Goal: Task Accomplishment & Management: Manage account settings

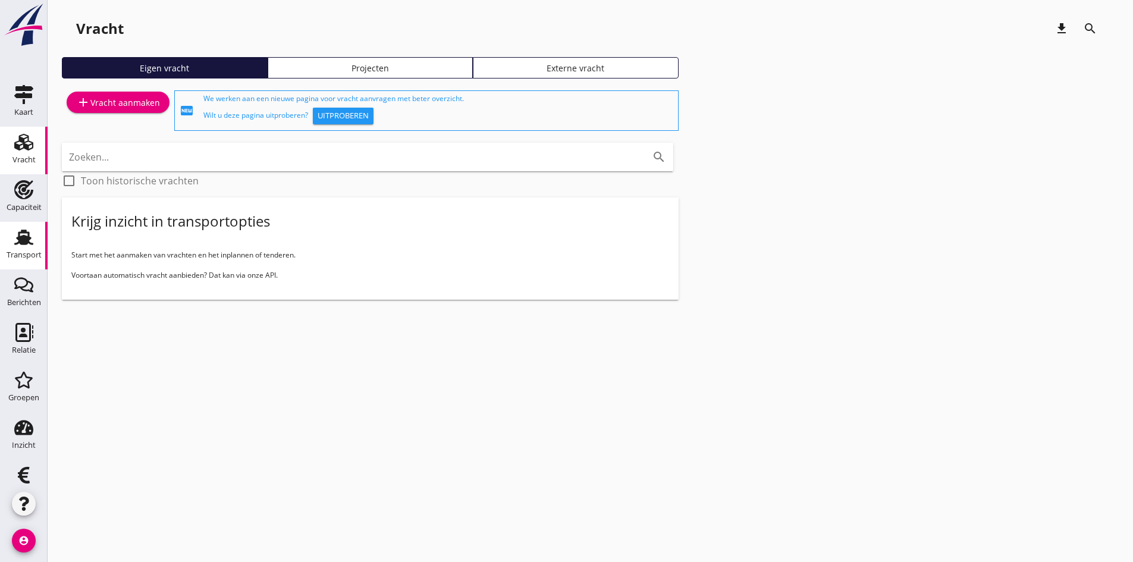
click at [20, 240] on use at bounding box center [23, 237] width 19 height 15
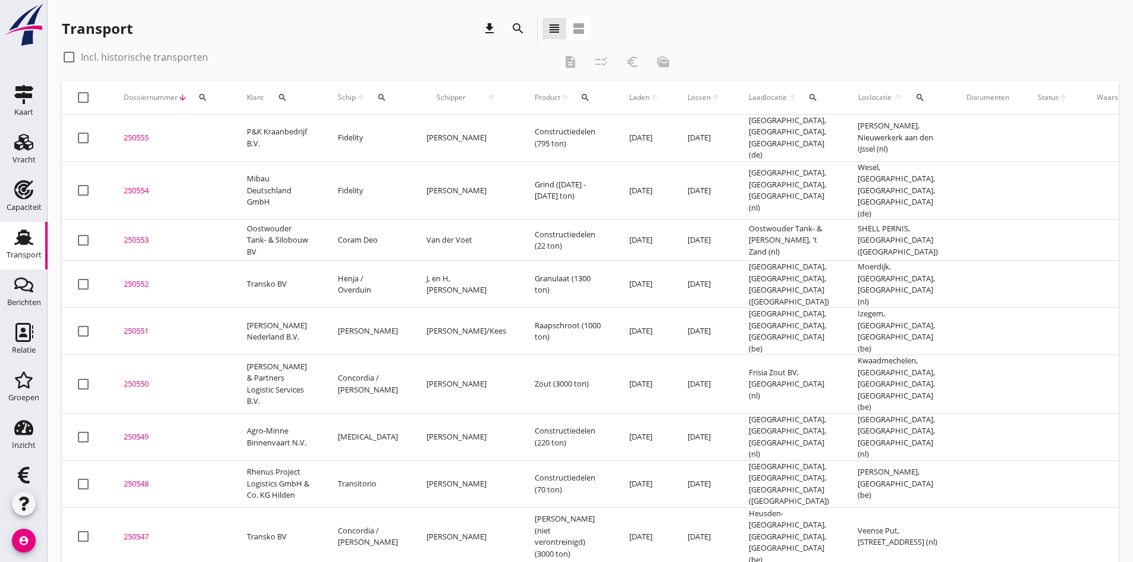
click at [371, 95] on div "search" at bounding box center [382, 98] width 22 height 10
click at [377, 131] on input "Zoek op (scheeps)naam" at bounding box center [422, 131] width 124 height 19
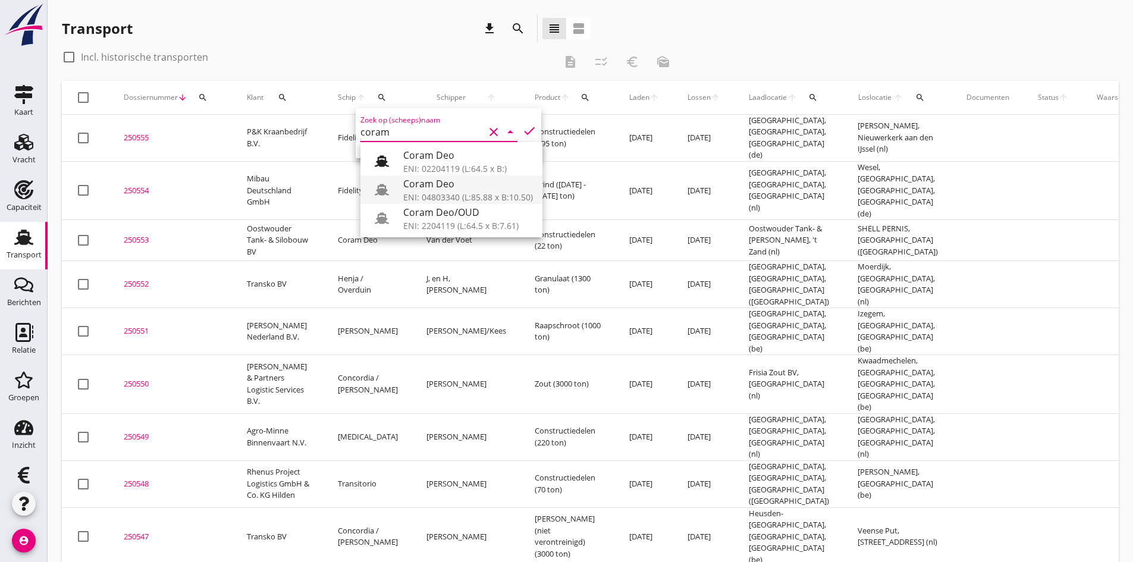
click at [455, 187] on div "Coram Deo" at bounding box center [468, 184] width 130 height 14
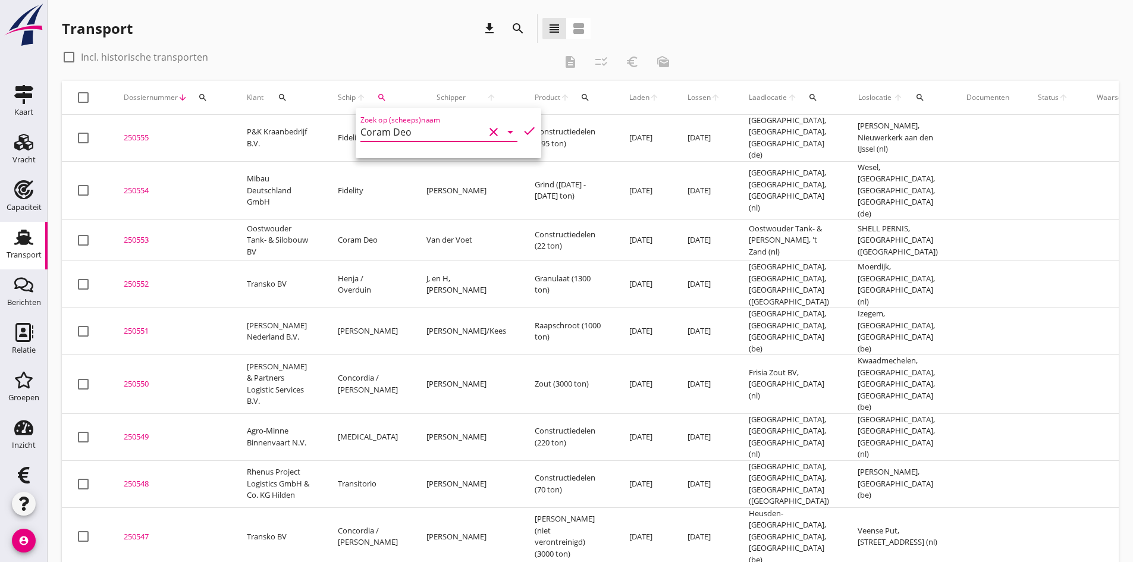
click at [522, 130] on icon "check" at bounding box center [529, 131] width 14 height 14
type input "Coram Deo"
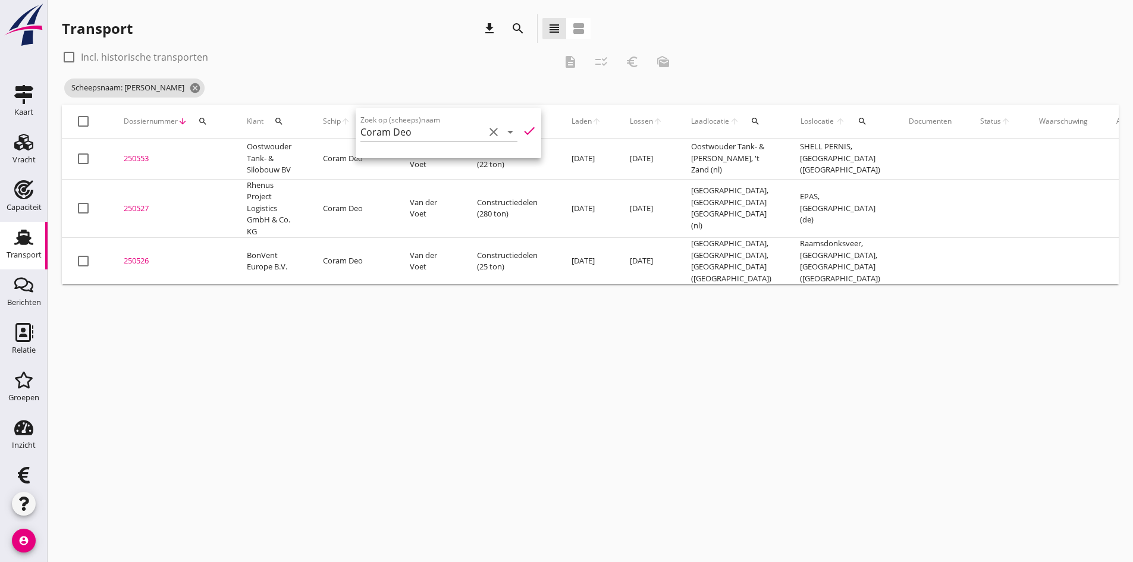
click at [272, 459] on div "cancel You are impersonating another user. Transport download search view_headl…" at bounding box center [590, 281] width 1085 height 562
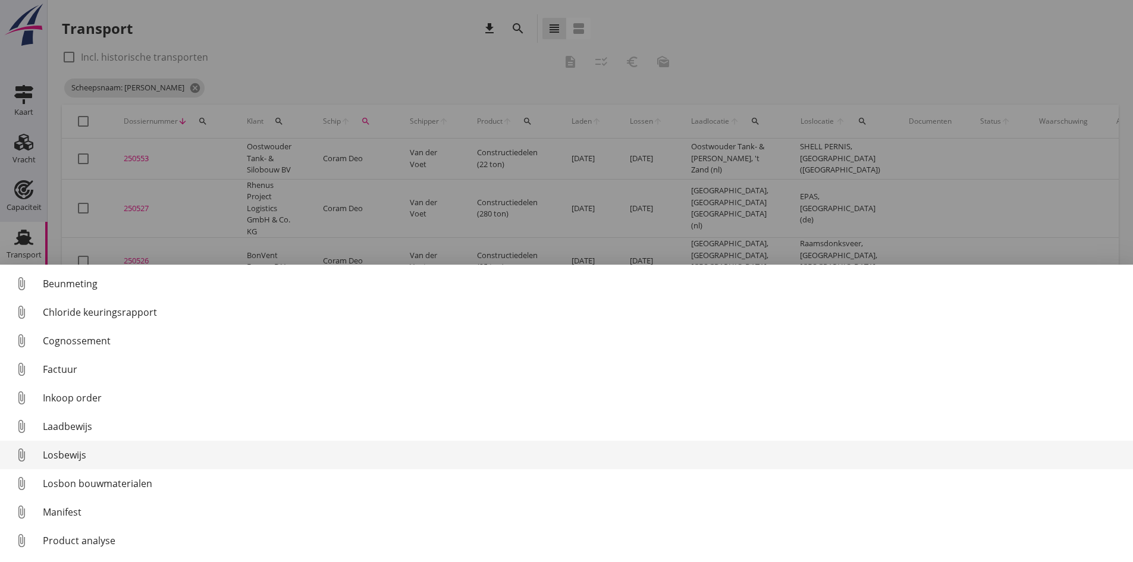
click at [77, 455] on div "Losbewijs" at bounding box center [583, 455] width 1080 height 14
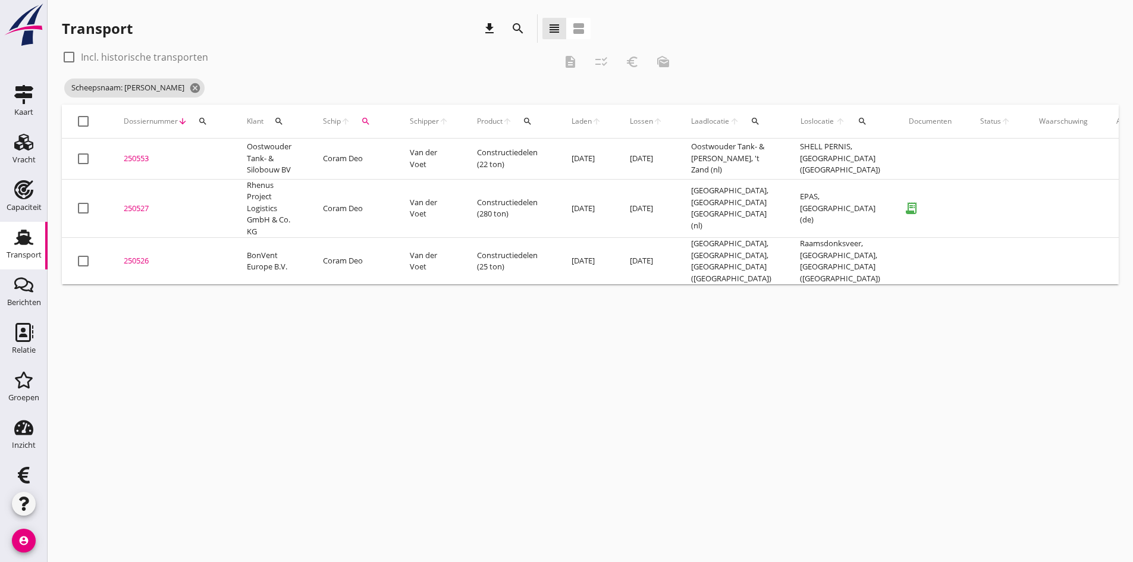
click at [134, 208] on div "250527" at bounding box center [171, 209] width 95 height 12
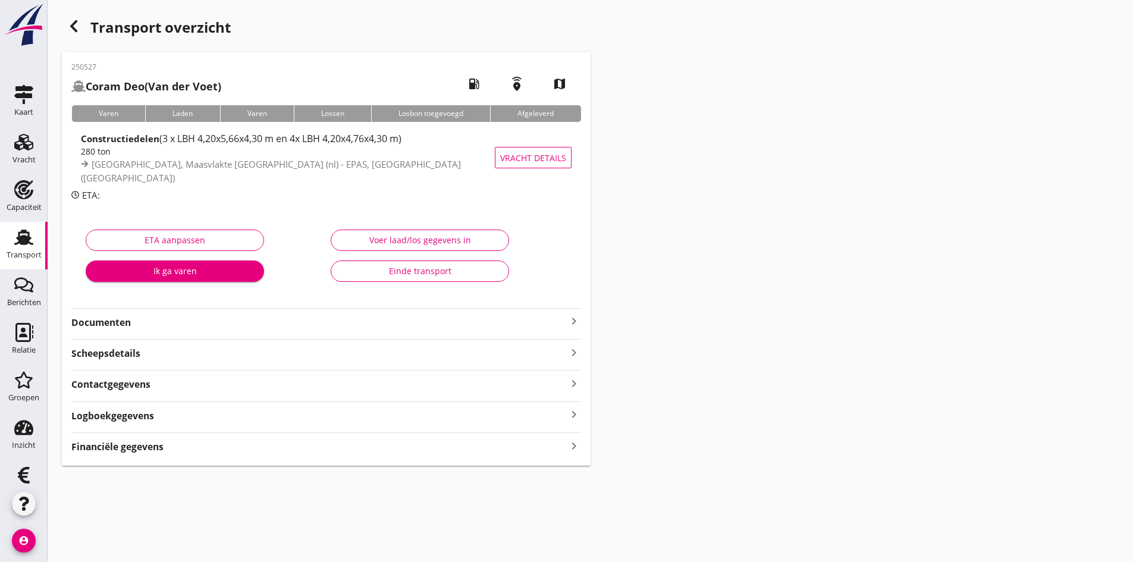
drag, startPoint x: 128, startPoint y: 324, endPoint x: 155, endPoint y: 326, distance: 27.5
click at [128, 324] on strong "Documenten" at bounding box center [318, 323] width 495 height 14
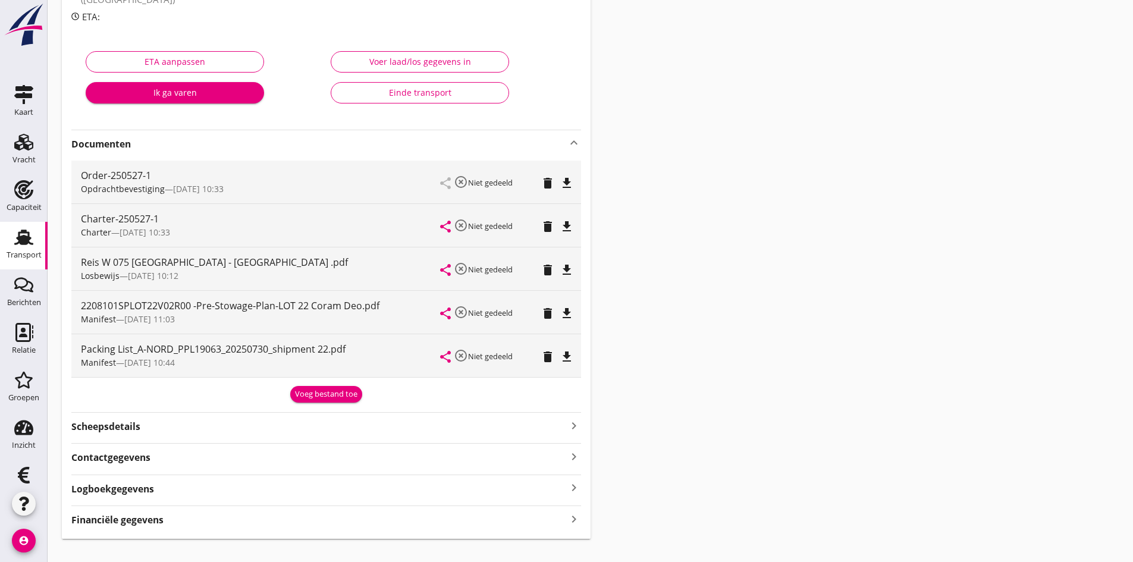
scroll to position [198, 0]
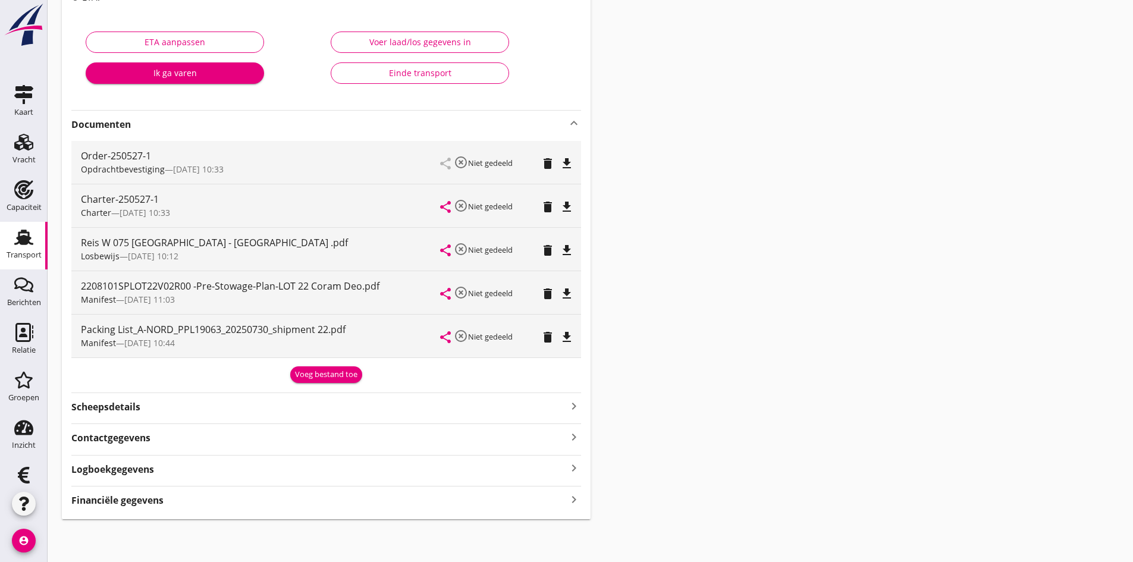
drag, startPoint x: 573, startPoint y: 500, endPoint x: 592, endPoint y: 488, distance: 22.1
click at [576, 498] on icon "keyboard_arrow_right" at bounding box center [574, 499] width 14 height 16
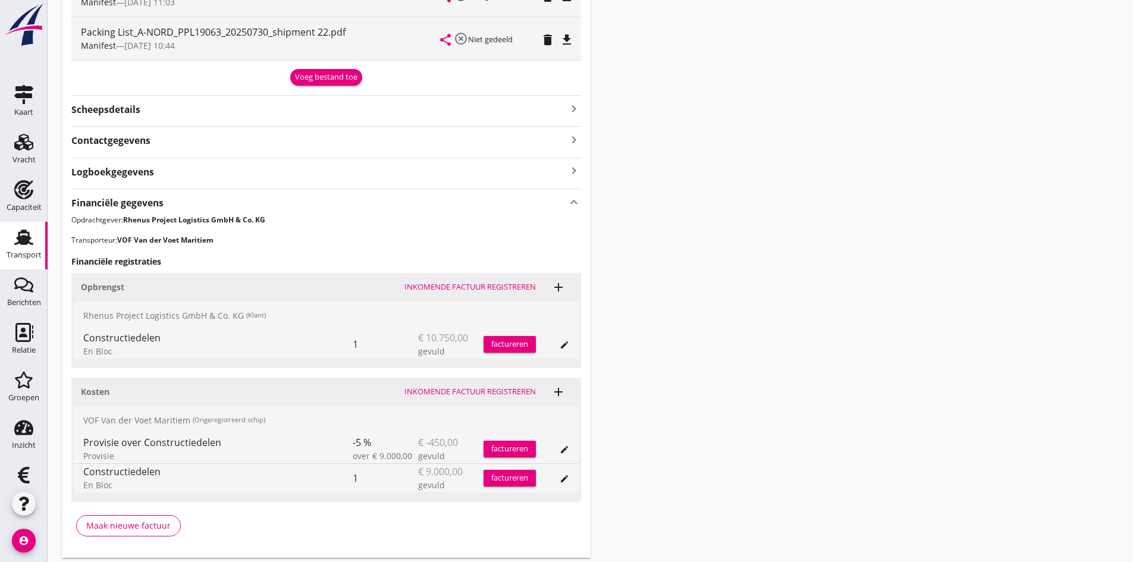
scroll to position [534, 0]
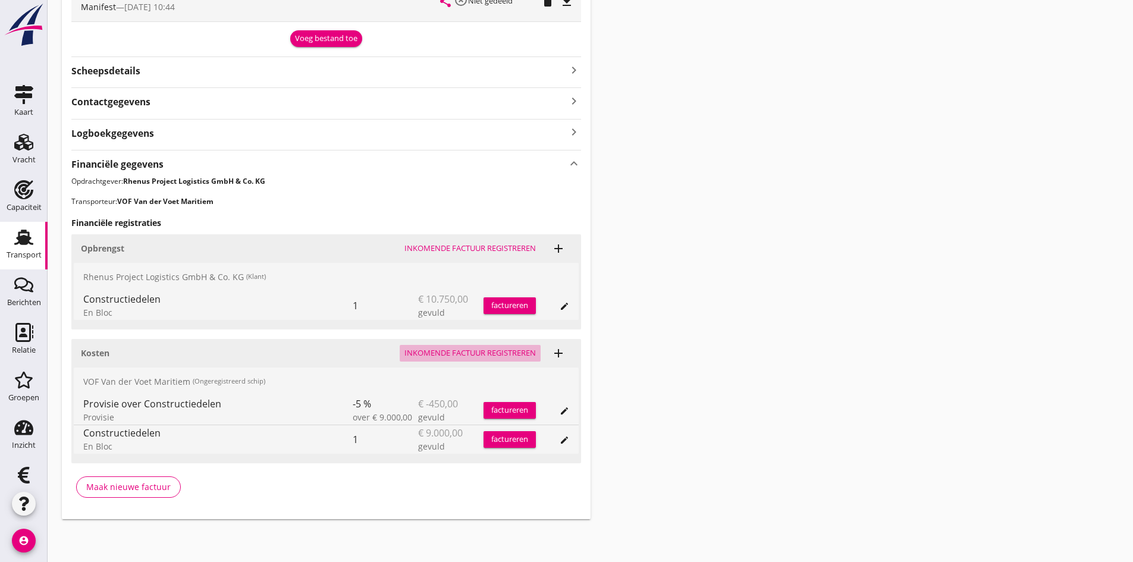
click at [448, 350] on div "Inkomende factuur registreren" at bounding box center [469, 353] width 131 height 12
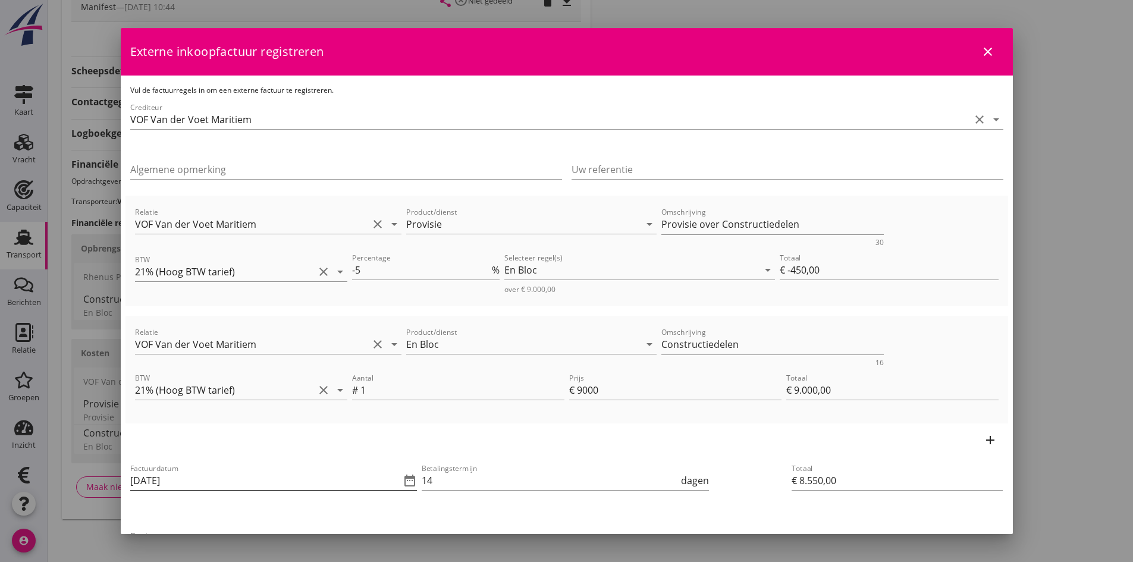
click at [241, 477] on input "[DATE]" at bounding box center [265, 480] width 271 height 19
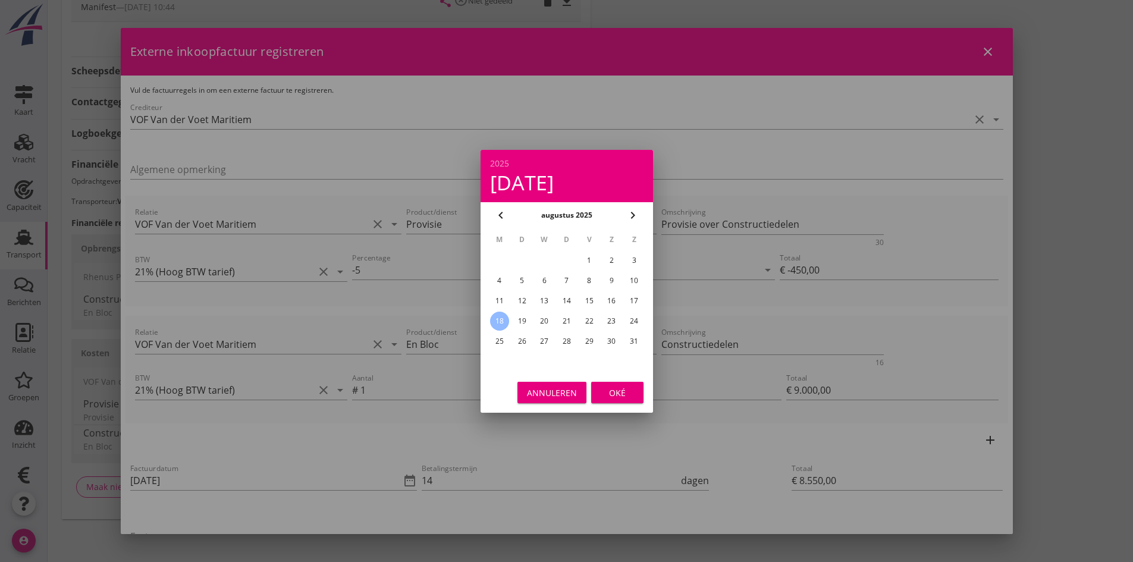
click at [563, 299] on div "14" at bounding box center [566, 300] width 19 height 19
type input "[DATE]"
click at [618, 392] on div "Oké" at bounding box center [617, 392] width 33 height 12
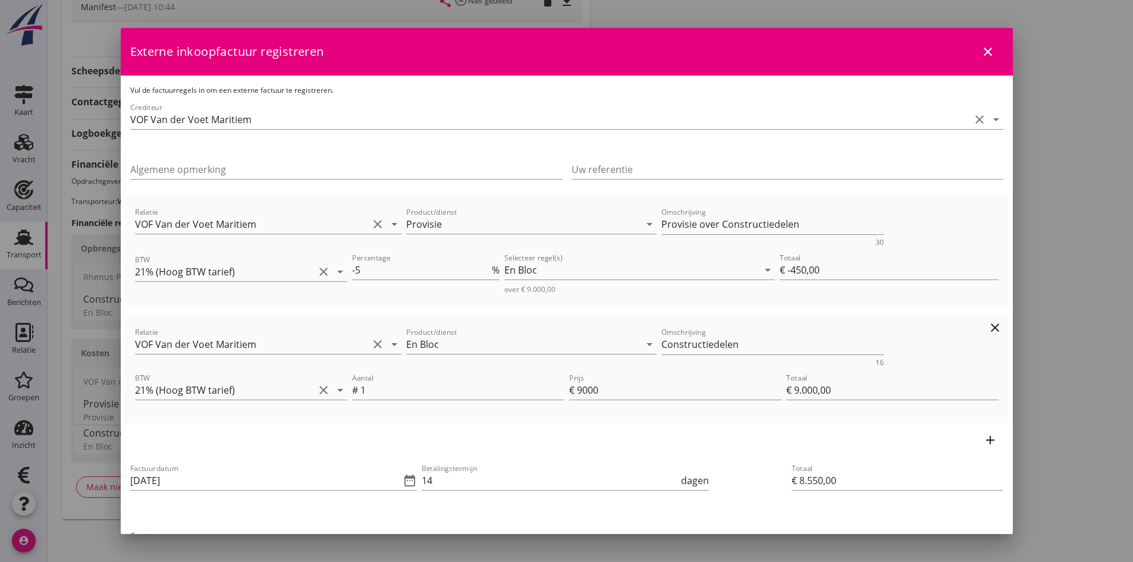
scroll to position [119, 0]
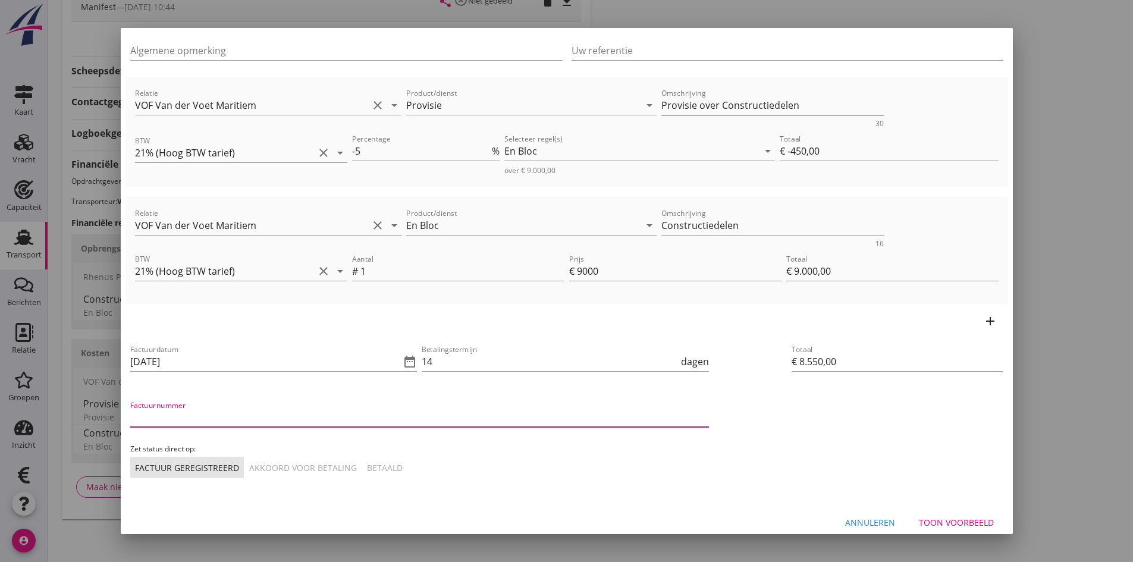
click at [199, 416] on input "Factuurnummer" at bounding box center [419, 417] width 579 height 19
type input "2025047"
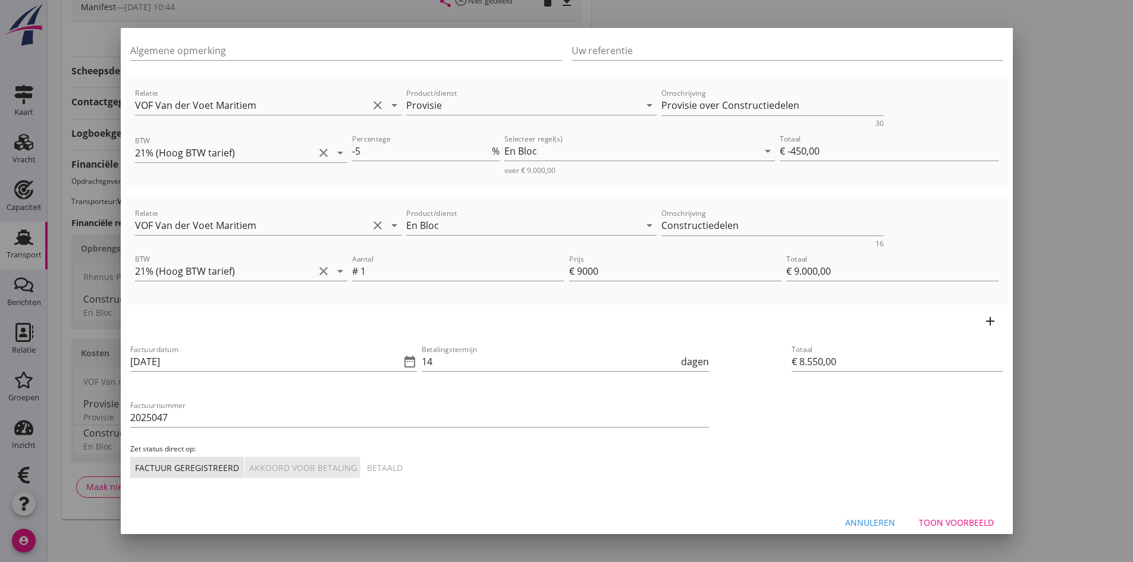
click at [306, 469] on div "Akkoord voor betaling" at bounding box center [303, 467] width 108 height 12
click at [930, 520] on div "Toon voorbeeld" at bounding box center [956, 522] width 75 height 12
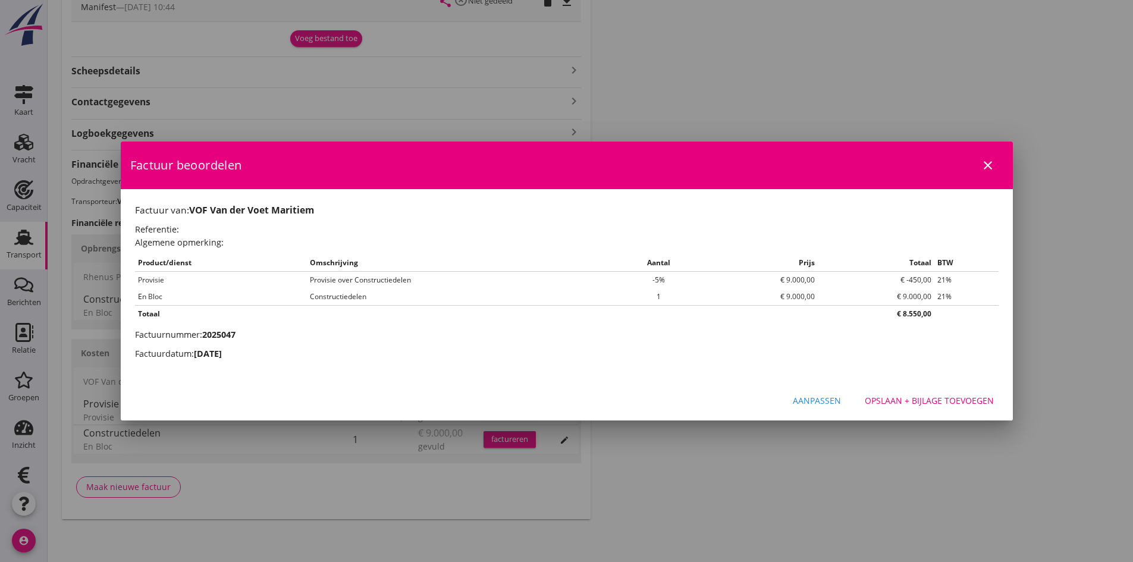
scroll to position [0, 0]
click at [915, 401] on div "Opslaan + bijlage toevoegen" at bounding box center [929, 400] width 129 height 12
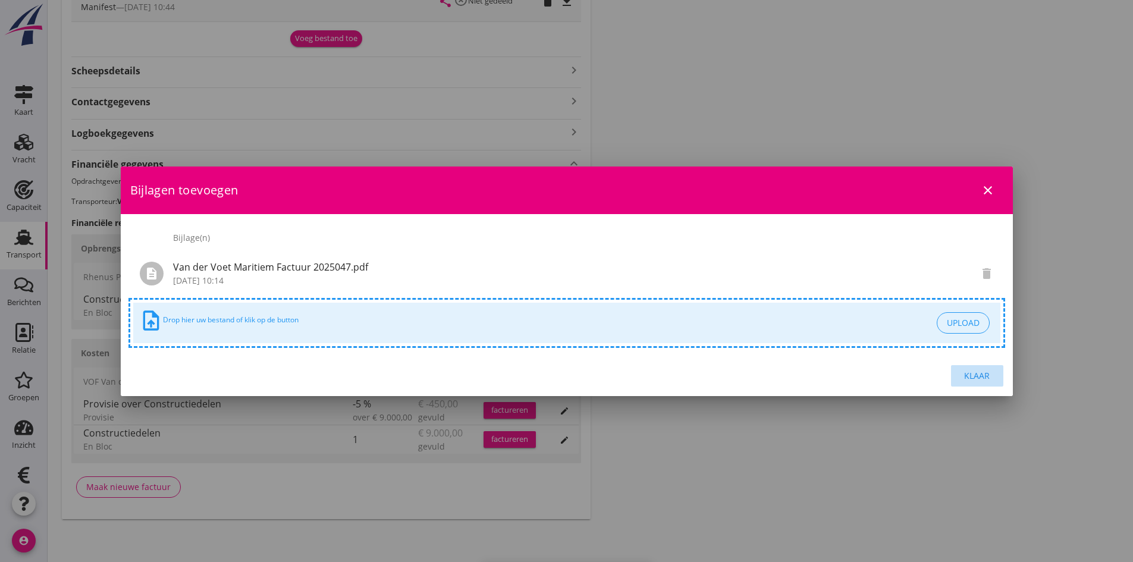
click at [978, 375] on div "Klaar" at bounding box center [976, 375] width 33 height 12
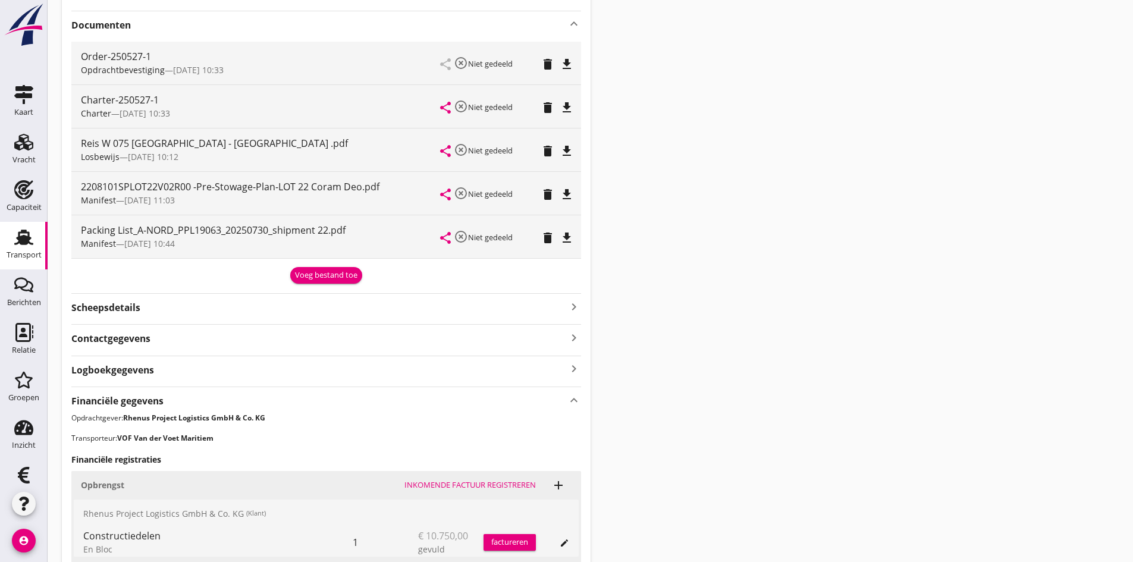
scroll to position [416, 0]
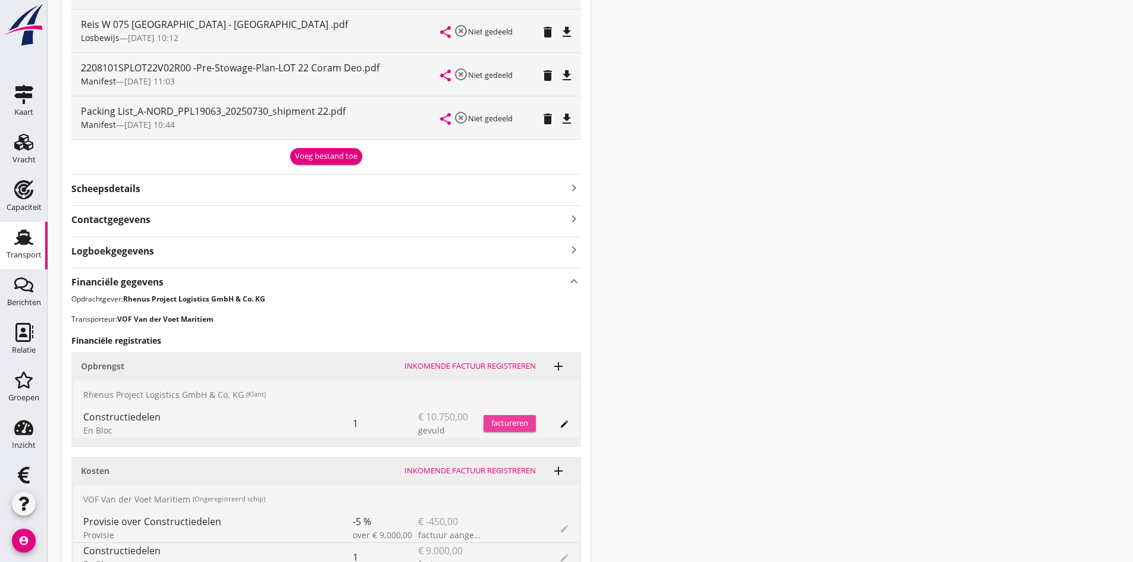
click at [493, 424] on div "factureren" at bounding box center [509, 423] width 52 height 12
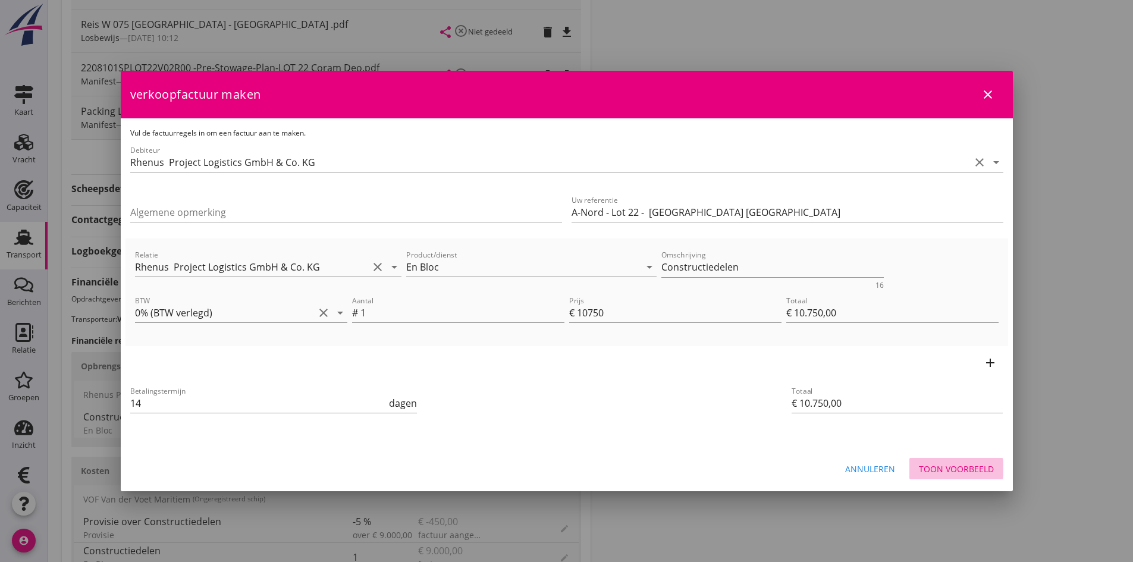
click at [935, 469] on div "Toon voorbeeld" at bounding box center [956, 469] width 75 height 12
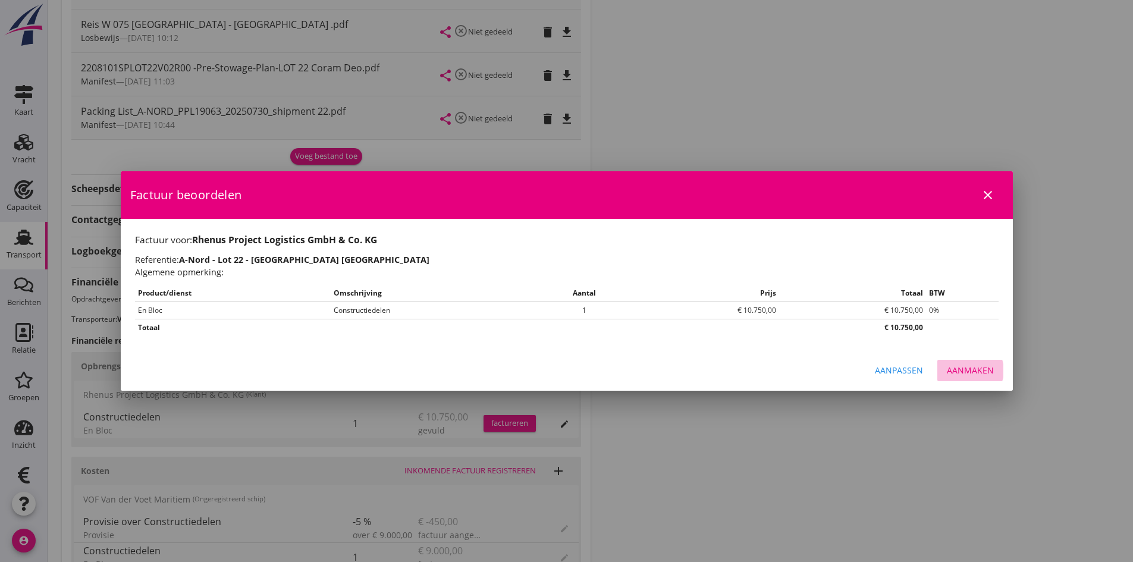
click at [962, 369] on div "Aanmaken" at bounding box center [970, 370] width 47 height 12
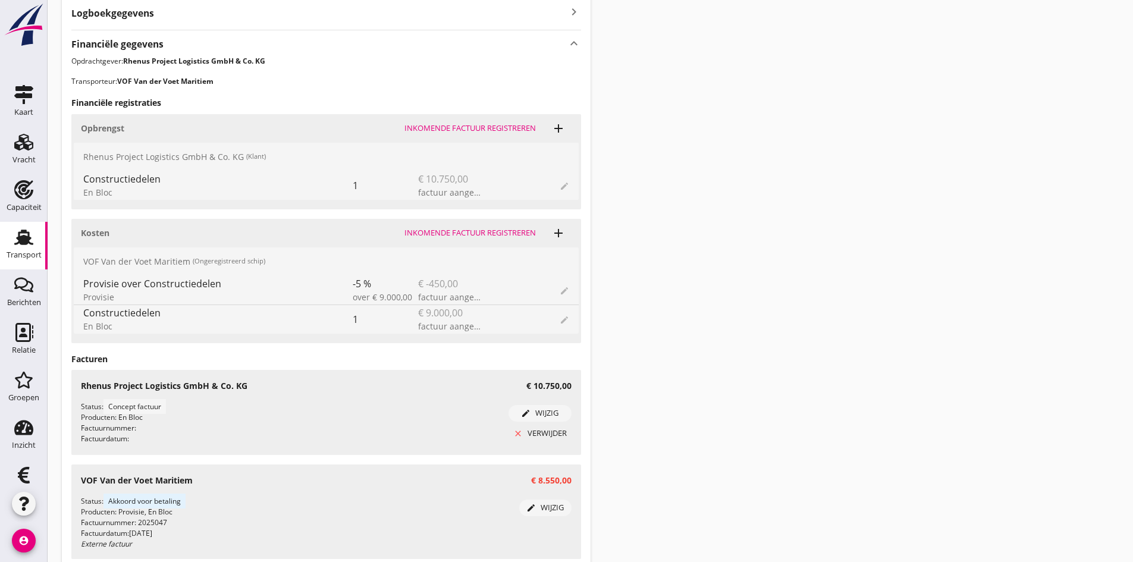
scroll to position [714, 0]
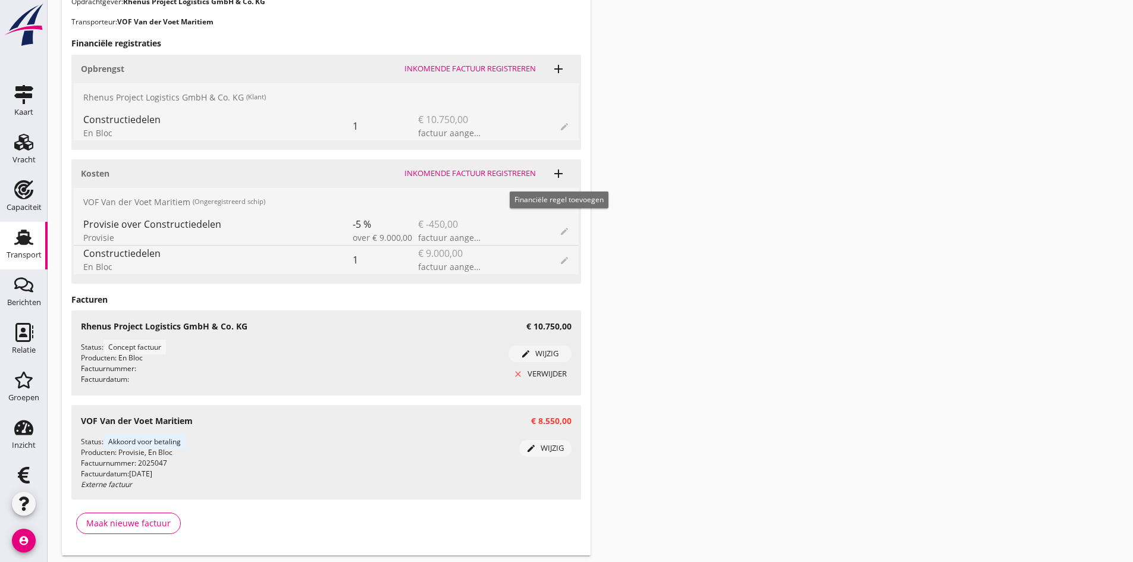
click at [558, 174] on icon "add" at bounding box center [558, 174] width 14 height 14
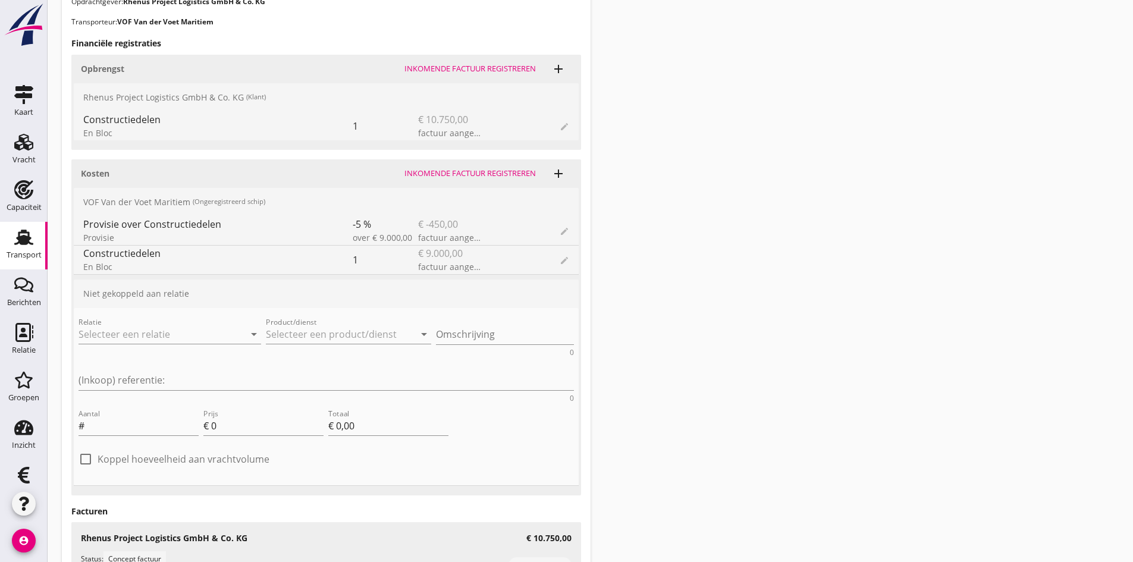
scroll to position [833, 0]
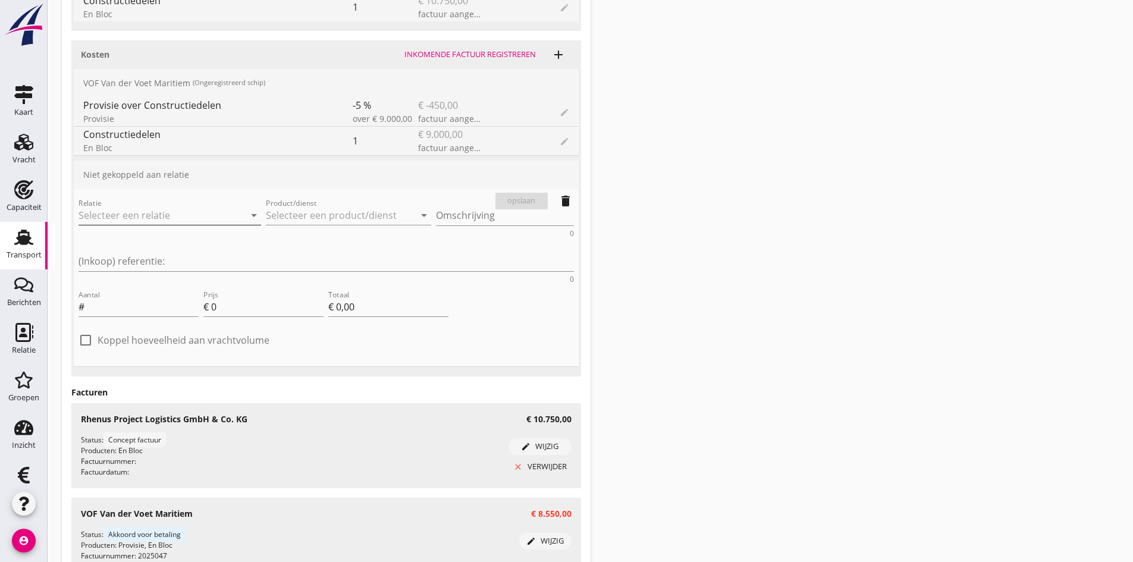
click at [100, 209] on input "Relatie" at bounding box center [152, 215] width 149 height 19
click at [108, 212] on input "Relatie" at bounding box center [152, 215] width 149 height 19
click at [139, 242] on div "VOF Van der Voet Maritiem" at bounding box center [152, 238] width 128 height 14
type input "VOF Van der Voet Maritiem"
click at [281, 211] on input "Product/dienst" at bounding box center [340, 215] width 149 height 19
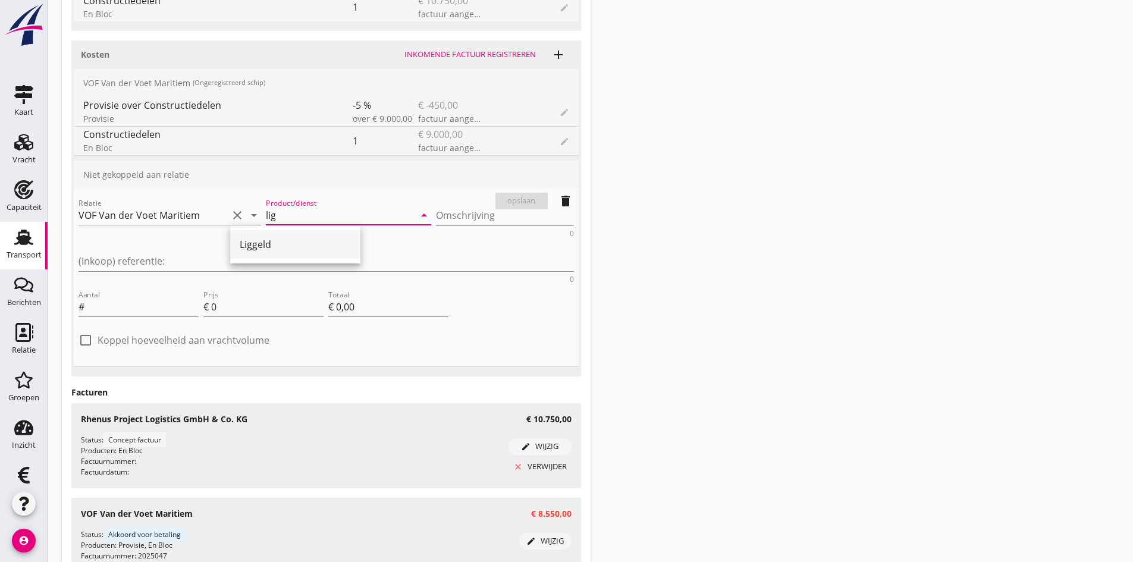
click at [249, 246] on div "Liggeld" at bounding box center [295, 244] width 111 height 14
type input "Liggeld"
click at [127, 297] on input "Aantal" at bounding box center [143, 306] width 112 height 19
type input "7"
type input "4"
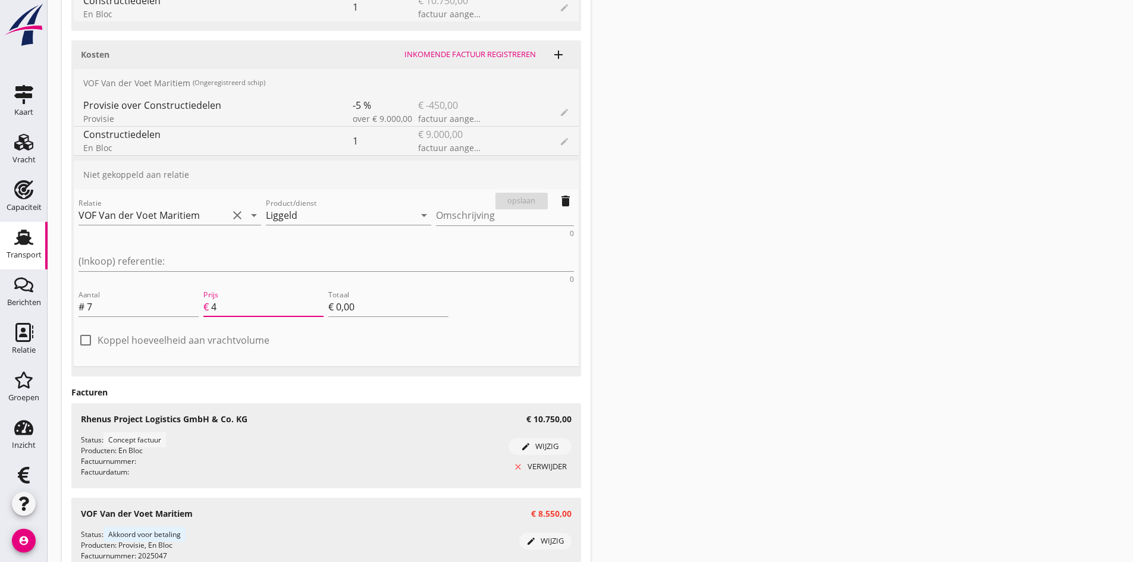
type input "€ 28,00"
type input "41"
type input "€ 287,00"
type input "€ 0,00"
type input "41.8"
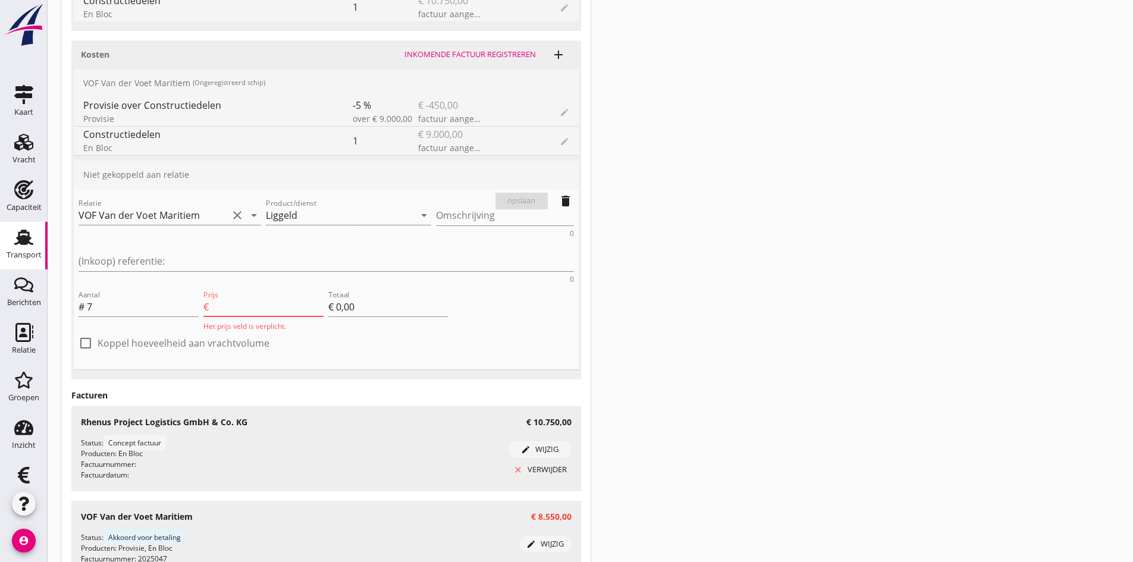
type input "€ 292,60"
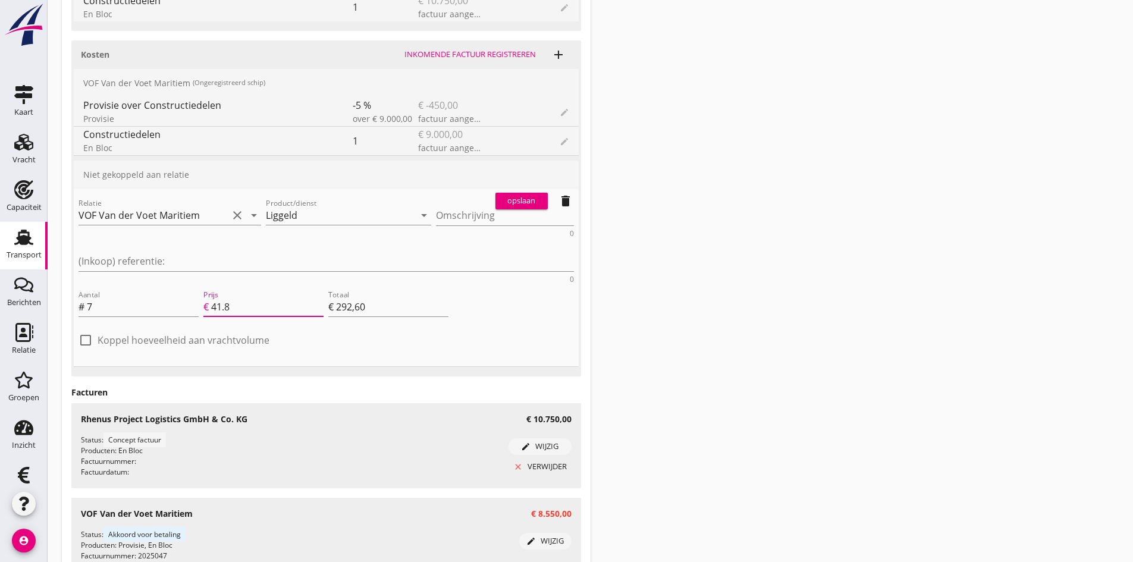
type input "41.82"
type input "€ 292,74"
type input "41.82"
click at [436, 216] on textarea "Omschrijving" at bounding box center [505, 216] width 138 height 20
type textarea "laadplaats"
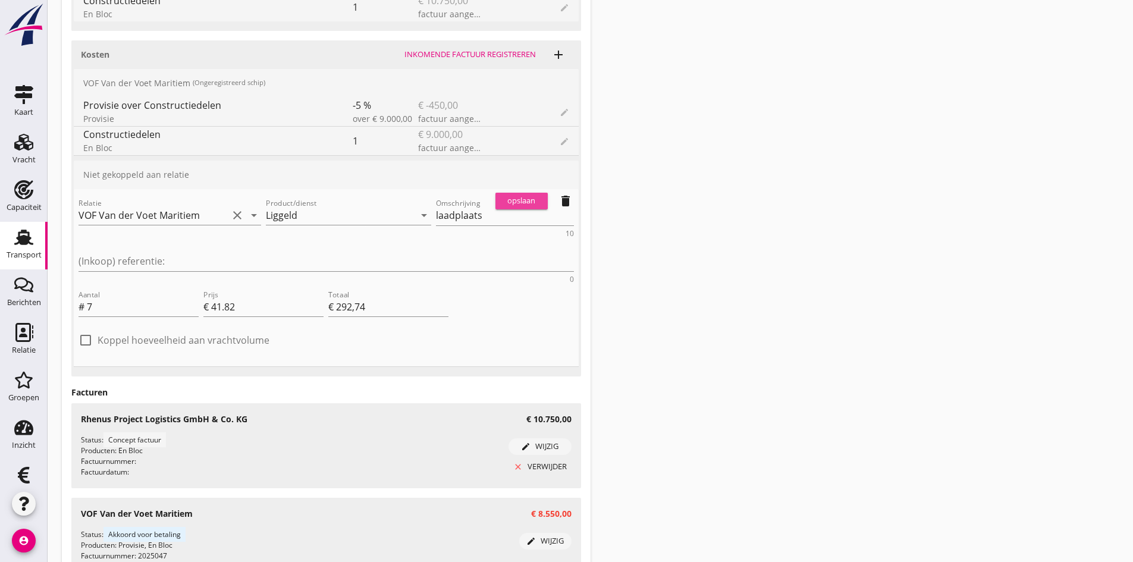
click at [527, 199] on div "opslaan" at bounding box center [521, 201] width 43 height 12
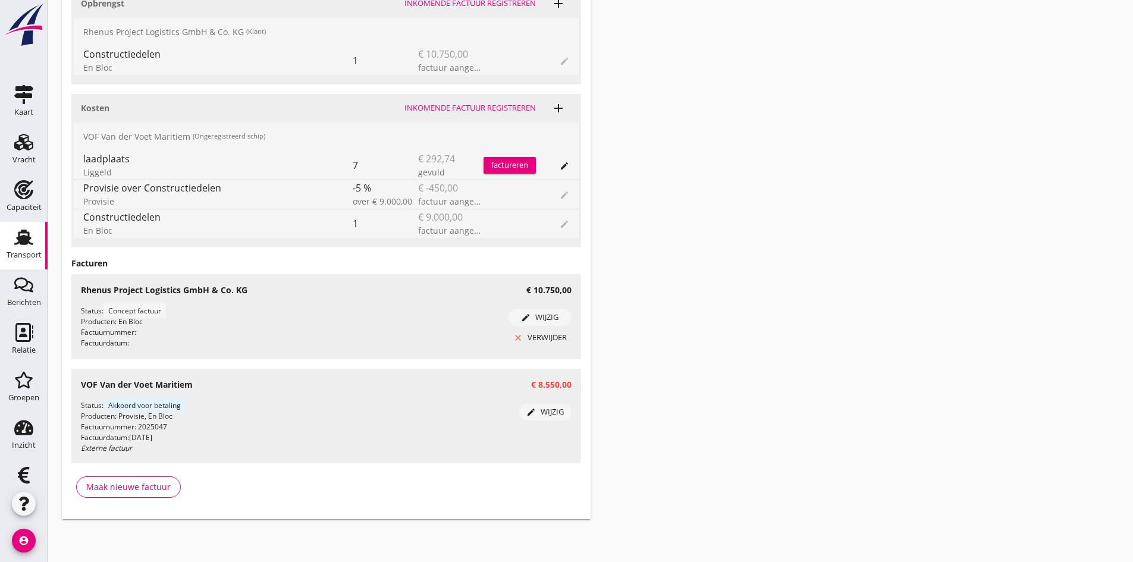
scroll to position [541, 0]
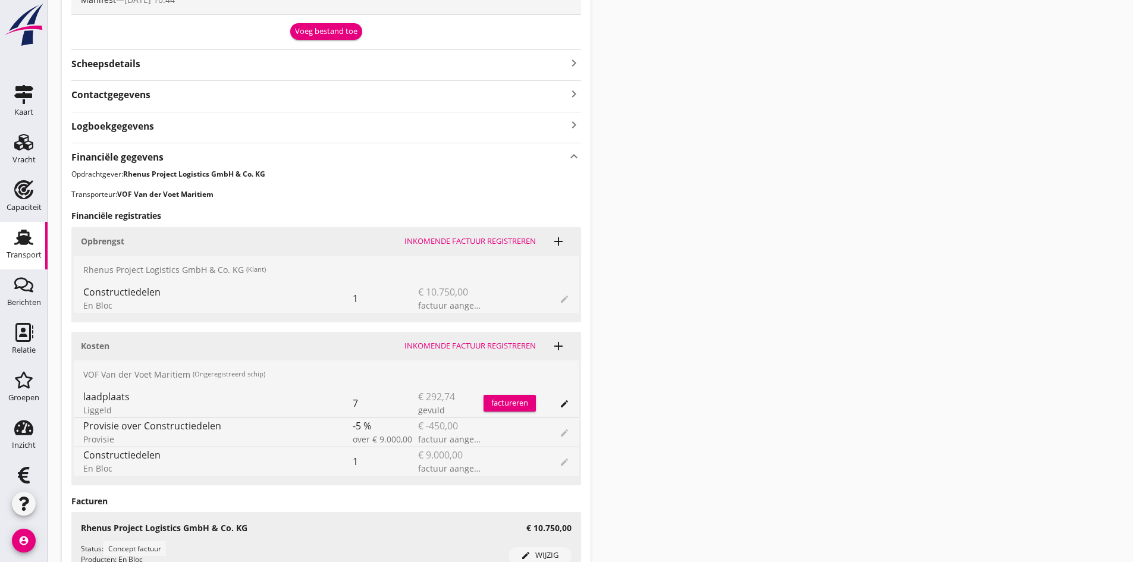
click at [125, 64] on strong "Scheepsdetails" at bounding box center [105, 64] width 69 height 14
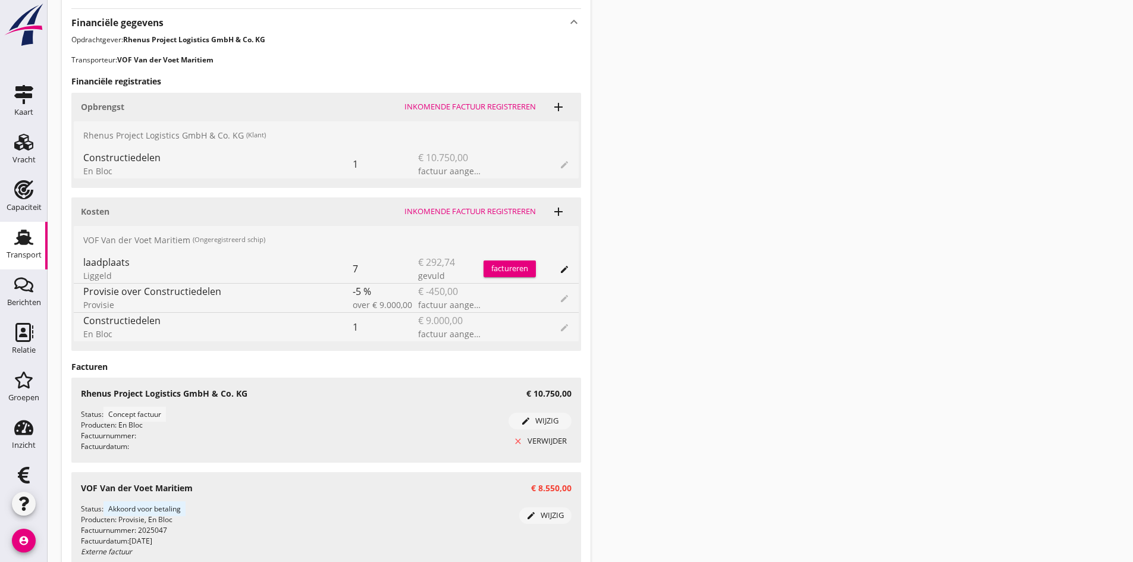
scroll to position [838, 0]
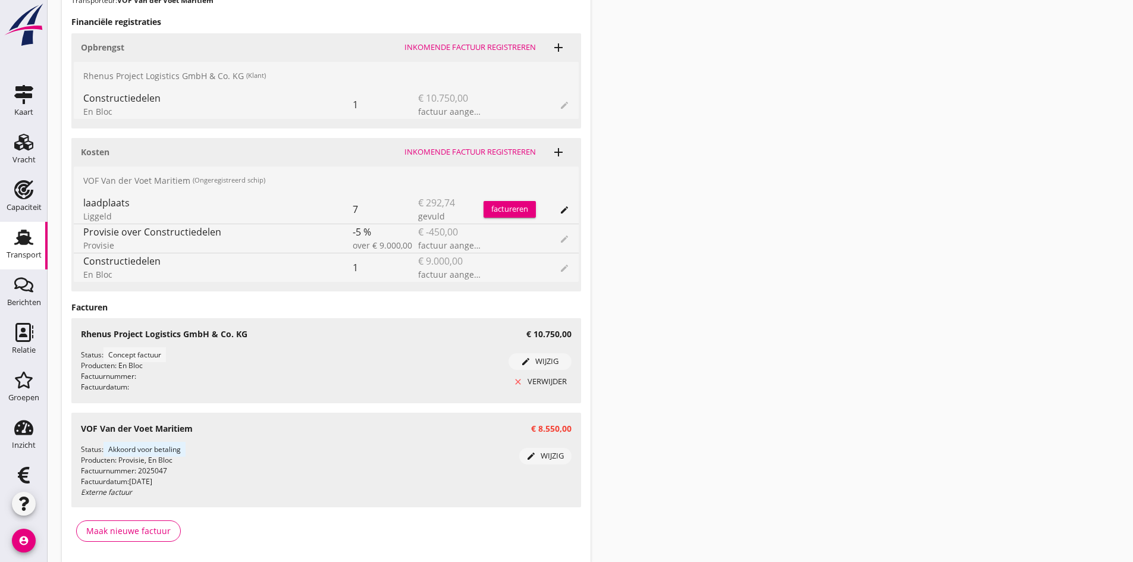
click at [439, 152] on div "Inkomende factuur registreren" at bounding box center [469, 152] width 131 height 12
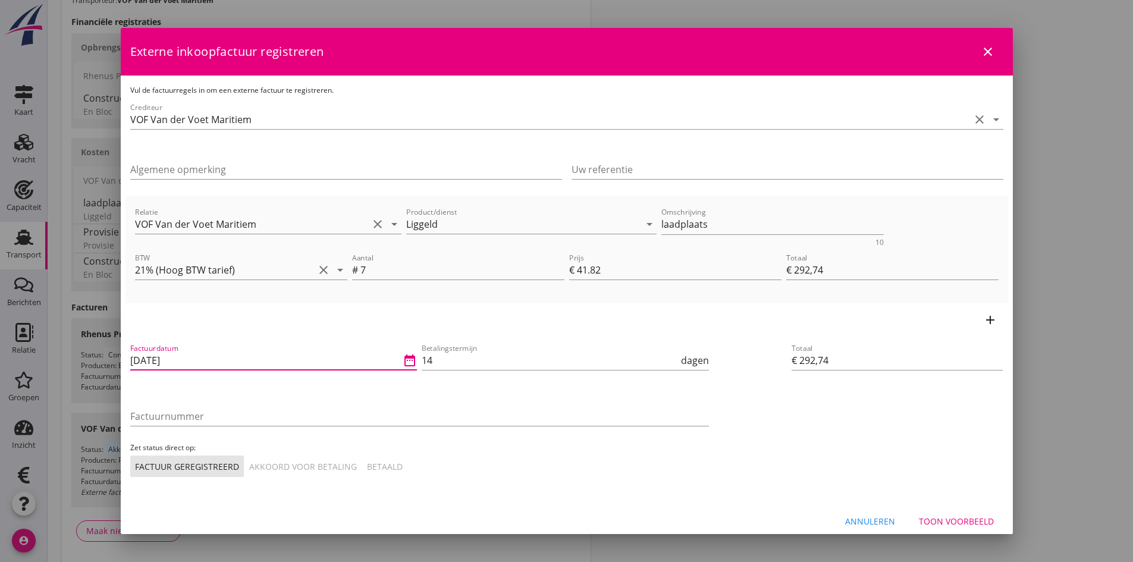
click at [189, 360] on input "[DATE]" at bounding box center [265, 360] width 271 height 19
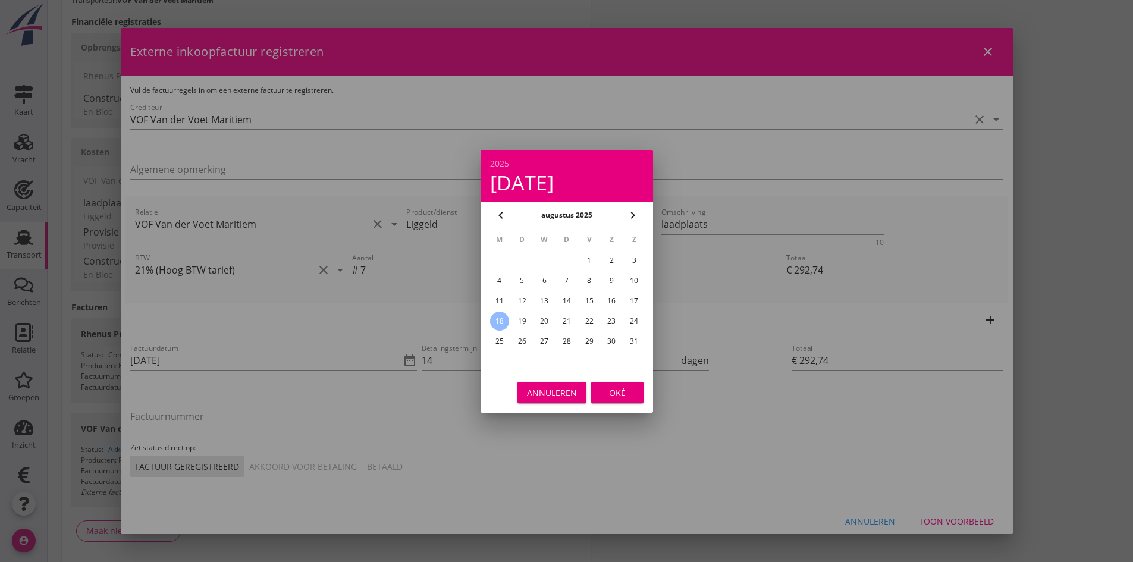
click at [569, 300] on div "14" at bounding box center [566, 300] width 19 height 19
type input "[DATE]"
click at [621, 393] on div "Oké" at bounding box center [617, 392] width 33 height 12
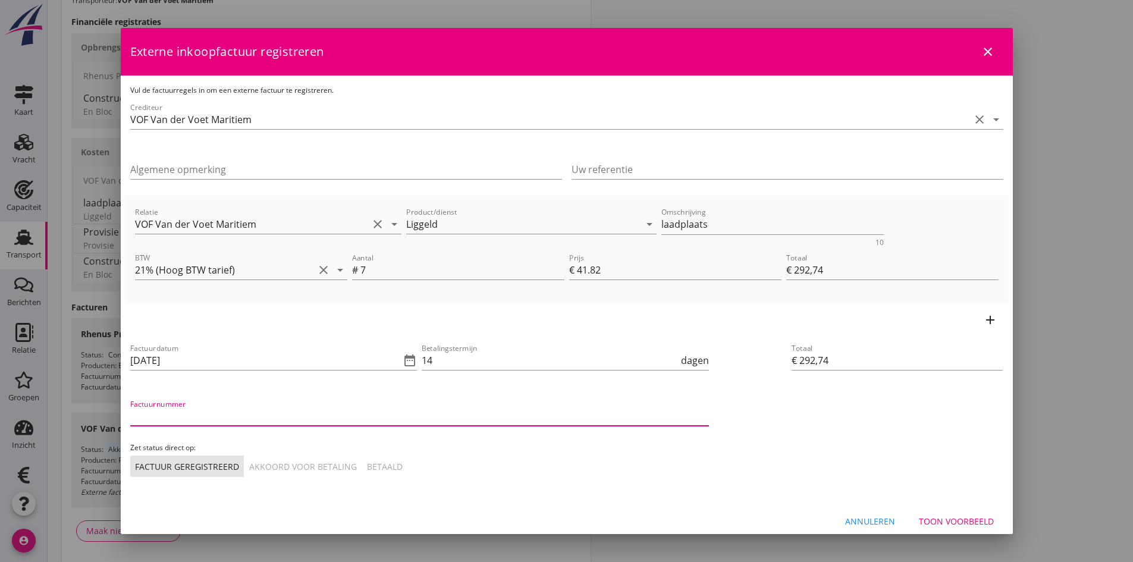
click at [252, 414] on input "Factuurnummer" at bounding box center [419, 416] width 579 height 19
type input "2025048"
click at [275, 473] on button "Akkoord voor betaling" at bounding box center [303, 465] width 118 height 21
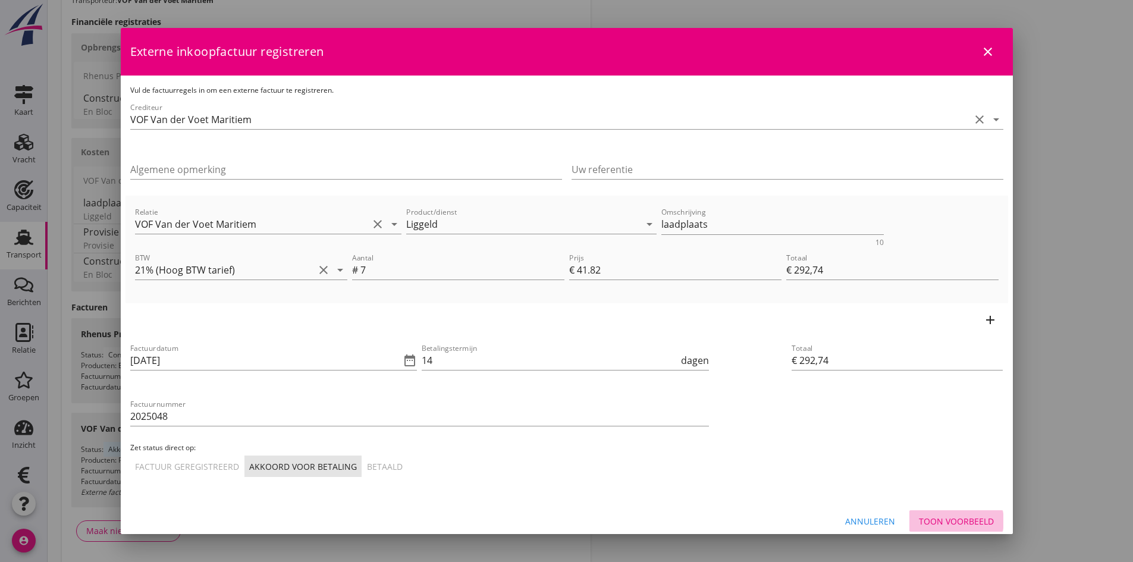
click at [953, 526] on div "Toon voorbeeld" at bounding box center [956, 521] width 75 height 12
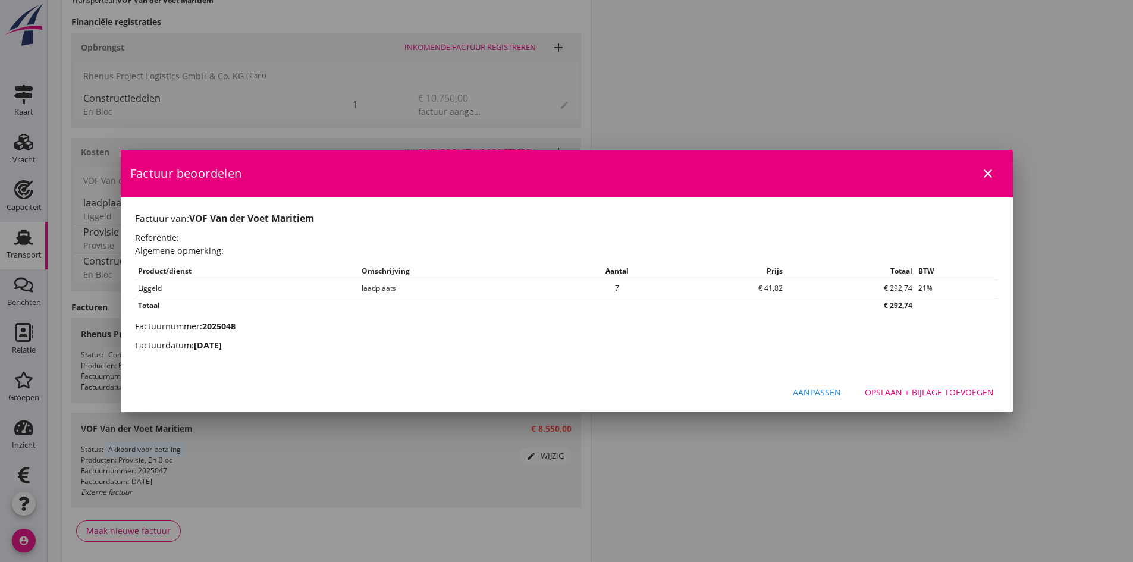
click at [925, 393] on div "Opslaan + bijlage toevoegen" at bounding box center [929, 392] width 129 height 12
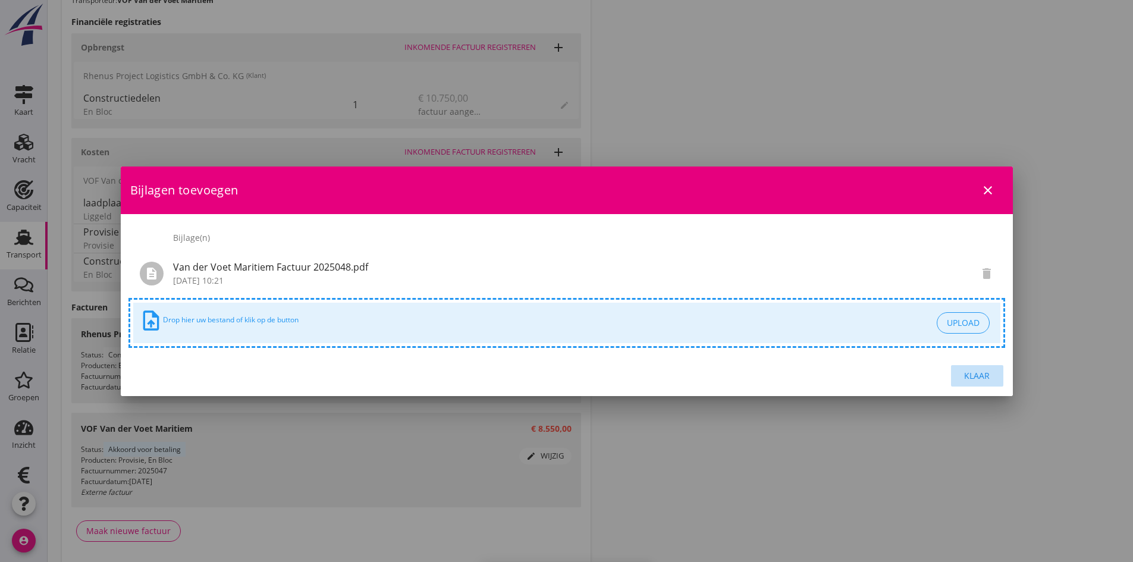
click at [973, 372] on div "Klaar" at bounding box center [976, 375] width 33 height 12
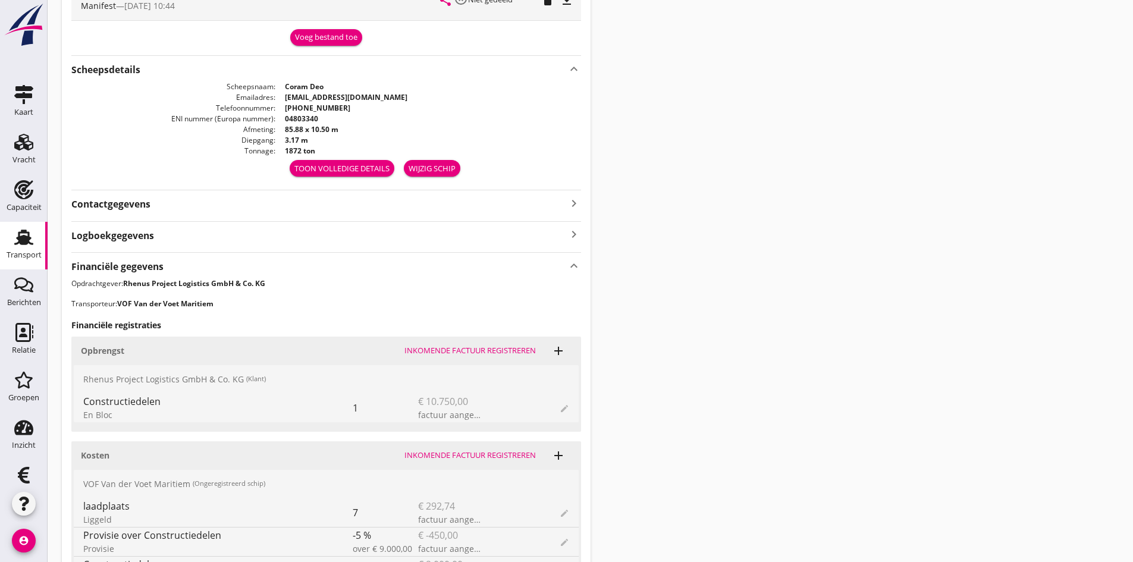
scroll to position [595, 0]
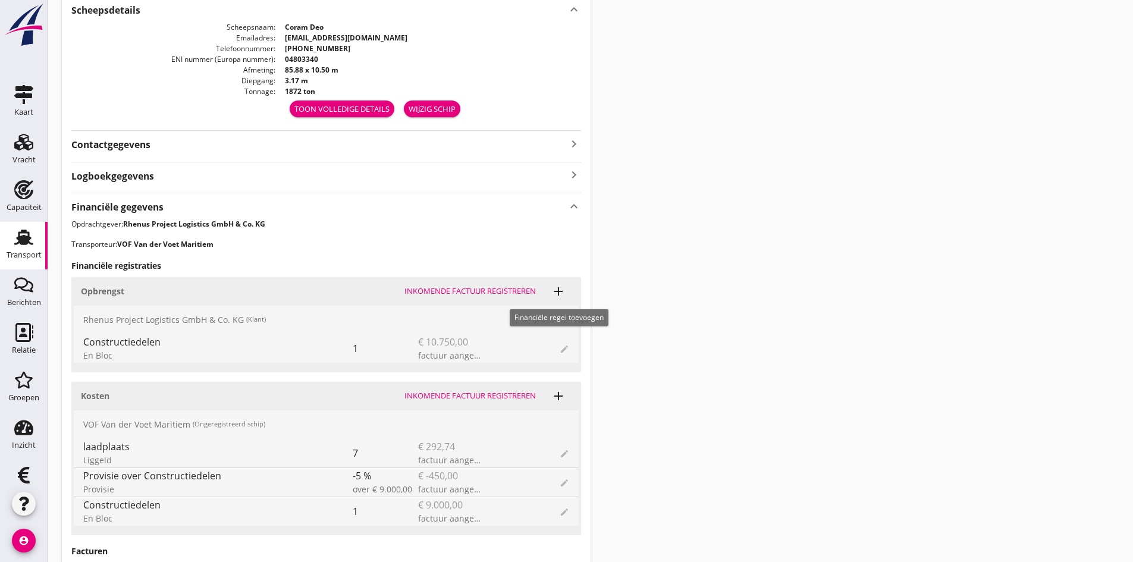
click at [558, 291] on icon "add" at bounding box center [558, 291] width 14 height 14
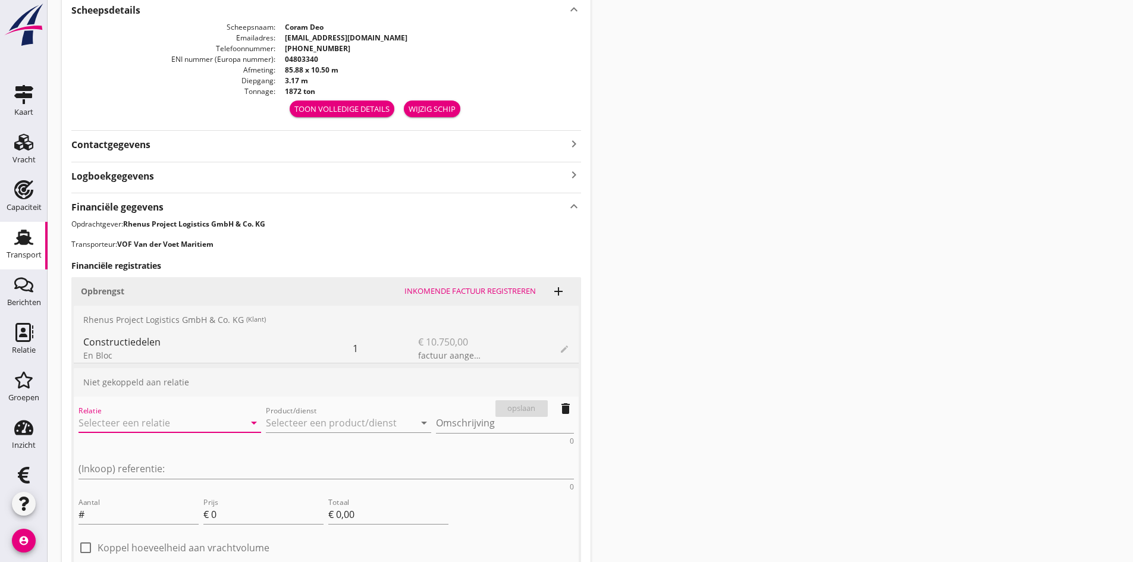
click at [142, 421] on input "Relatie" at bounding box center [152, 422] width 149 height 19
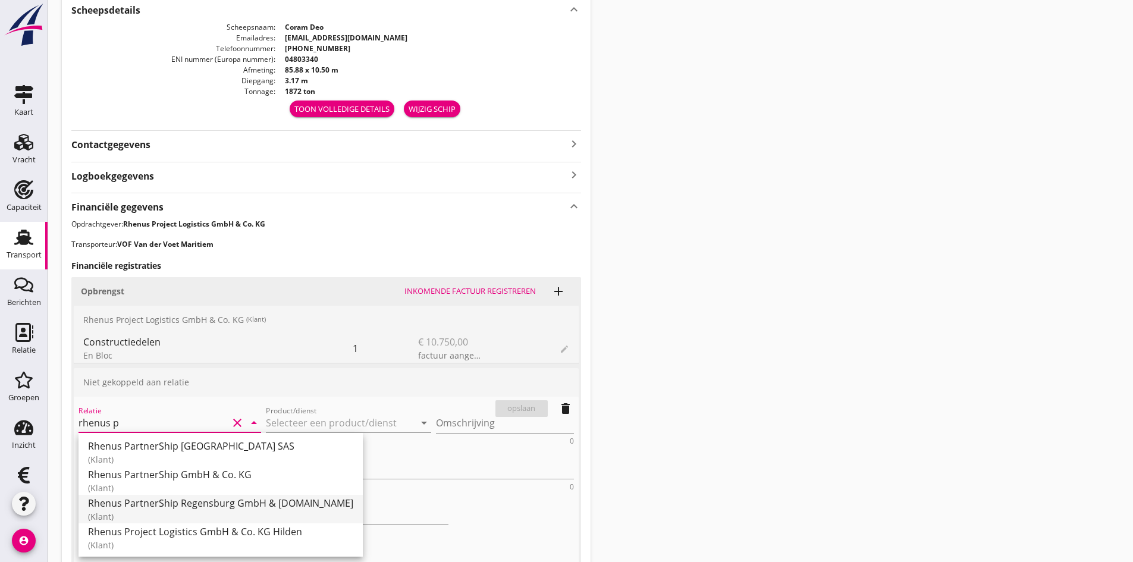
scroll to position [714, 0]
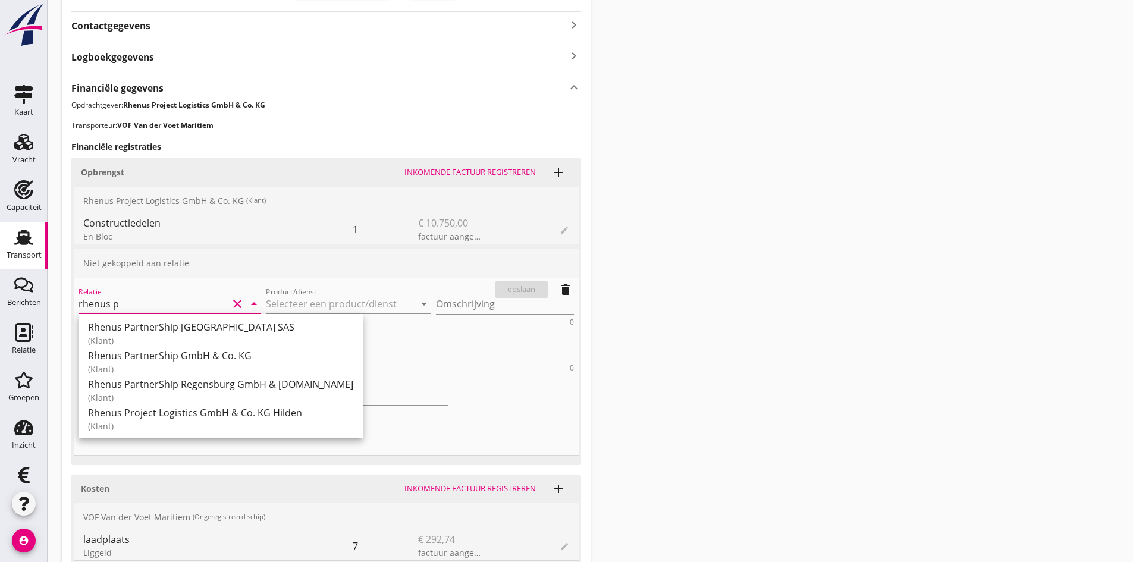
click at [128, 304] on input "rhenus p" at bounding box center [152, 303] width 149 height 19
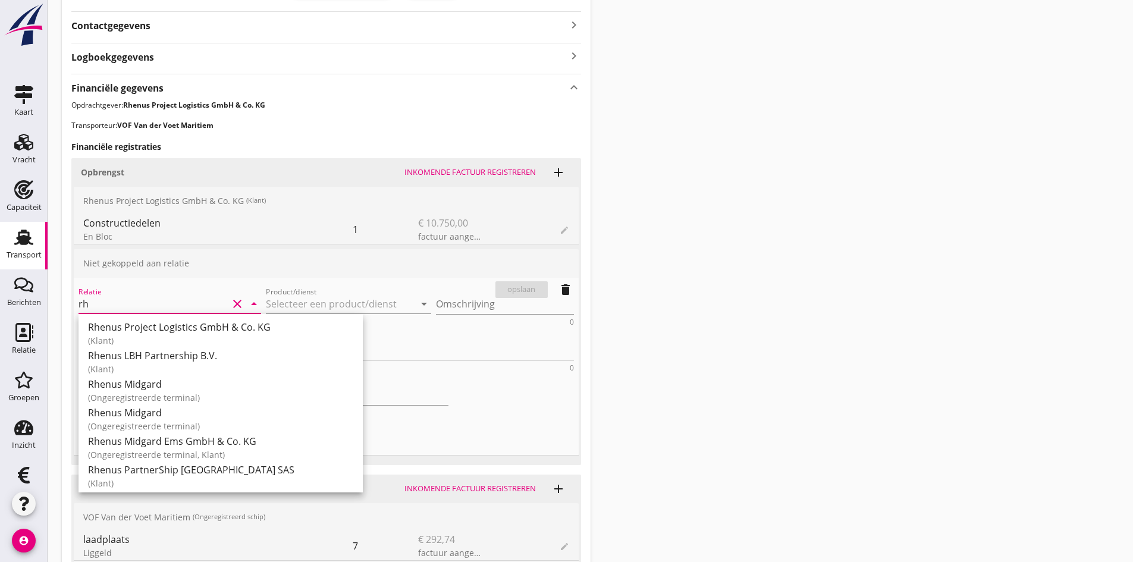
type input "r"
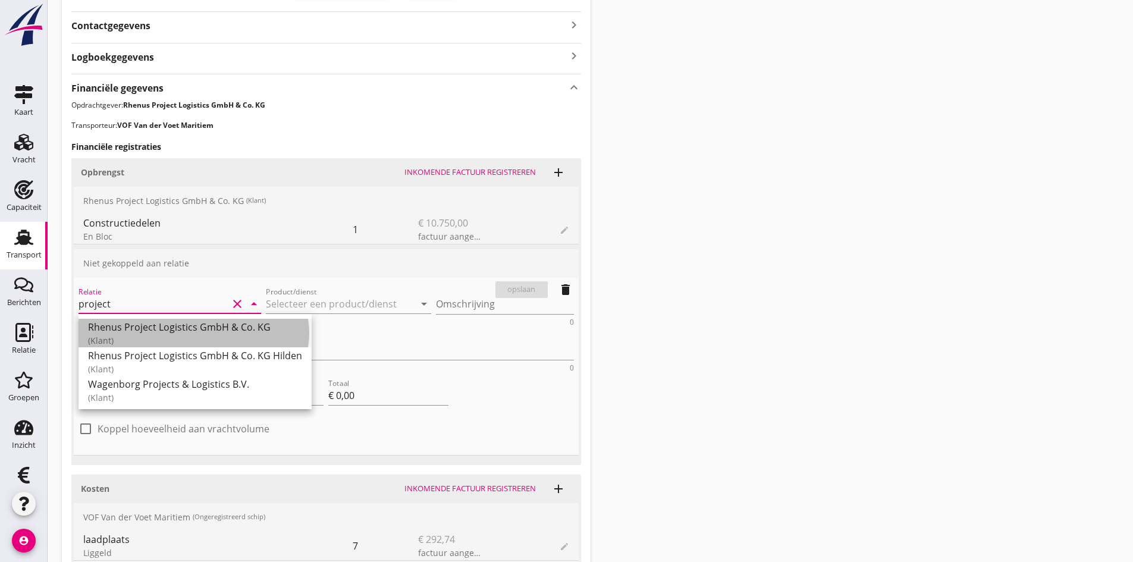
click at [177, 326] on div "Rhenus Project Logistics GmbH & Co. KG" at bounding box center [195, 327] width 214 height 14
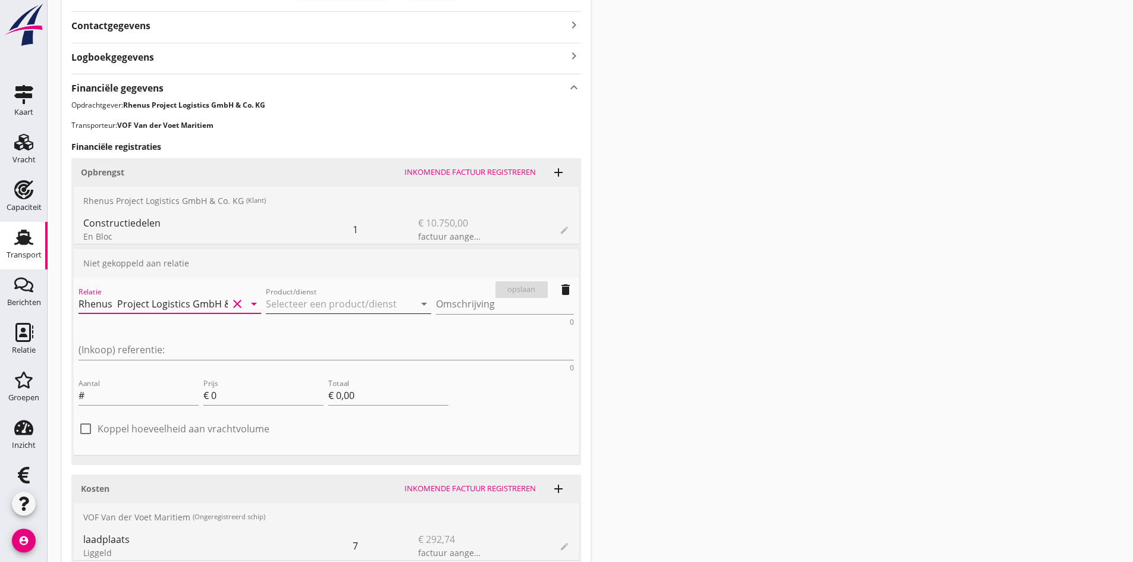
type input "Rhenus Project Logistics GmbH & Co. KG"
click at [266, 304] on input "Product/dienst" at bounding box center [340, 303] width 149 height 19
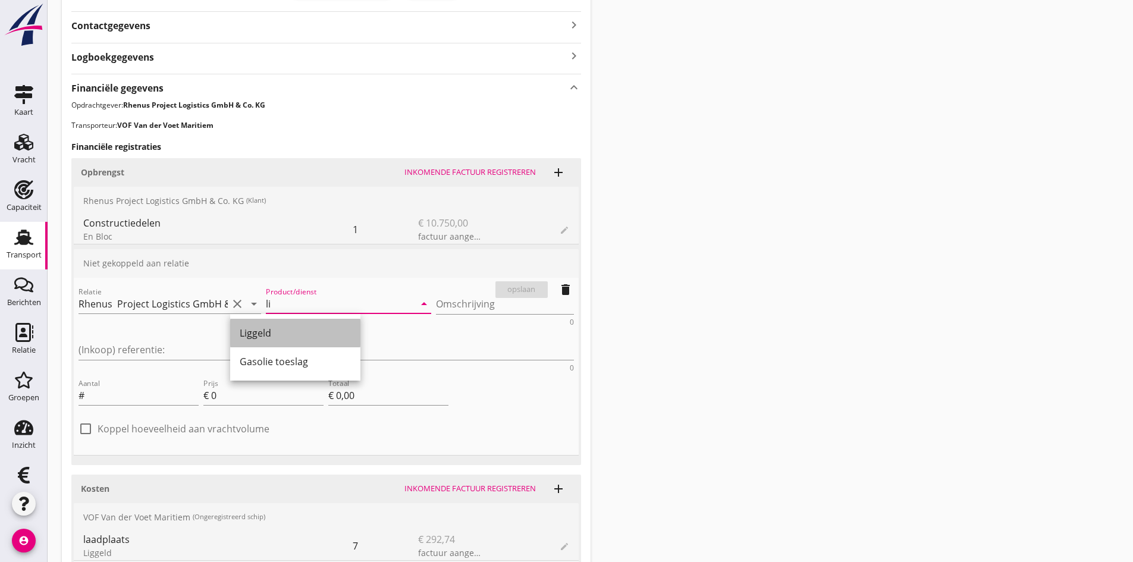
click at [257, 332] on div "Liggeld" at bounding box center [295, 333] width 111 height 14
type input "Liggeld"
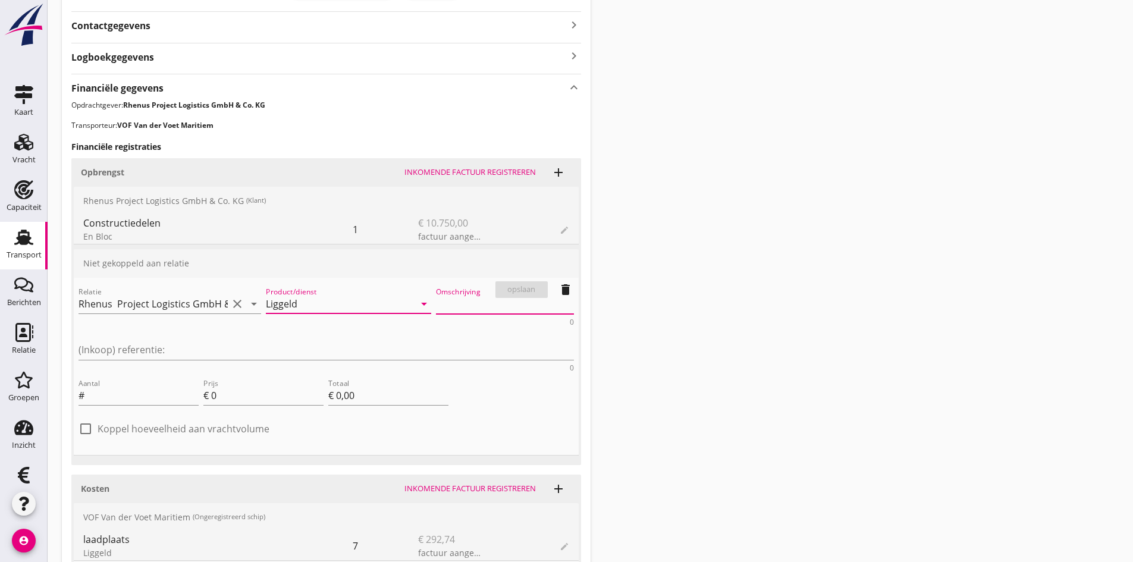
click at [436, 301] on textarea "Omschrijving" at bounding box center [505, 304] width 138 height 20
type textarea "laadplaats"
click at [158, 386] on input "Aantal" at bounding box center [143, 395] width 112 height 19
type input "11"
type input "7"
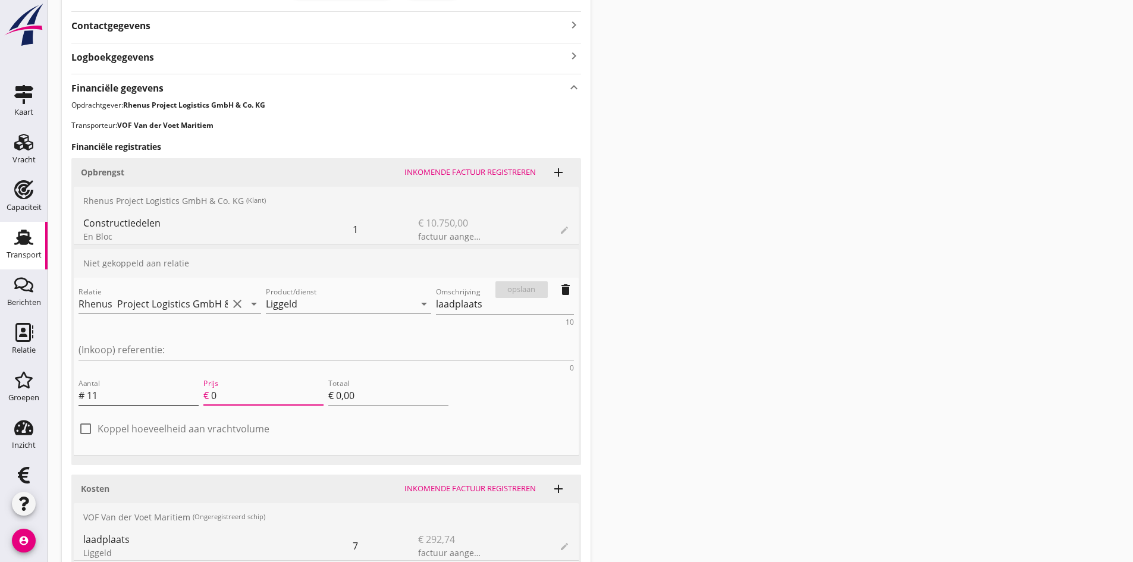
type input "€ 77,00"
type input "75"
type input "€ 825,00"
type input "75"
click at [517, 291] on div "opslaan" at bounding box center [521, 290] width 43 height 12
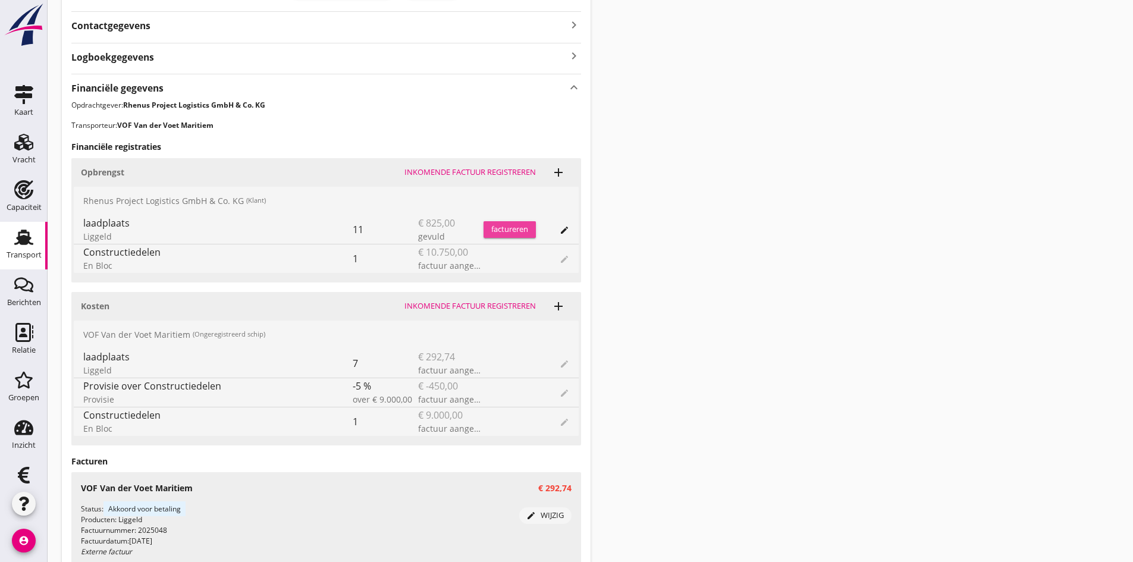
click at [513, 228] on div "factureren" at bounding box center [509, 230] width 52 height 12
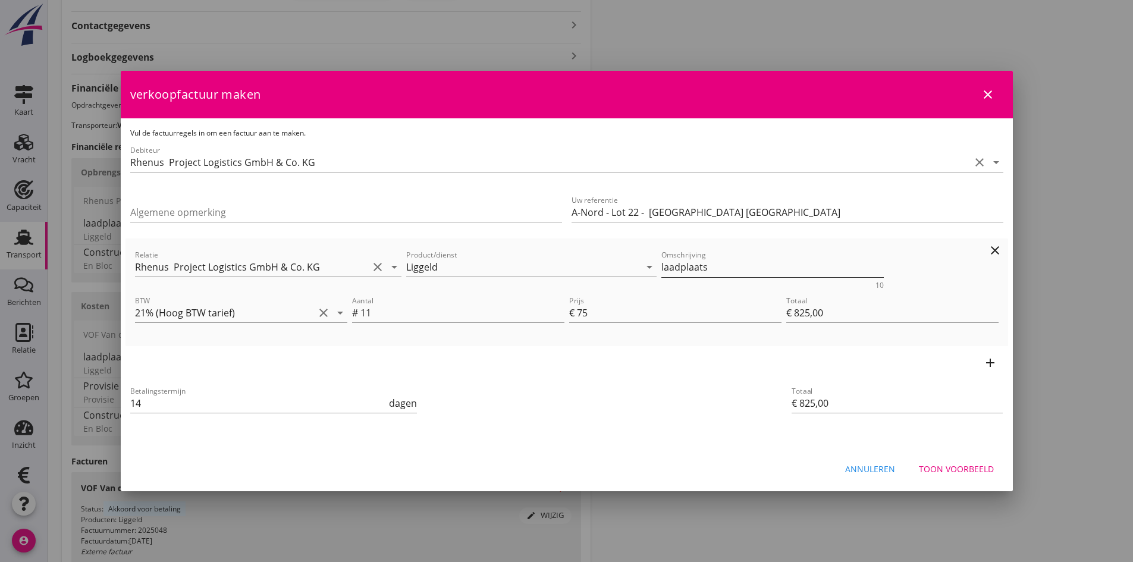
click at [735, 271] on textarea "laadplaats" at bounding box center [772, 267] width 222 height 20
type textarea "laadplaats 11 uren"
click at [939, 469] on div "Toon voorbeeld" at bounding box center [956, 469] width 75 height 12
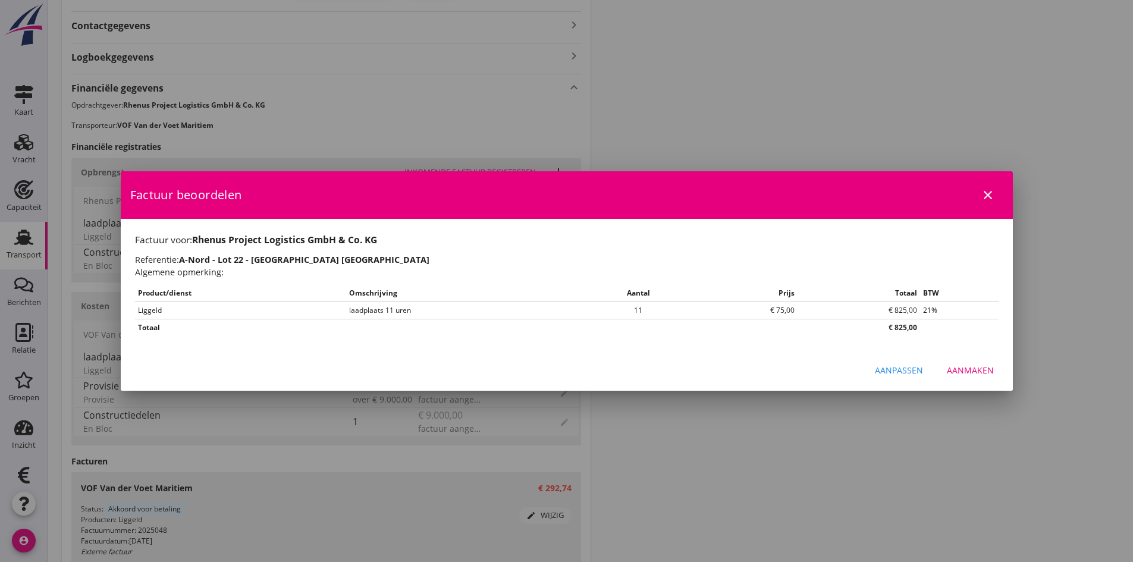
click at [896, 370] on div "Aanpassen" at bounding box center [899, 370] width 48 height 12
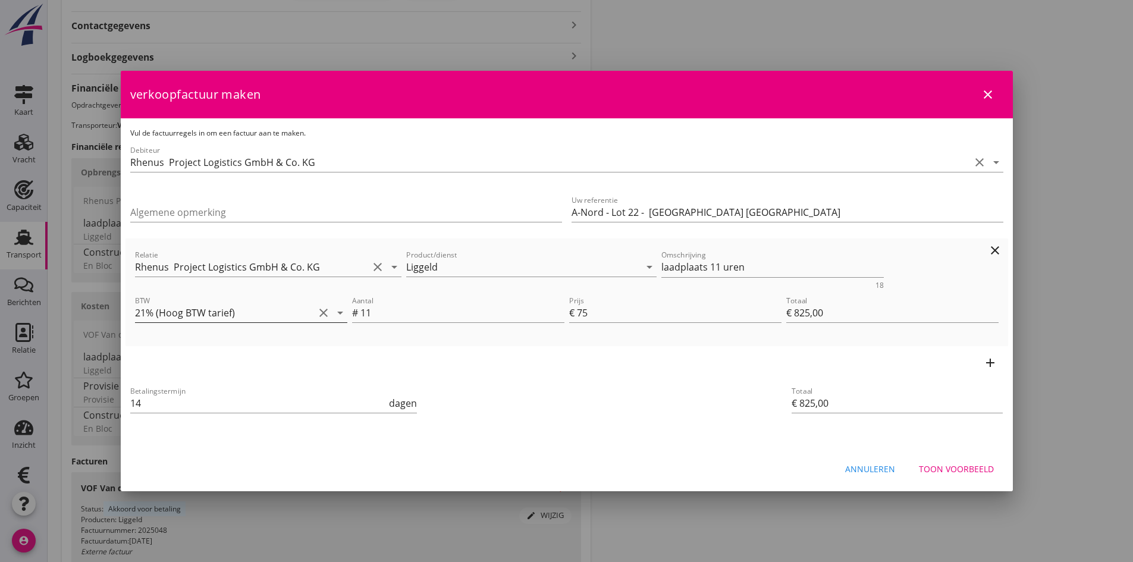
click at [323, 312] on icon "clear" at bounding box center [323, 313] width 14 height 14
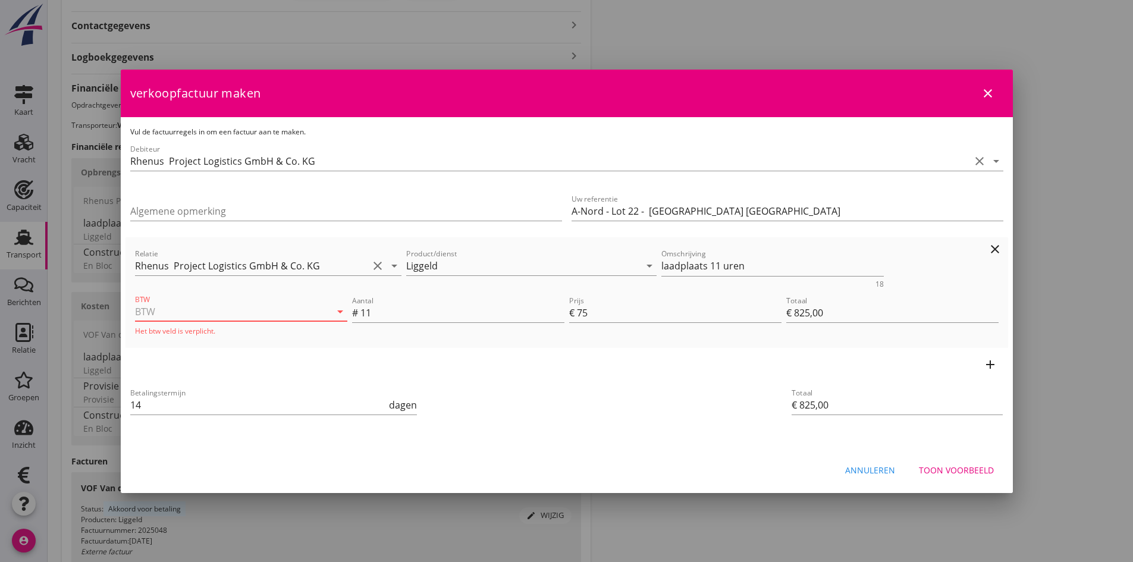
click at [339, 310] on icon "arrow_drop_down" at bounding box center [340, 311] width 14 height 14
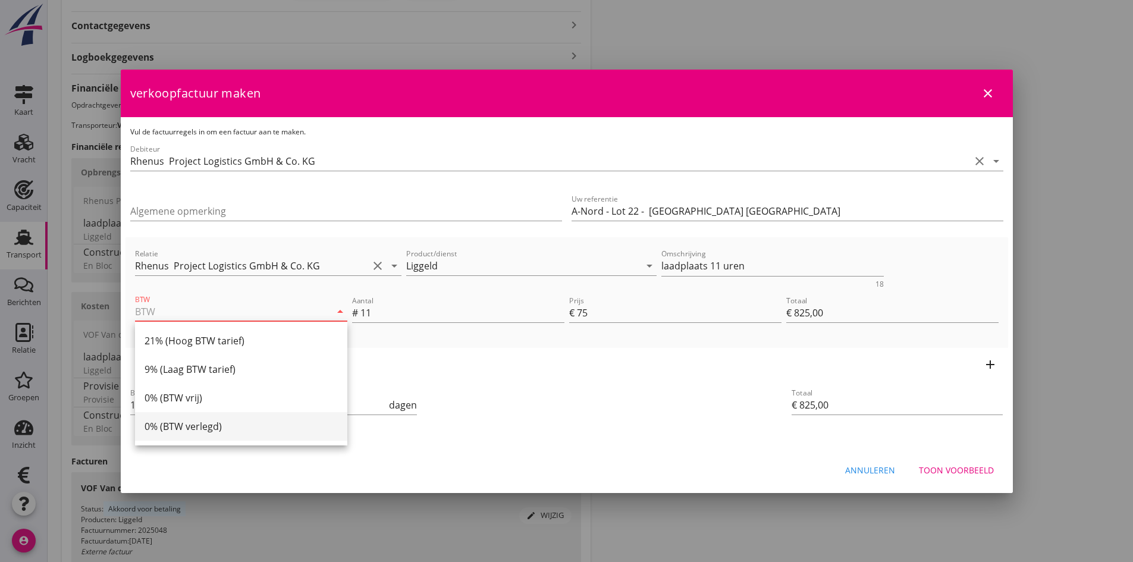
click at [181, 425] on div "0% (BTW verlegd)" at bounding box center [240, 426] width 193 height 14
type input "0% (BTW verlegd)"
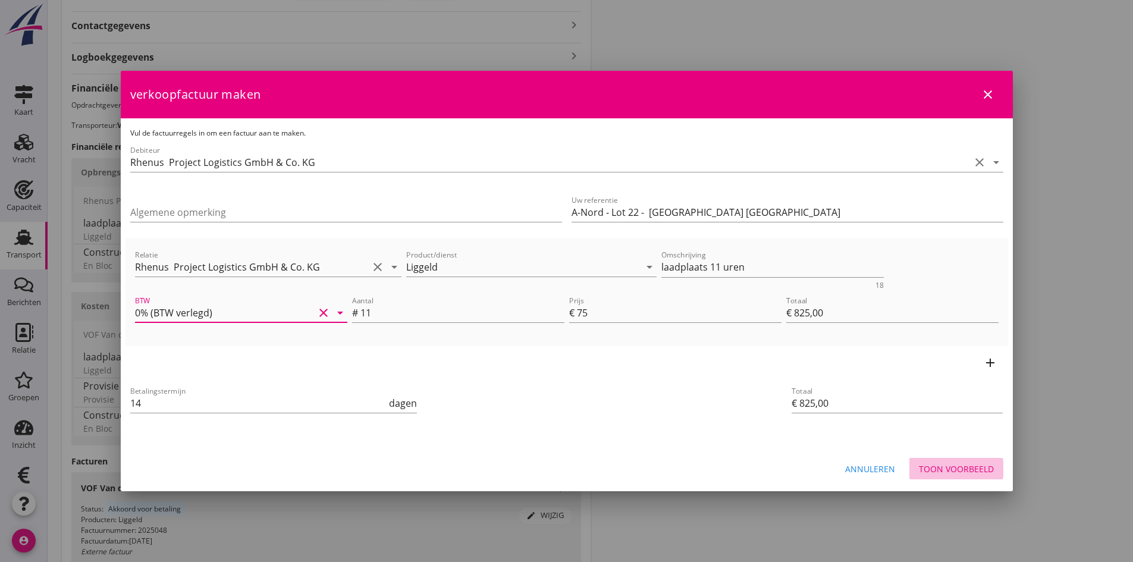
click at [949, 470] on div "Toon voorbeeld" at bounding box center [956, 469] width 75 height 12
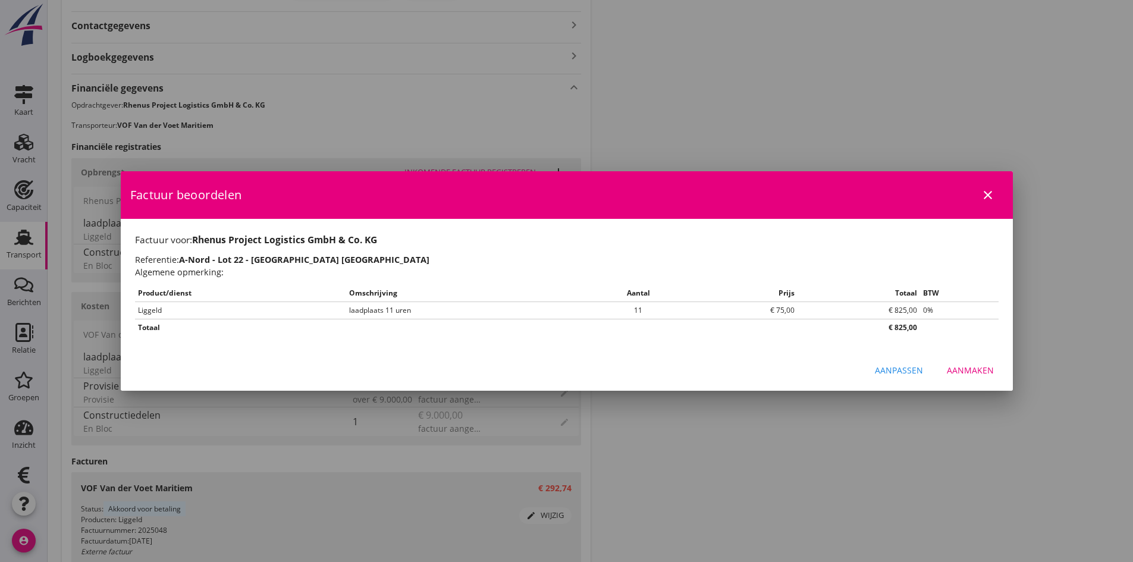
click at [962, 372] on div "Aanmaken" at bounding box center [970, 370] width 47 height 12
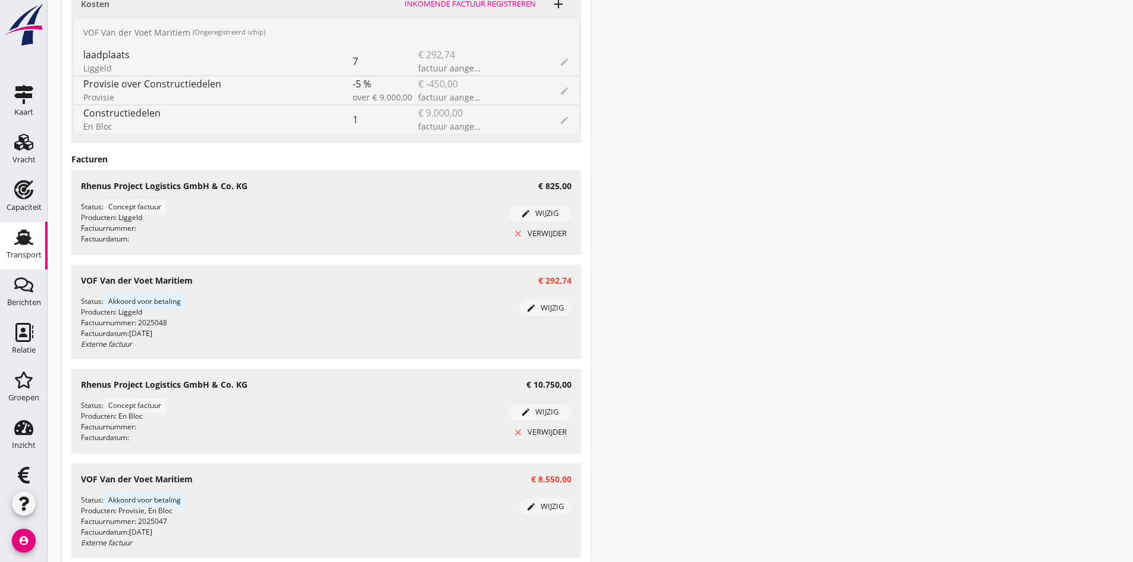
scroll to position [1110, 0]
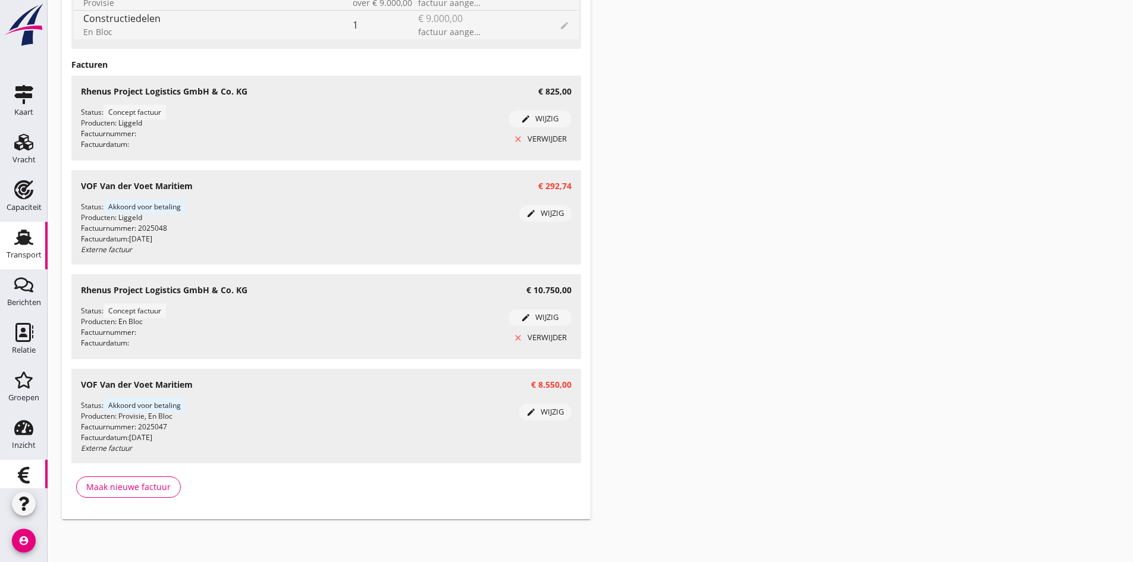
click at [18, 468] on icon "Financieel" at bounding box center [23, 475] width 19 height 19
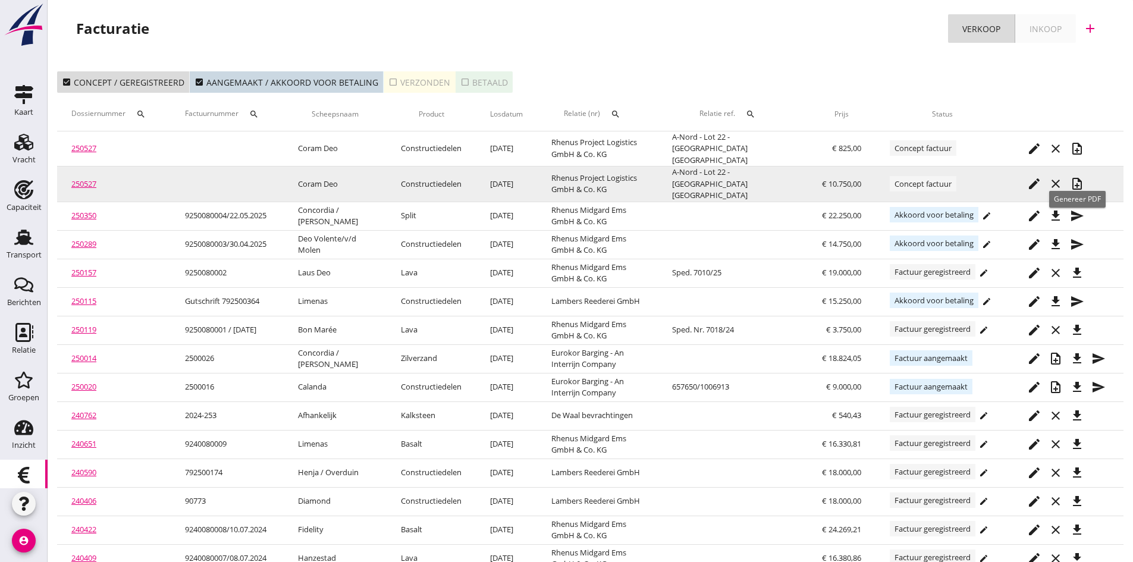
click at [1076, 177] on icon "note_add" at bounding box center [1077, 184] width 14 height 14
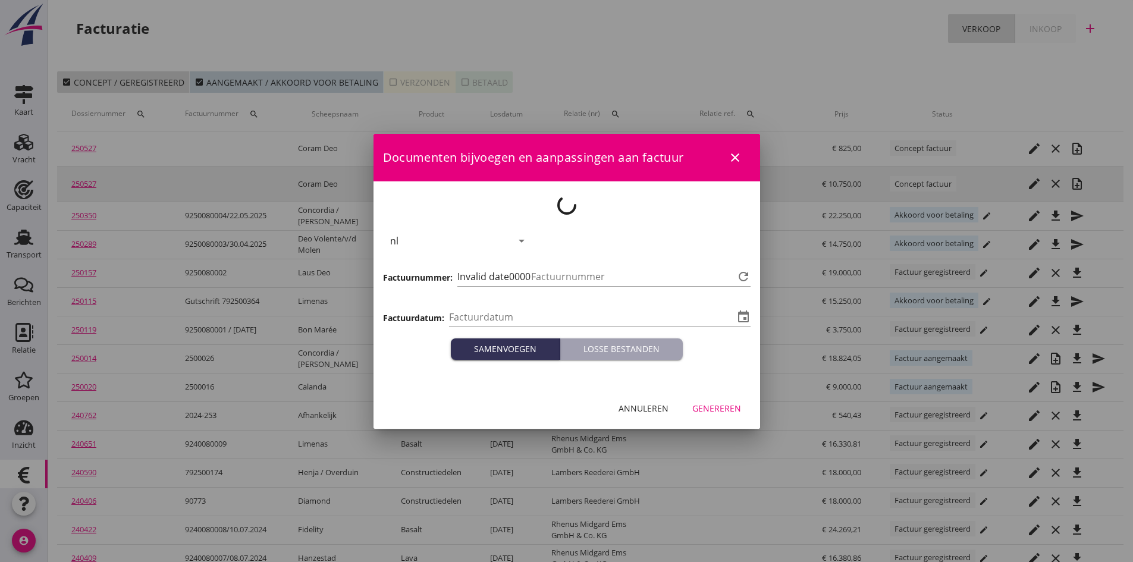
type input "[DATE]"
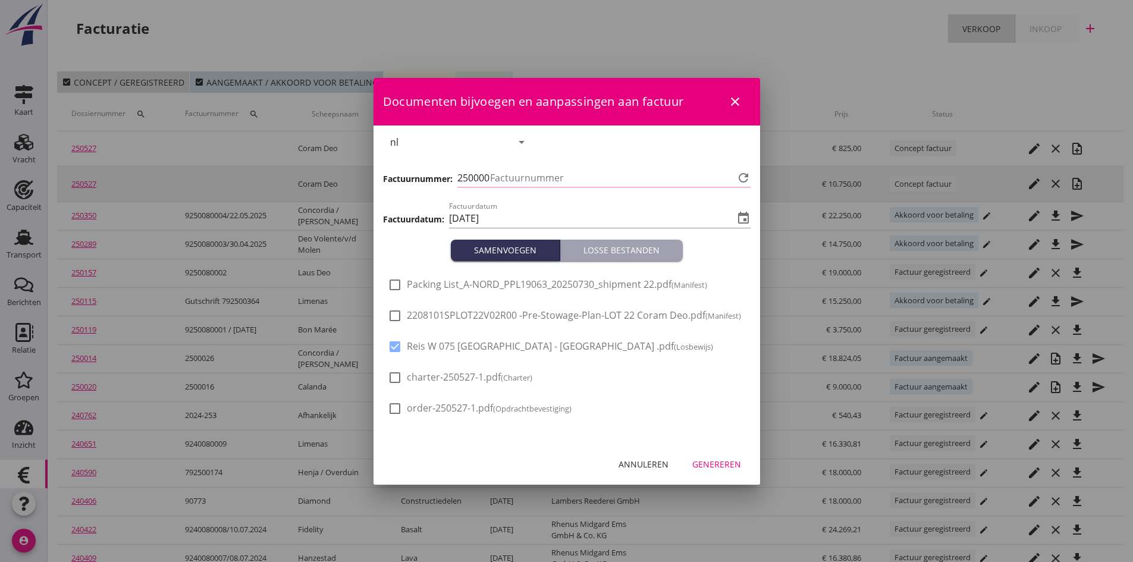
type input "686"
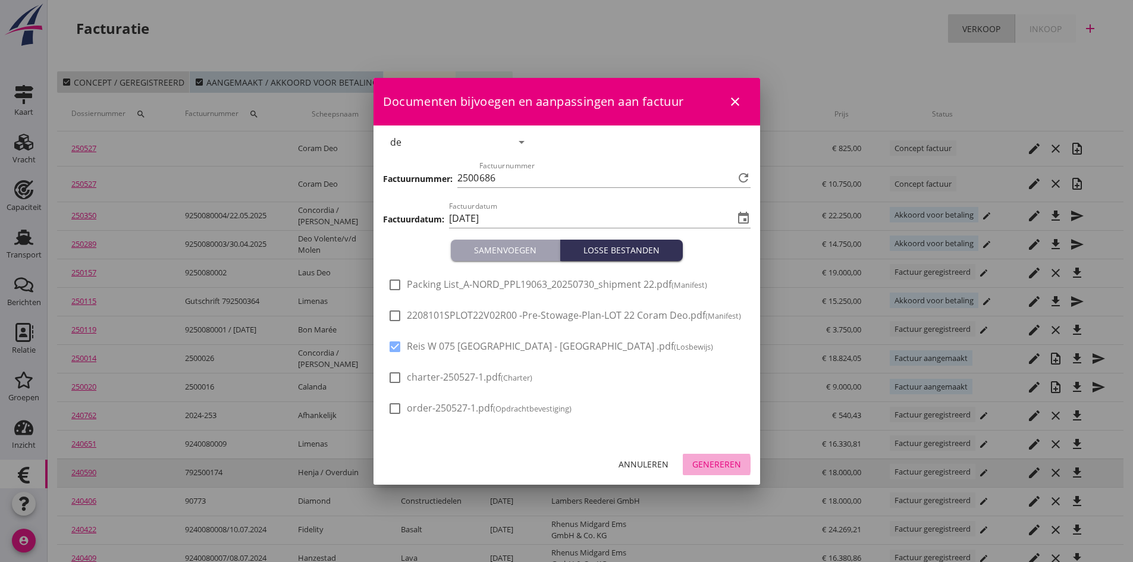
click at [709, 461] on div "Genereren" at bounding box center [716, 464] width 49 height 12
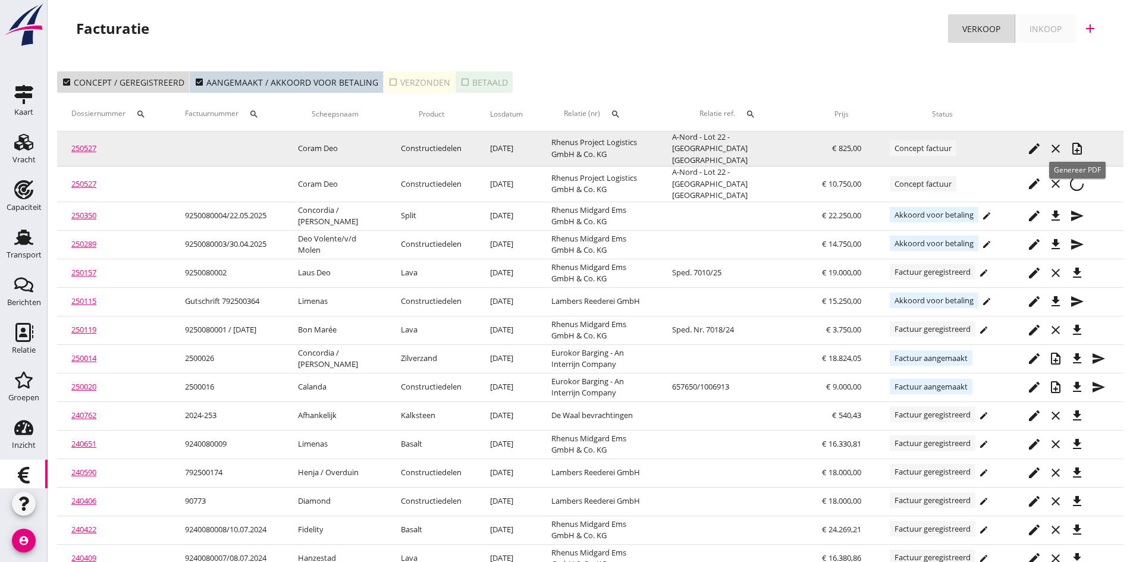
click at [1076, 143] on icon "note_add" at bounding box center [1077, 149] width 14 height 14
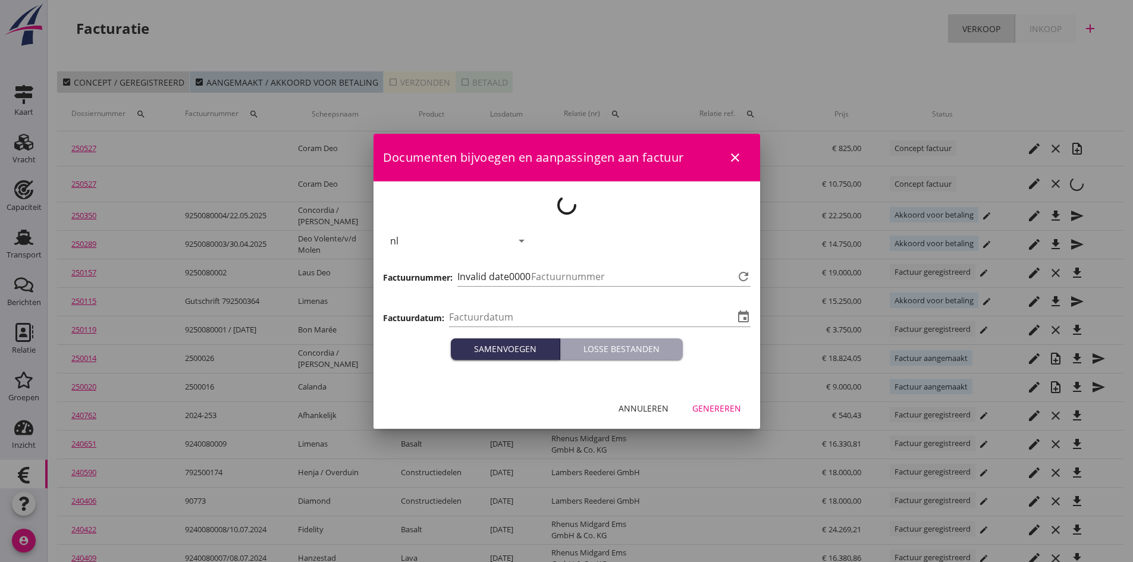
type input "[DATE]"
type input "687"
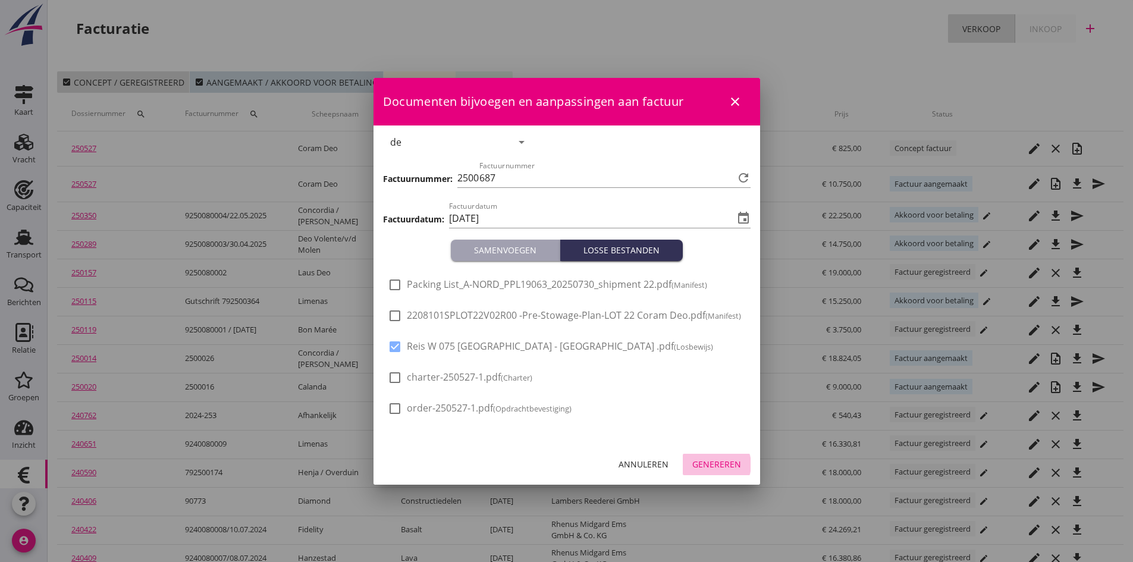
click at [705, 463] on div "Genereren" at bounding box center [716, 464] width 49 height 12
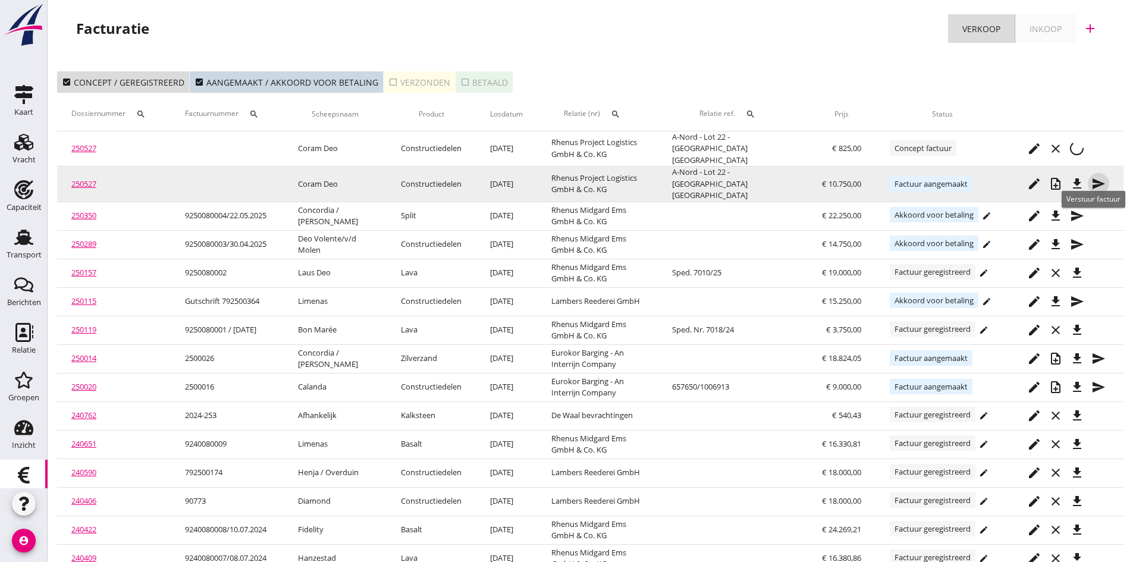
click at [1095, 177] on icon "send" at bounding box center [1098, 184] width 14 height 14
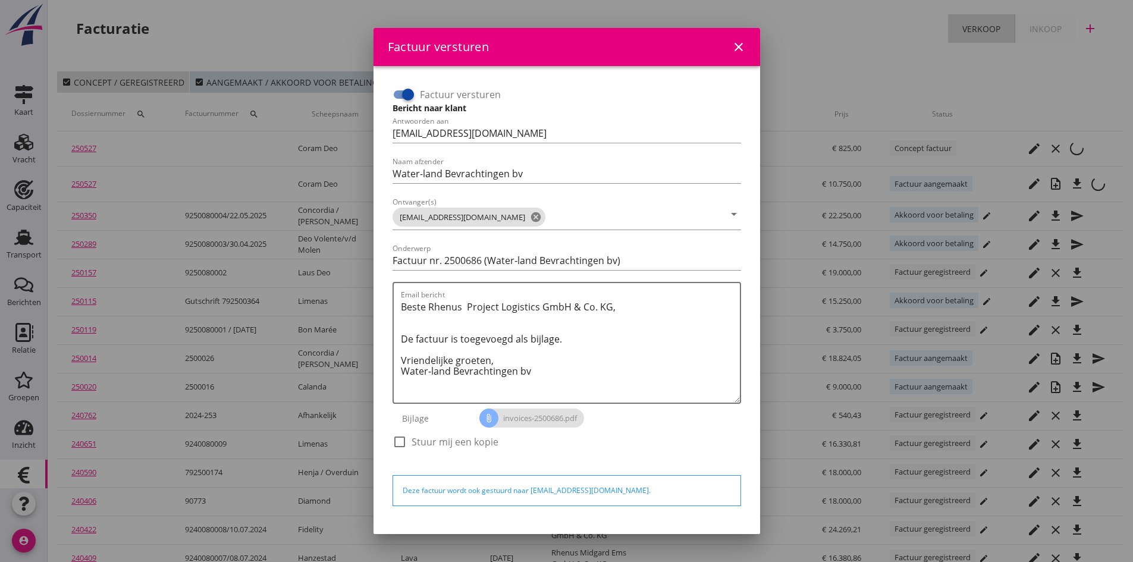
scroll to position [34, 0]
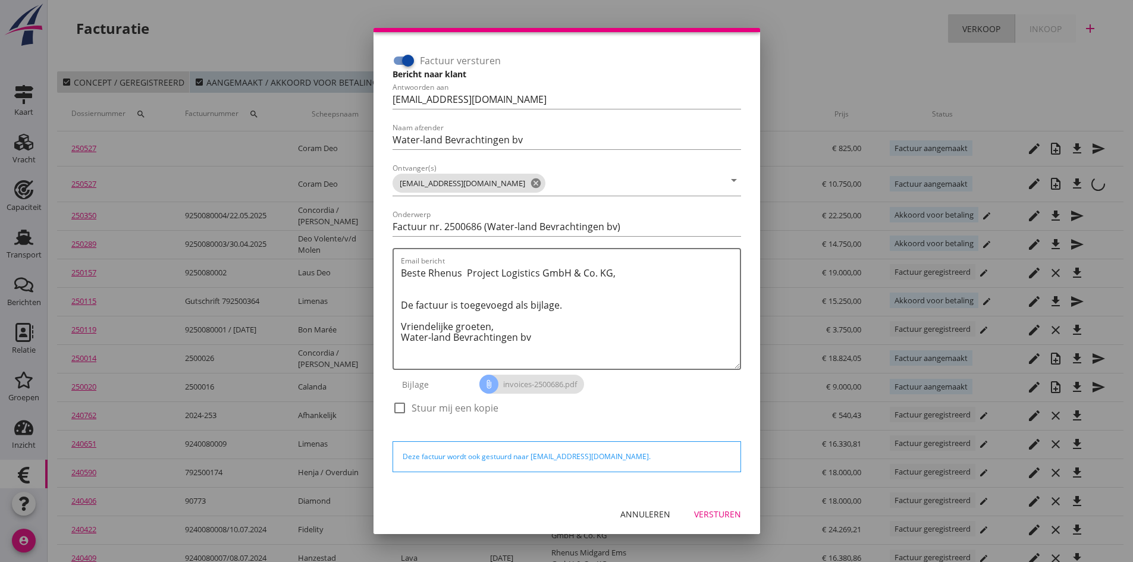
click at [699, 510] on div "Versturen" at bounding box center [717, 514] width 47 height 12
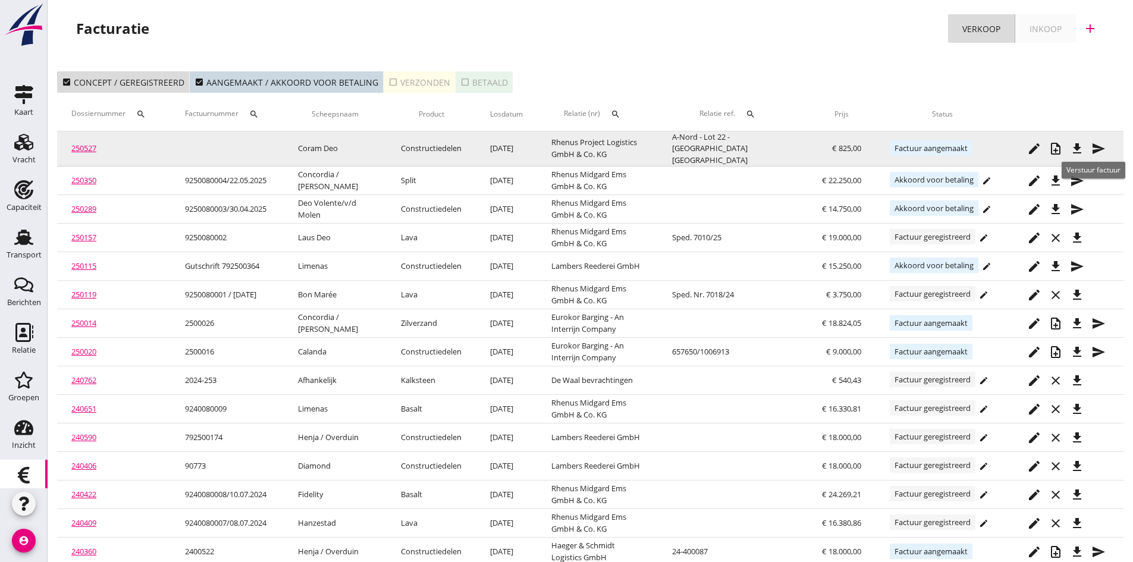
click at [1098, 142] on icon "send" at bounding box center [1098, 149] width 14 height 14
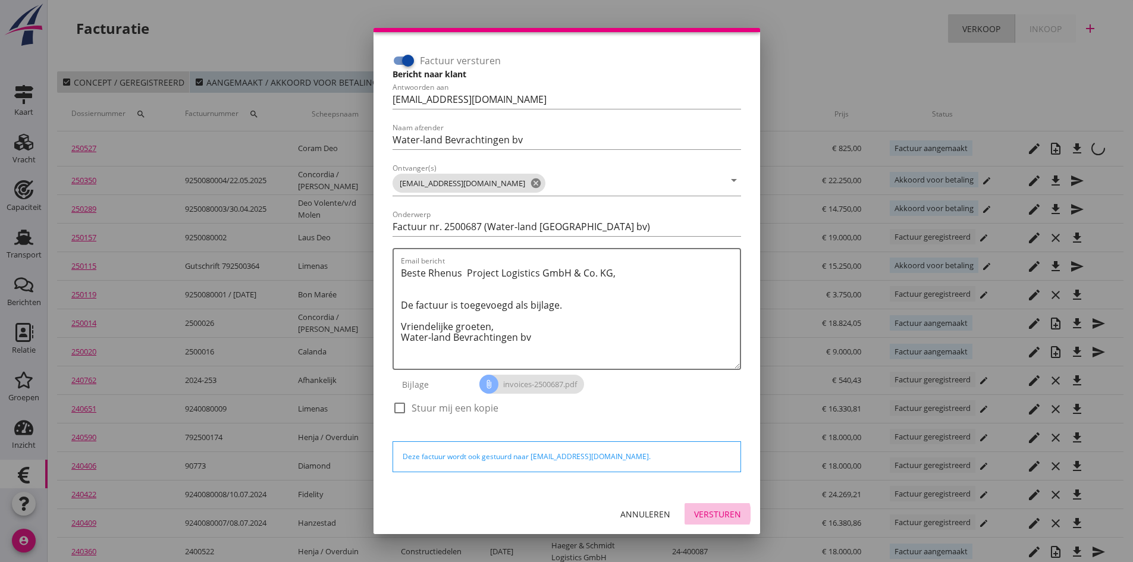
click at [704, 513] on div "Versturen" at bounding box center [717, 514] width 47 height 12
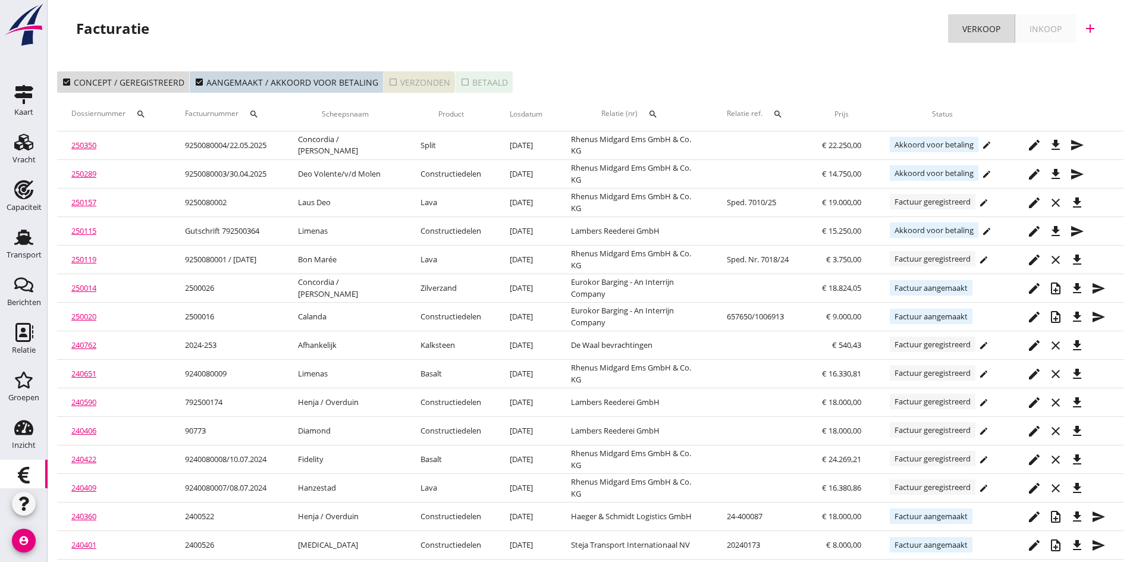
click at [403, 80] on div "check_box_outline_blank Verzonden" at bounding box center [419, 82] width 62 height 12
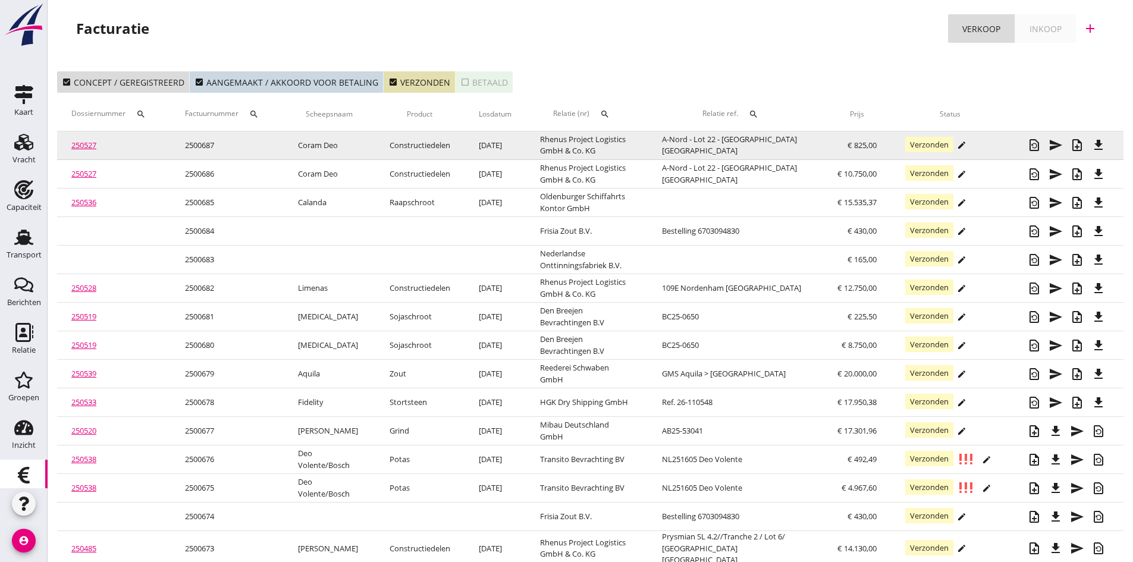
click at [77, 143] on link "250527" at bounding box center [83, 145] width 25 height 11
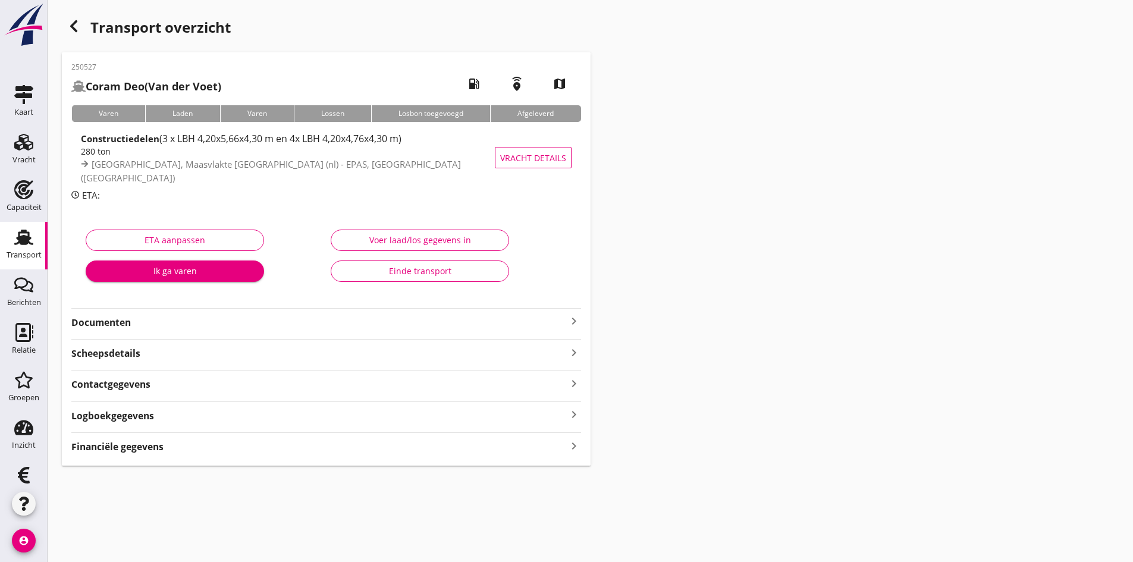
drag, startPoint x: 260, startPoint y: 325, endPoint x: 299, endPoint y: 318, distance: 38.7
click at [261, 325] on strong "Documenten" at bounding box center [318, 323] width 495 height 14
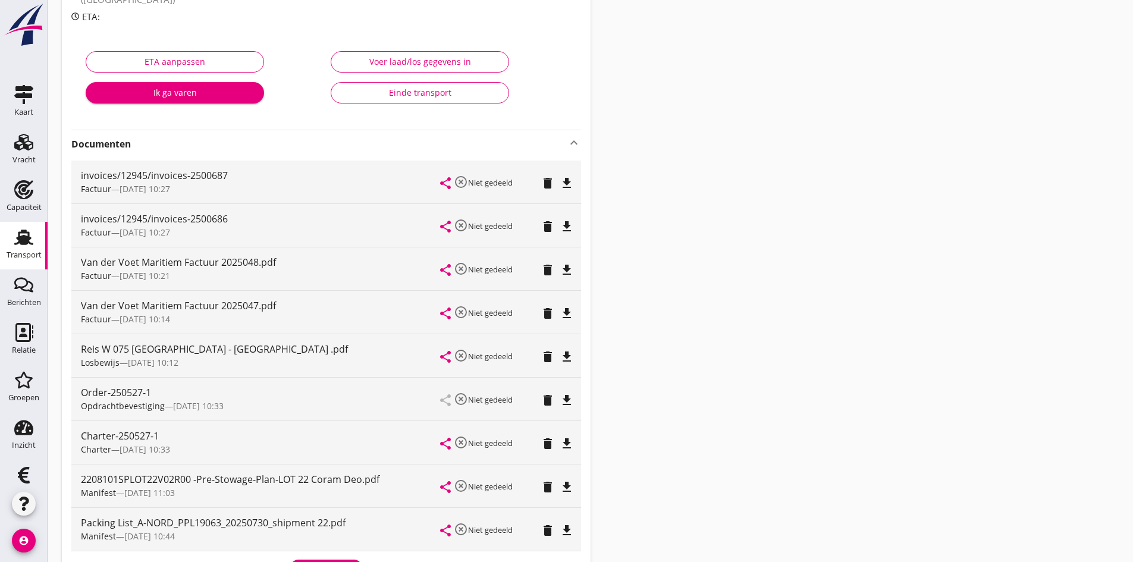
scroll to position [59, 0]
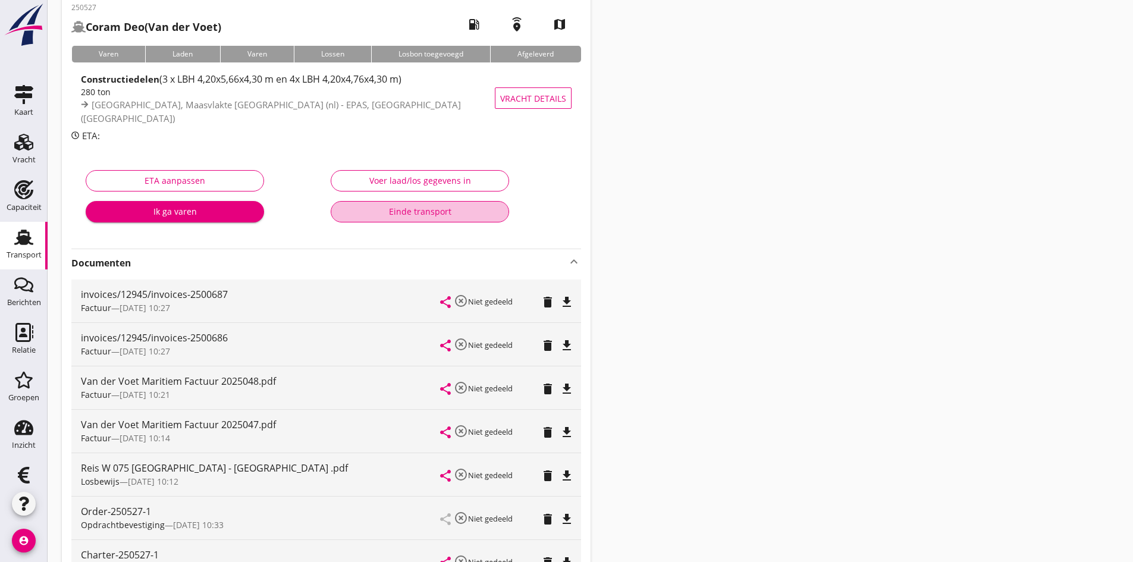
click at [416, 208] on div "Einde transport" at bounding box center [420, 211] width 158 height 12
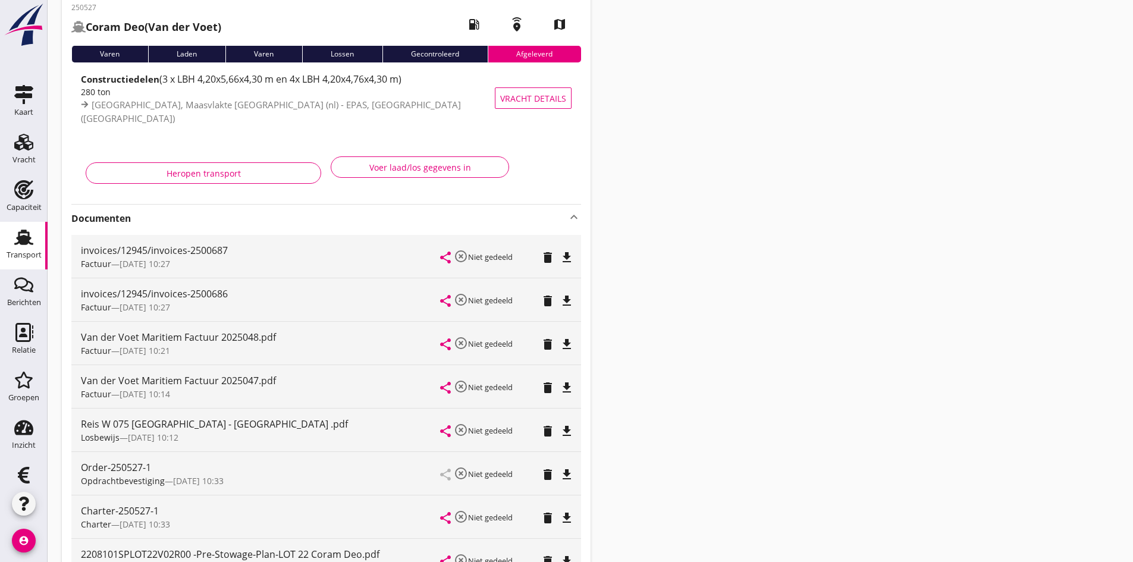
drag, startPoint x: 19, startPoint y: 241, endPoint x: 9, endPoint y: 265, distance: 26.4
click at [19, 241] on use at bounding box center [23, 237] width 19 height 15
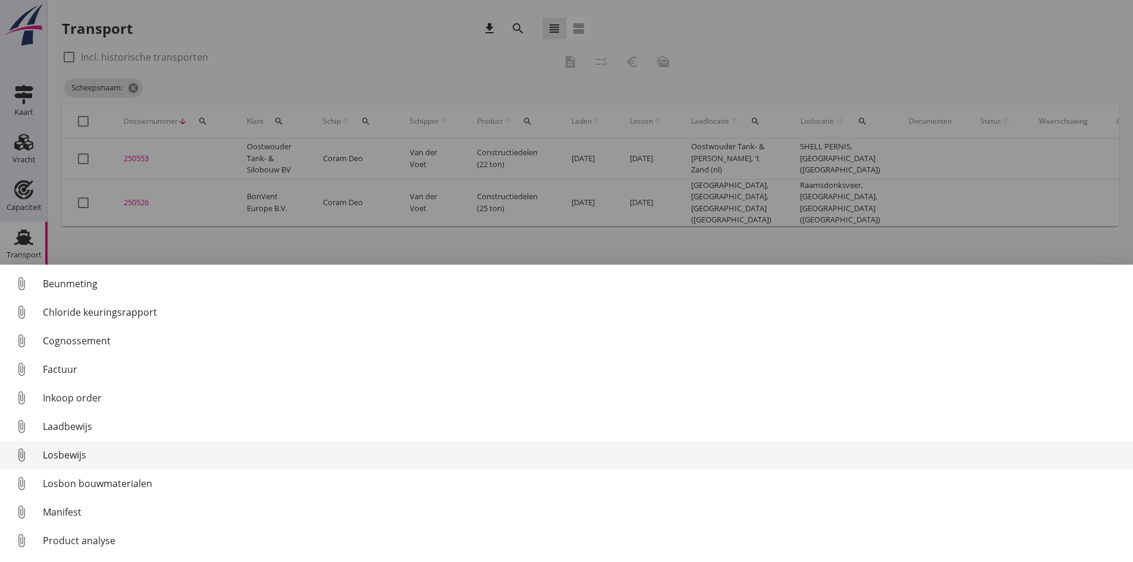
click at [70, 450] on div "Losbewijs" at bounding box center [583, 455] width 1080 height 14
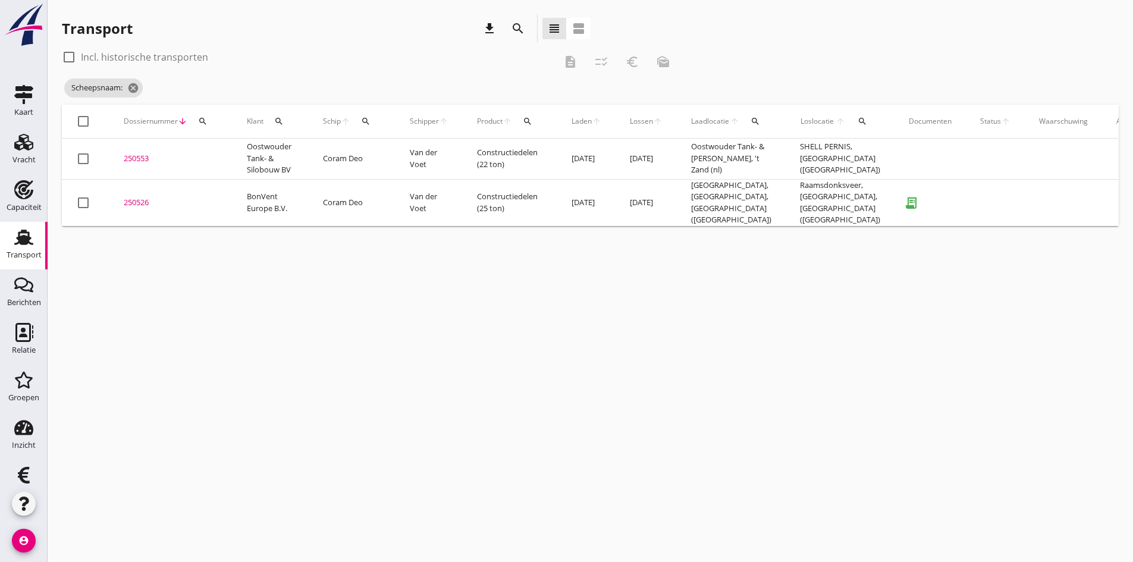
drag, startPoint x: 139, startPoint y: 197, endPoint x: 125, endPoint y: 197, distance: 13.7
click at [139, 197] on div "250526" at bounding box center [171, 203] width 95 height 12
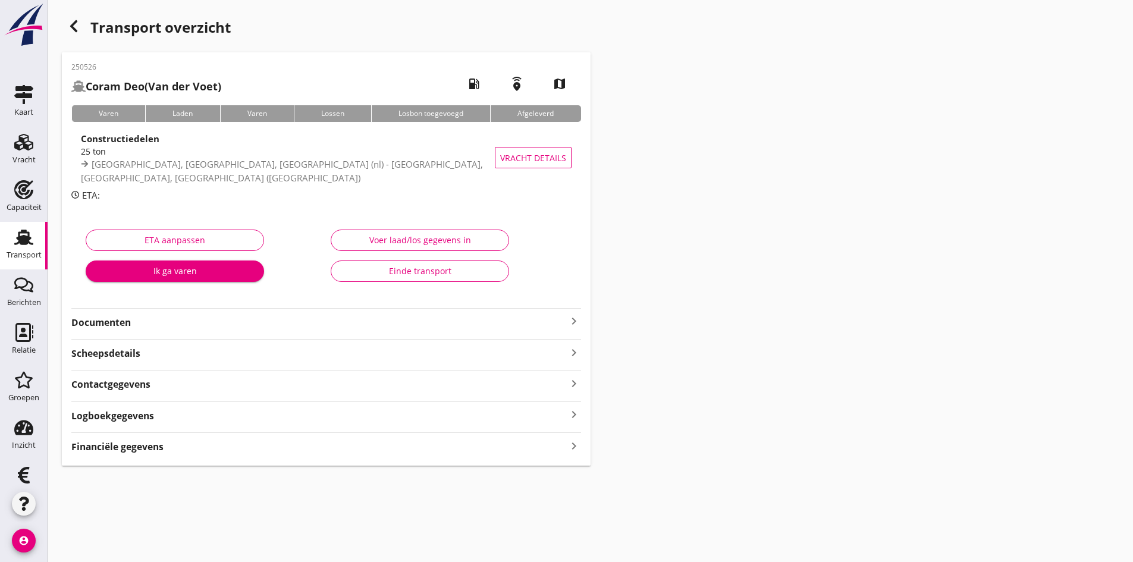
click at [374, 240] on div "Voer laad/los gegevens in" at bounding box center [420, 240] width 158 height 12
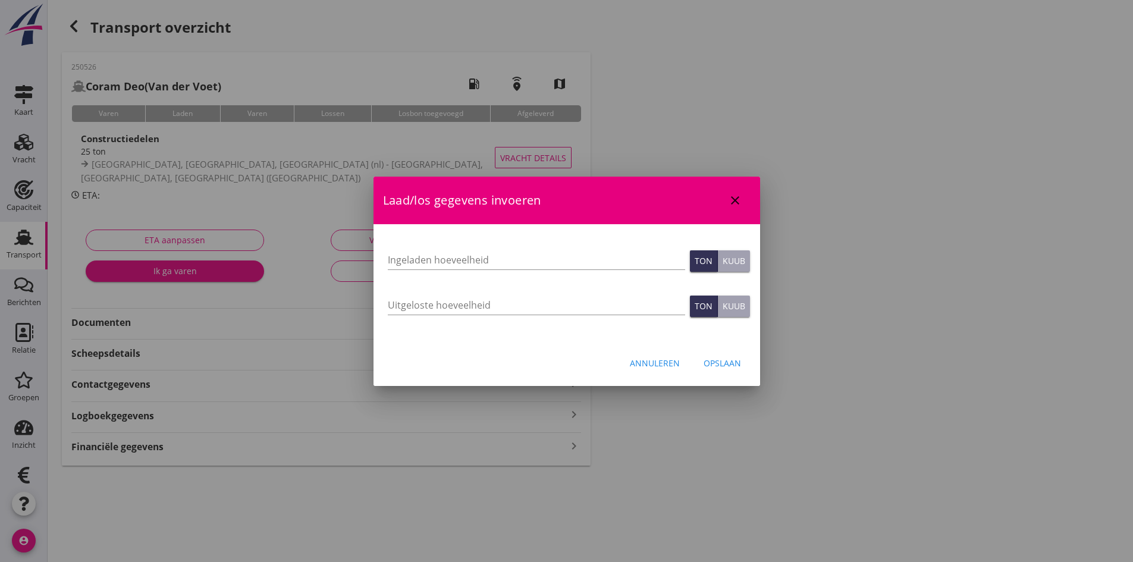
click at [635, 360] on div "Annuleren" at bounding box center [655, 363] width 50 height 12
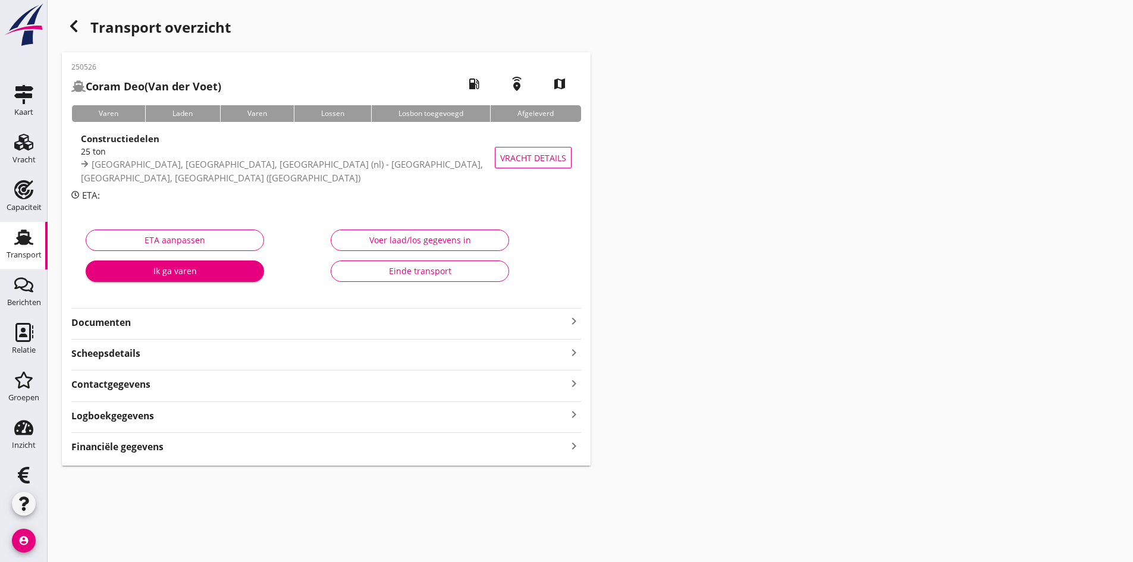
click at [570, 445] on icon "keyboard_arrow_right" at bounding box center [574, 446] width 14 height 16
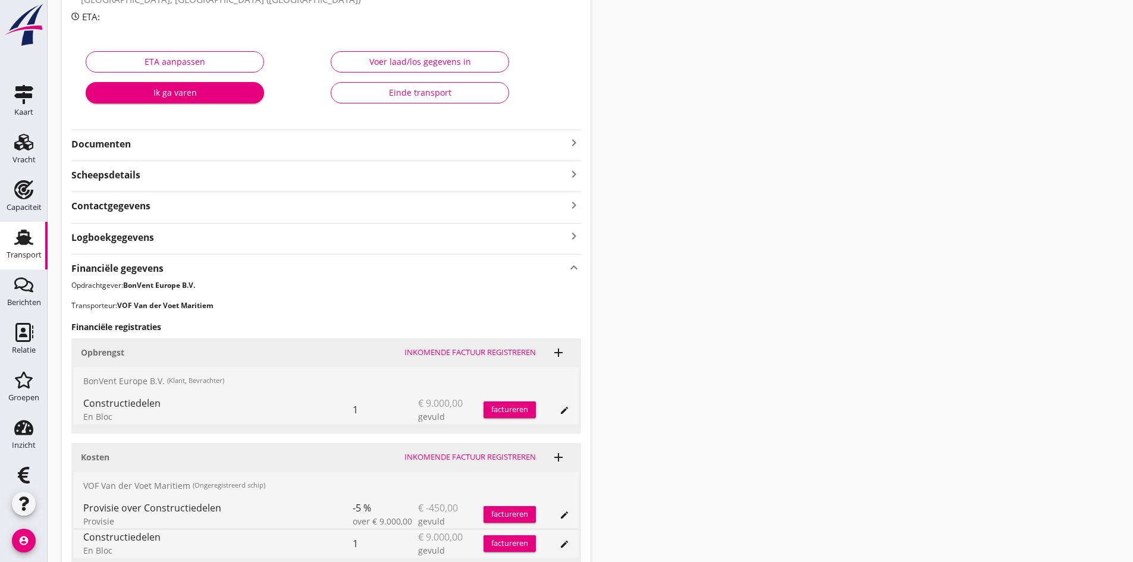
scroll to position [282, 0]
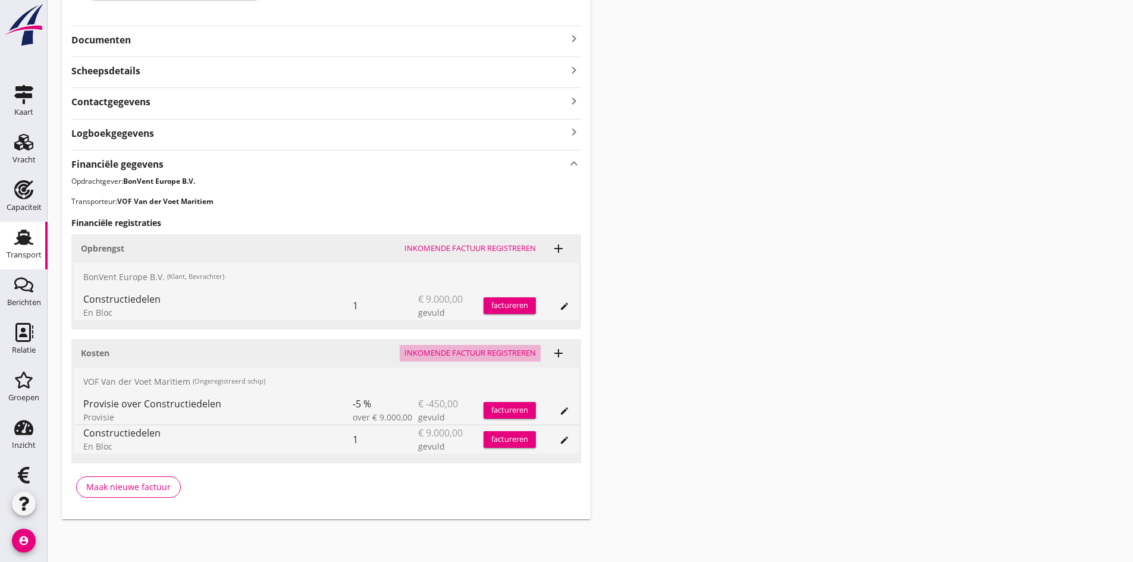
click at [441, 354] on div "Inkomende factuur registreren" at bounding box center [469, 353] width 131 height 12
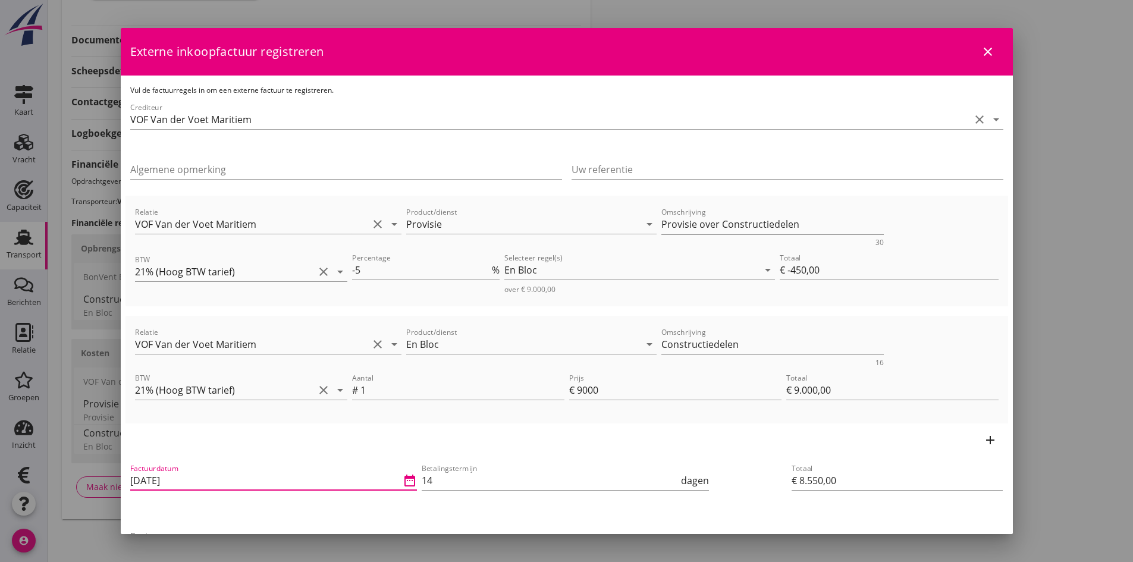
click at [216, 482] on input "[DATE]" at bounding box center [265, 480] width 271 height 19
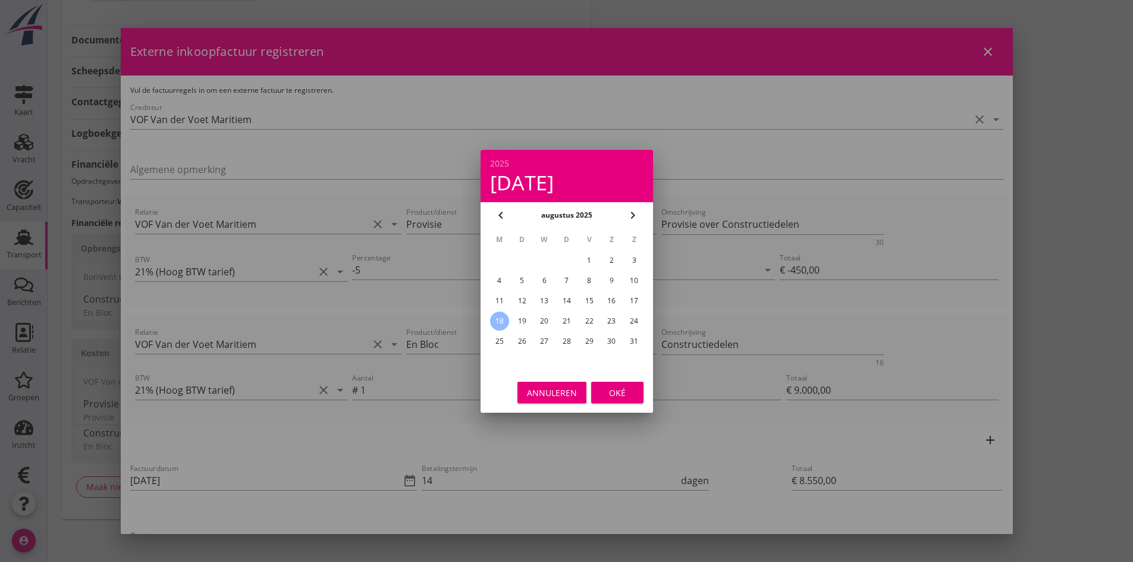
click at [563, 300] on div "14" at bounding box center [566, 300] width 19 height 19
type input "[DATE]"
click at [625, 391] on div "Oké" at bounding box center [617, 392] width 33 height 12
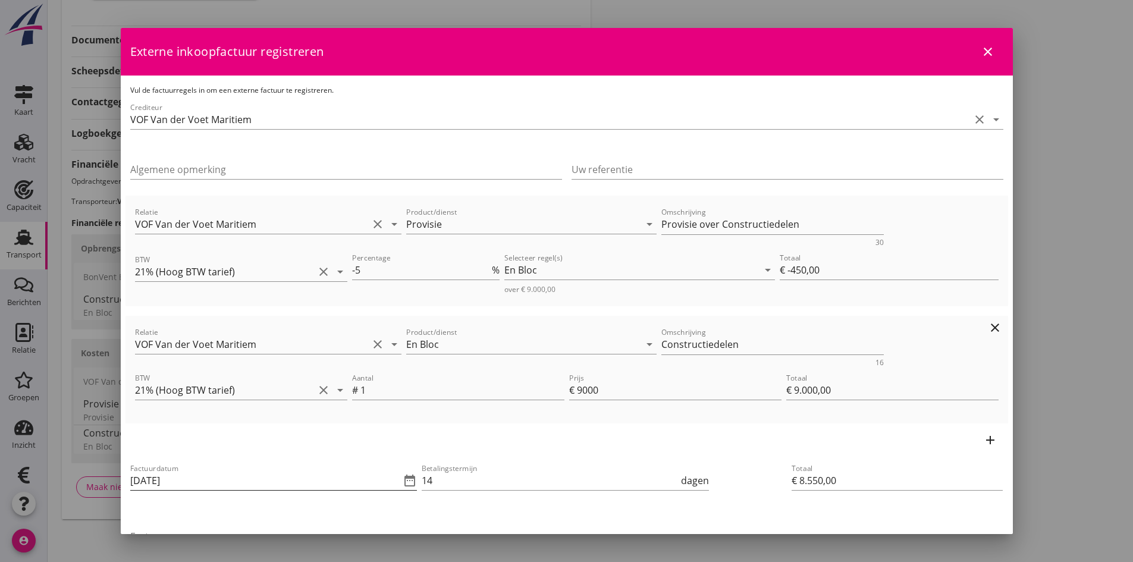
scroll to position [119, 0]
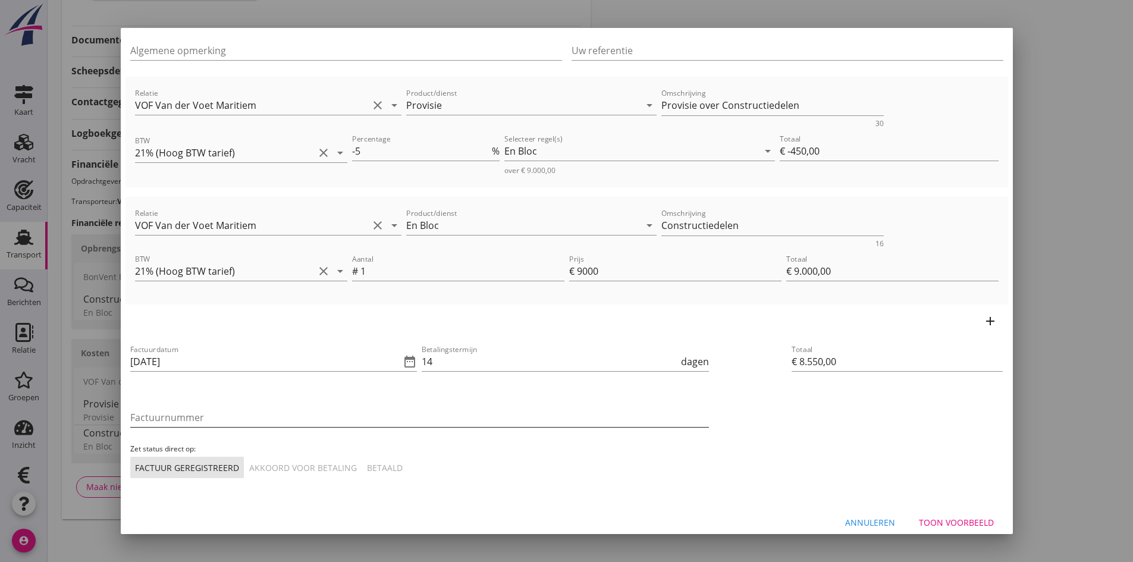
click at [237, 417] on input "Factuurnummer" at bounding box center [419, 417] width 579 height 19
type input "2025049"
click at [260, 468] on div "Akkoord voor betaling" at bounding box center [303, 467] width 108 height 12
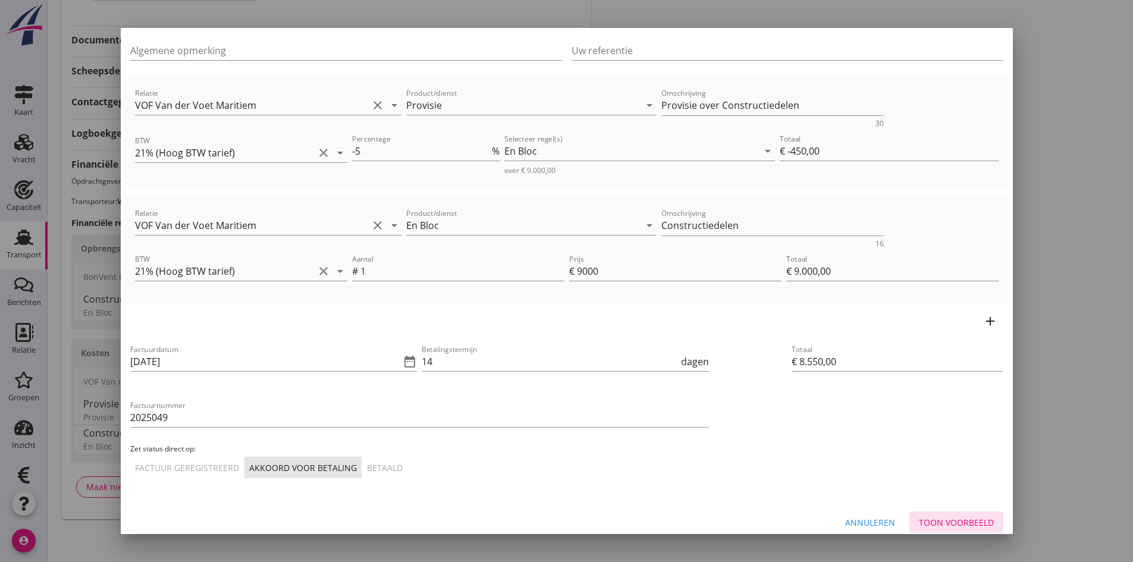
click at [941, 517] on div "Toon voorbeeld" at bounding box center [956, 522] width 75 height 12
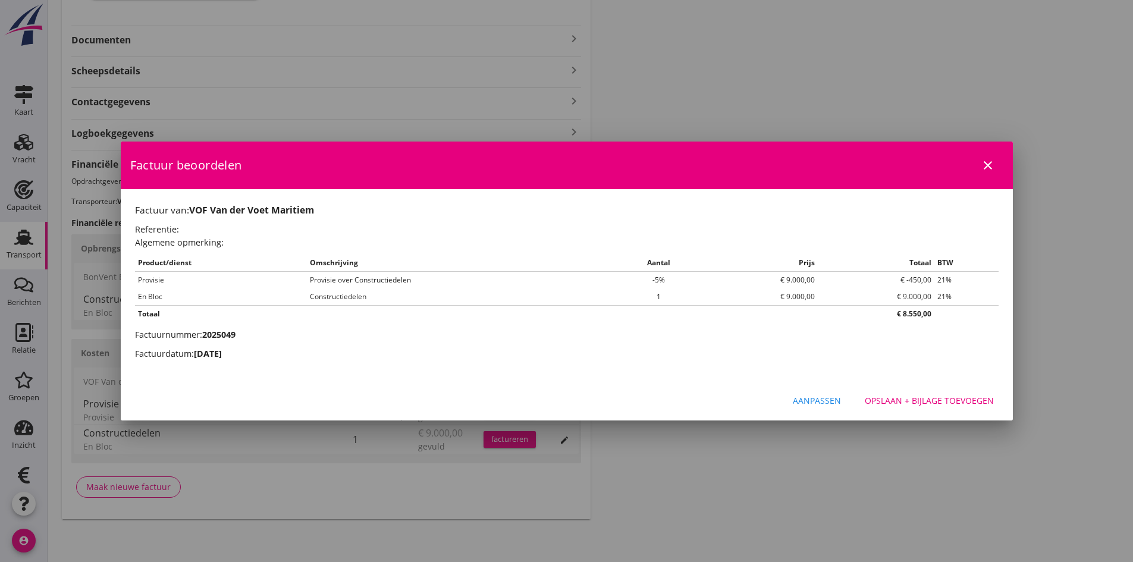
scroll to position [0, 0]
click at [876, 400] on div "Opslaan + bijlage toevoegen" at bounding box center [929, 400] width 129 height 12
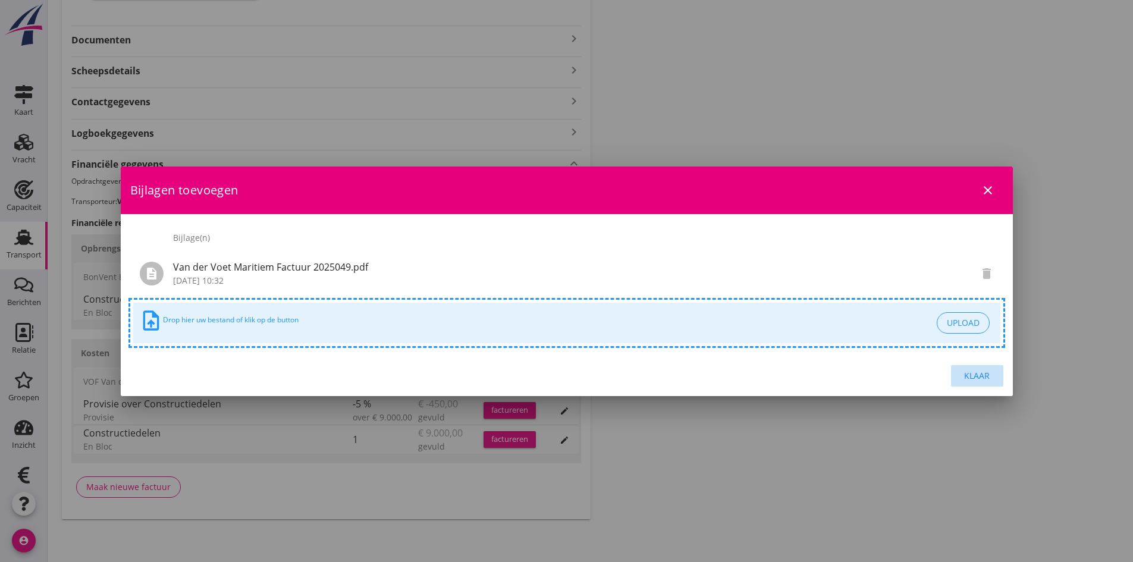
click at [980, 374] on div "Klaar" at bounding box center [976, 375] width 33 height 12
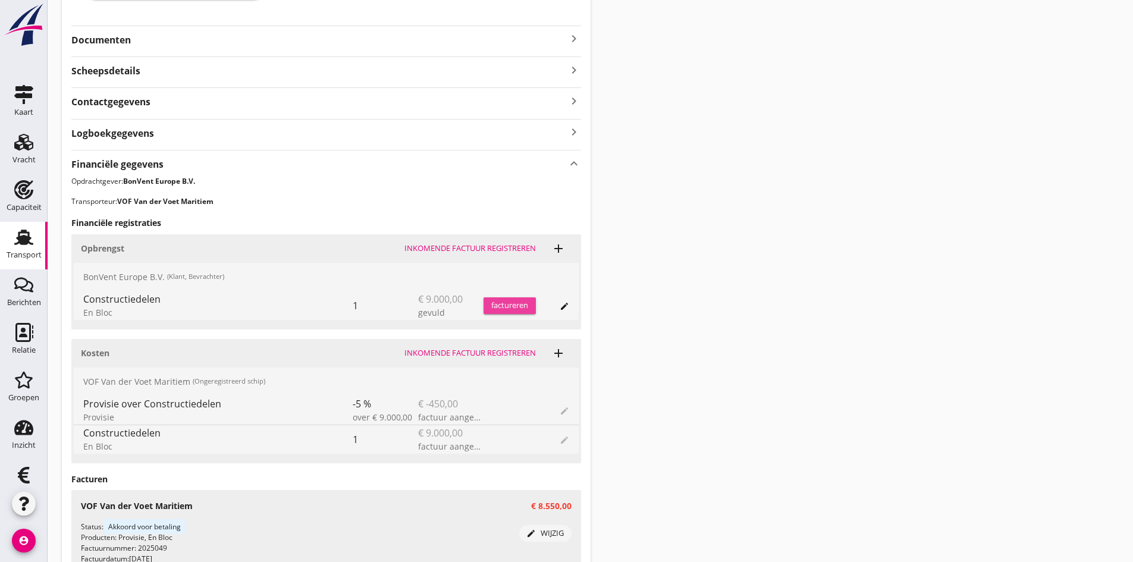
click at [501, 306] on div "factureren" at bounding box center [509, 306] width 52 height 12
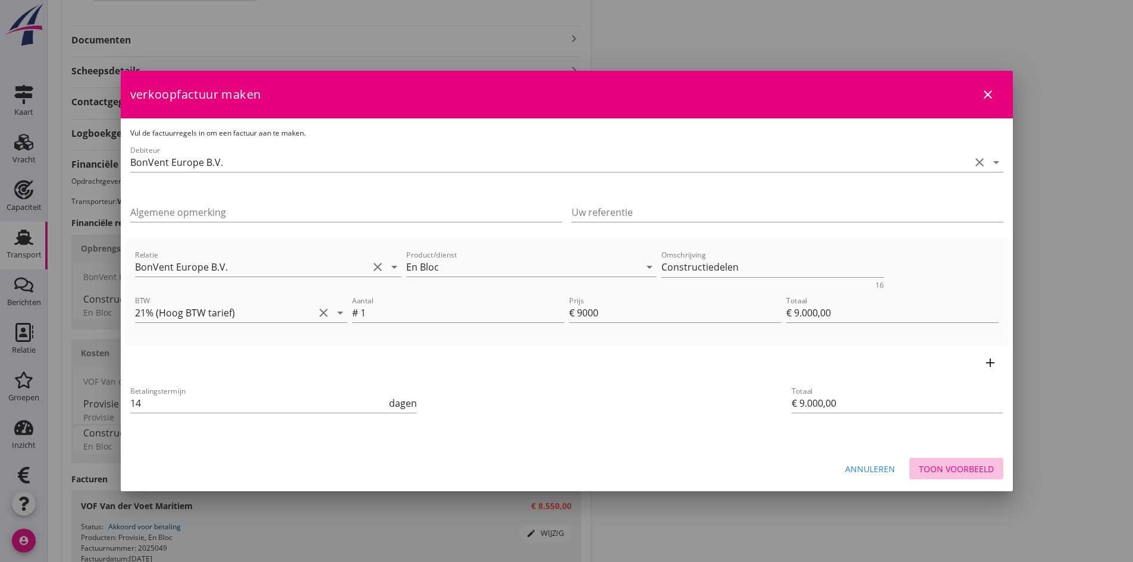
click at [967, 469] on div "Toon voorbeeld" at bounding box center [956, 469] width 75 height 12
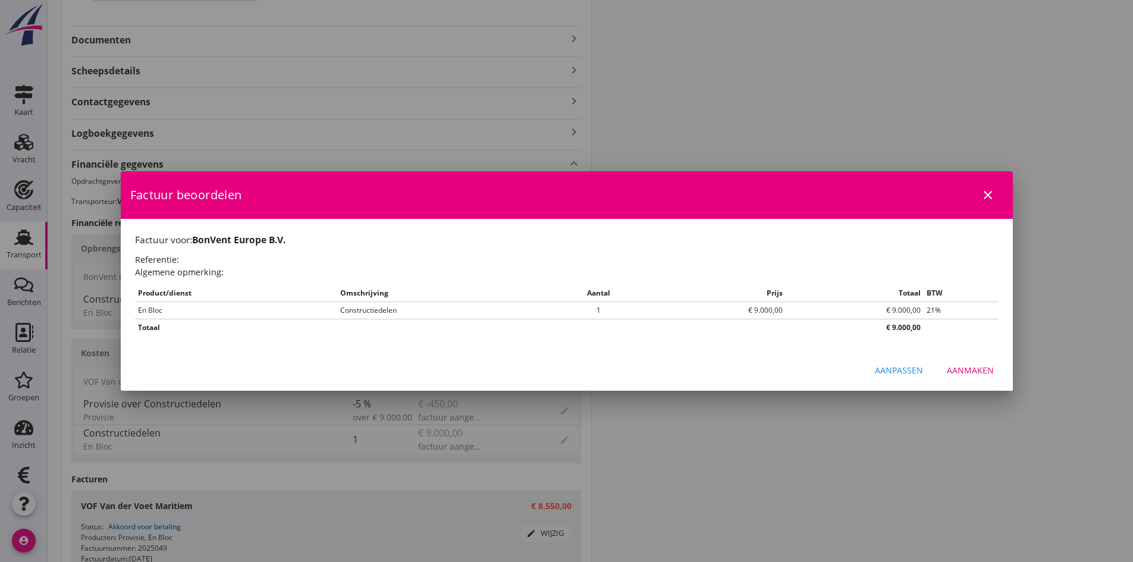
click at [960, 369] on div "Aanmaken" at bounding box center [970, 370] width 47 height 12
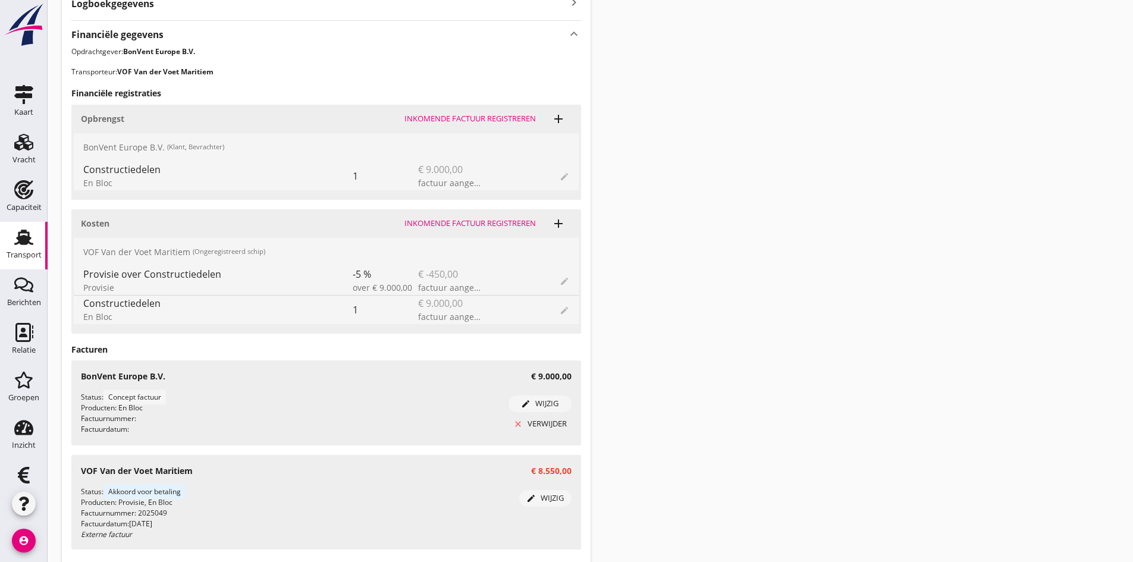
scroll to position [472, 0]
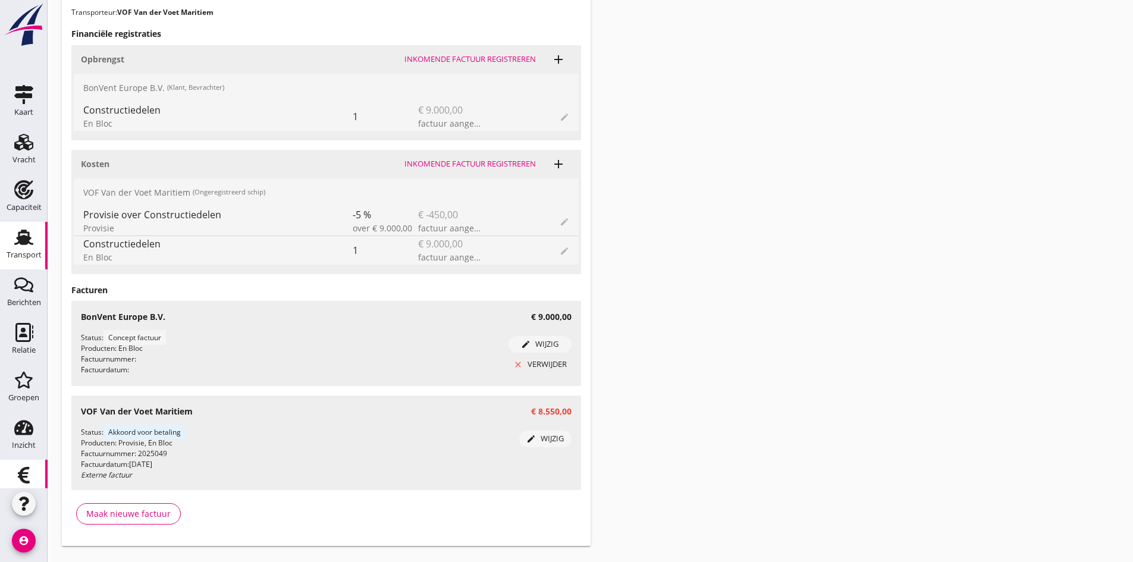
click at [18, 479] on use at bounding box center [24, 475] width 12 height 17
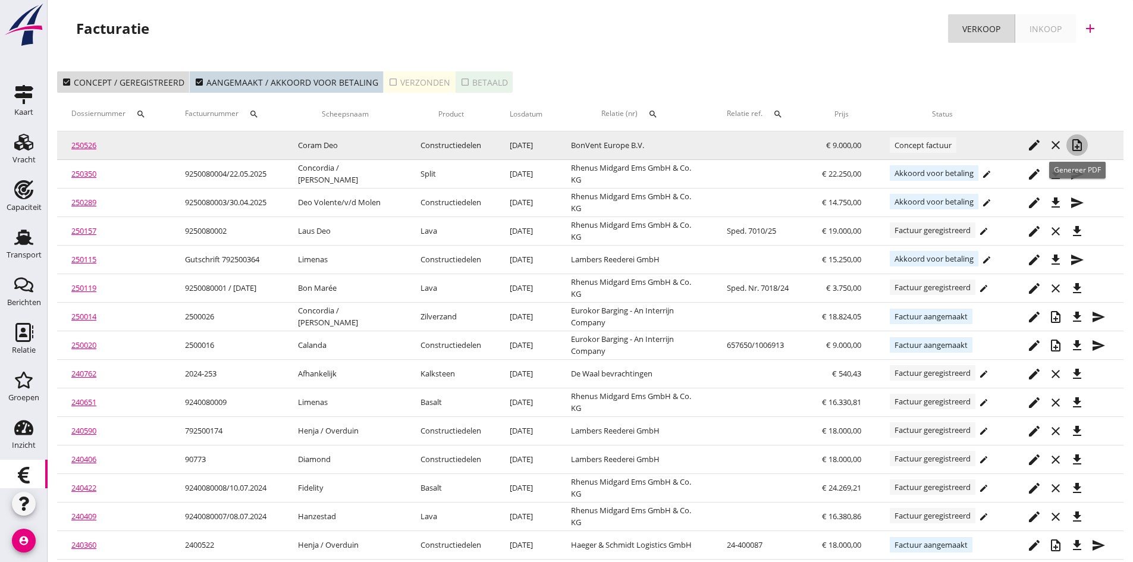
click at [1076, 140] on icon "note_add" at bounding box center [1077, 145] width 14 height 14
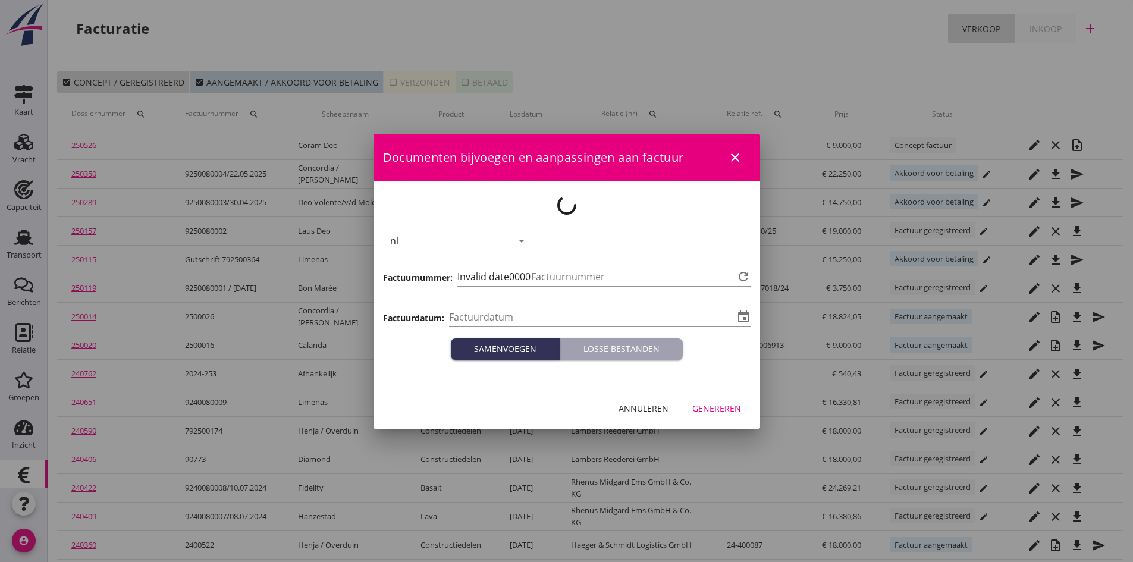
type input "[DATE]"
type input "688"
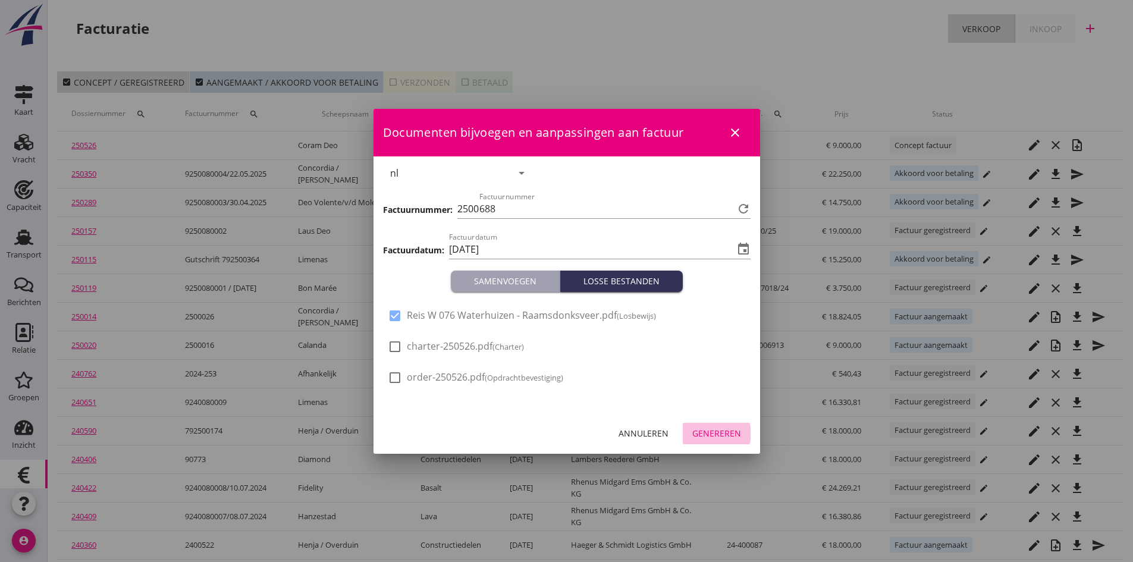
click at [711, 431] on div "Genereren" at bounding box center [716, 433] width 49 height 12
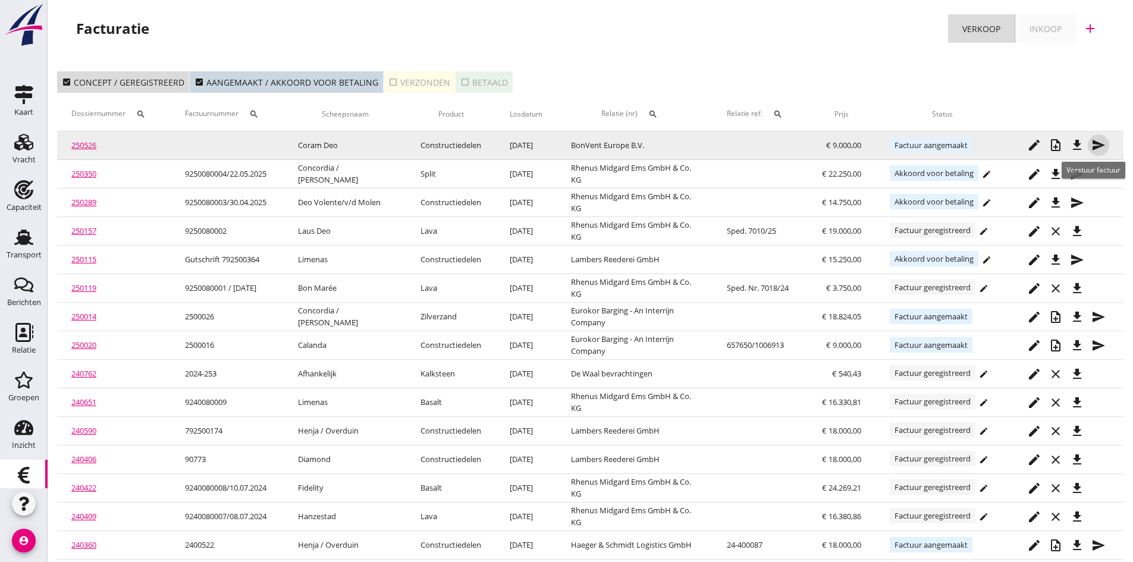
click at [1094, 144] on icon "send" at bounding box center [1098, 145] width 14 height 14
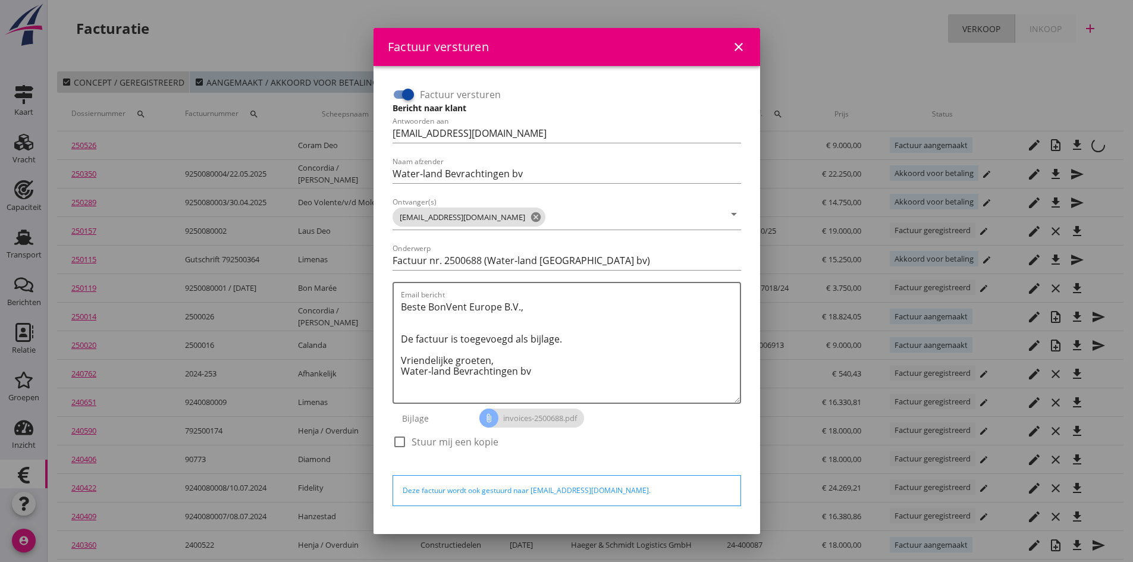
scroll to position [34, 0]
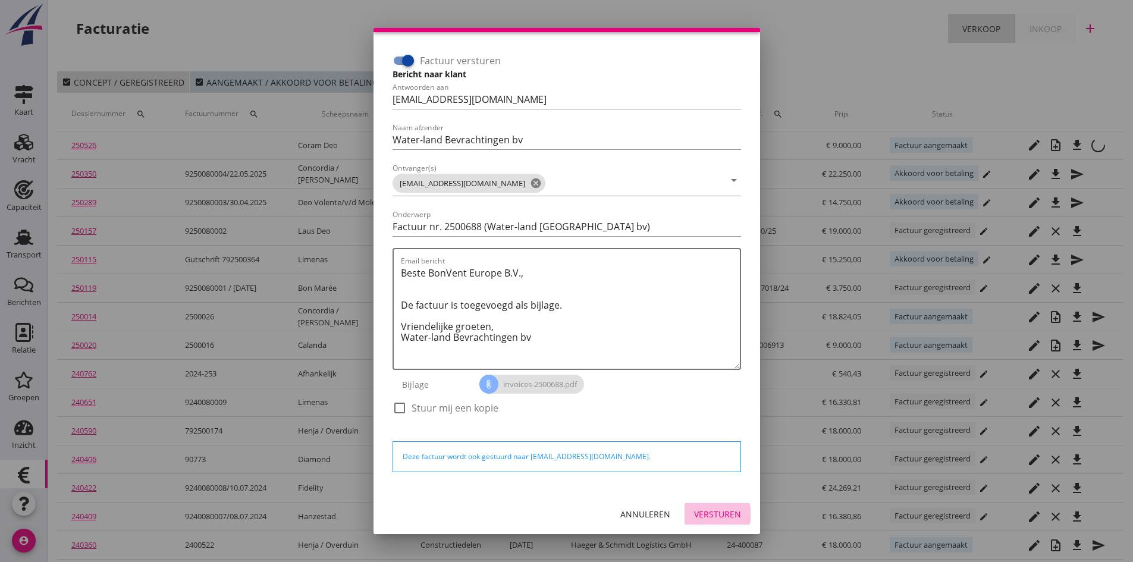
click at [699, 510] on div "Versturen" at bounding box center [717, 514] width 47 height 12
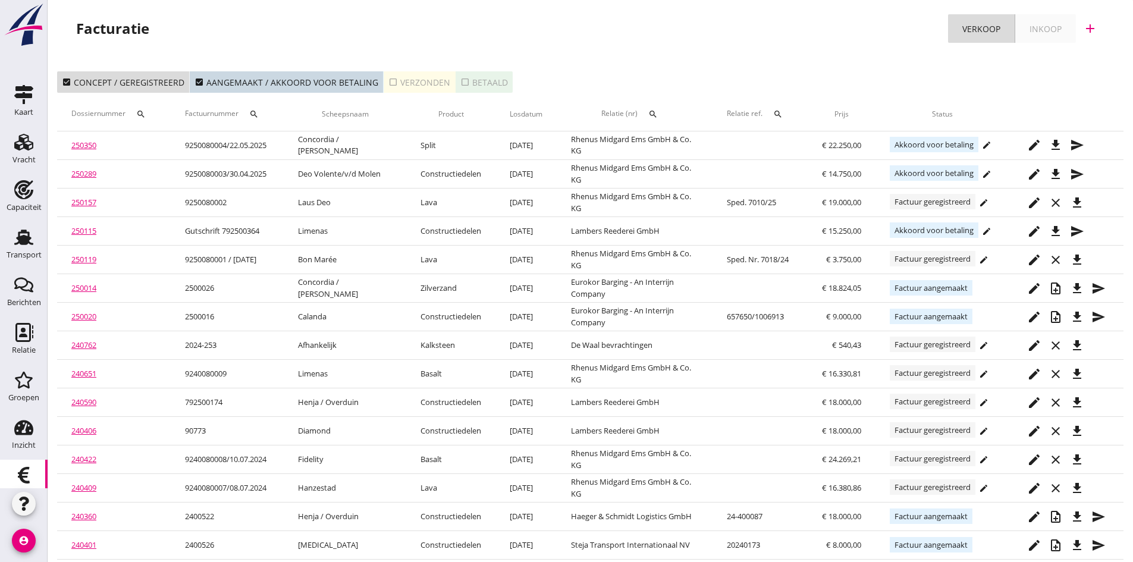
click at [415, 82] on div "check_box_outline_blank Verzonden" at bounding box center [419, 82] width 62 height 12
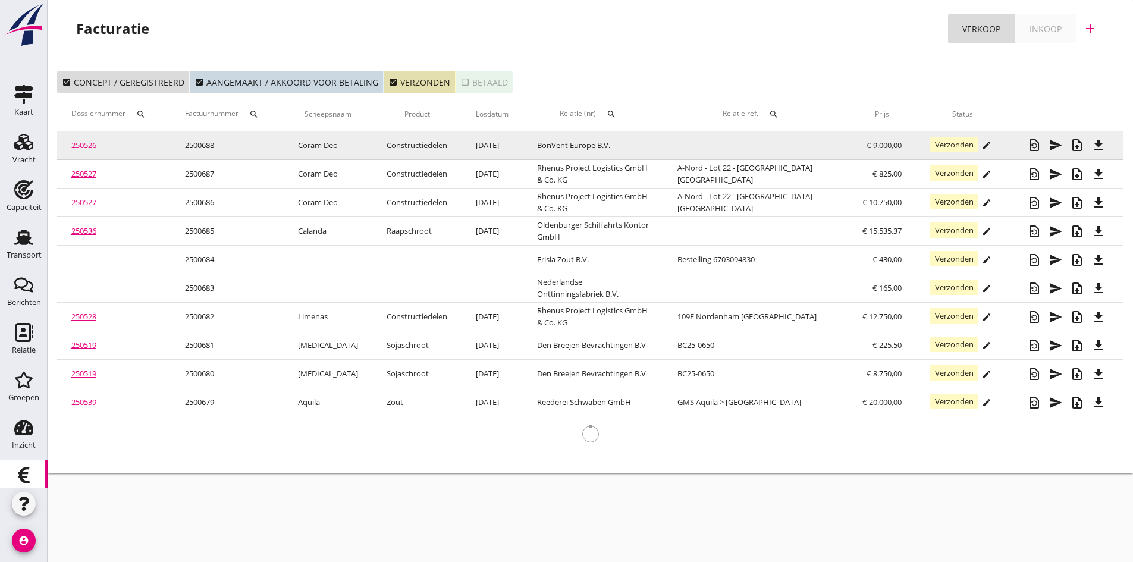
click at [83, 145] on link "250526" at bounding box center [83, 145] width 25 height 11
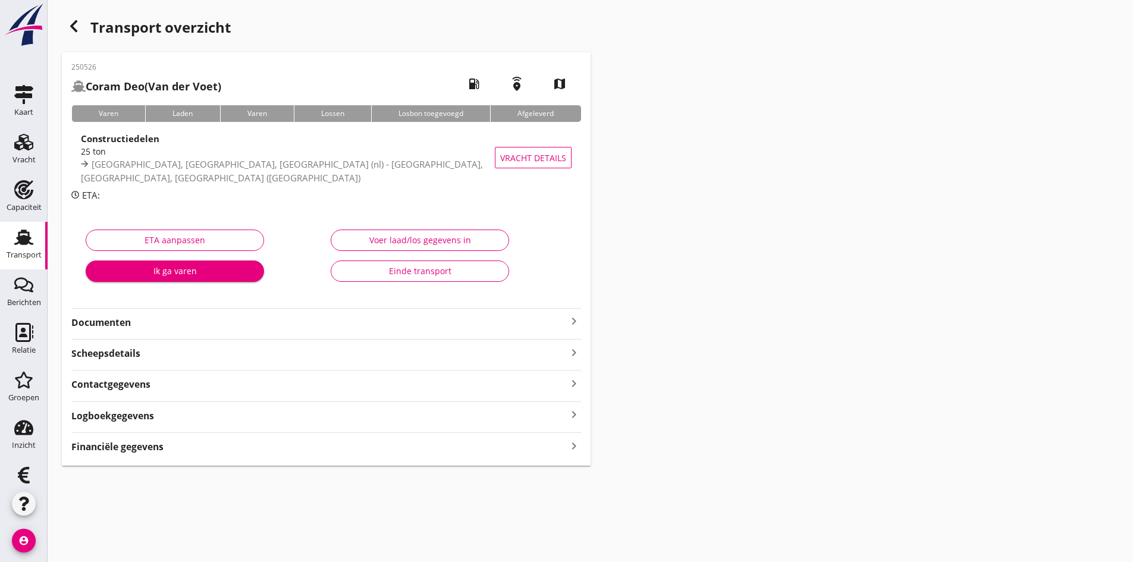
click at [350, 325] on strong "Documenten" at bounding box center [318, 323] width 495 height 14
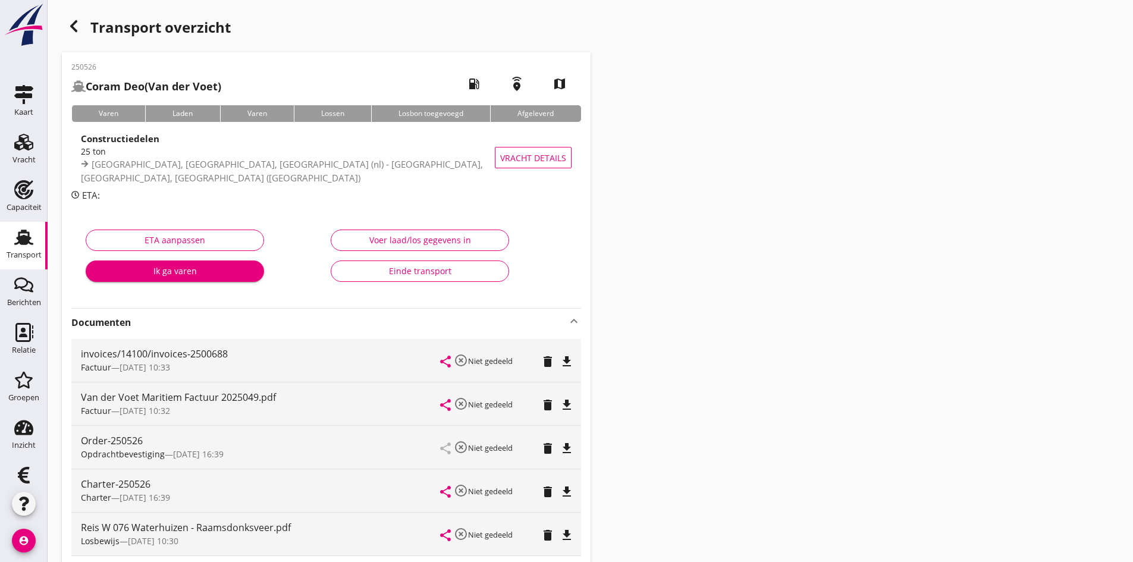
scroll to position [59, 0]
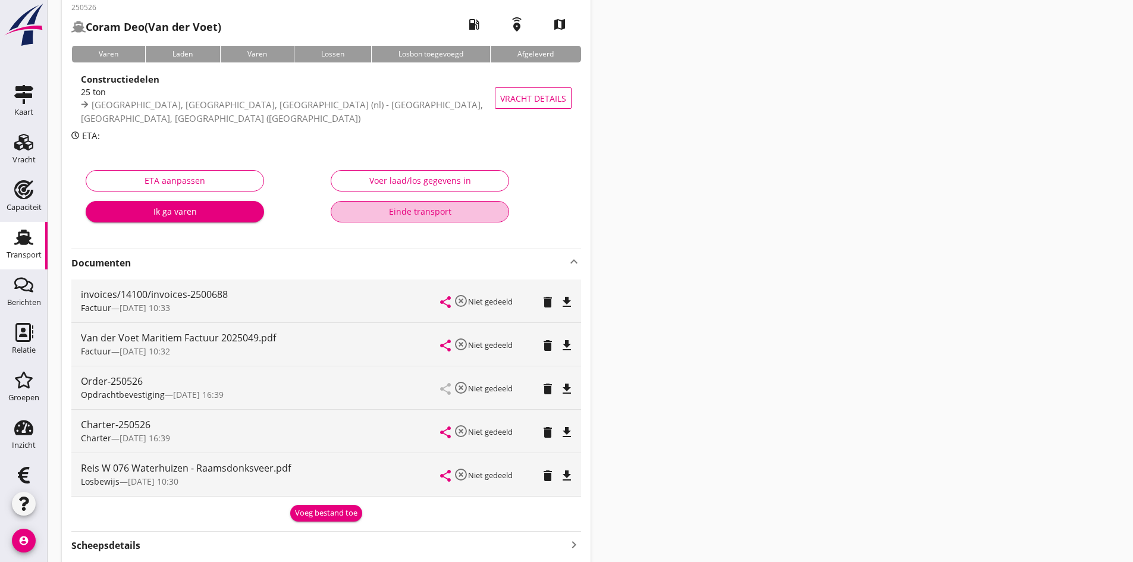
click at [435, 208] on div "Einde transport" at bounding box center [420, 211] width 158 height 12
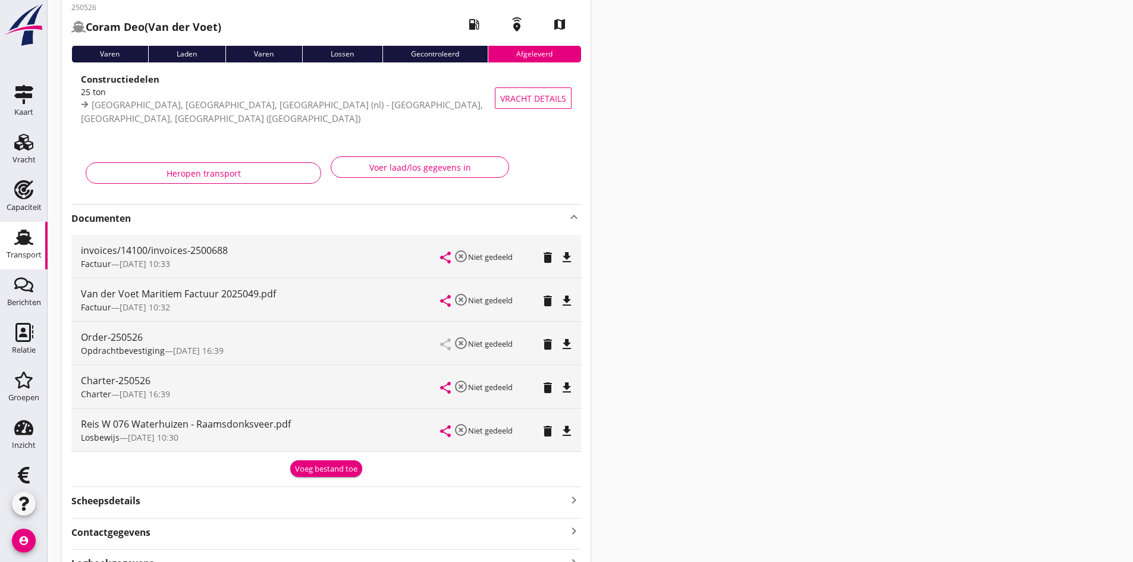
click at [20, 238] on use at bounding box center [23, 237] width 19 height 15
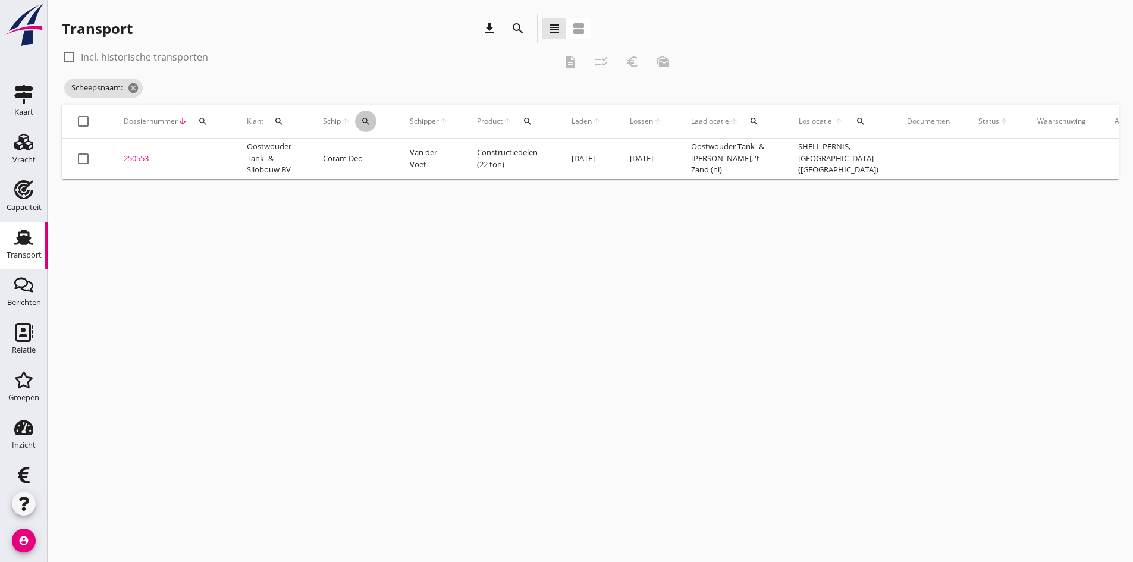
click at [367, 122] on icon "search" at bounding box center [366, 122] width 10 height 10
click at [384, 153] on input "Zoek op (scheeps)naam" at bounding box center [422, 155] width 124 height 19
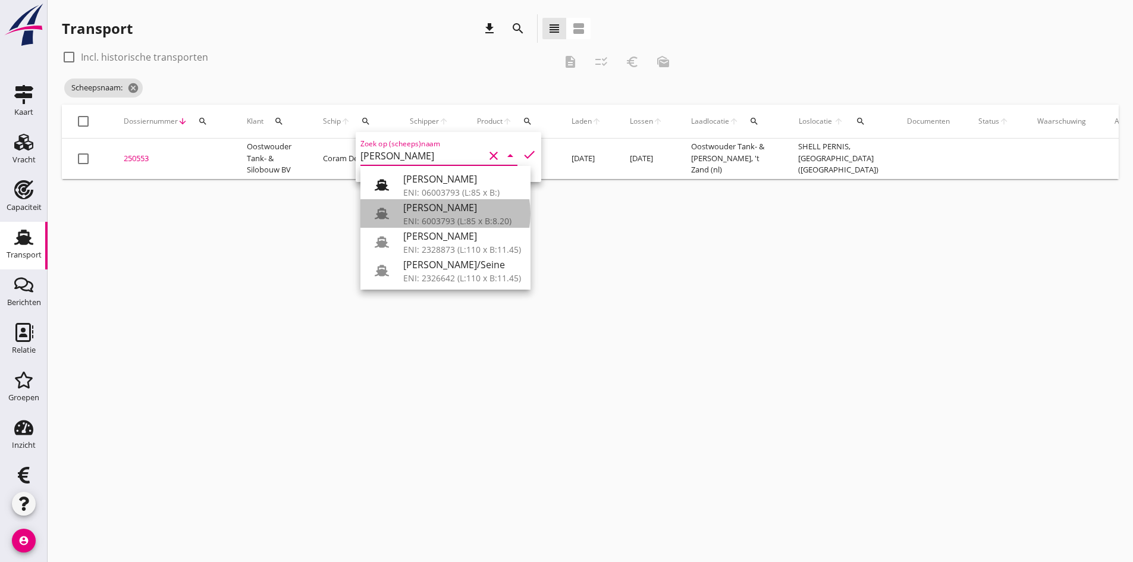
click at [433, 211] on div "[PERSON_NAME]" at bounding box center [462, 207] width 118 height 14
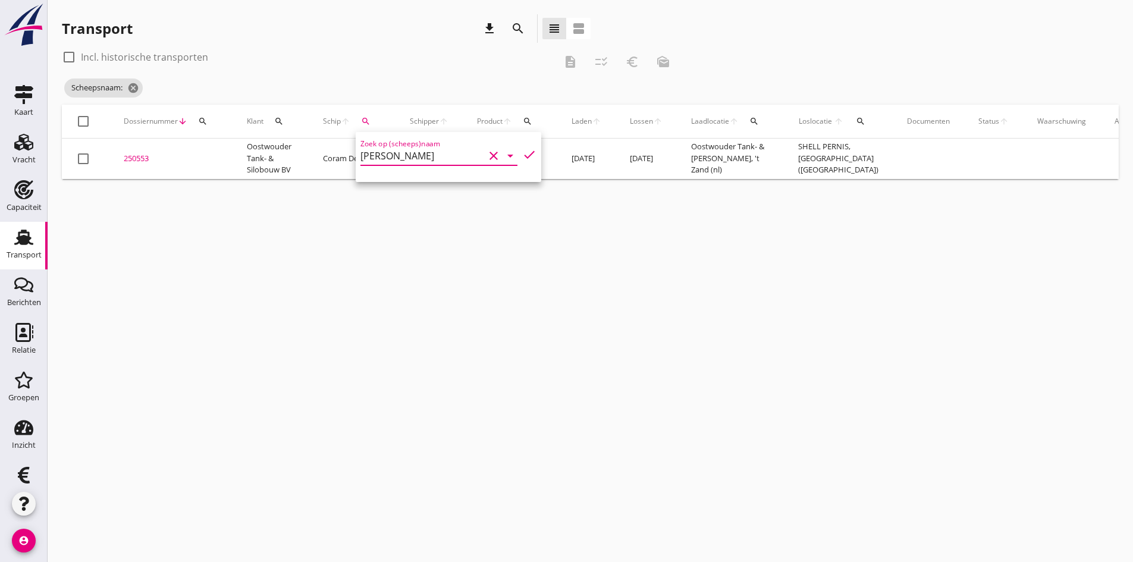
click at [408, 225] on div "cancel You are impersonating another user. Transport download search view_headl…" at bounding box center [590, 281] width 1085 height 562
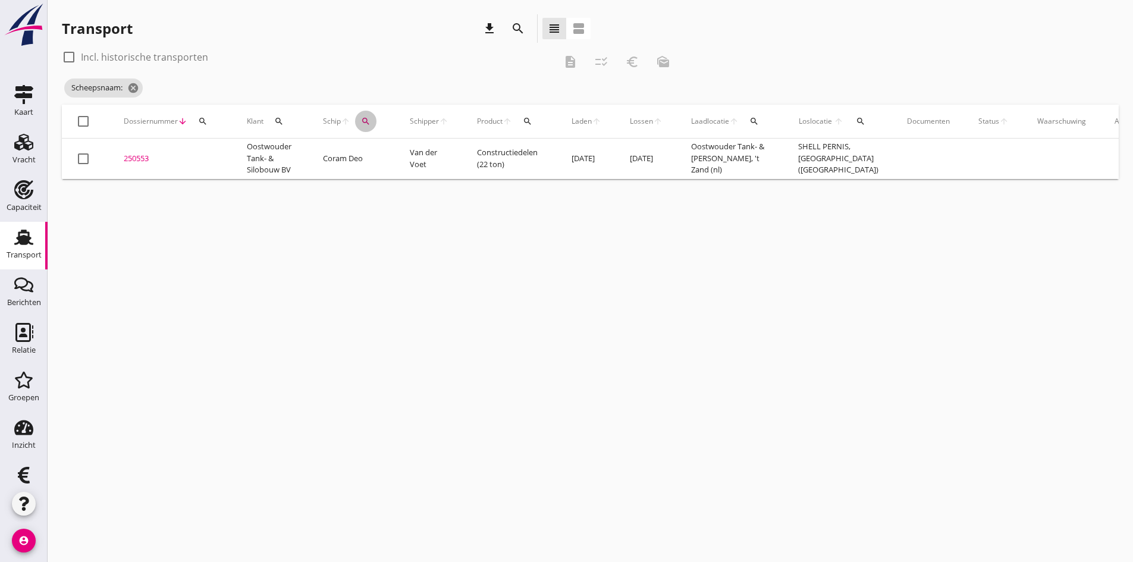
click at [368, 120] on icon "search" at bounding box center [366, 122] width 10 height 10
click at [522, 153] on icon "check" at bounding box center [529, 154] width 14 height 14
type input "[PERSON_NAME]"
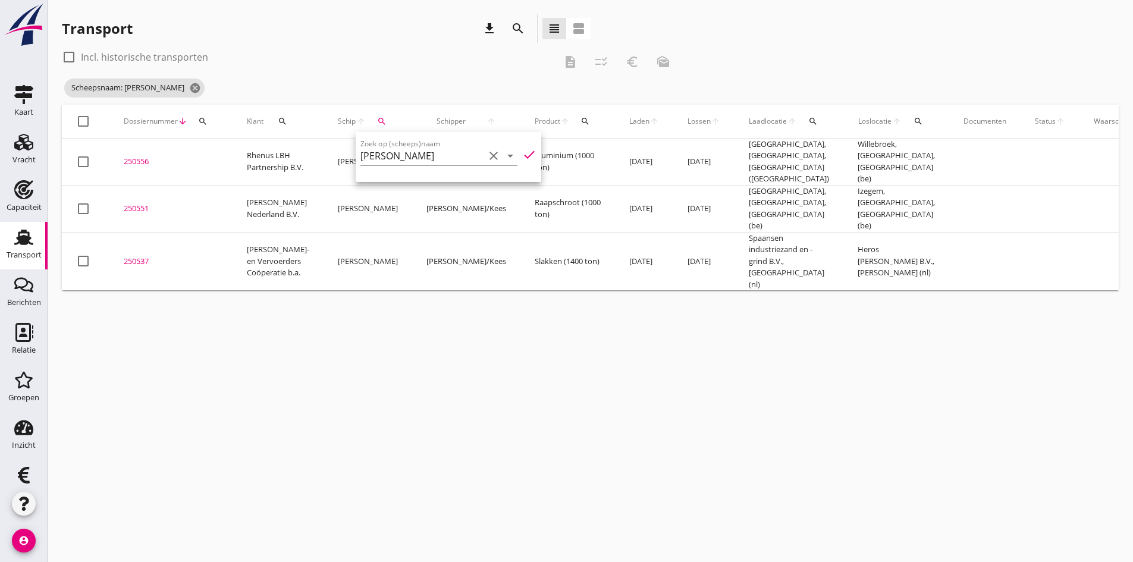
click at [232, 398] on div "cancel You are impersonating another user. Transport download search view_headl…" at bounding box center [590, 281] width 1085 height 562
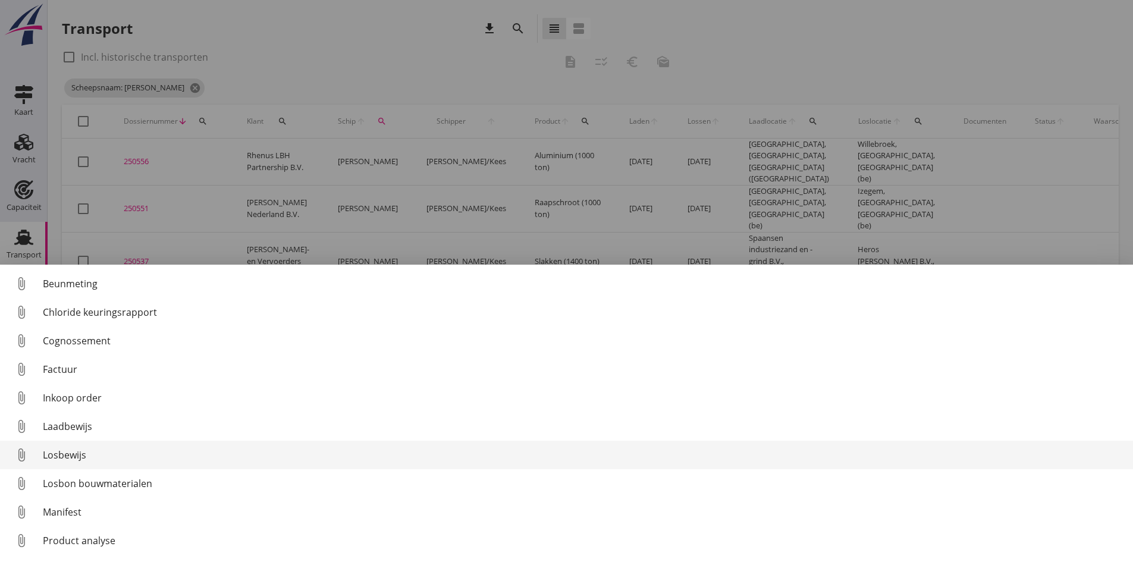
click at [63, 455] on div "Losbewijs" at bounding box center [583, 455] width 1080 height 14
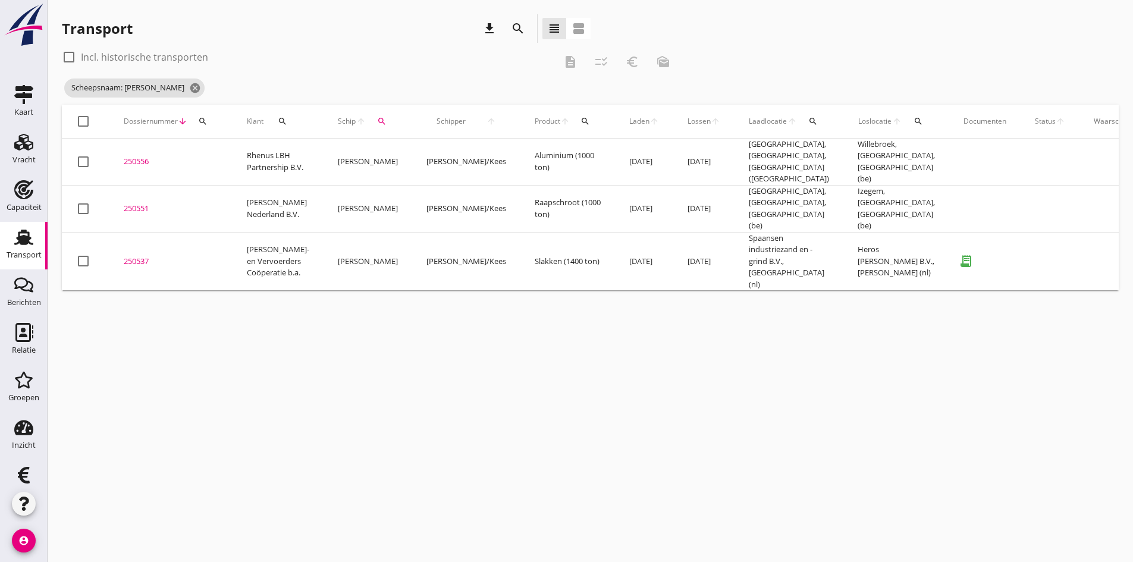
click at [136, 256] on div "250537" at bounding box center [171, 262] width 95 height 12
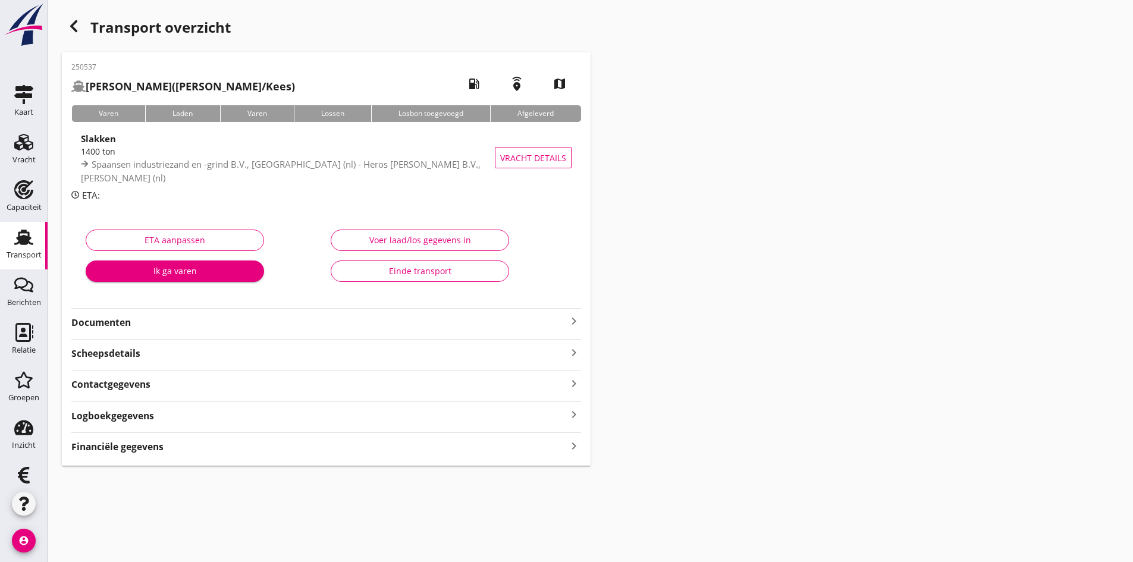
click at [400, 241] on div "Voer laad/los gegevens in" at bounding box center [420, 240] width 158 height 12
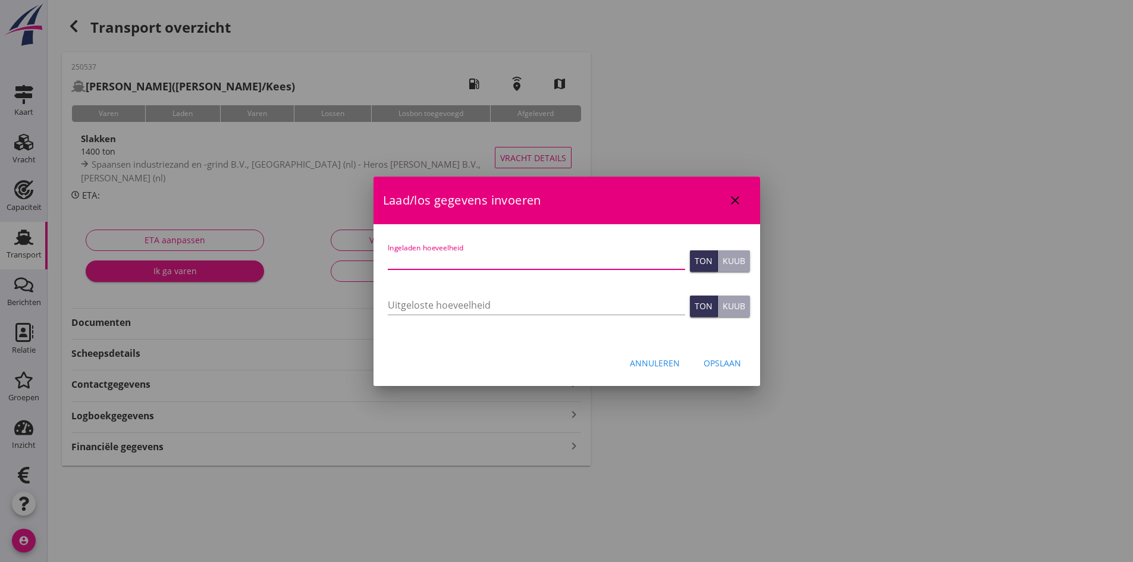
click at [410, 262] on input "Ingeladen hoeveelheid" at bounding box center [536, 259] width 297 height 19
type input "1405"
type input "1405.920"
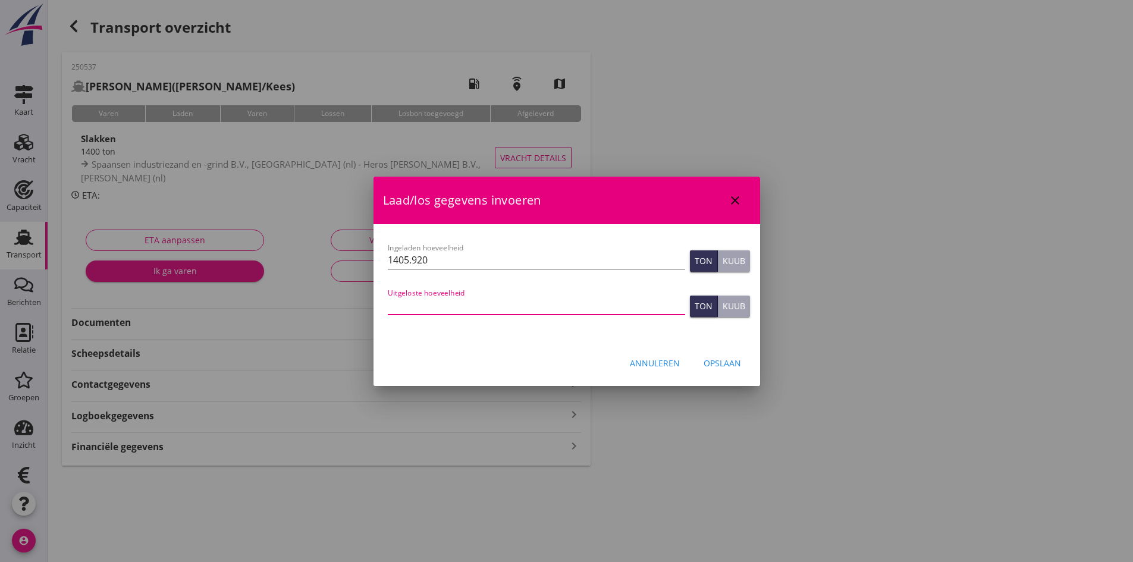
click at [418, 308] on input "Uitgeloste hoeveelheid" at bounding box center [536, 305] width 297 height 19
type input "1405"
type input "1405.920"
click at [725, 361] on div "Opslaan" at bounding box center [721, 363] width 37 height 12
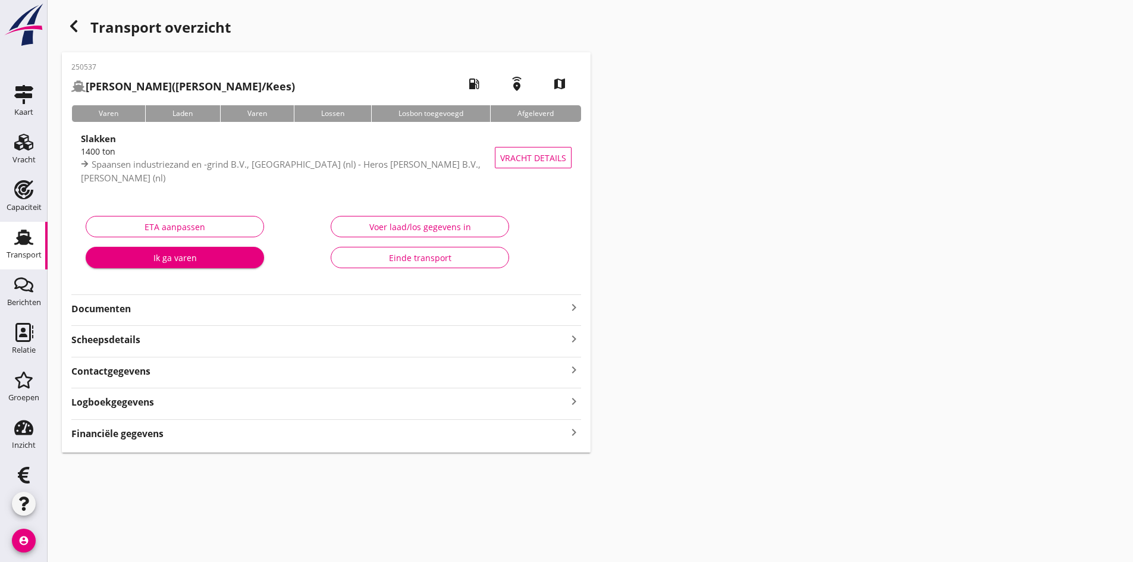
click at [561, 310] on strong "Documenten" at bounding box center [318, 309] width 495 height 14
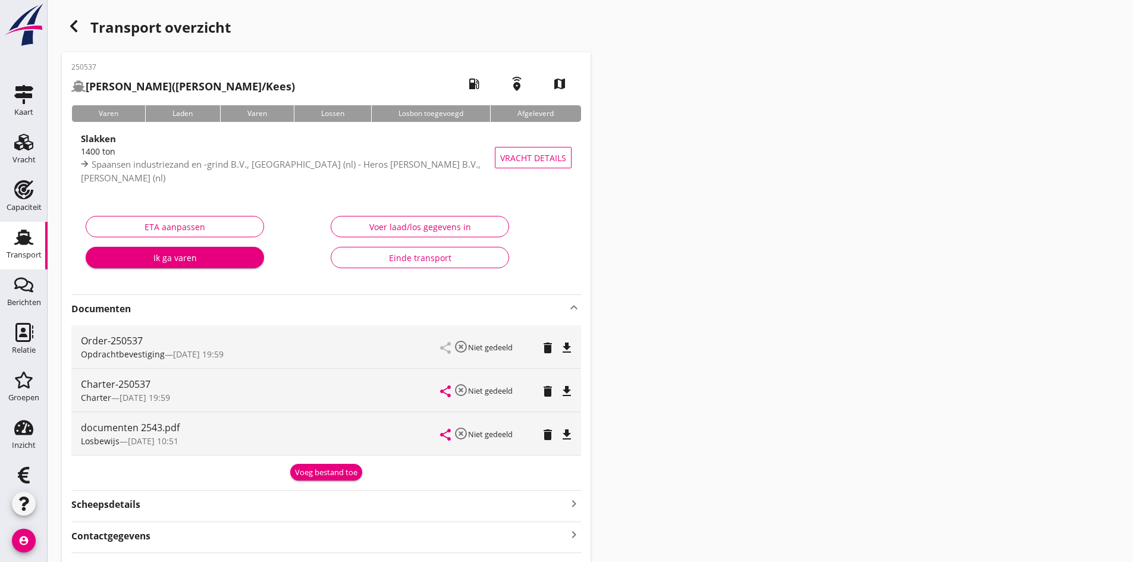
scroll to position [98, 0]
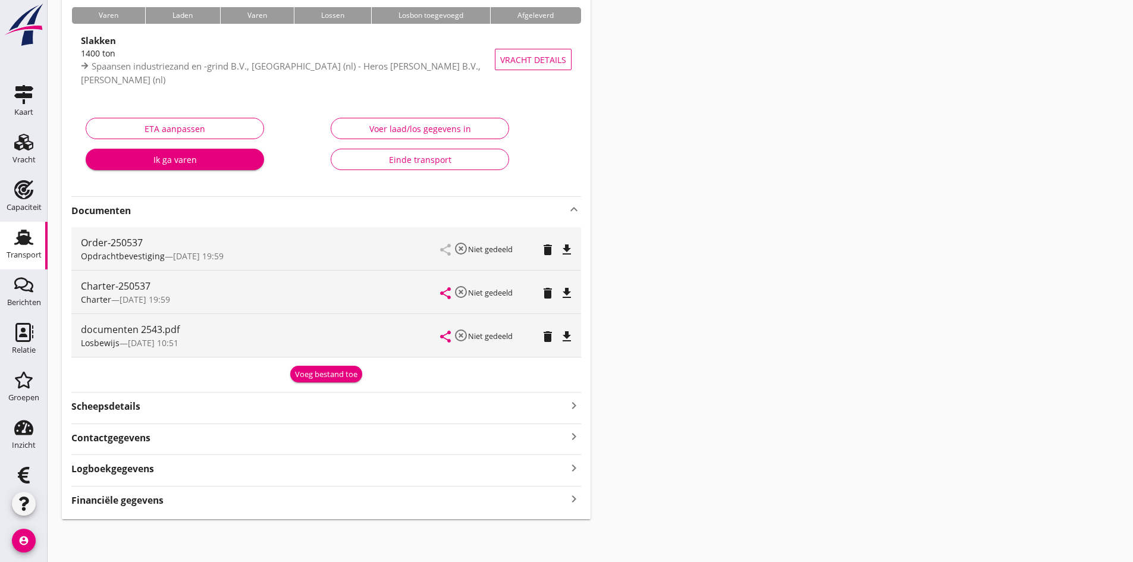
click at [569, 502] on icon "keyboard_arrow_right" at bounding box center [574, 499] width 14 height 16
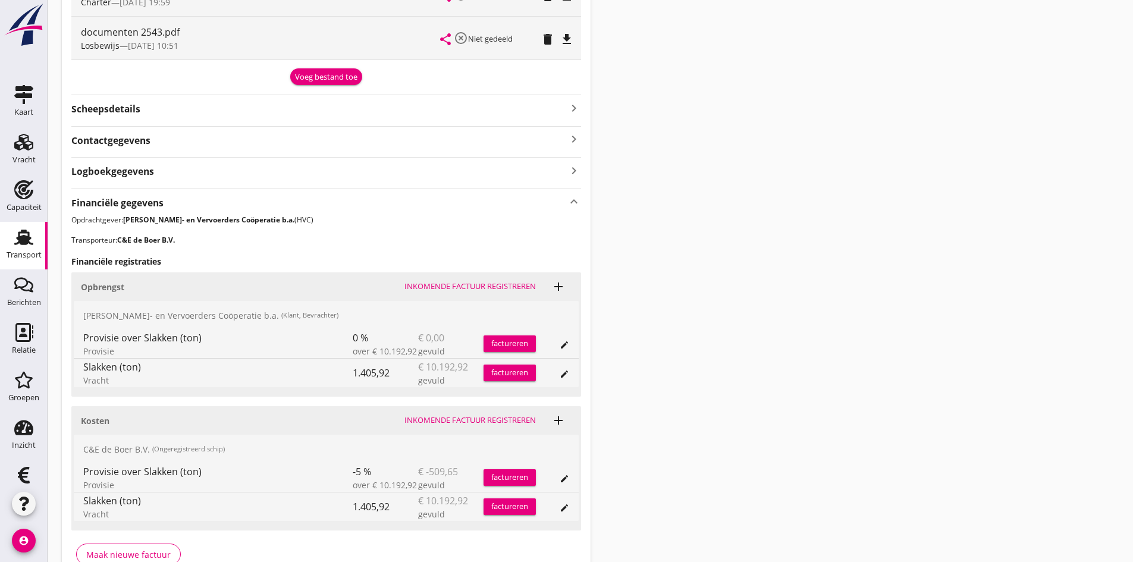
scroll to position [455, 0]
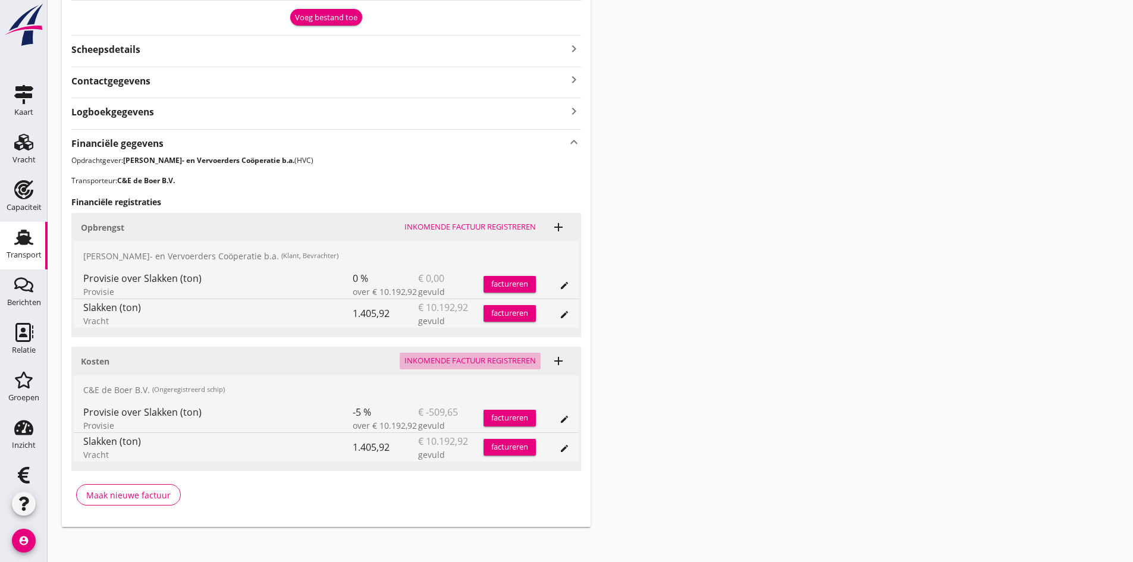
click at [465, 358] on div "Inkomende factuur registreren" at bounding box center [469, 361] width 131 height 12
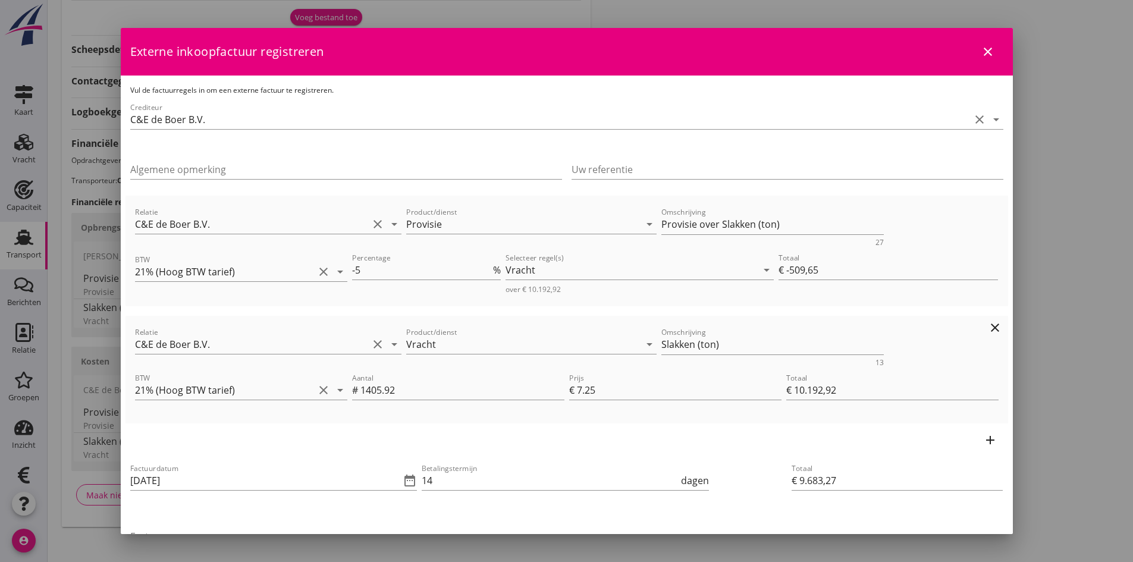
scroll to position [59, 0]
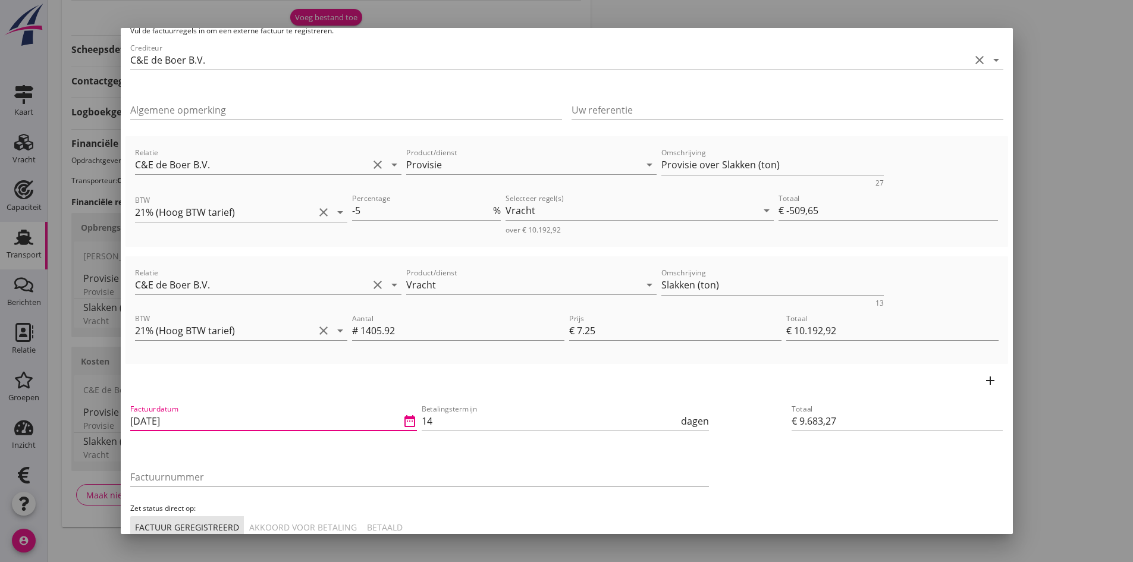
click at [225, 422] on input "[DATE]" at bounding box center [265, 420] width 271 height 19
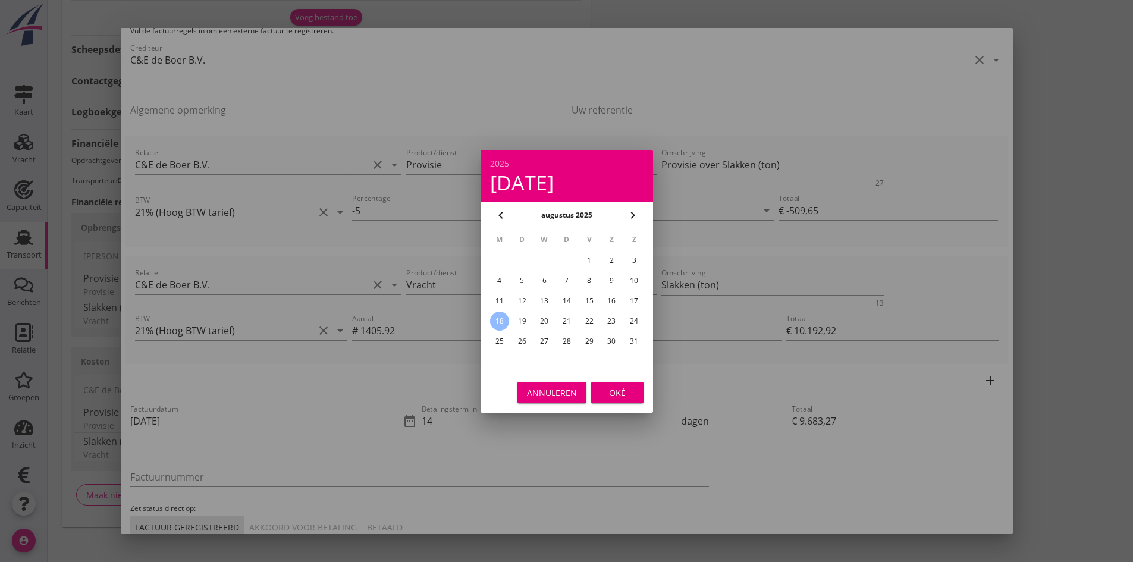
click at [612, 300] on div "16" at bounding box center [611, 300] width 19 height 19
type input "[DATE]"
drag, startPoint x: 617, startPoint y: 395, endPoint x: 555, endPoint y: 420, distance: 66.1
click at [616, 395] on div "Oké" at bounding box center [617, 392] width 33 height 12
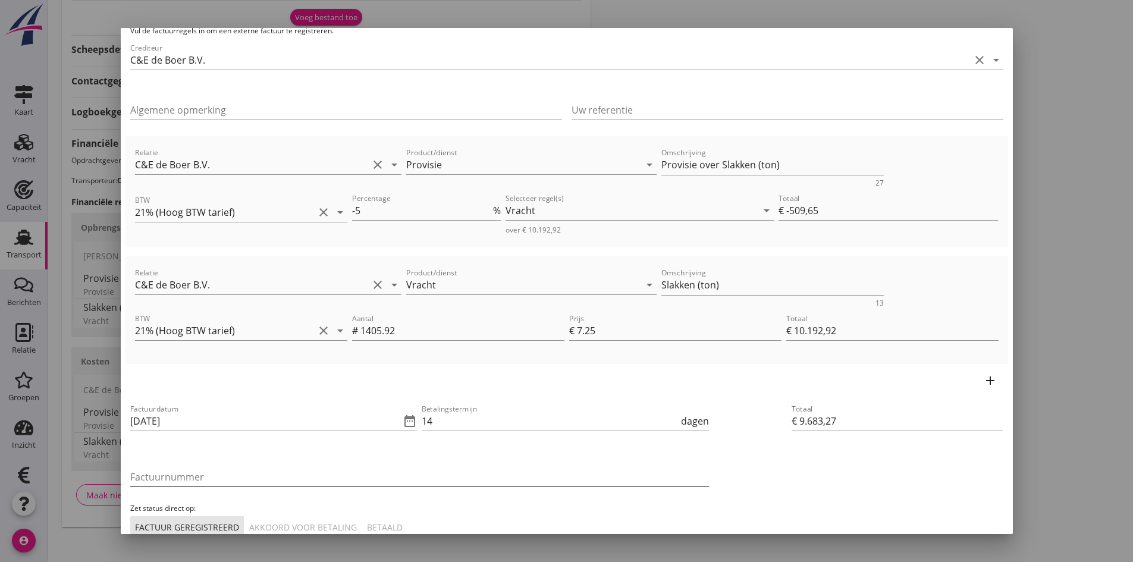
click at [187, 476] on input "Factuurnummer" at bounding box center [419, 476] width 579 height 19
type input "202546"
click at [303, 523] on div "Akkoord voor betaling" at bounding box center [303, 527] width 108 height 12
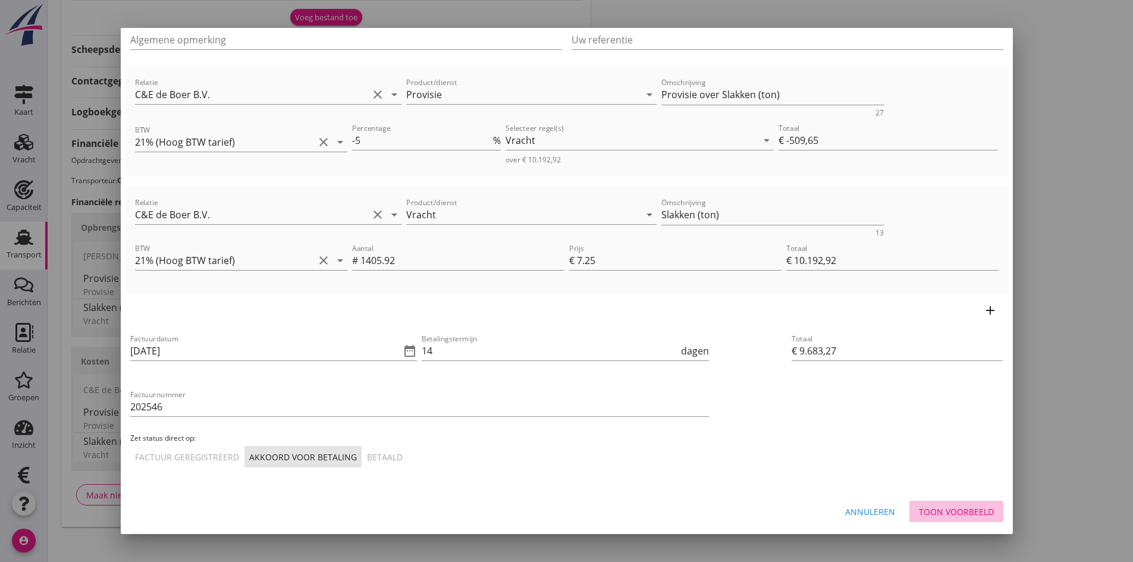
click at [921, 507] on div "Toon voorbeeld" at bounding box center [956, 511] width 75 height 12
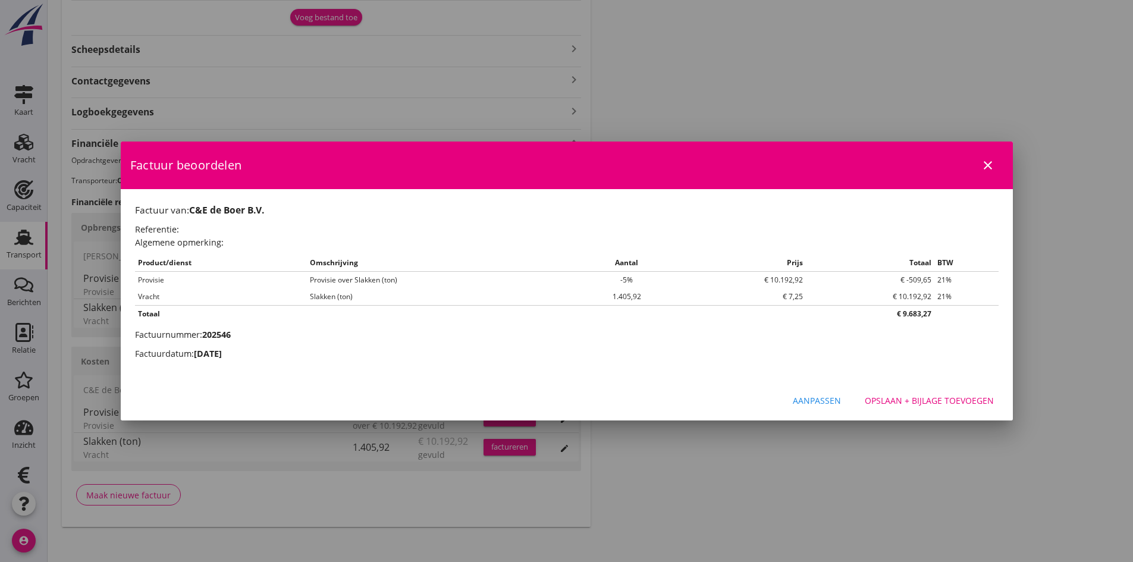
scroll to position [0, 0]
click at [907, 399] on div "Opslaan + bijlage toevoegen" at bounding box center [929, 400] width 129 height 12
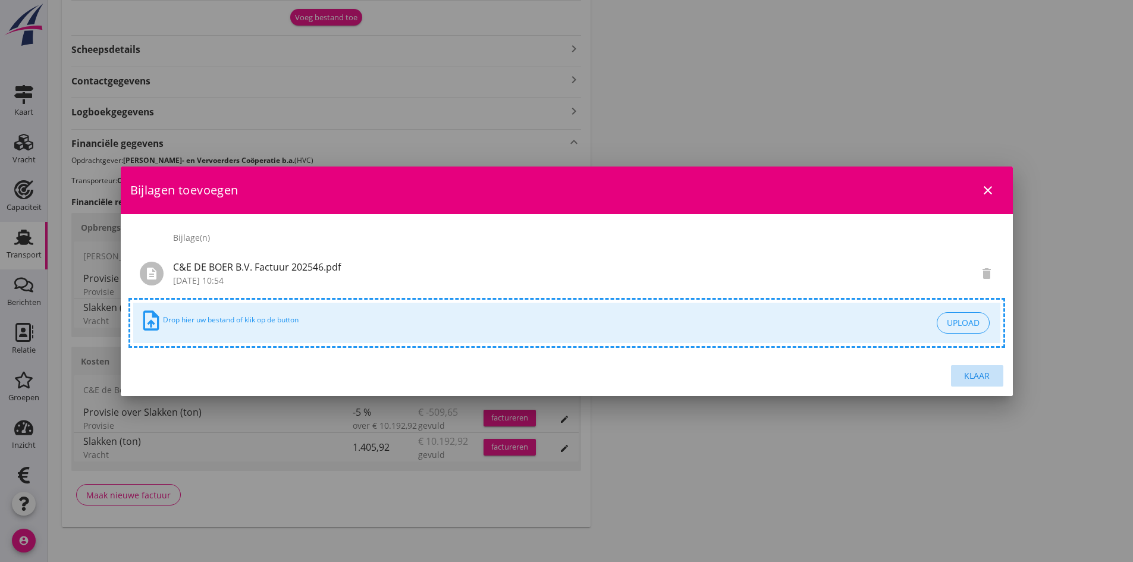
click at [972, 376] on div "Klaar" at bounding box center [976, 375] width 33 height 12
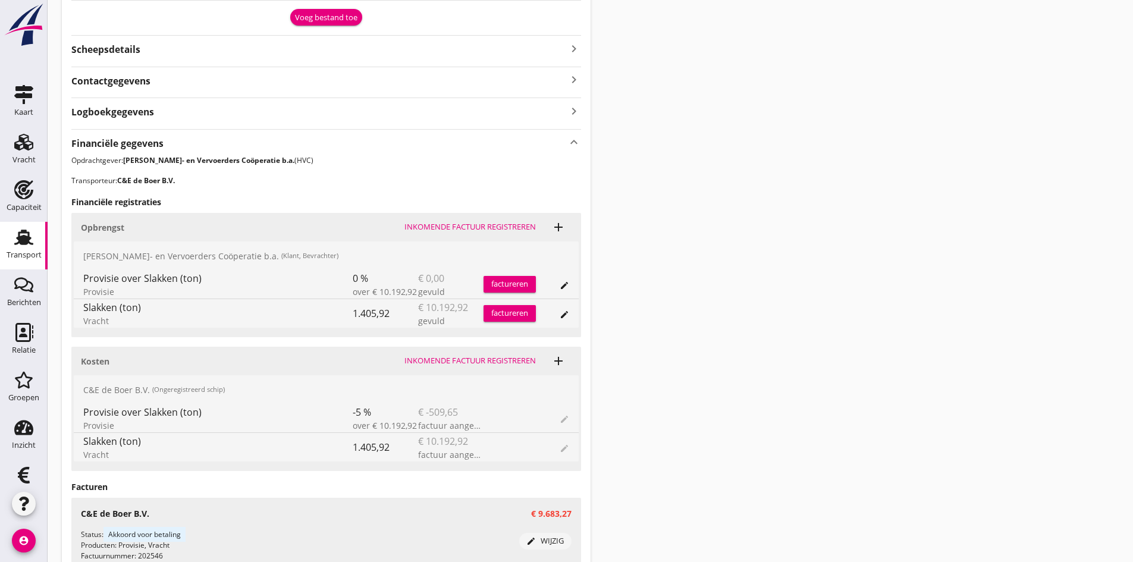
click at [494, 311] on div "factureren" at bounding box center [509, 313] width 52 height 12
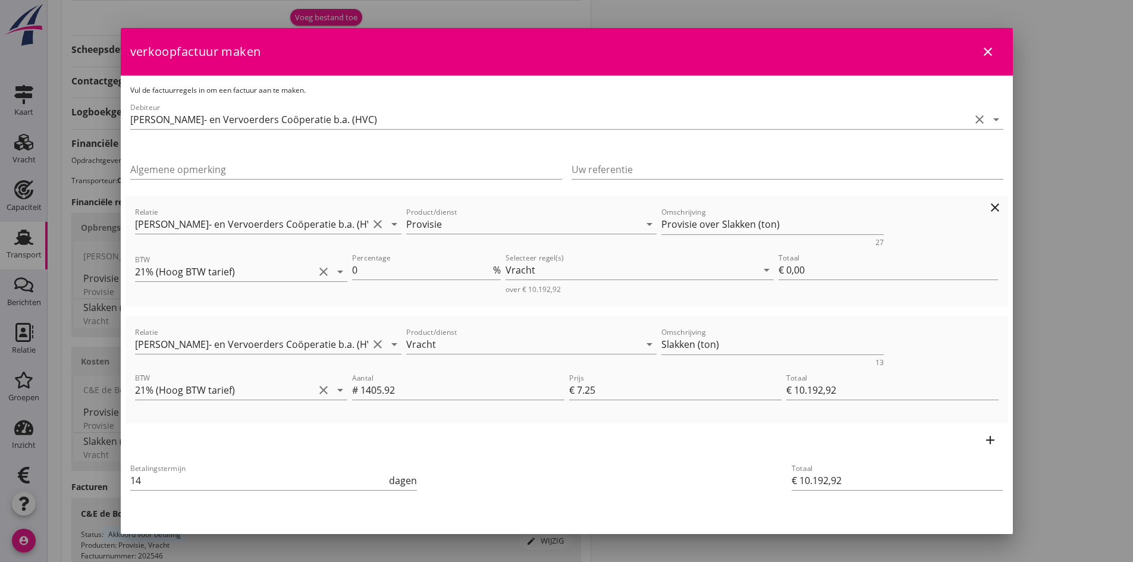
click at [988, 205] on icon "clear" at bounding box center [995, 207] width 14 height 14
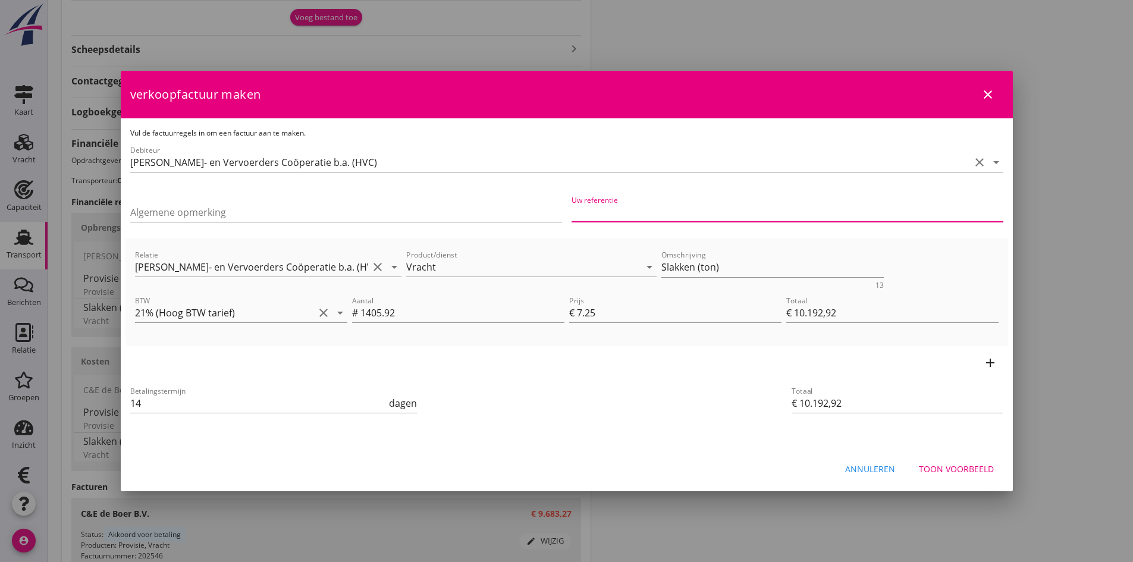
click at [591, 212] on input "Uw referentie" at bounding box center [787, 212] width 432 height 19
type input "HC25-0507"
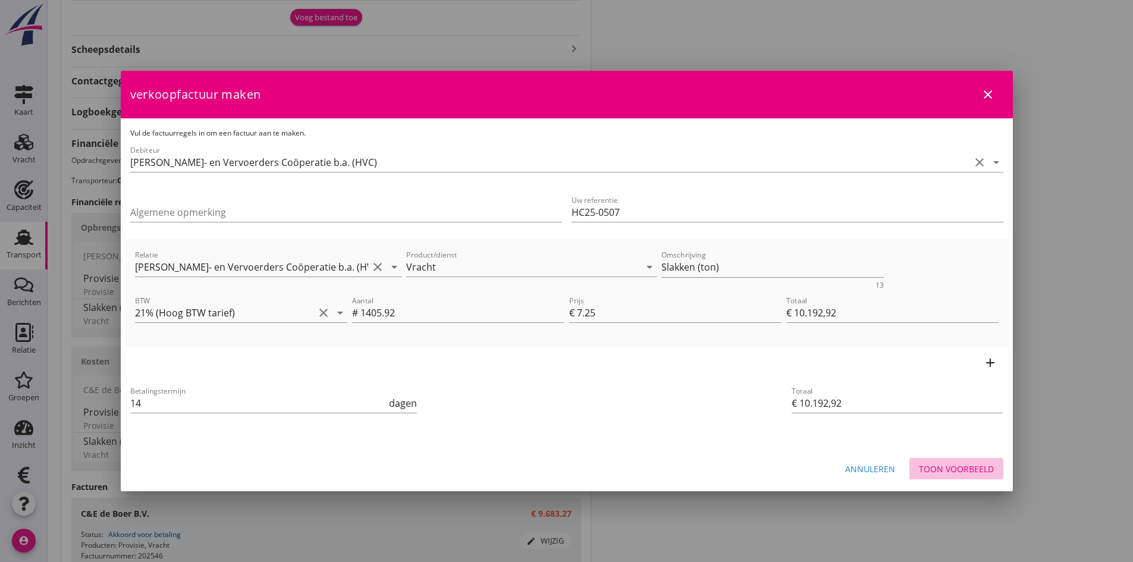
click at [944, 468] on div "Toon voorbeeld" at bounding box center [956, 469] width 75 height 12
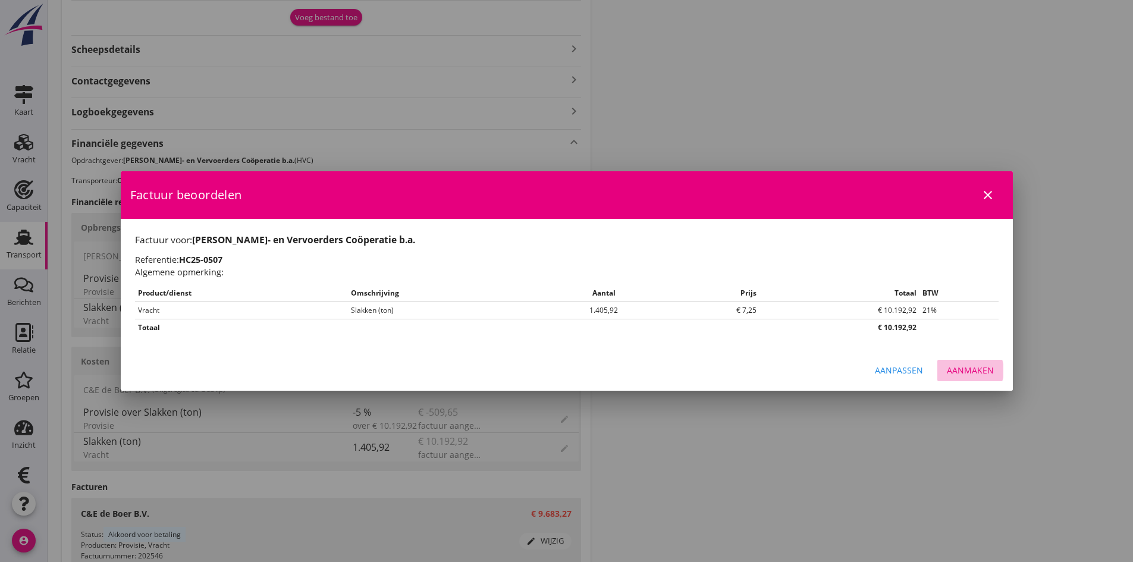
click at [963, 369] on div "Aanmaken" at bounding box center [970, 370] width 47 height 12
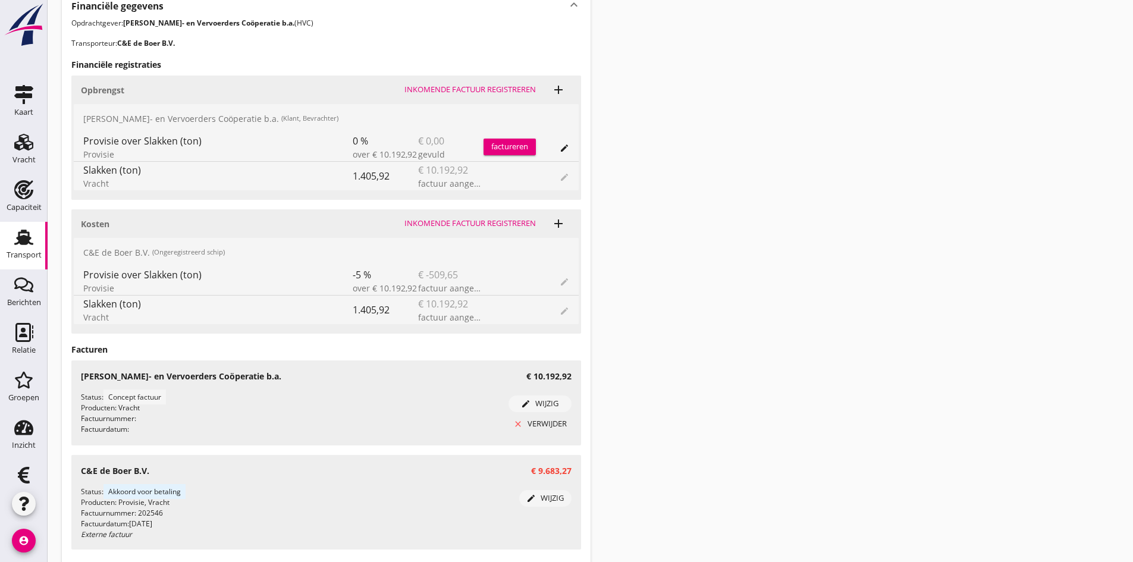
scroll to position [678, 0]
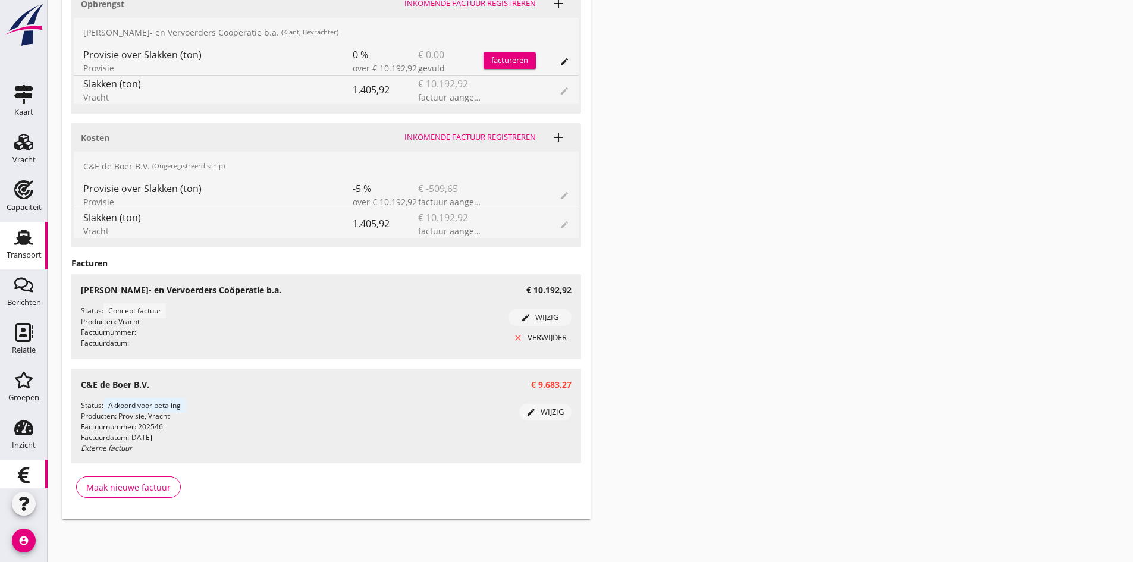
click at [18, 477] on use at bounding box center [24, 475] width 12 height 17
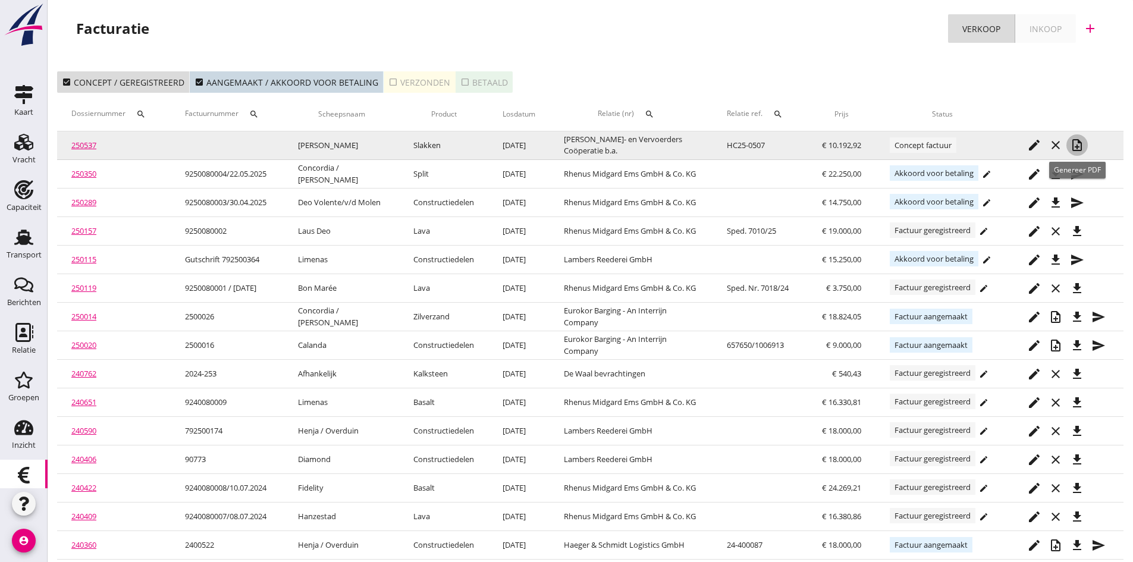
click at [1079, 142] on icon "note_add" at bounding box center [1077, 145] width 14 height 14
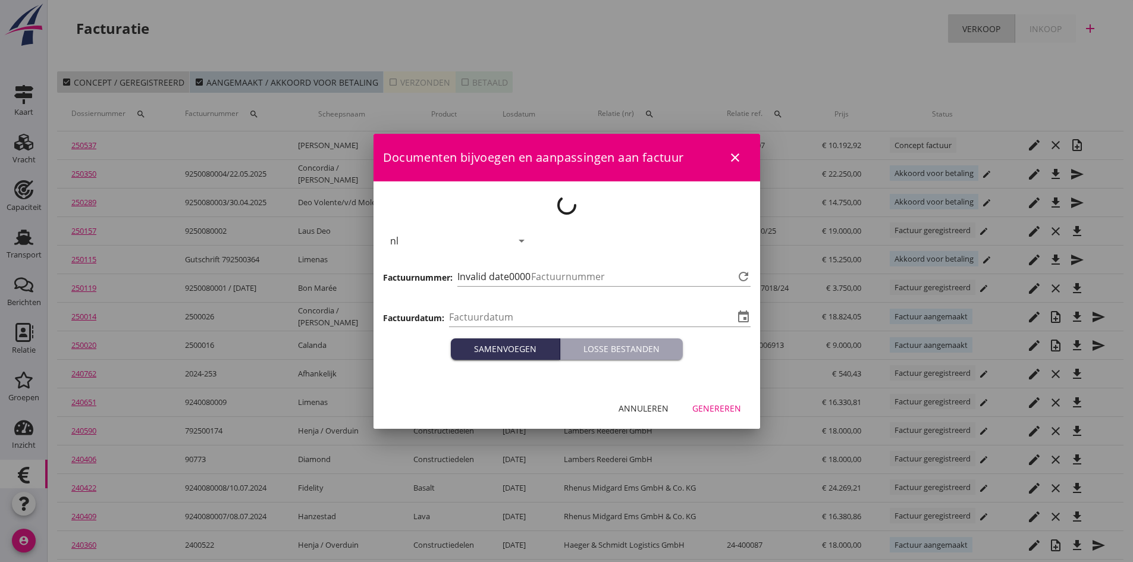
type input "[DATE]"
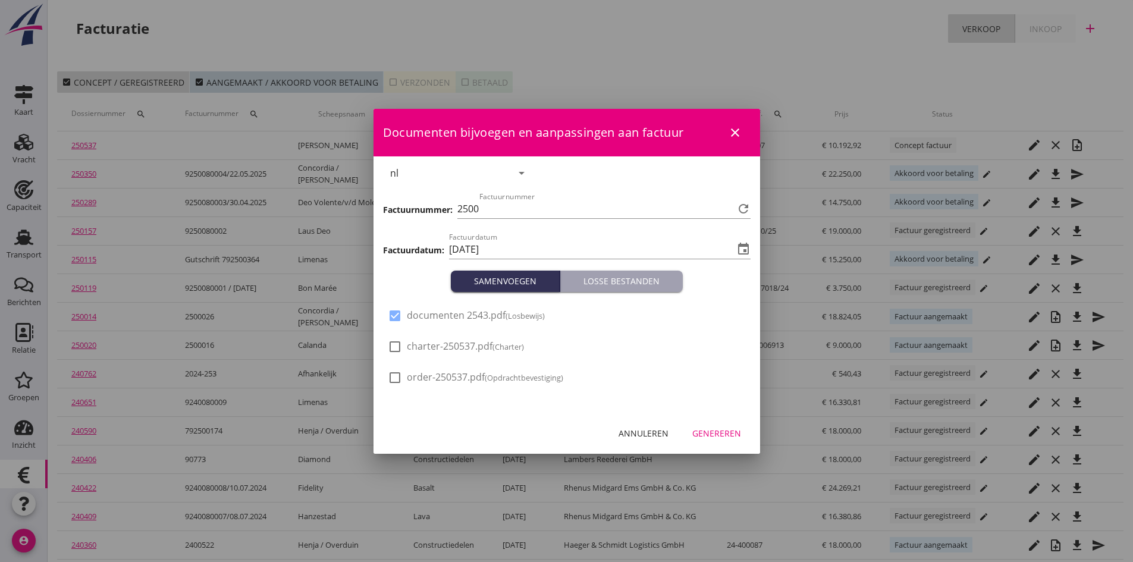
type input "689"
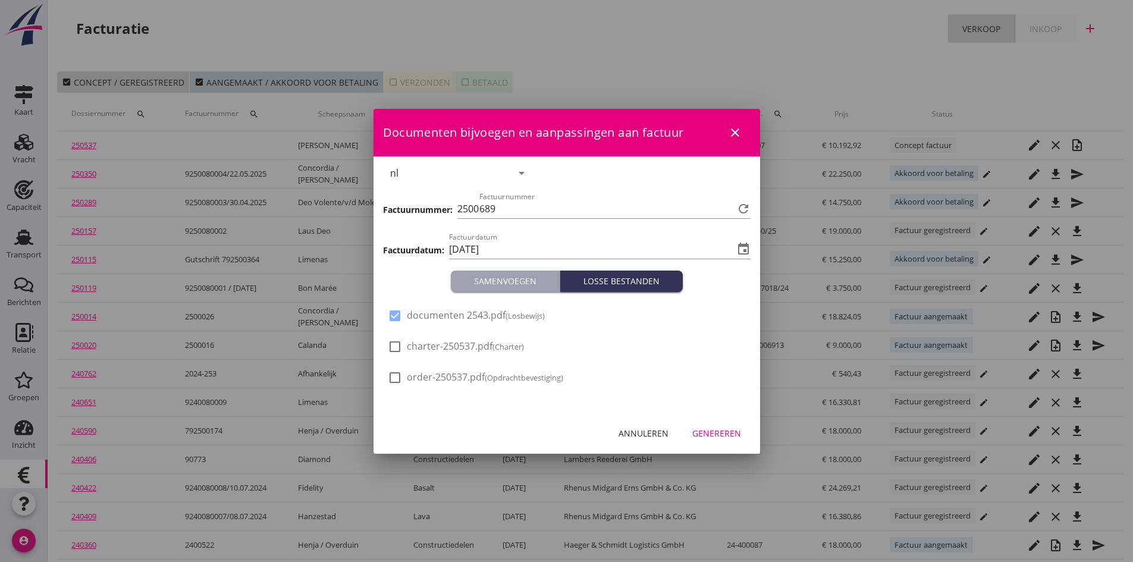
click at [696, 431] on div "Genereren" at bounding box center [716, 433] width 49 height 12
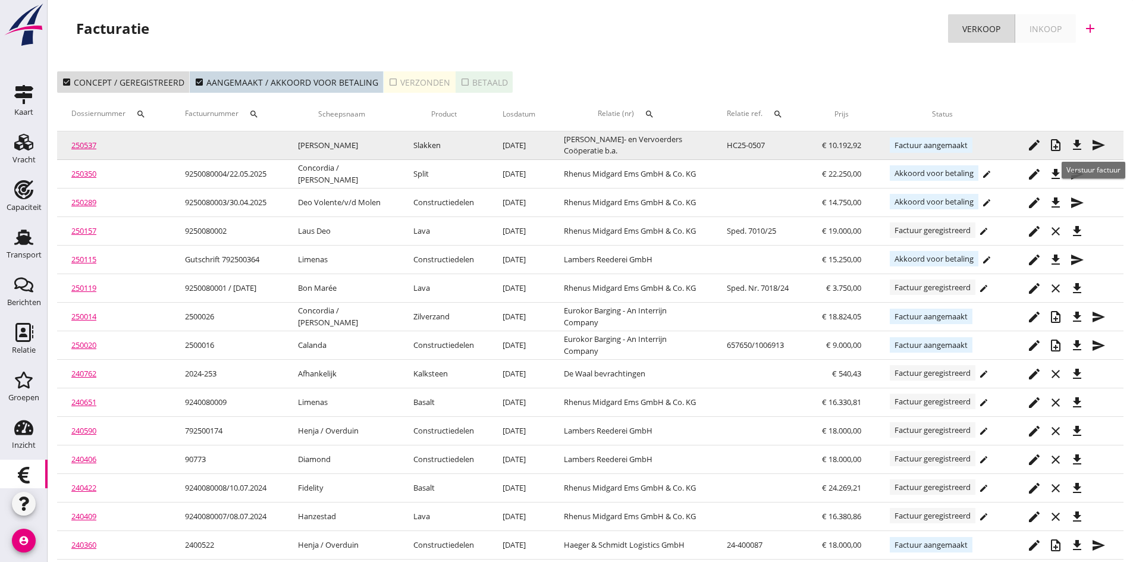
click at [1094, 143] on icon "send" at bounding box center [1098, 145] width 14 height 14
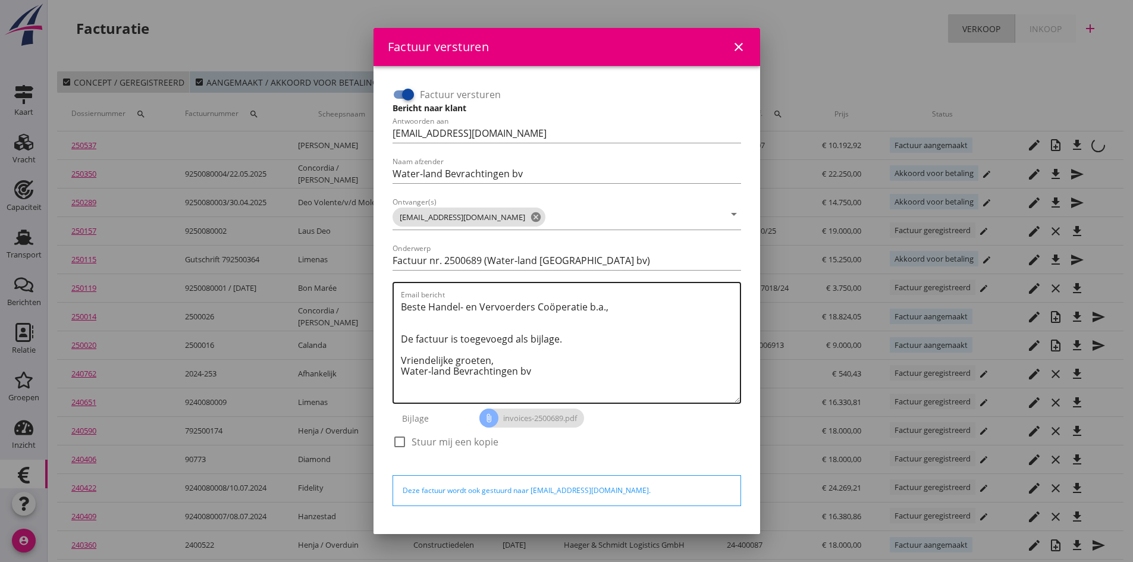
scroll to position [34, 0]
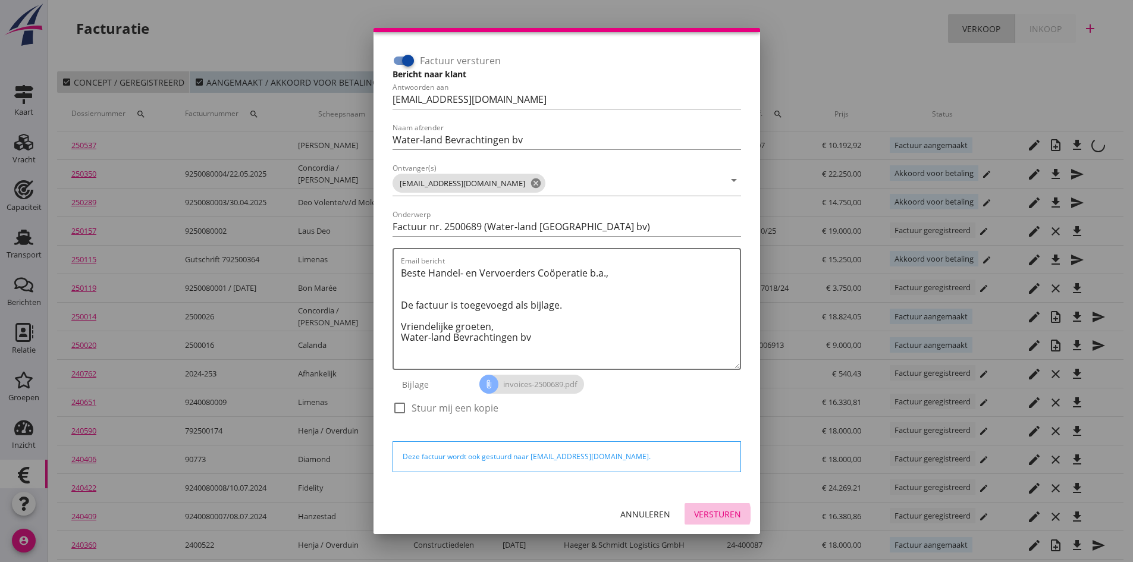
click at [698, 515] on div "Versturen" at bounding box center [717, 514] width 47 height 12
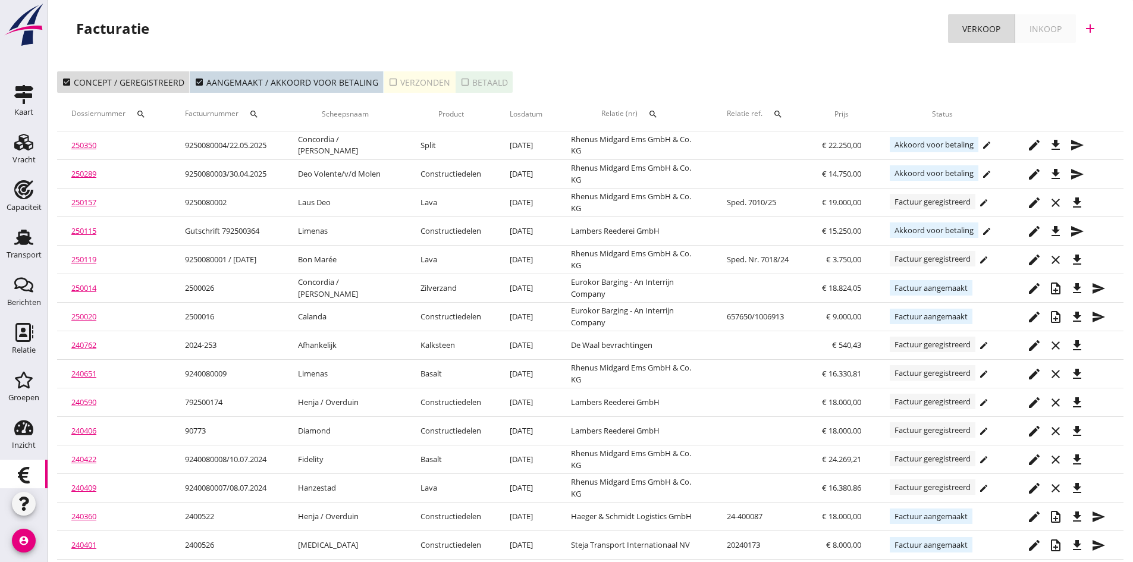
click at [419, 81] on div "check_box_outline_blank Verzonden" at bounding box center [419, 82] width 62 height 12
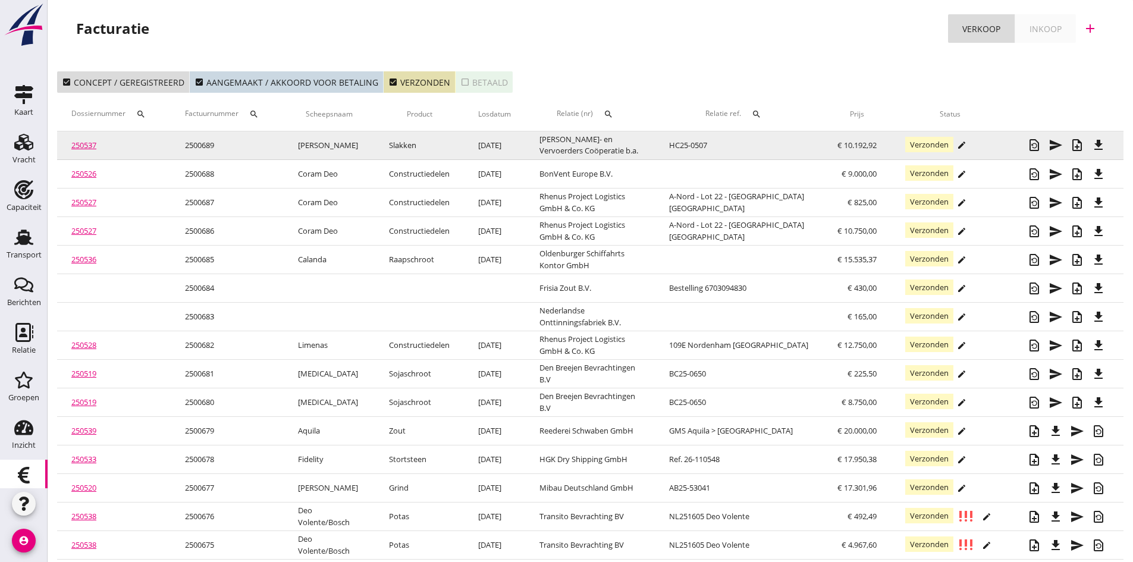
click at [87, 146] on link "250537" at bounding box center [83, 145] width 25 height 11
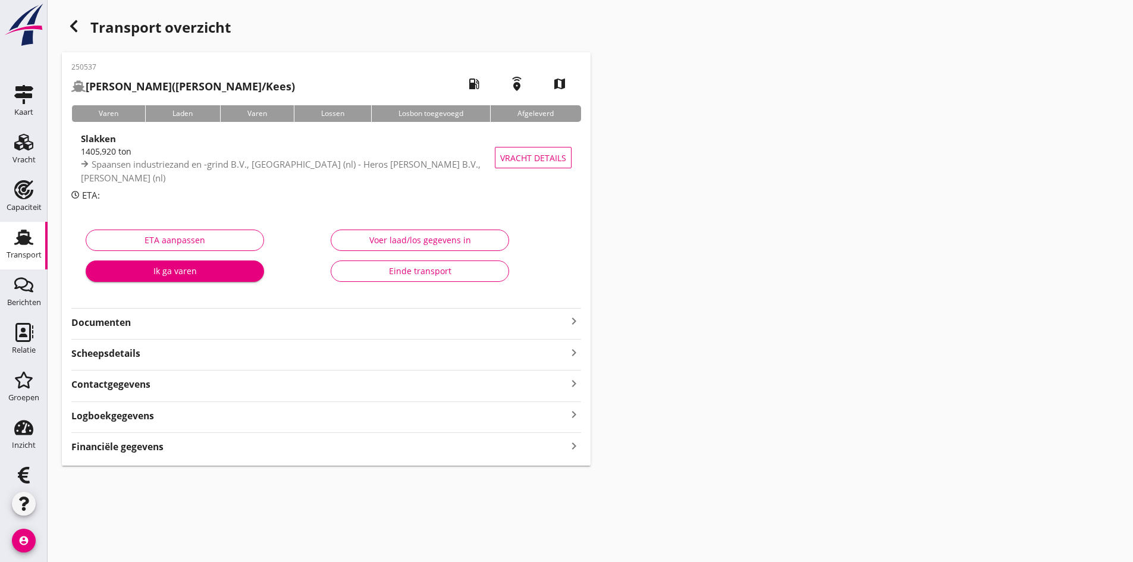
type input "1405.92"
click at [398, 241] on div "Voer laad/los gegevens in" at bounding box center [420, 240] width 158 height 12
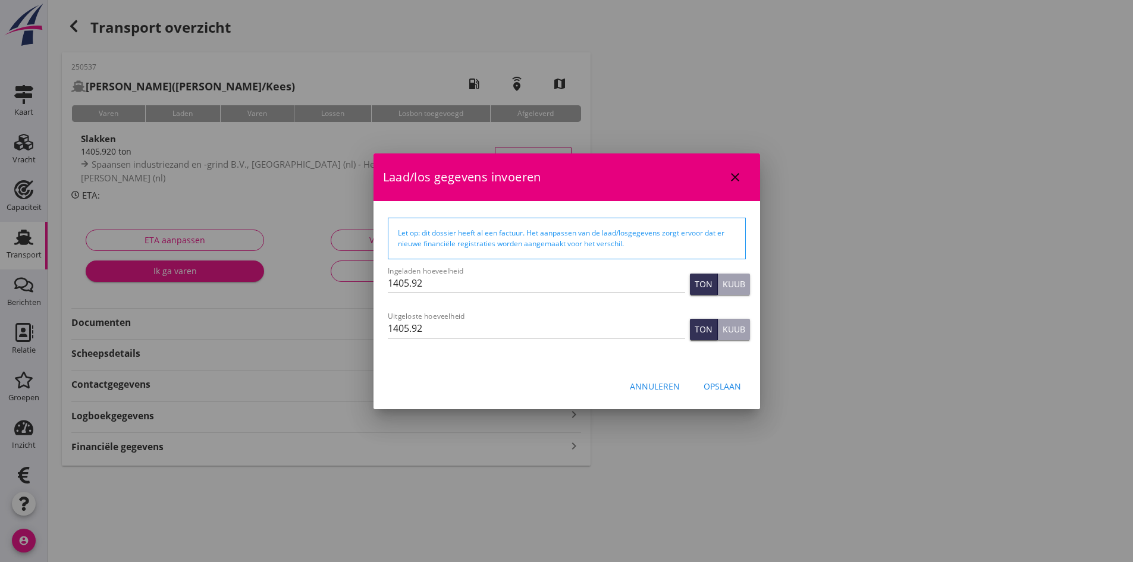
click at [655, 388] on div "Annuleren" at bounding box center [655, 386] width 50 height 12
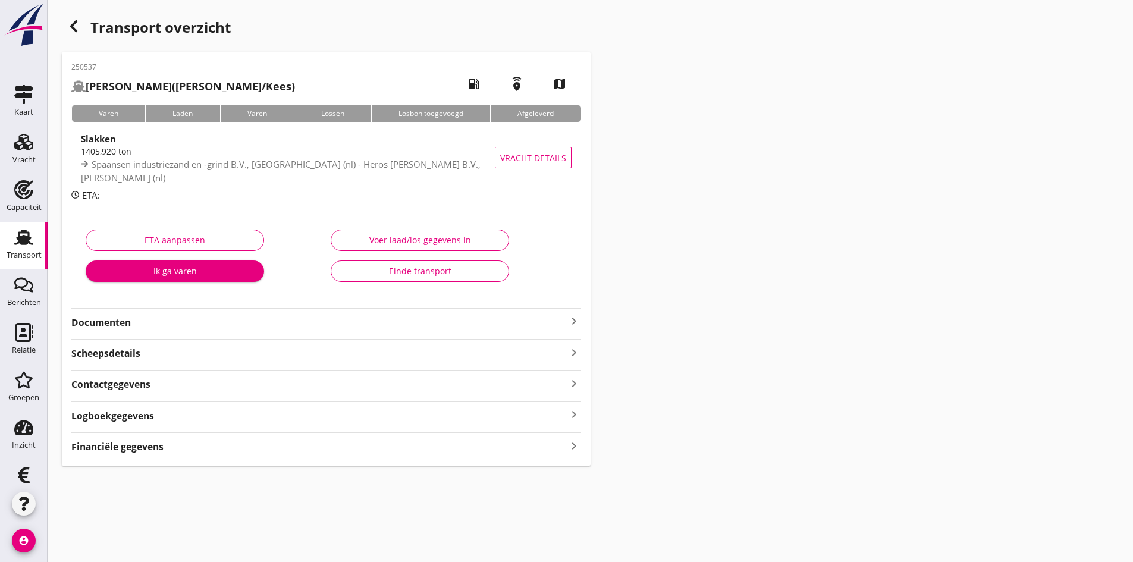
click at [18, 237] on use at bounding box center [23, 237] width 19 height 15
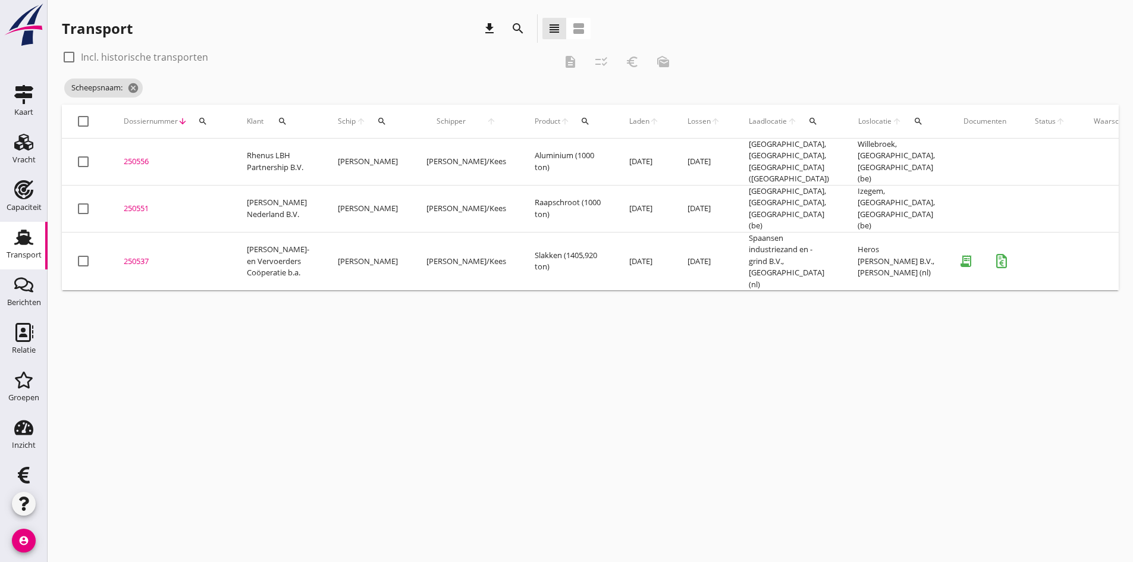
click at [135, 256] on div "250537" at bounding box center [171, 262] width 95 height 12
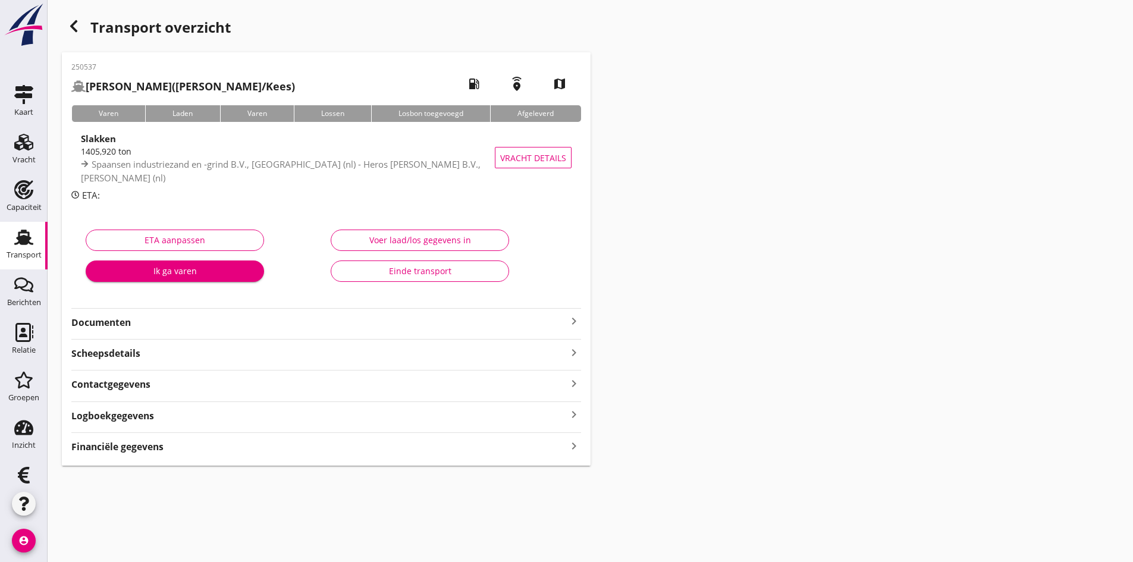
click at [566, 324] on strong "Documenten" at bounding box center [318, 323] width 495 height 14
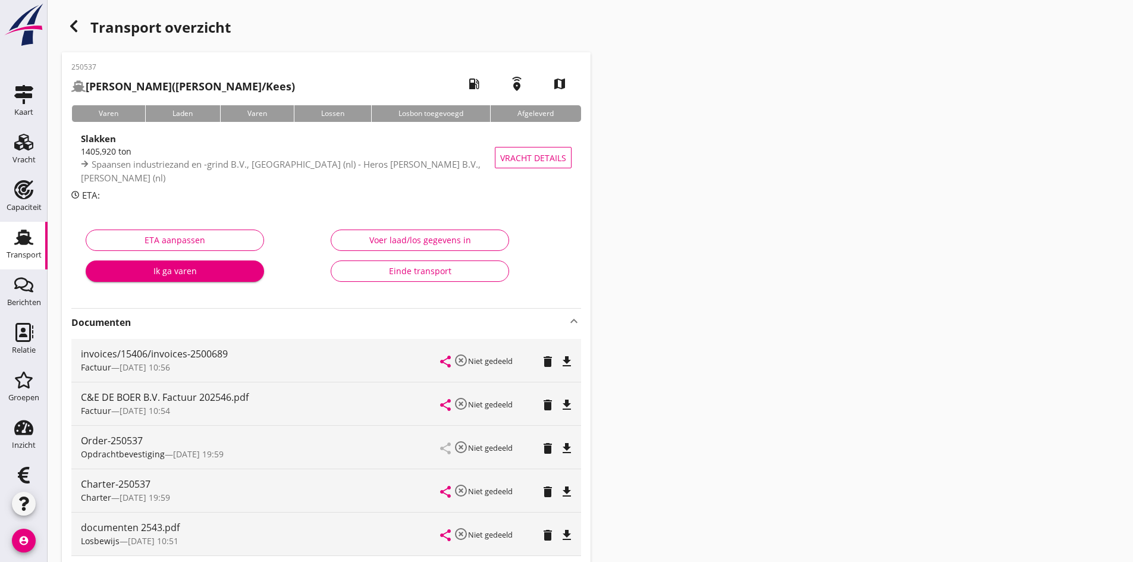
scroll to position [59, 0]
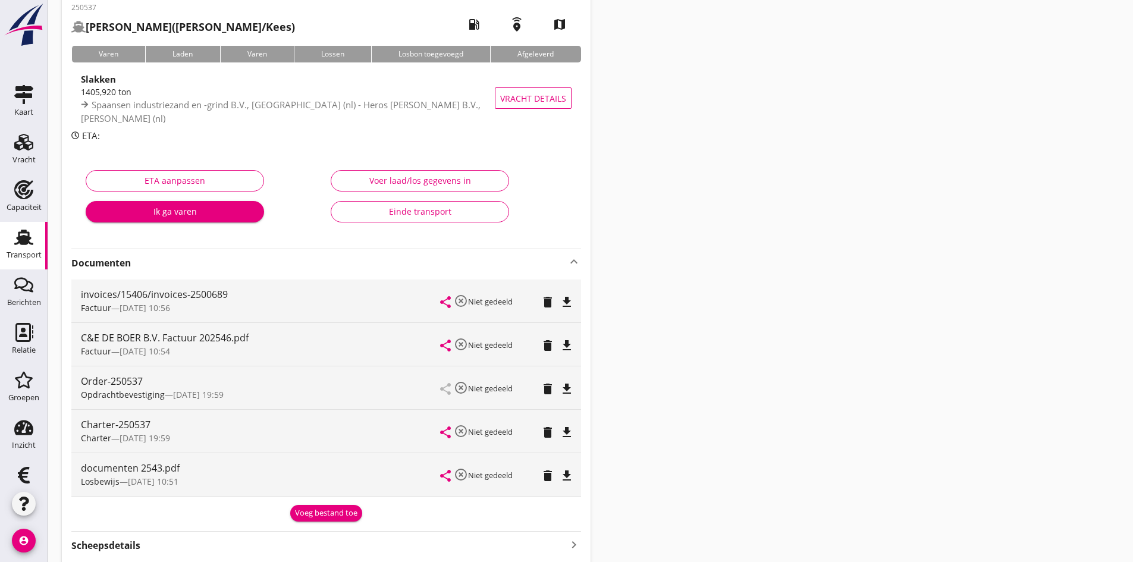
click at [411, 213] on div "Einde transport" at bounding box center [420, 211] width 158 height 12
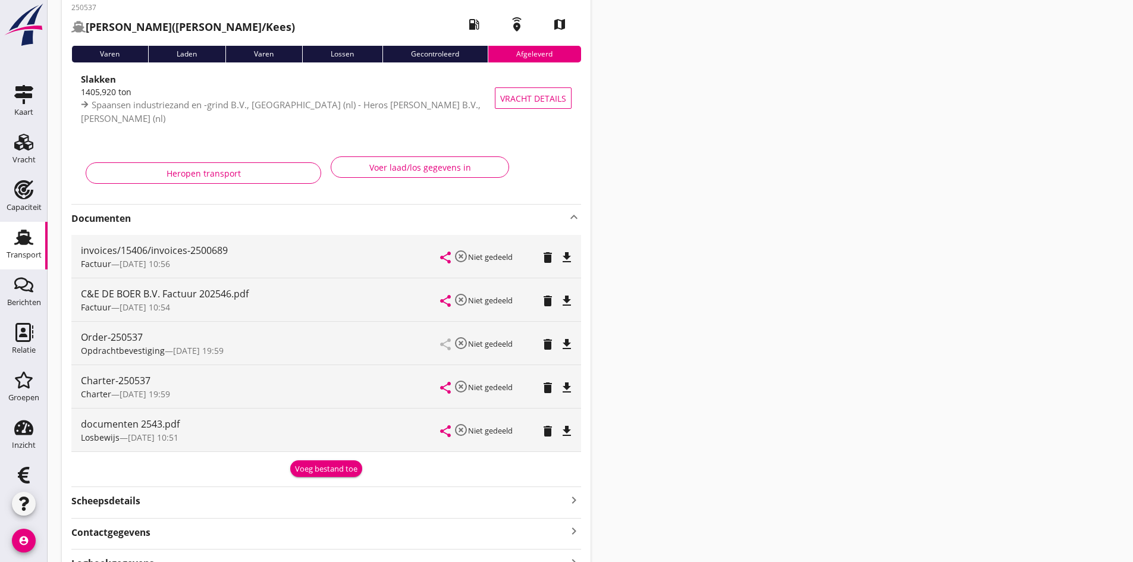
scroll to position [0, 0]
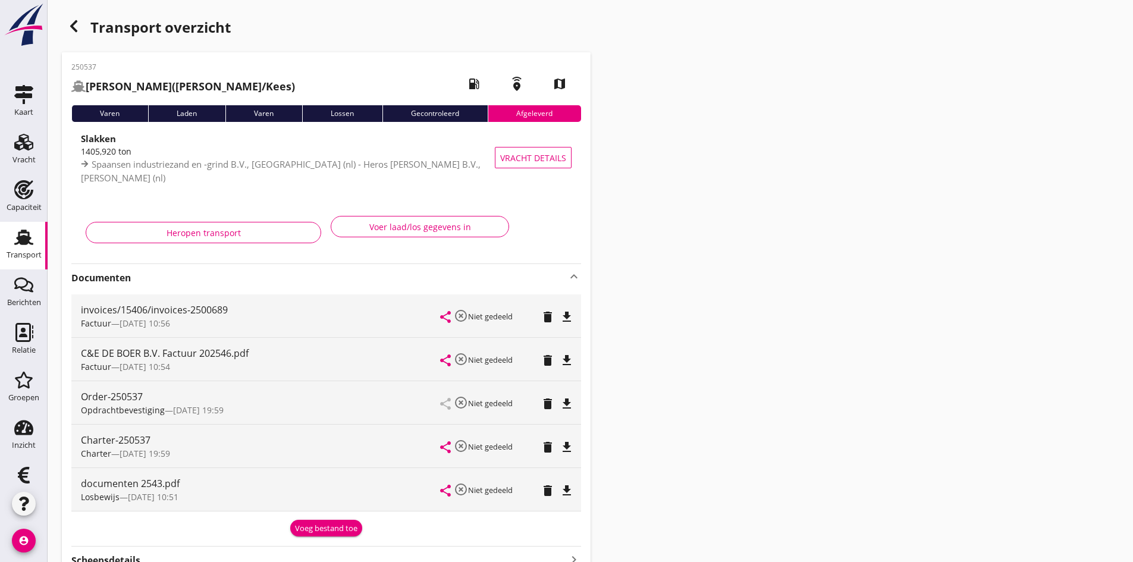
click at [20, 238] on use at bounding box center [23, 237] width 19 height 15
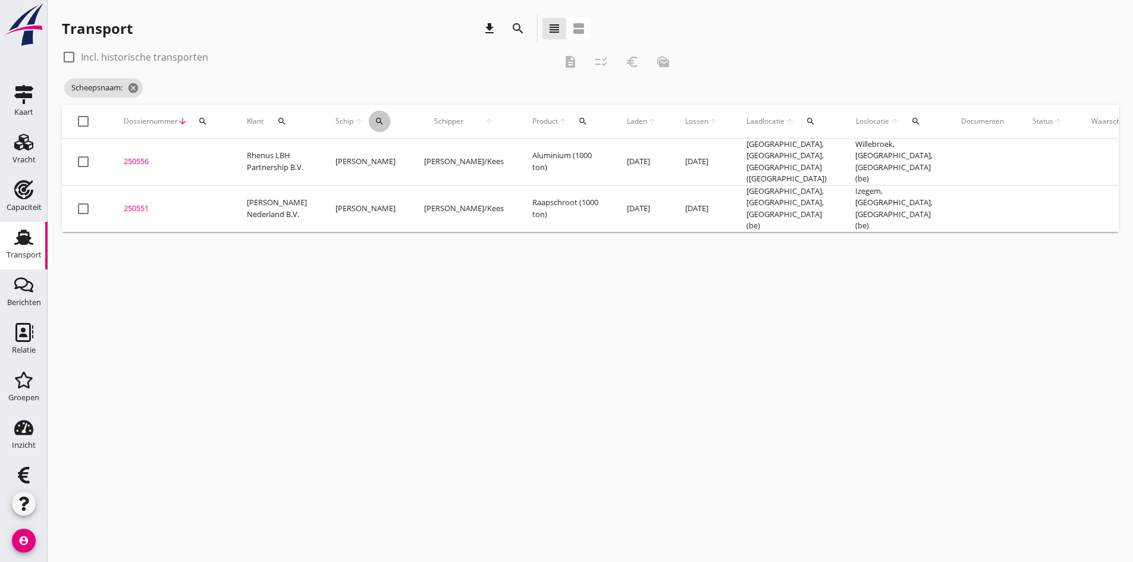
click at [375, 121] on icon "search" at bounding box center [380, 122] width 10 height 10
click at [378, 152] on input "Zoek op (scheeps)naam" at bounding box center [422, 155] width 124 height 19
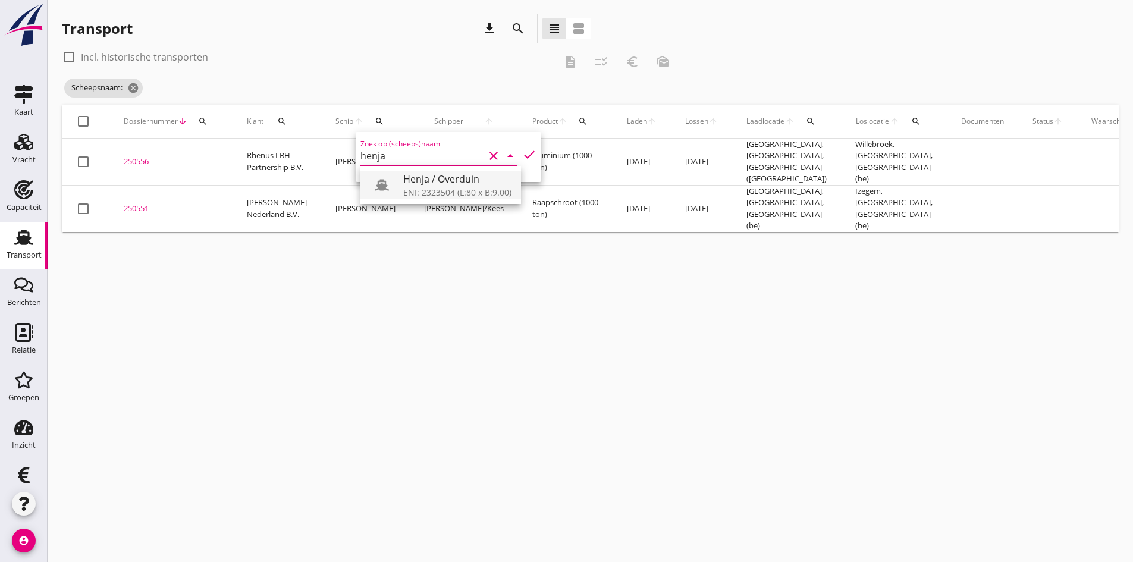
click at [448, 185] on div "Henja / Overduin" at bounding box center [457, 179] width 108 height 14
click at [522, 153] on icon "check" at bounding box center [529, 154] width 14 height 14
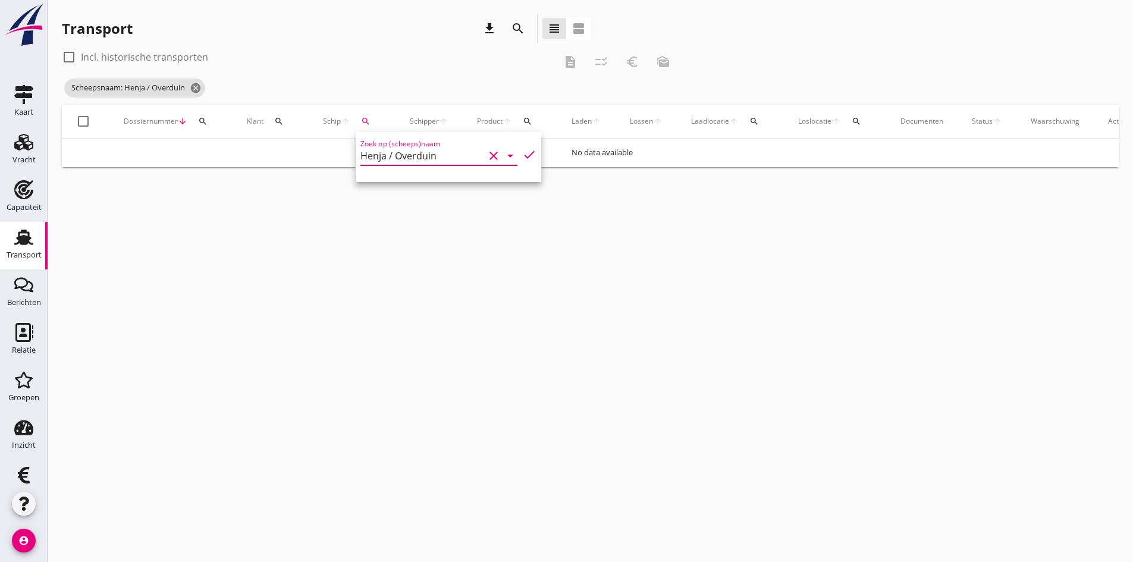
type input "Henja / Overduin"
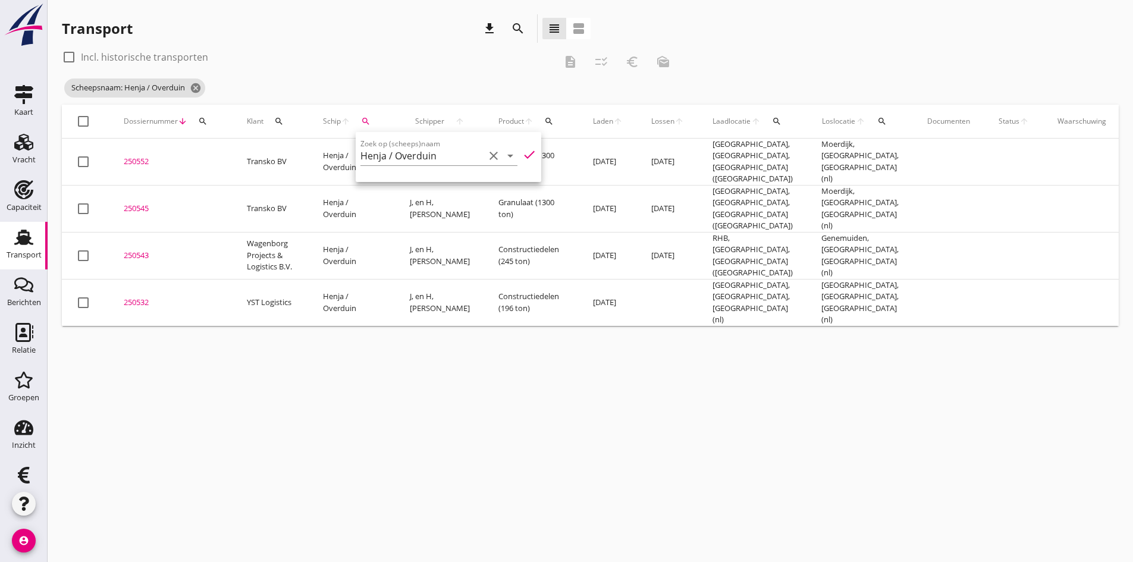
click at [262, 409] on div "cancel You are impersonating another user. Transport download search view_headl…" at bounding box center [590, 281] width 1085 height 562
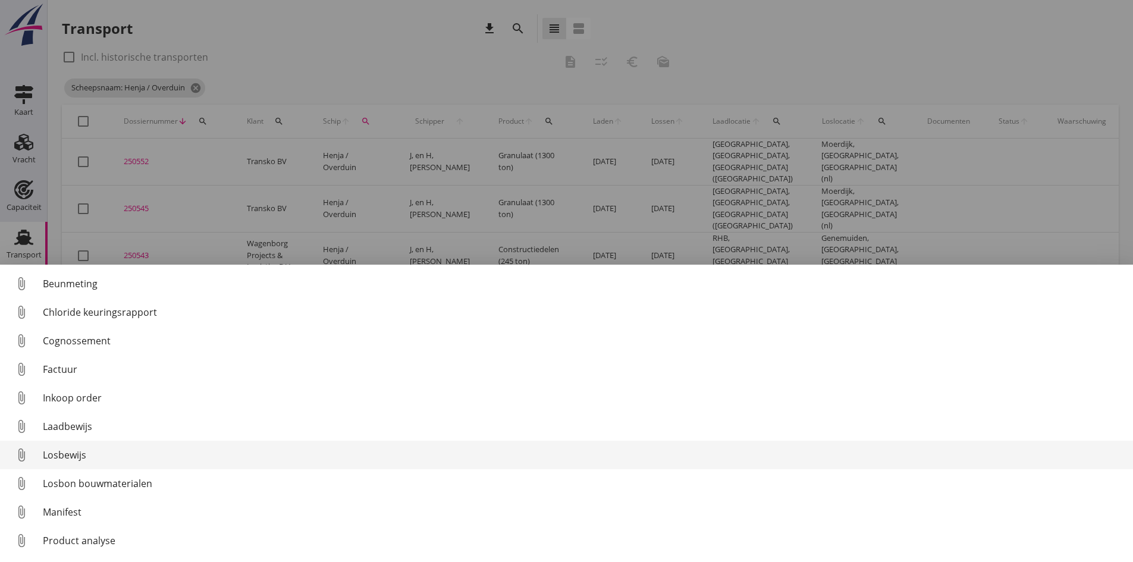
click at [66, 454] on div "Losbewijs" at bounding box center [583, 455] width 1080 height 14
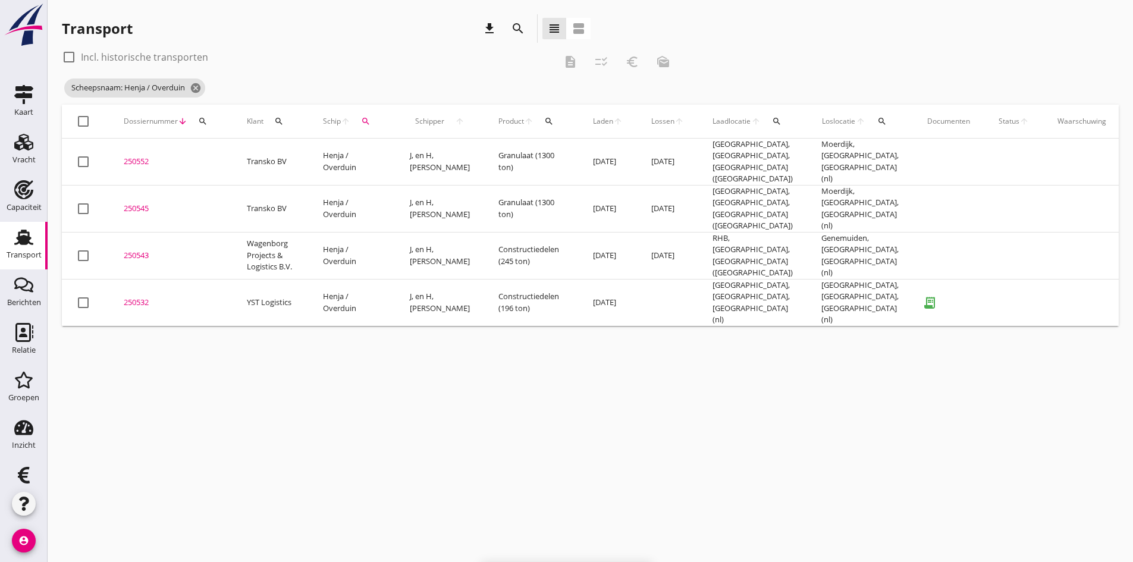
click at [137, 297] on div "250532" at bounding box center [171, 303] width 95 height 12
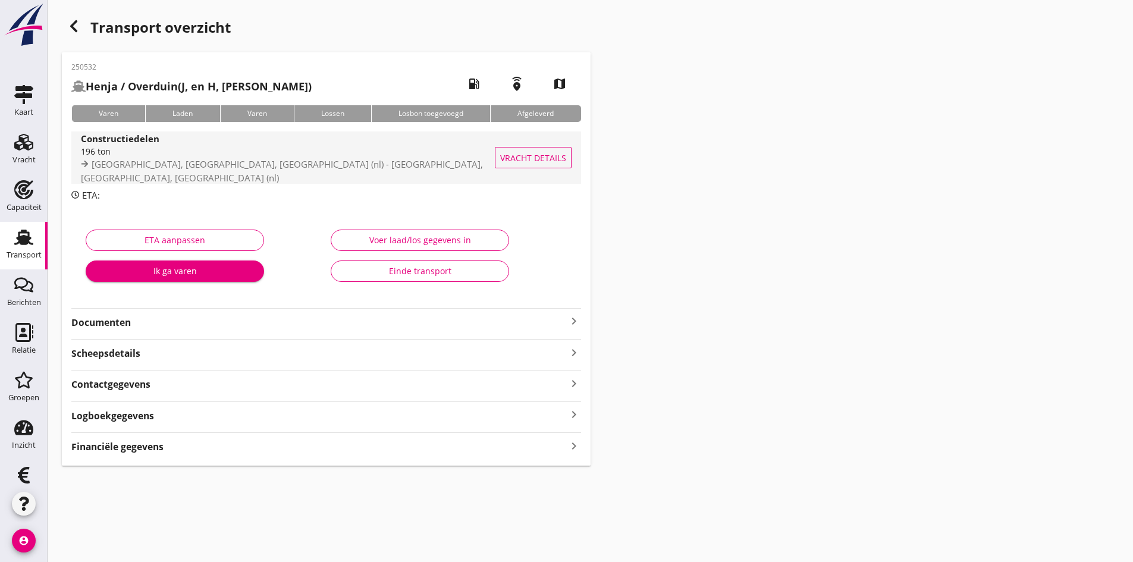
click at [100, 166] on span "[GEOGRAPHIC_DATA], [GEOGRAPHIC_DATA], [GEOGRAPHIC_DATA] (nl) - [GEOGRAPHIC_DATA…" at bounding box center [282, 171] width 402 height 26
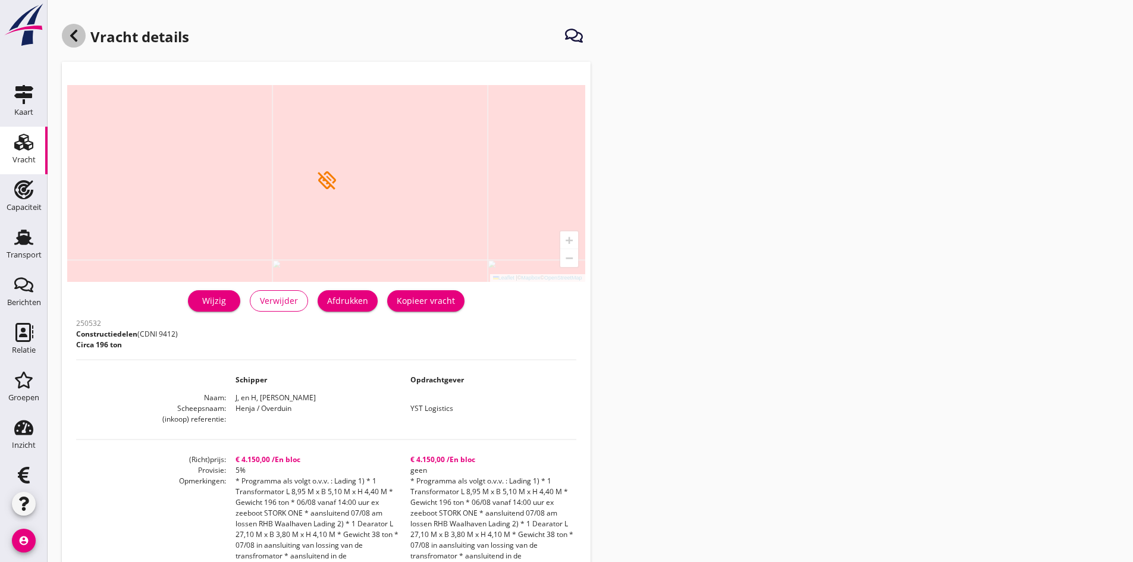
click at [74, 33] on use at bounding box center [73, 36] width 7 height 12
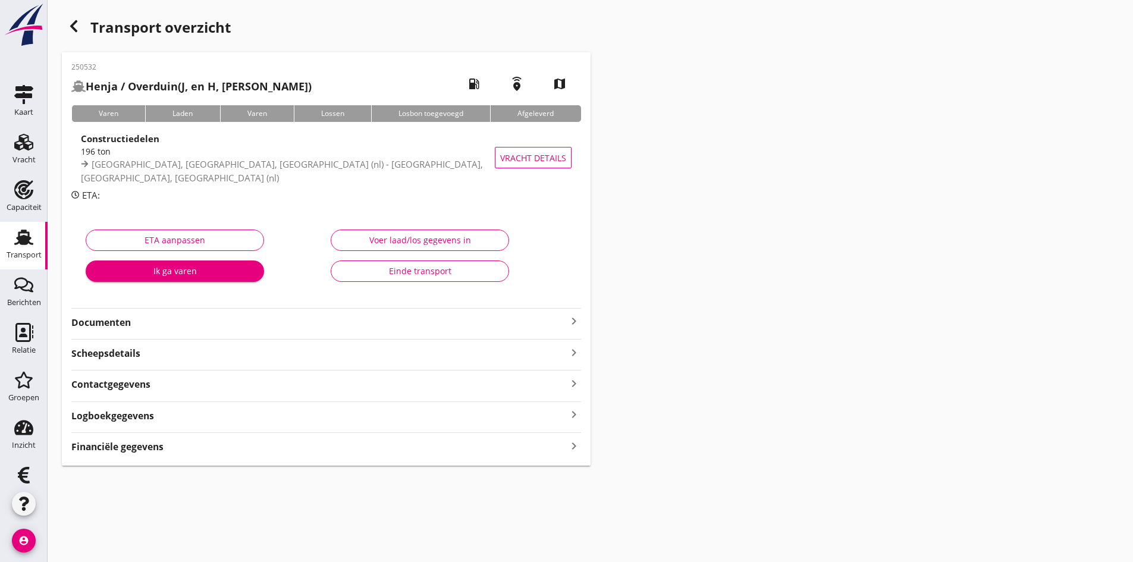
click at [567, 322] on icon "keyboard_arrow_right" at bounding box center [574, 321] width 14 height 14
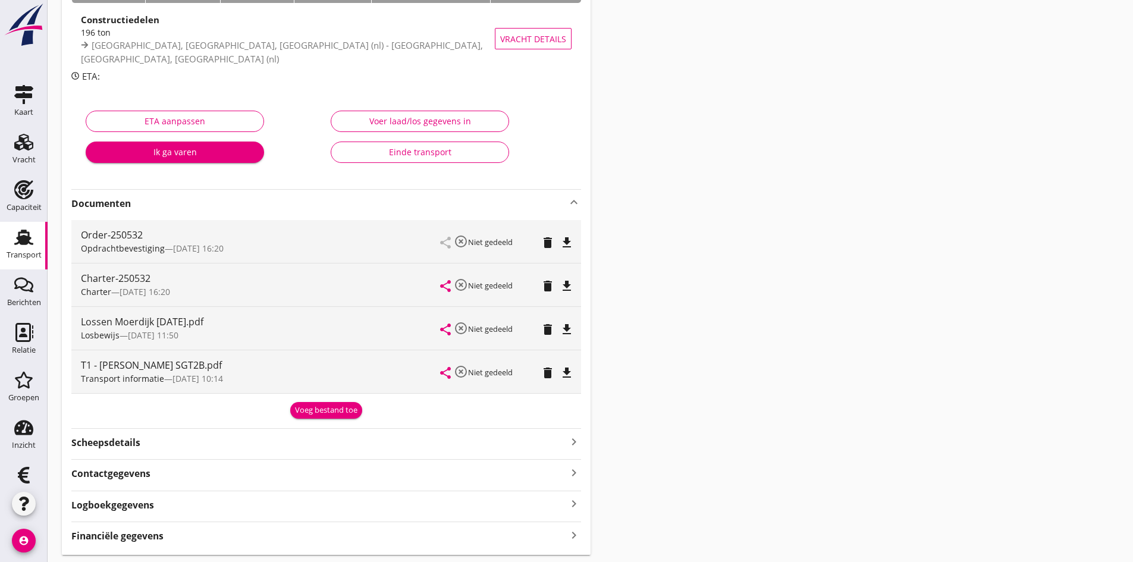
scroll to position [155, 0]
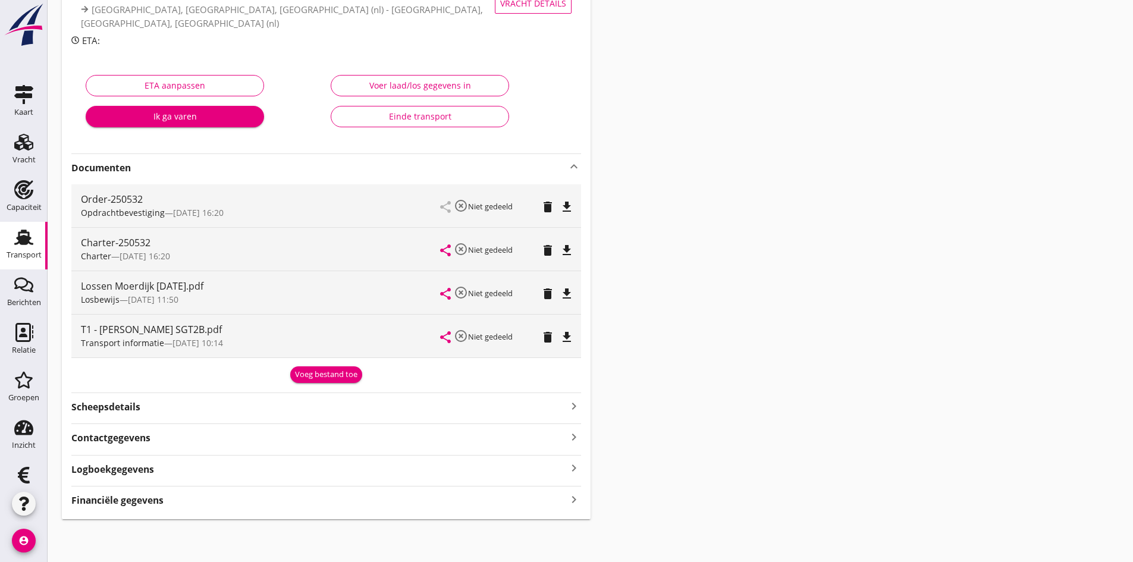
click at [573, 500] on icon "keyboard_arrow_right" at bounding box center [574, 499] width 14 height 16
click at [569, 335] on icon "file_download" at bounding box center [567, 337] width 14 height 14
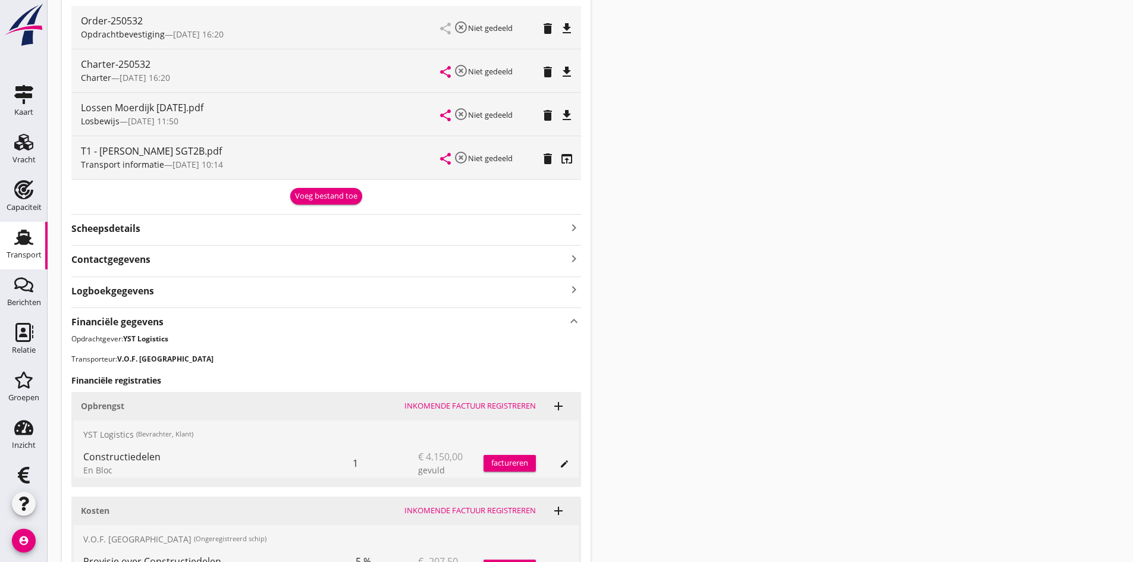
scroll to position [491, 0]
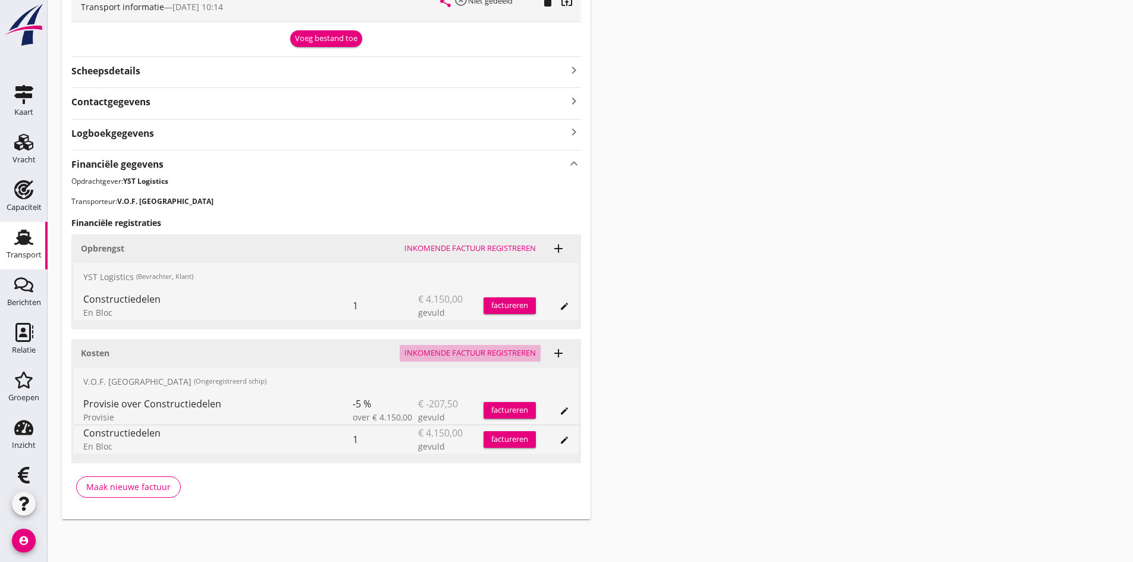
click at [441, 352] on div "Inkomende factuur registreren" at bounding box center [469, 353] width 131 height 12
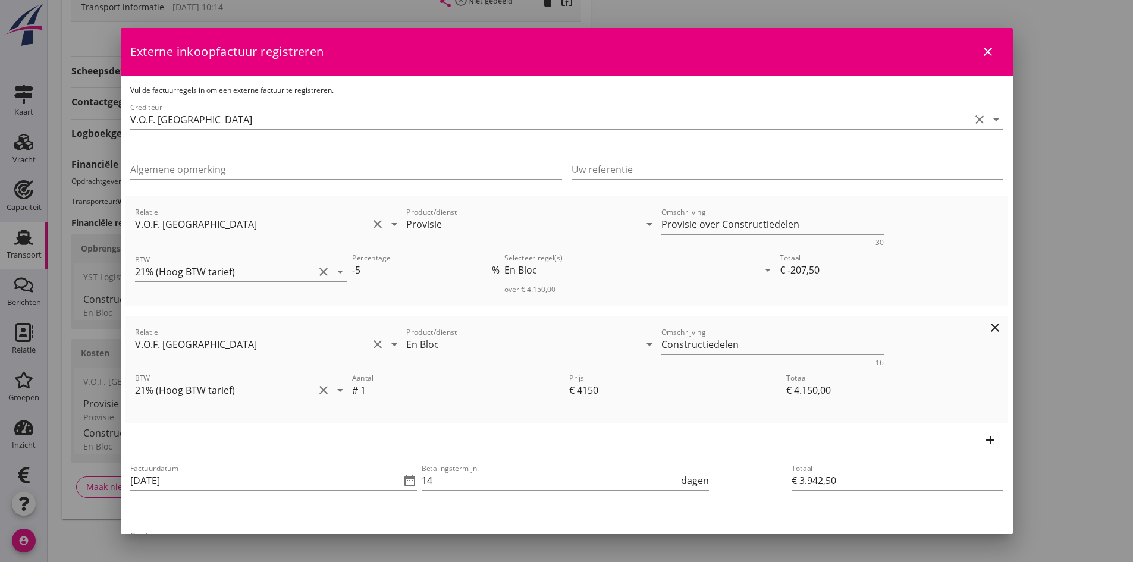
click at [323, 390] on icon "clear" at bounding box center [323, 390] width 14 height 14
click at [337, 391] on icon "arrow_drop_down" at bounding box center [340, 390] width 14 height 14
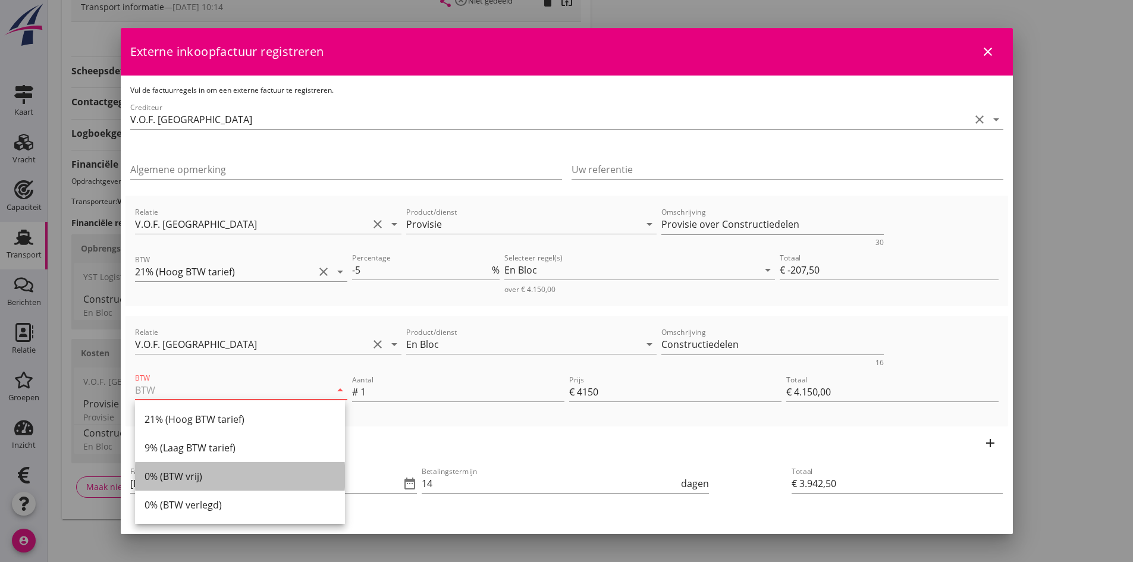
click at [192, 473] on div "0% (BTW vrij)" at bounding box center [239, 476] width 191 height 14
type input "0% (BTW vrij)"
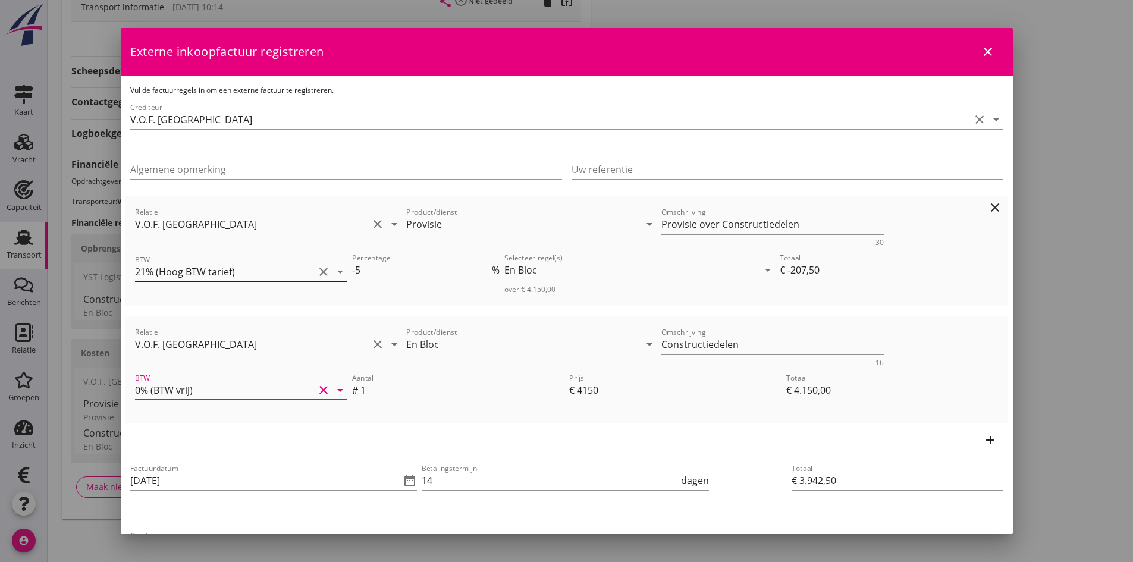
click at [321, 272] on icon "clear" at bounding box center [323, 272] width 14 height 14
click at [335, 271] on icon "arrow_drop_down" at bounding box center [340, 270] width 14 height 14
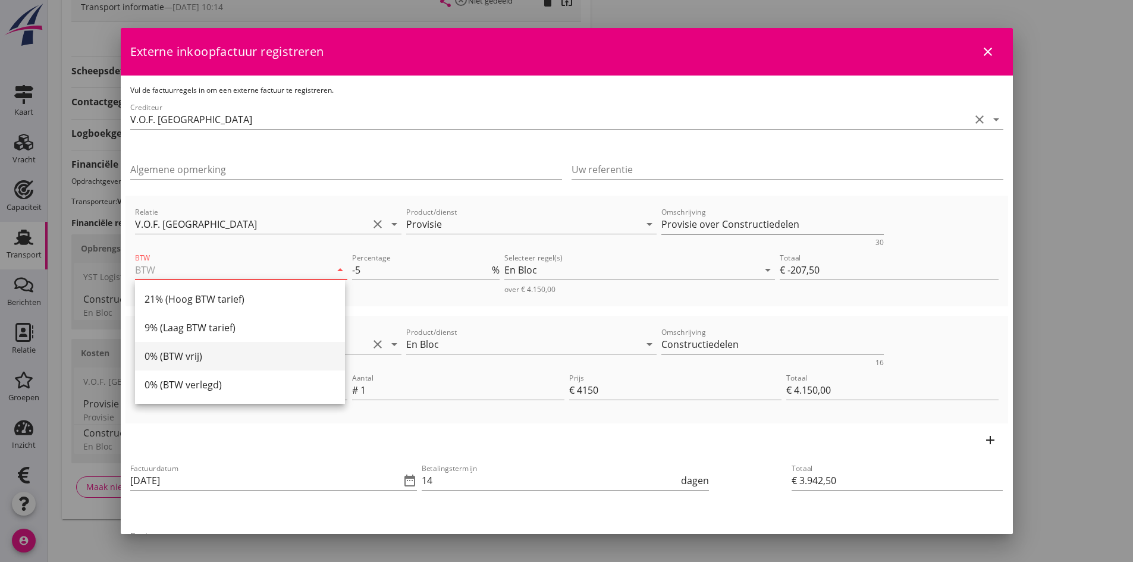
click at [282, 357] on div "0% (BTW vrij)" at bounding box center [239, 356] width 191 height 14
type input "0% (BTW vrij)"
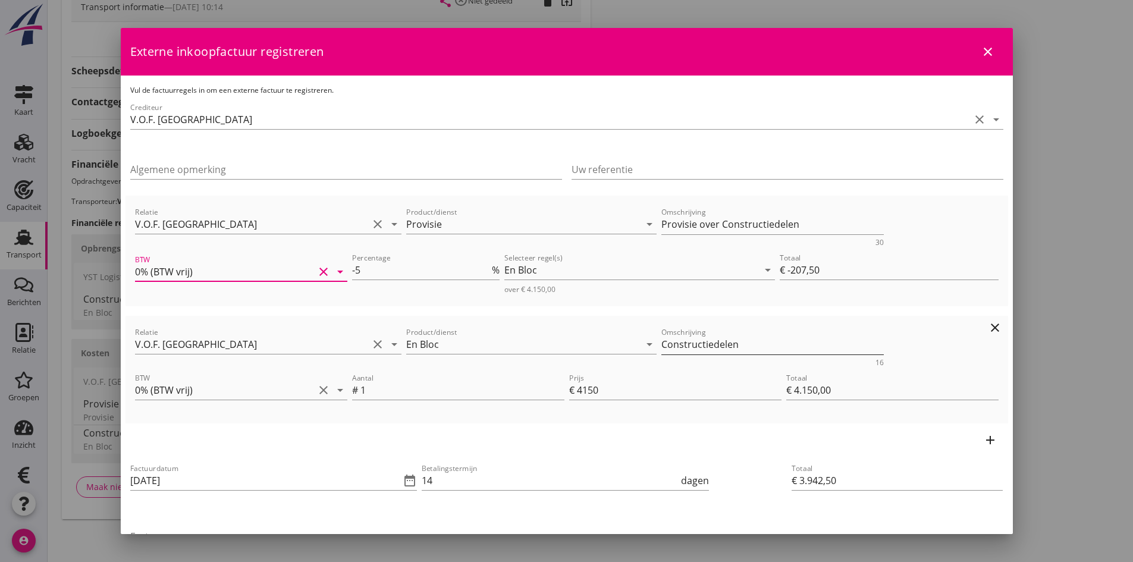
click at [763, 347] on textarea "Constructiedelen" at bounding box center [772, 345] width 222 height 20
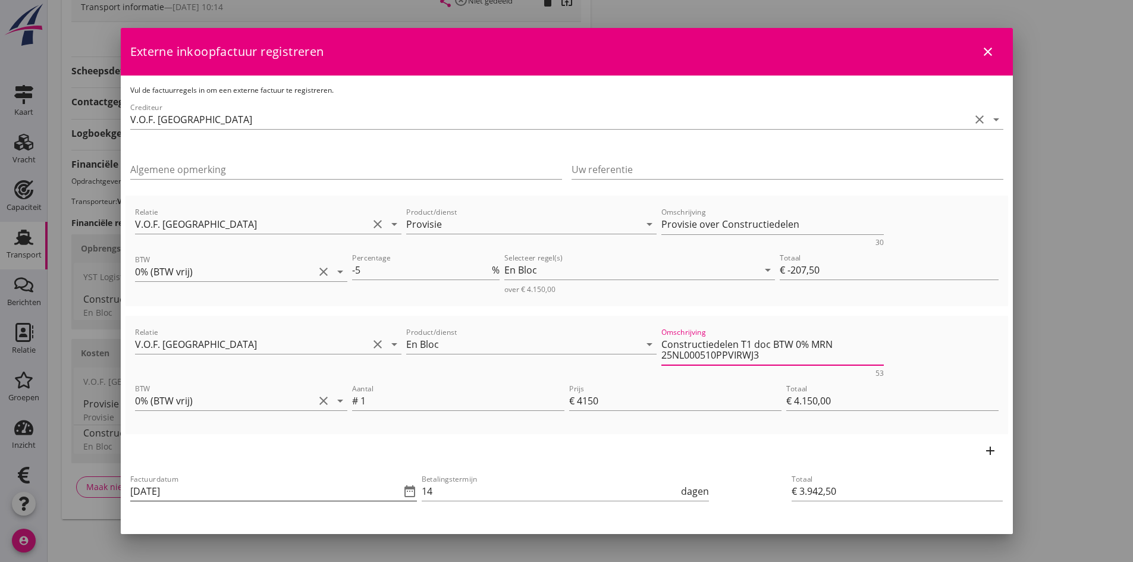
type textarea "Constructiedelen T1 doc BTW 0% MRN 25NL000510PPVIRWJ3"
click at [230, 493] on input "[DATE]" at bounding box center [265, 491] width 271 height 19
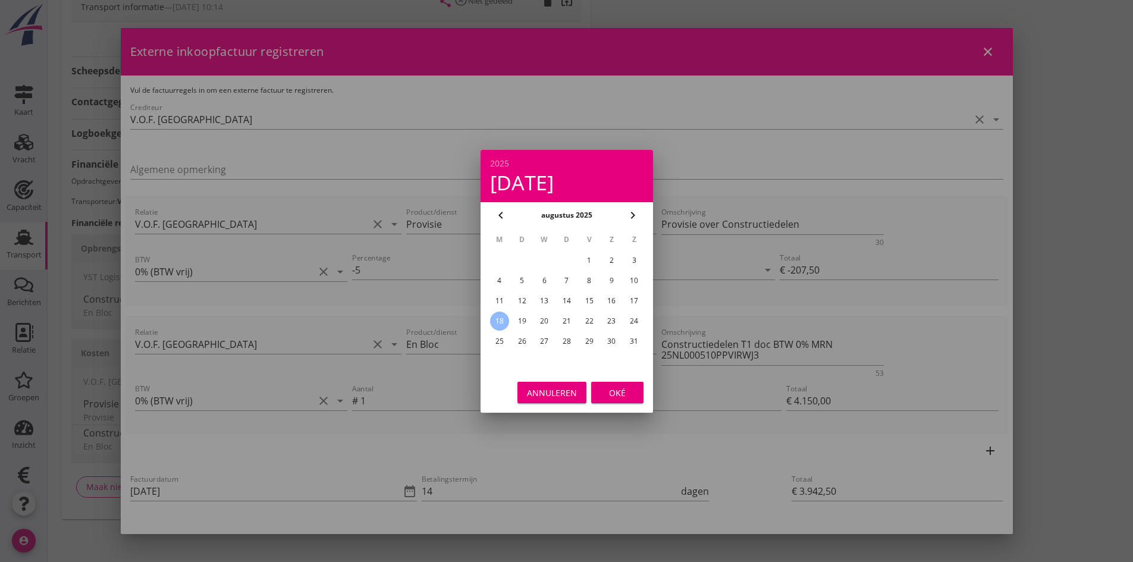
click at [567, 279] on div "7" at bounding box center [566, 280] width 19 height 19
type input "[DATE]"
click at [611, 393] on div "Oké" at bounding box center [617, 392] width 33 height 12
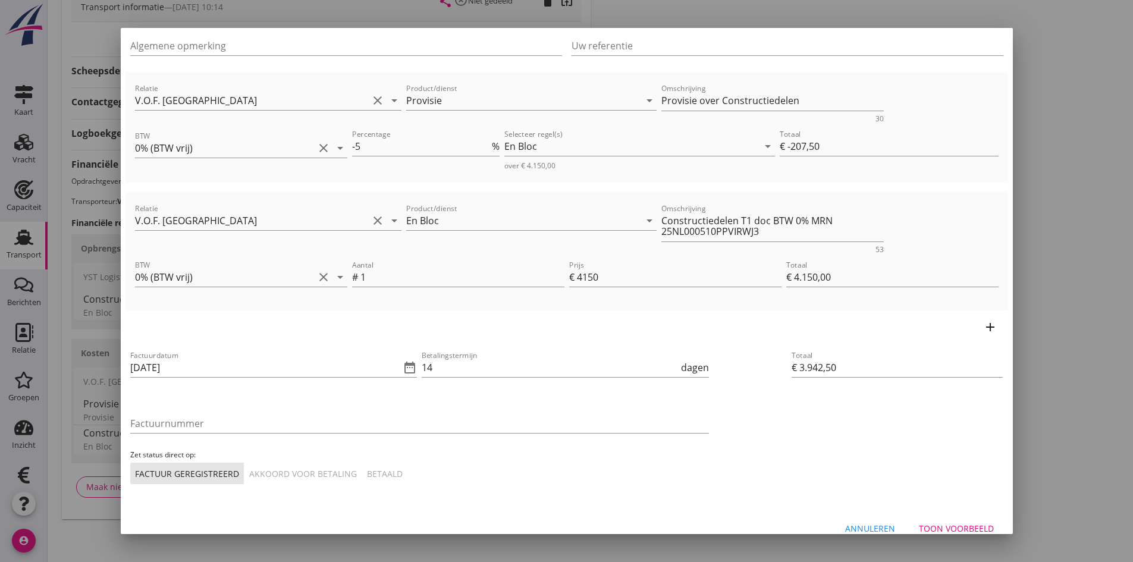
scroll to position [140, 0]
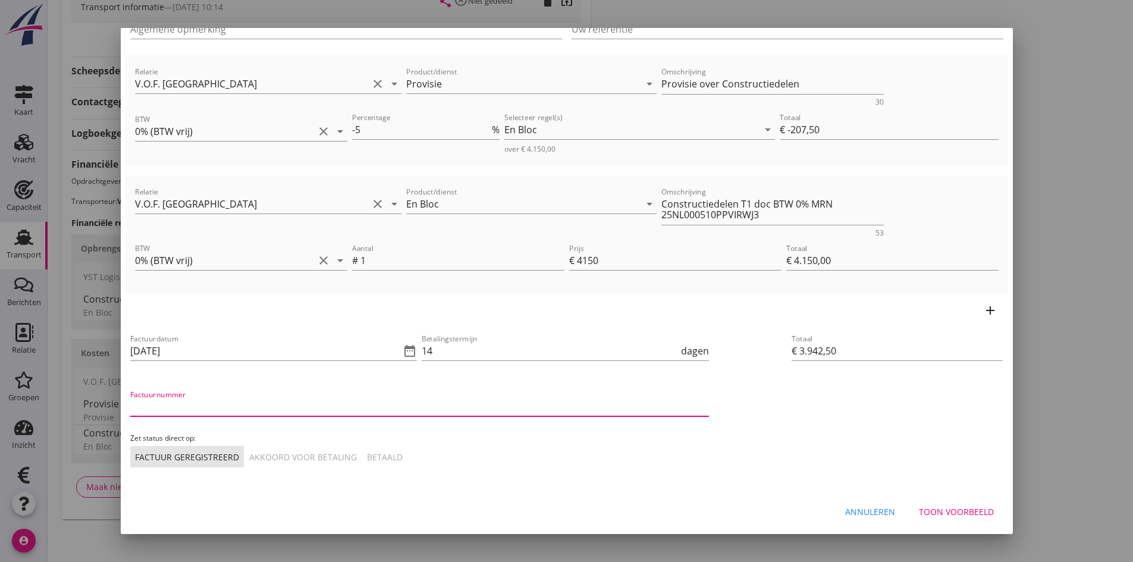
click at [200, 407] on input "Factuurnummer" at bounding box center [419, 406] width 579 height 19
type input "reis 24"
click at [272, 454] on div "Akkoord voor betaling" at bounding box center [303, 457] width 108 height 12
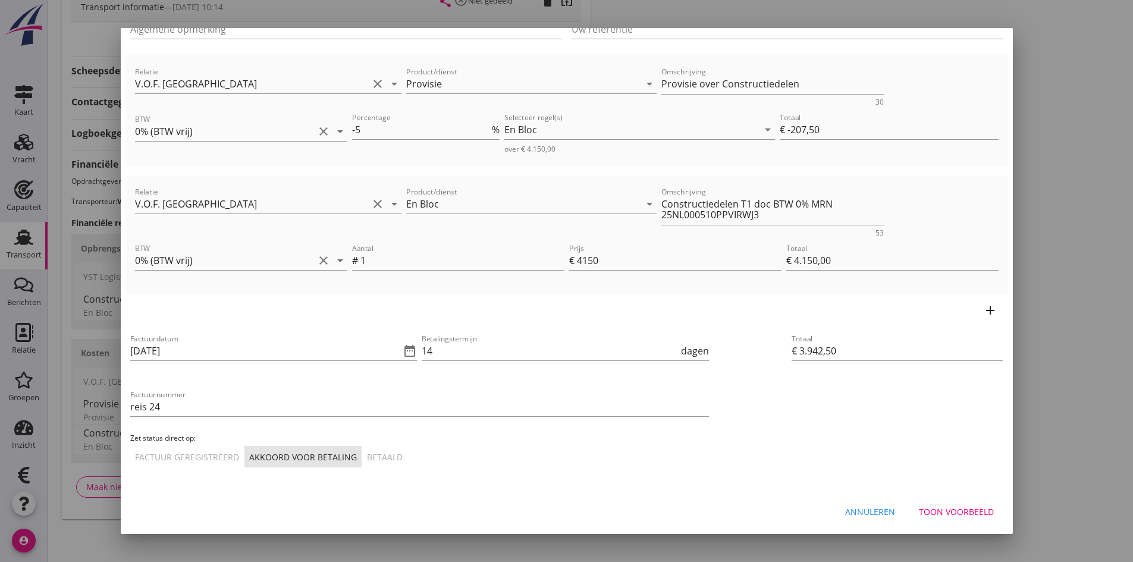
click at [928, 510] on div "Toon voorbeeld" at bounding box center [956, 511] width 75 height 12
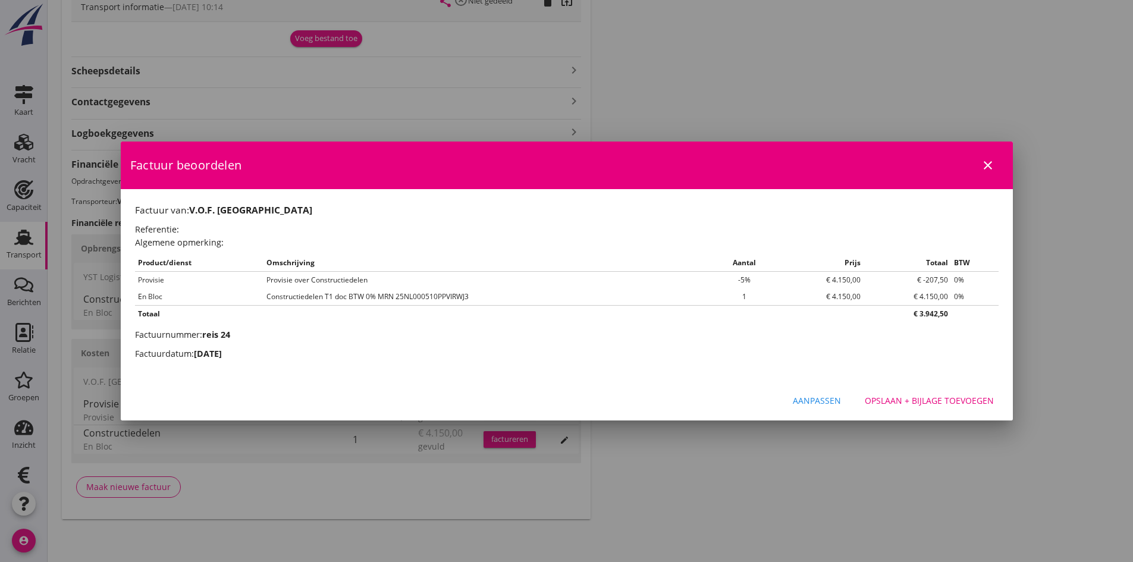
scroll to position [0, 0]
click at [888, 398] on div "Opslaan + bijlage toevoegen" at bounding box center [929, 400] width 129 height 12
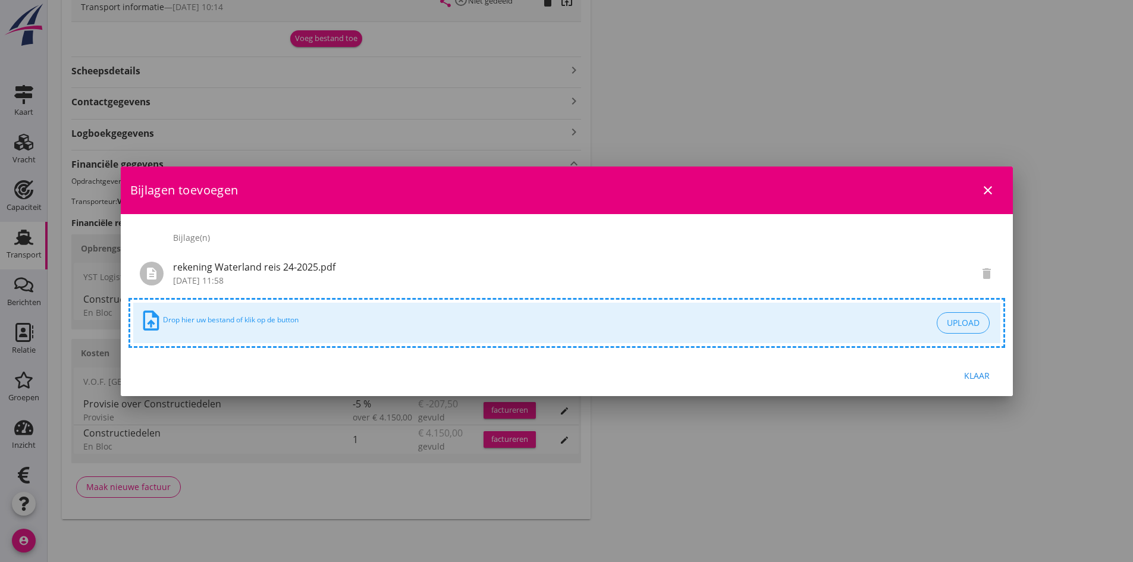
click at [977, 377] on div "Klaar" at bounding box center [976, 375] width 33 height 12
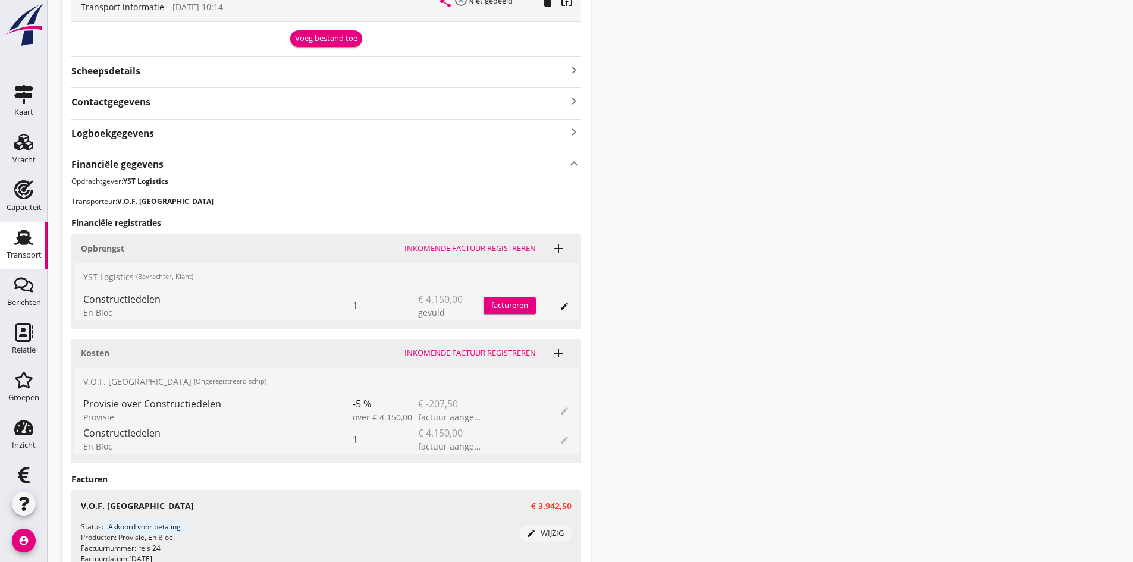
scroll to position [550, 0]
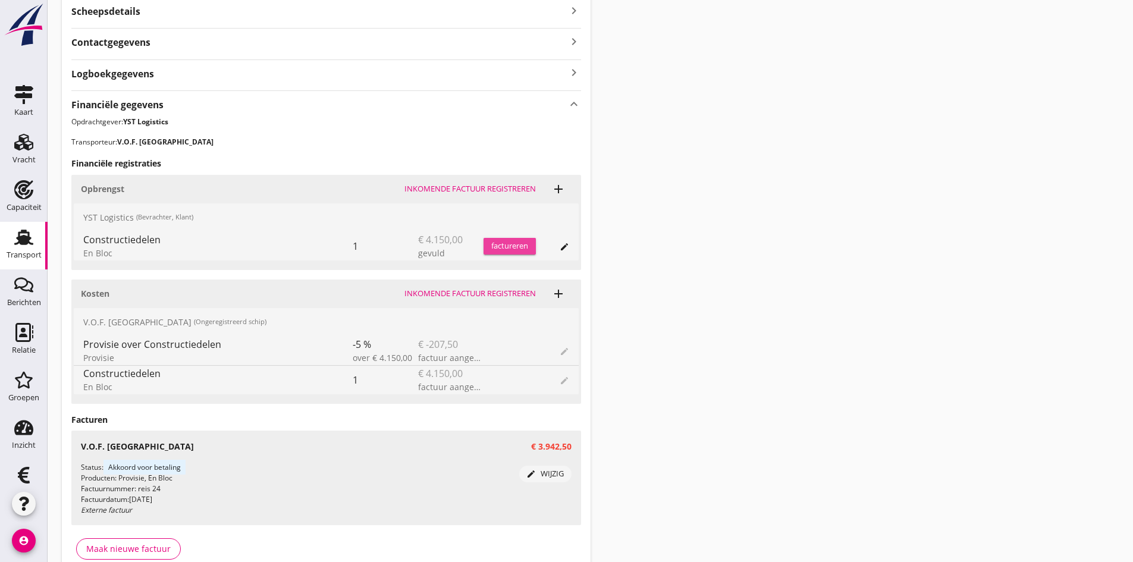
click at [512, 243] on div "factureren" at bounding box center [509, 246] width 52 height 12
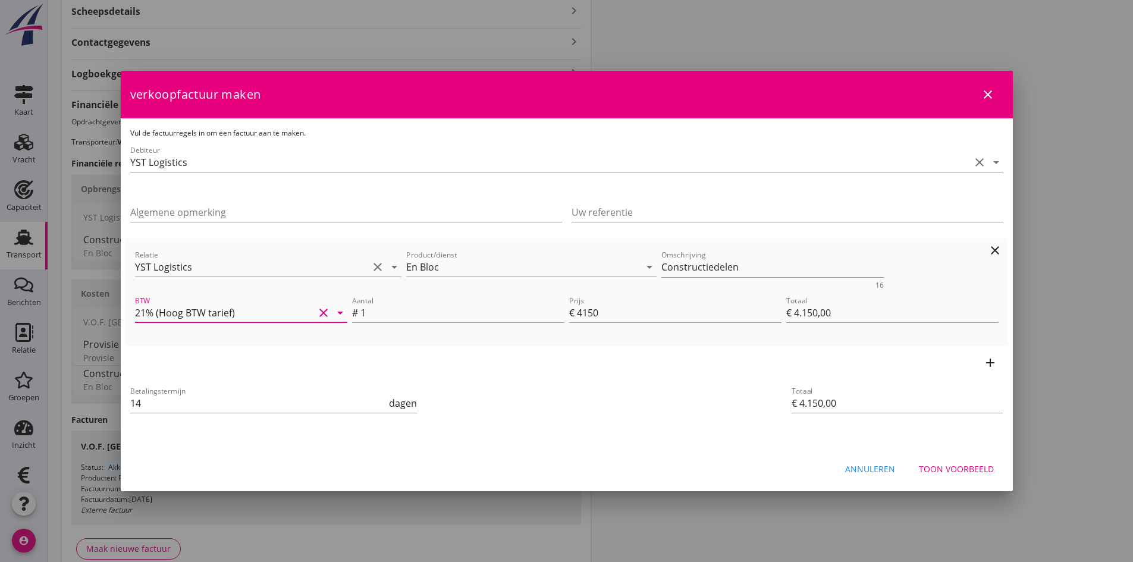
click at [298, 311] on input "21% (Hoog BTW tarief)" at bounding box center [224, 312] width 179 height 19
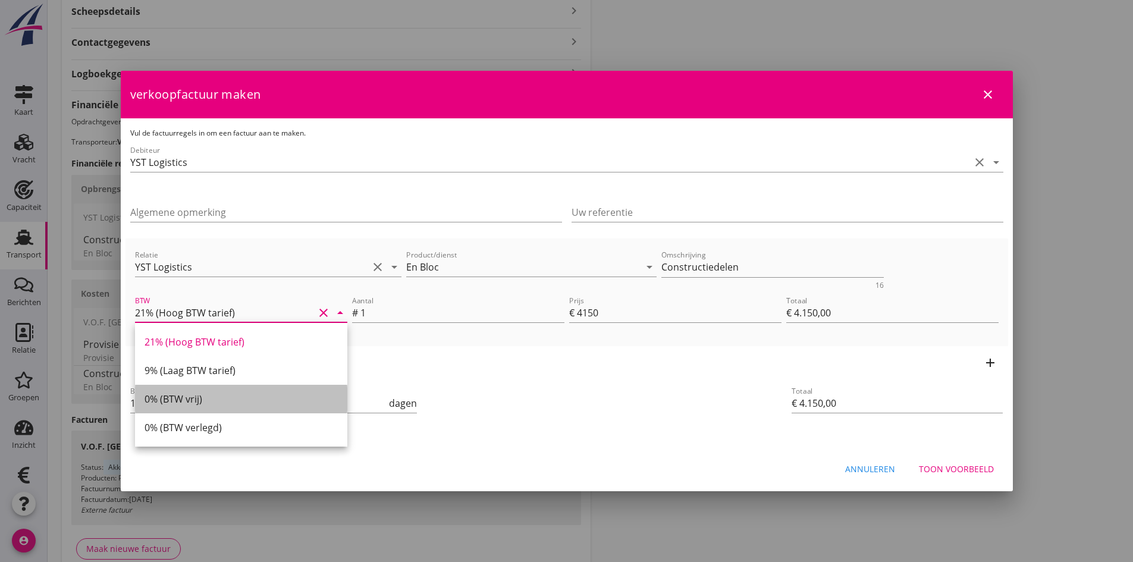
click at [258, 397] on div "0% (BTW vrij)" at bounding box center [240, 399] width 193 height 14
type input "0% (BTW vrij)"
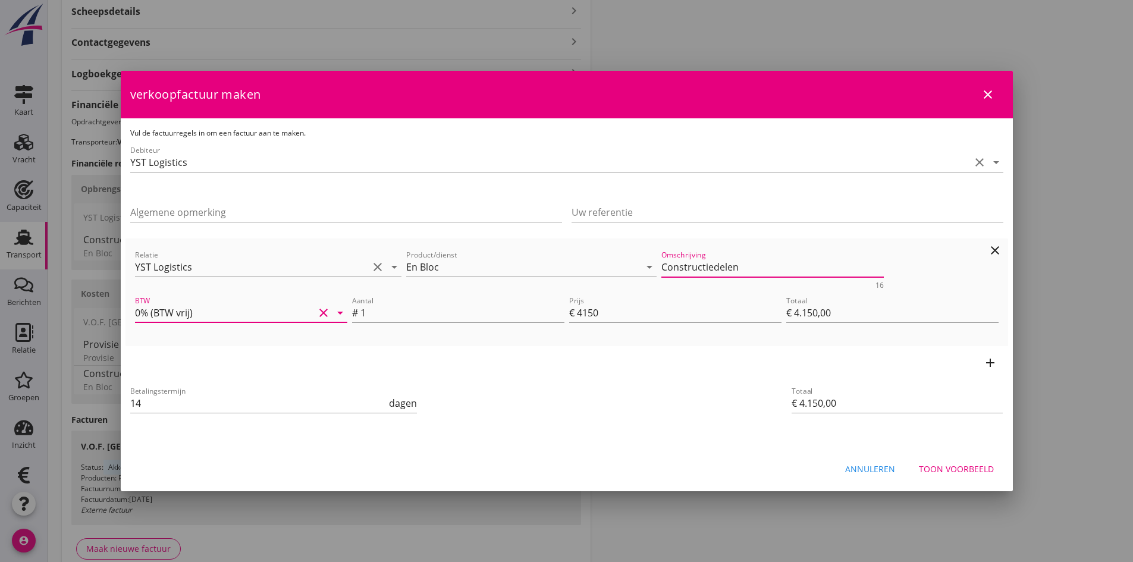
click at [778, 268] on textarea "Constructiedelen" at bounding box center [772, 267] width 222 height 20
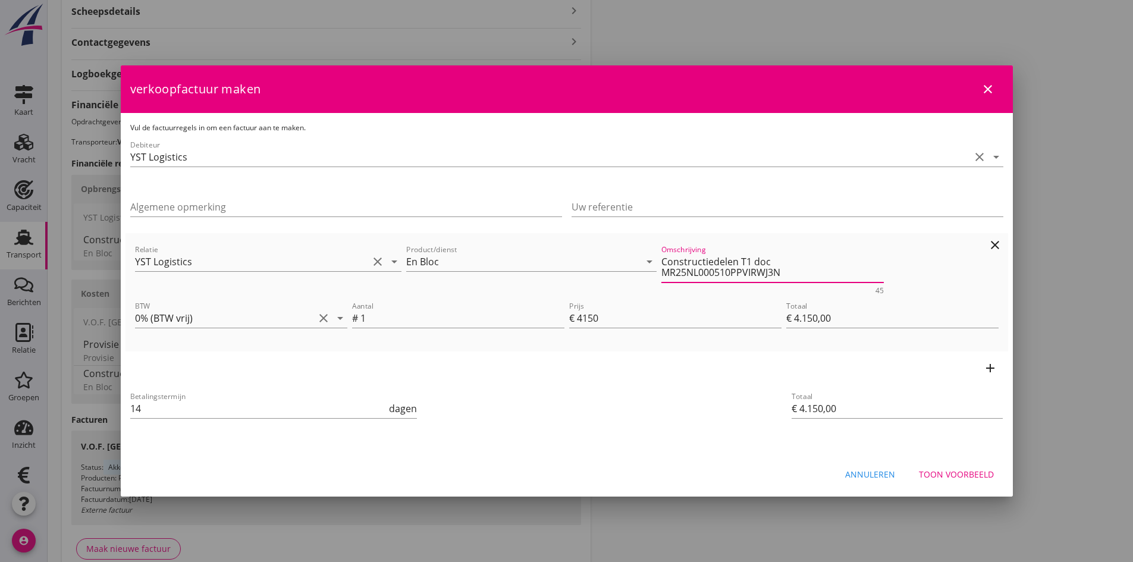
click at [668, 274] on textarea "Constructiedelen T1 doc MR25NL000510PPVIRWJ3N" at bounding box center [772, 267] width 222 height 30
click at [765, 271] on textarea "Constructiedelen T1 doc MRN 25NL000510PPVIRWJ3N" at bounding box center [772, 267] width 222 height 30
type textarea "Constructiedelen T1 doc MRN 25NL000510PPVIRWJ3 BTW 0%"
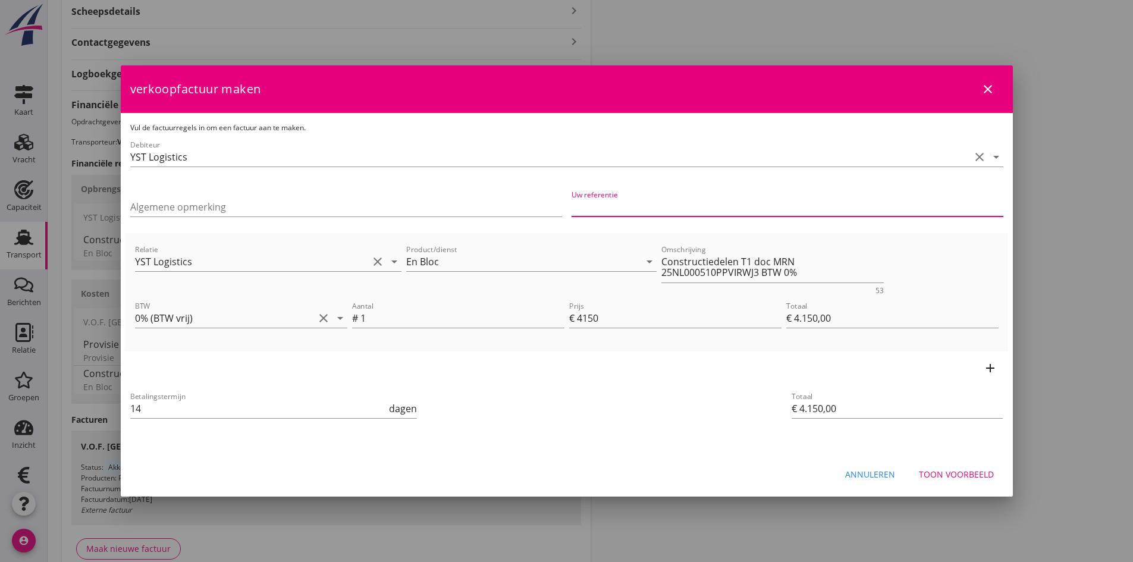
click at [612, 202] on input "Uw referentie" at bounding box center [787, 206] width 432 height 19
type input "25-00727"
click at [940, 476] on div "Toon voorbeeld" at bounding box center [956, 474] width 75 height 12
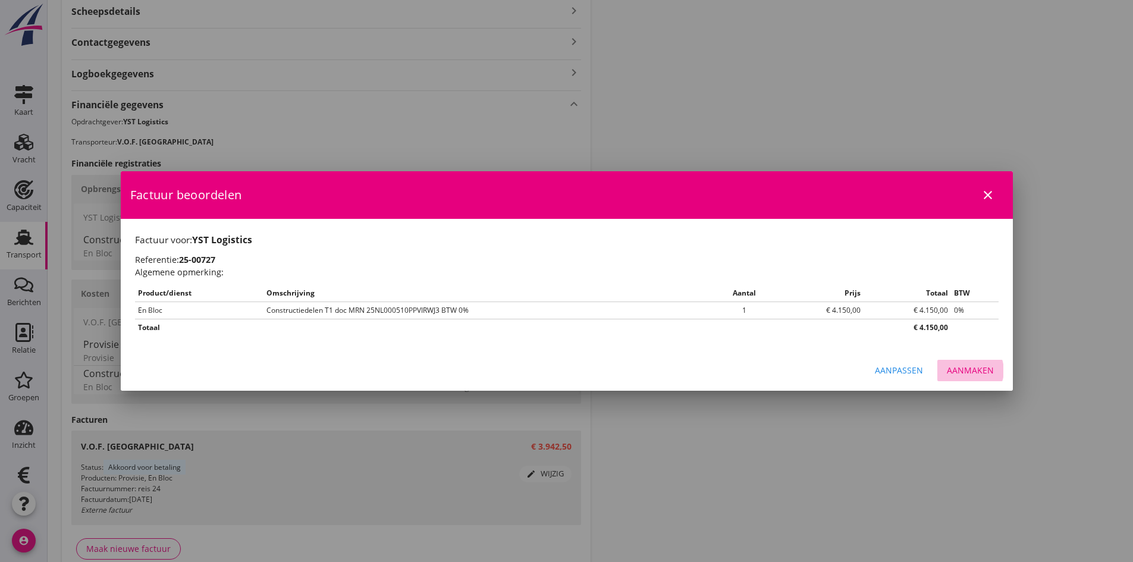
click at [962, 365] on div "Aanmaken" at bounding box center [970, 370] width 47 height 12
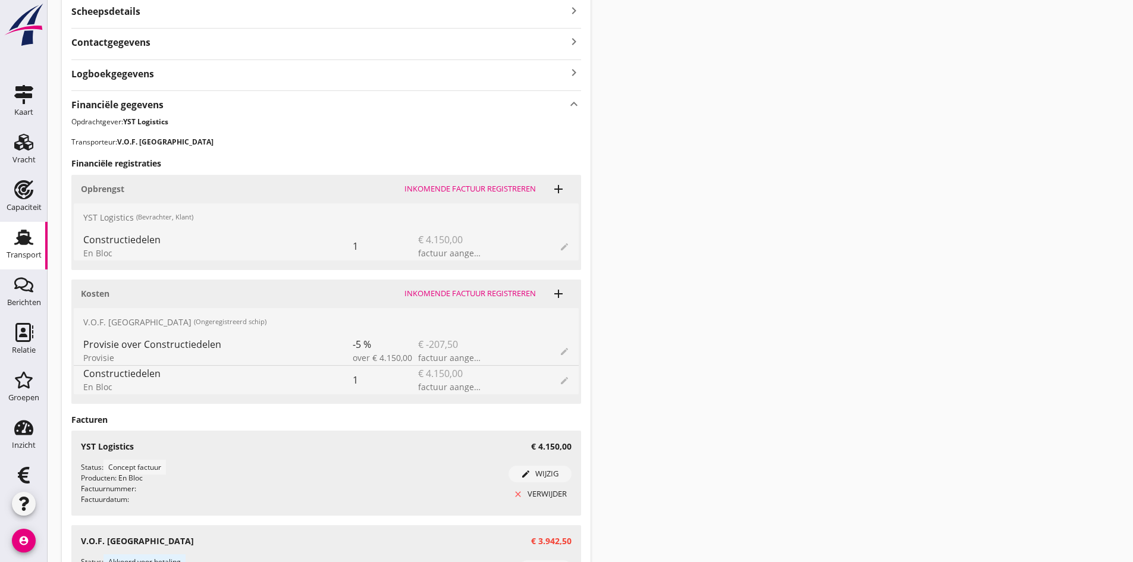
scroll to position [706, 0]
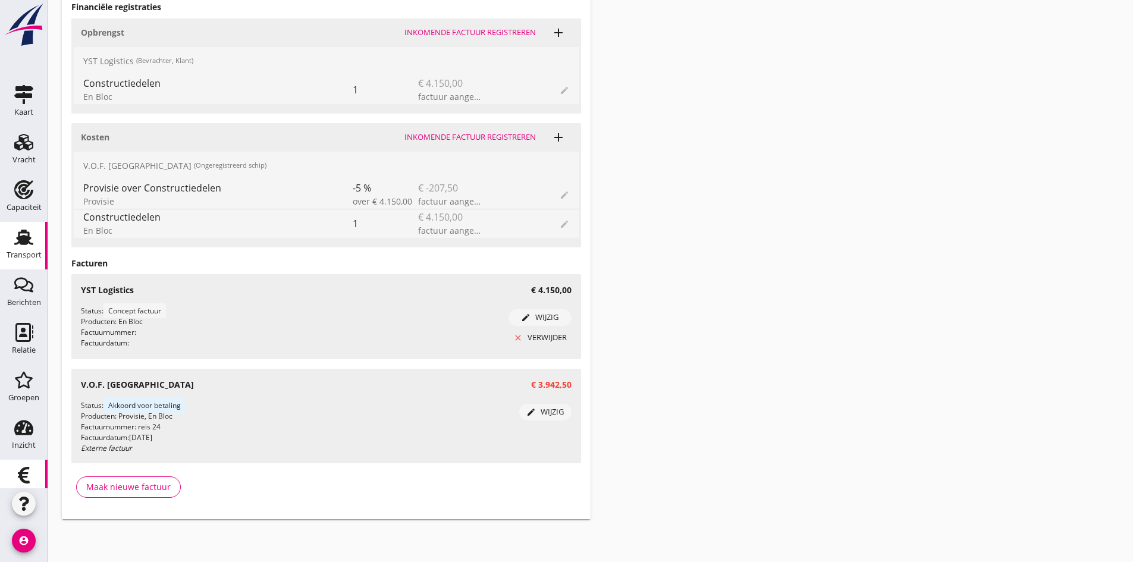
click at [18, 473] on use at bounding box center [24, 475] width 12 height 17
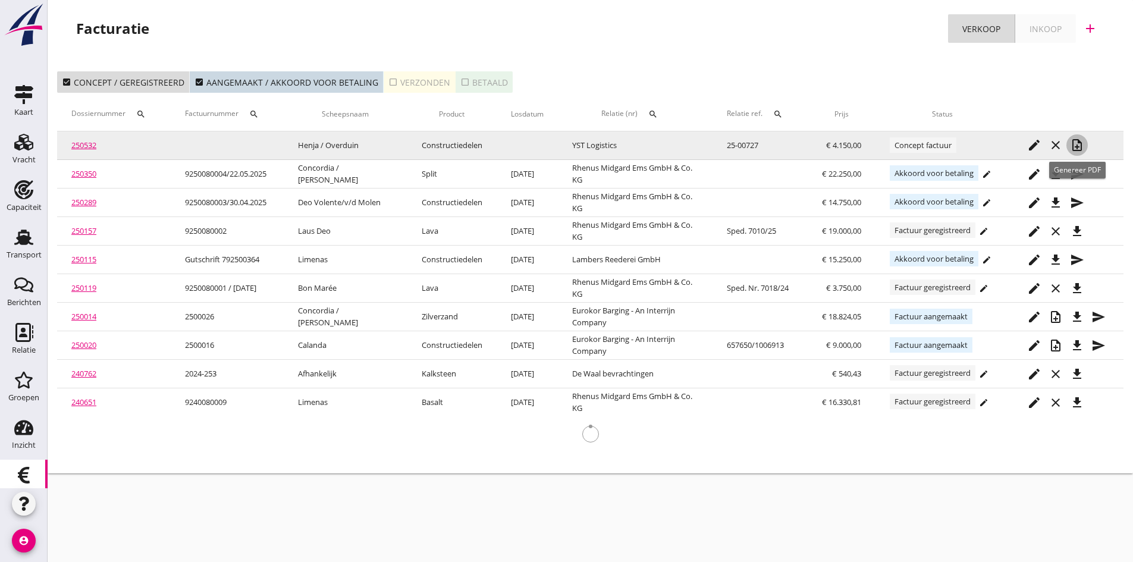
click at [1077, 142] on icon "note_add" at bounding box center [1077, 145] width 14 height 14
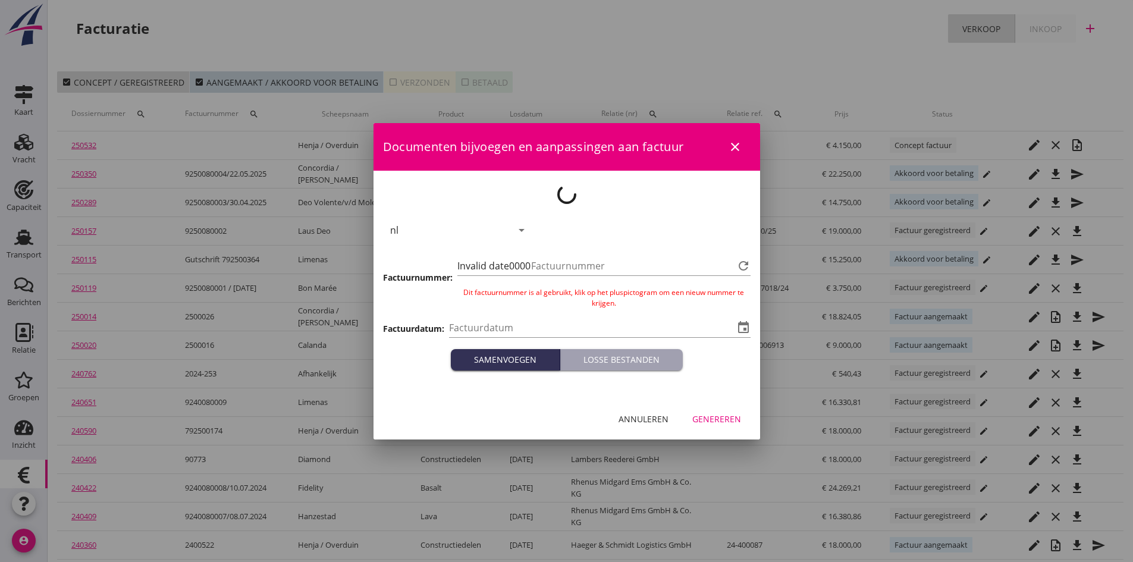
type input "[DATE]"
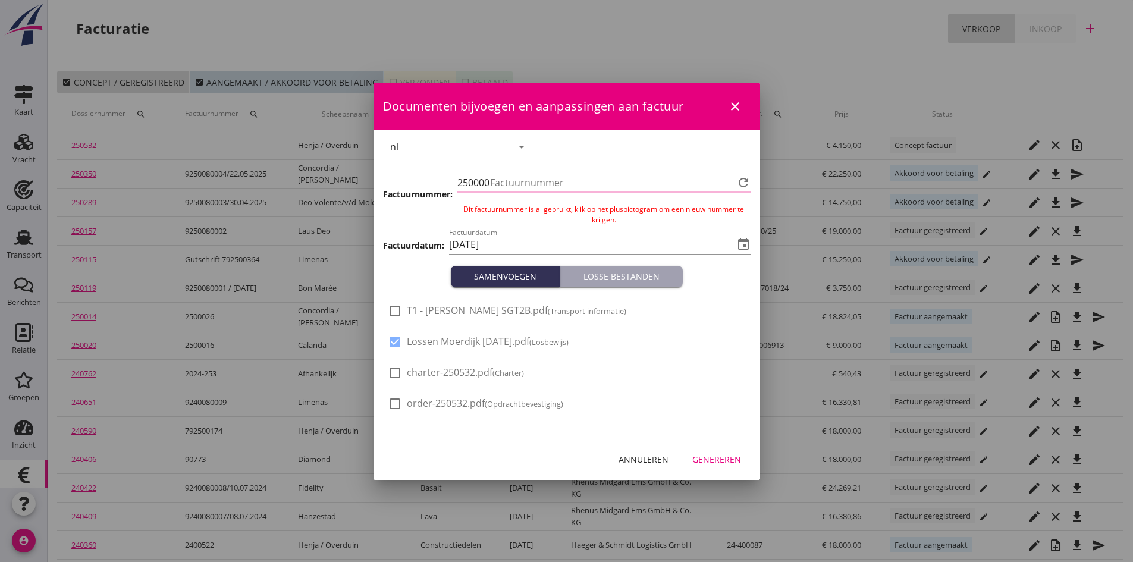
type input "690"
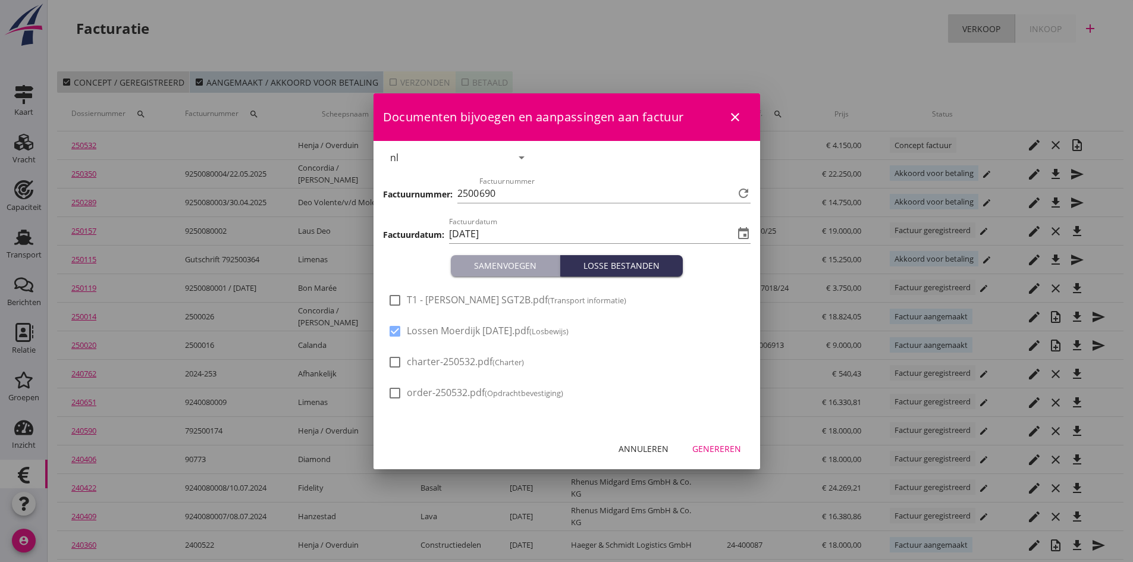
click at [392, 300] on div at bounding box center [395, 300] width 20 height 20
checkbox input "true"
click at [706, 447] on div "Genereren" at bounding box center [716, 448] width 49 height 12
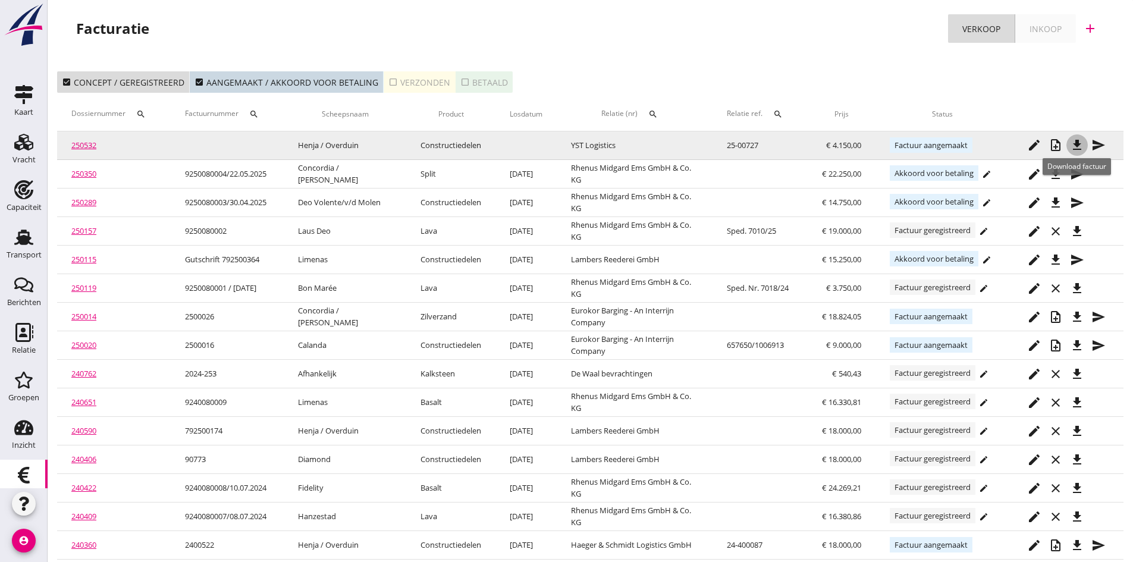
click at [1077, 144] on icon "file_download" at bounding box center [1077, 145] width 14 height 14
click at [1098, 146] on icon "send" at bounding box center [1098, 145] width 14 height 14
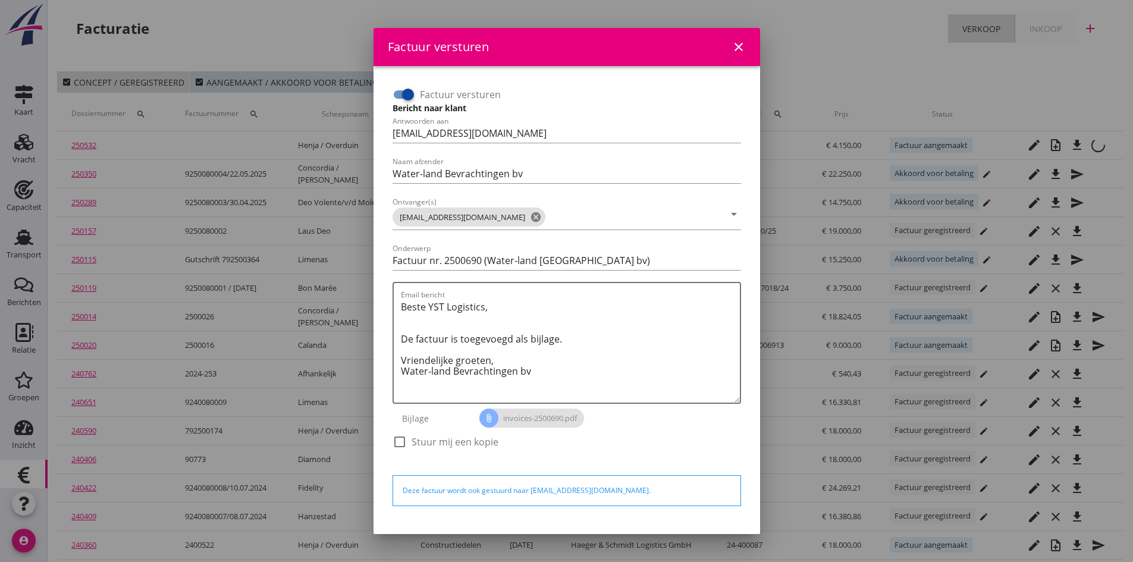
scroll to position [34, 0]
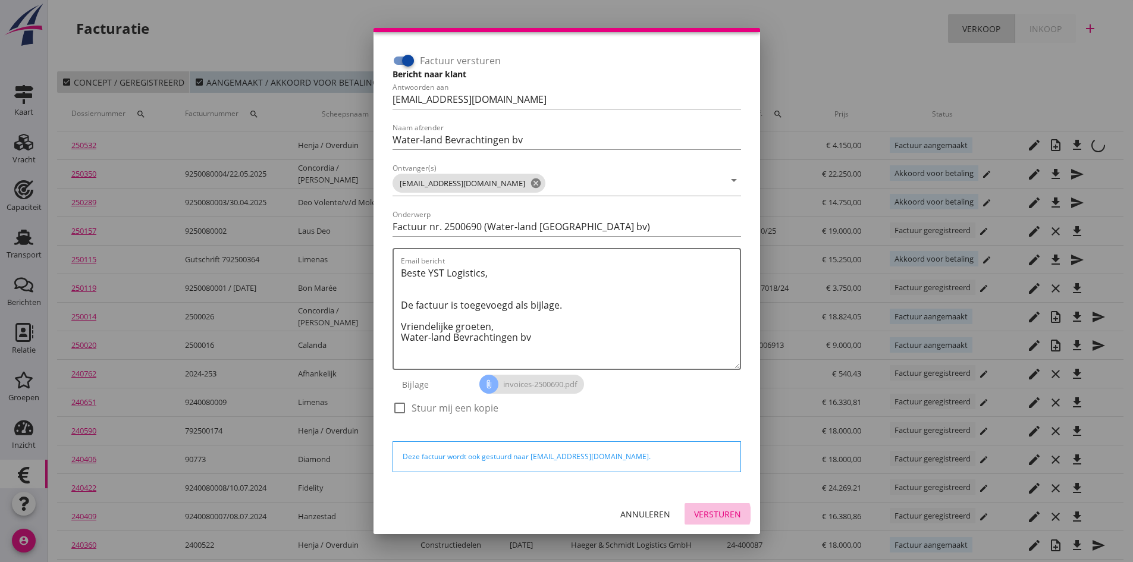
click at [696, 514] on div "Versturen" at bounding box center [717, 514] width 47 height 12
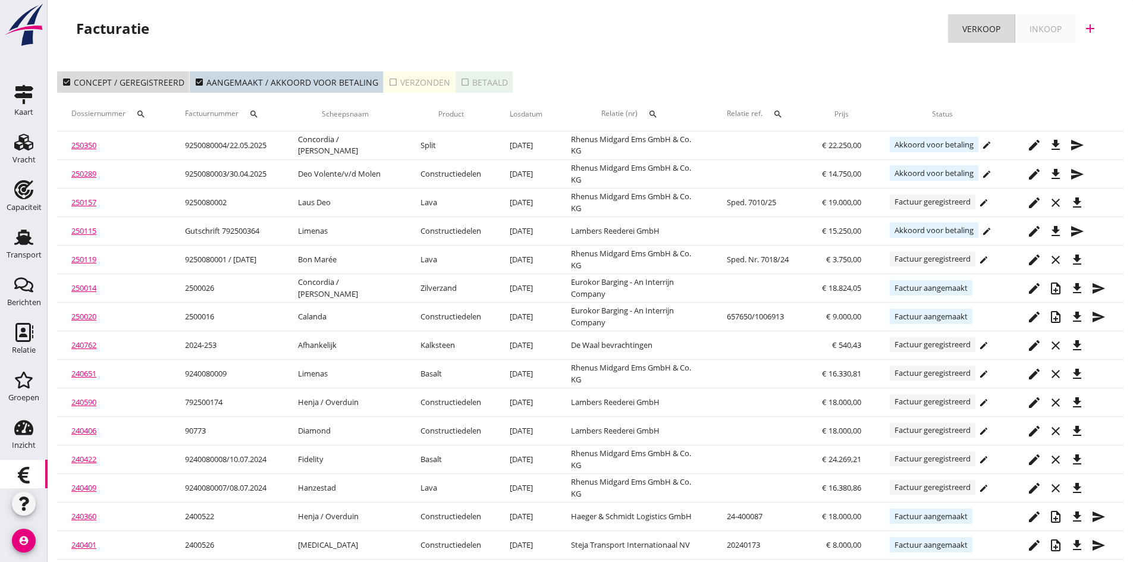
click at [397, 84] on div "check_box_outline_blank Verzonden" at bounding box center [419, 82] width 62 height 12
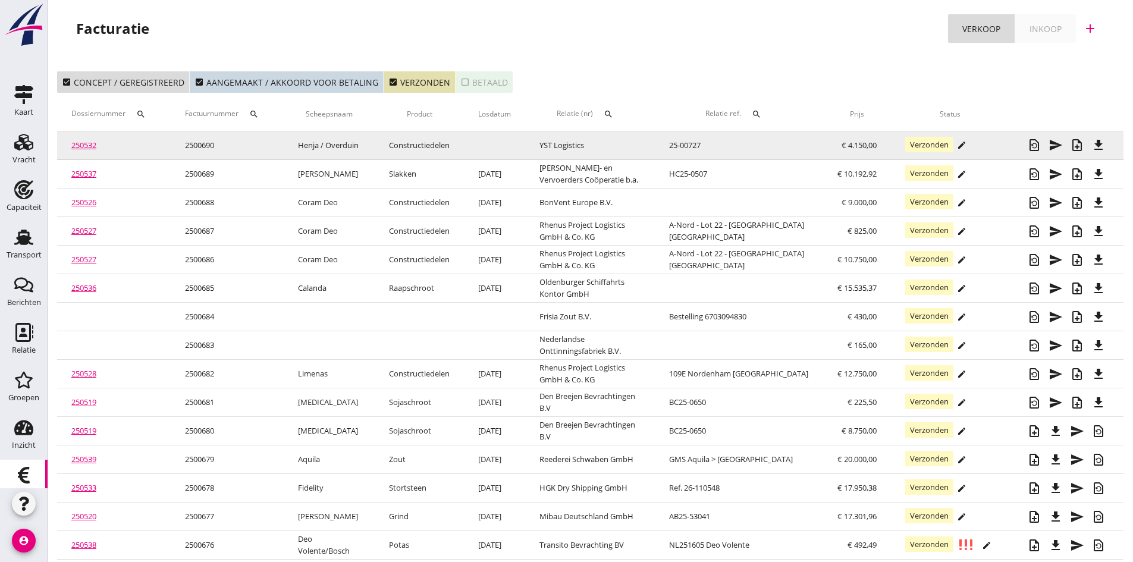
click at [79, 144] on link "250532" at bounding box center [83, 145] width 25 height 11
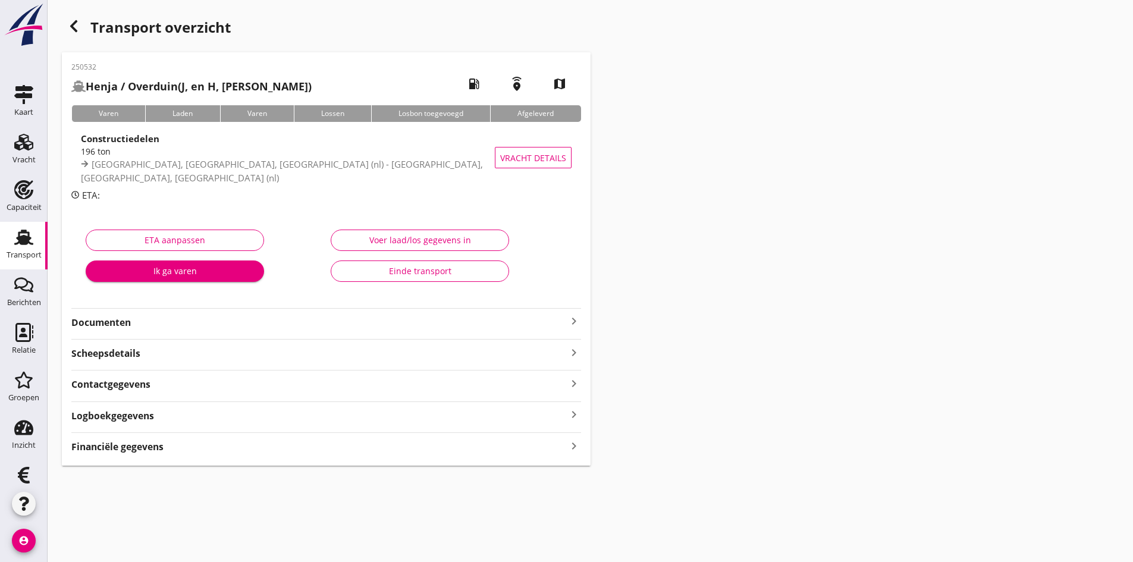
click at [508, 320] on strong "Documenten" at bounding box center [318, 323] width 495 height 14
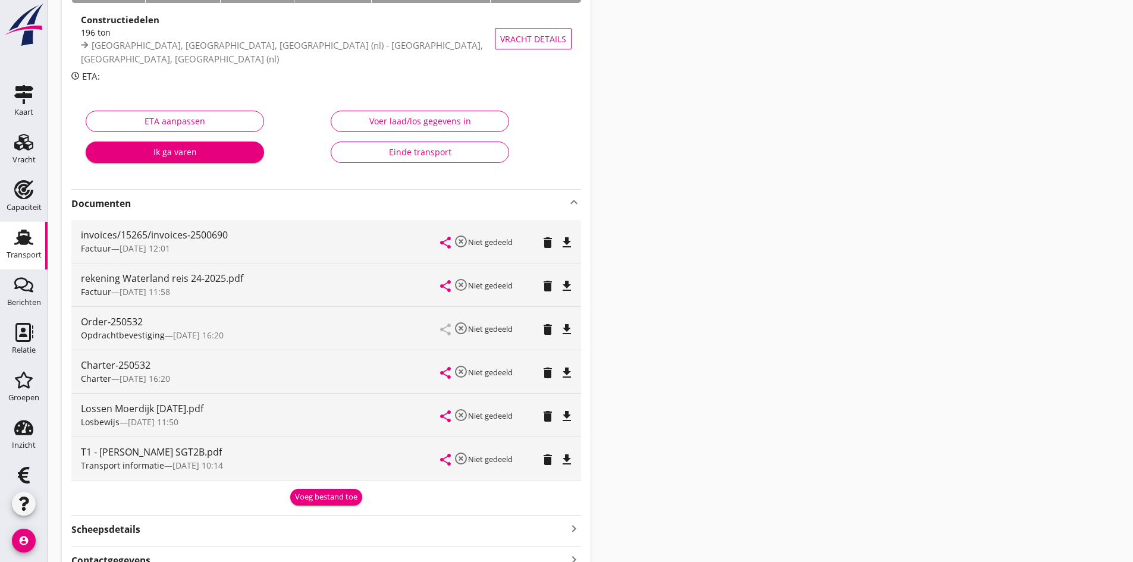
scroll to position [178, 0]
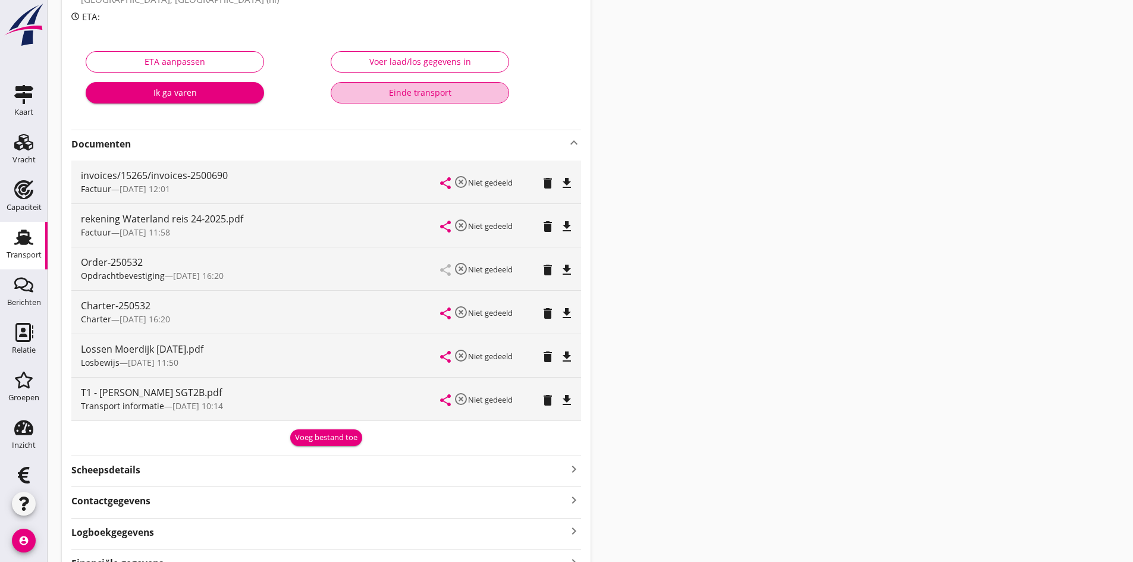
click at [388, 93] on div "Einde transport" at bounding box center [420, 92] width 158 height 12
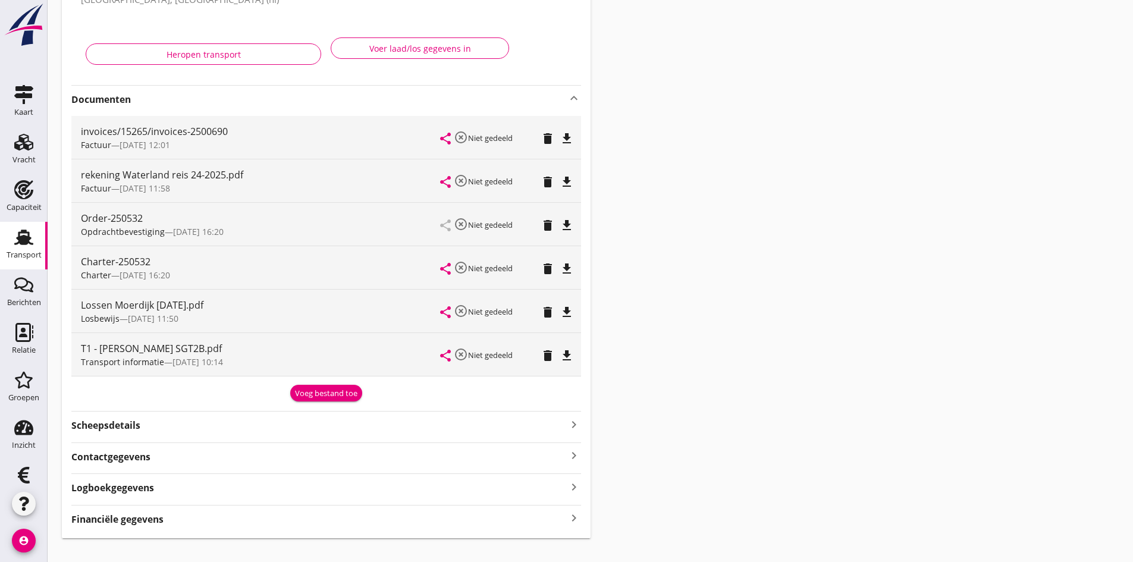
scroll to position [0, 0]
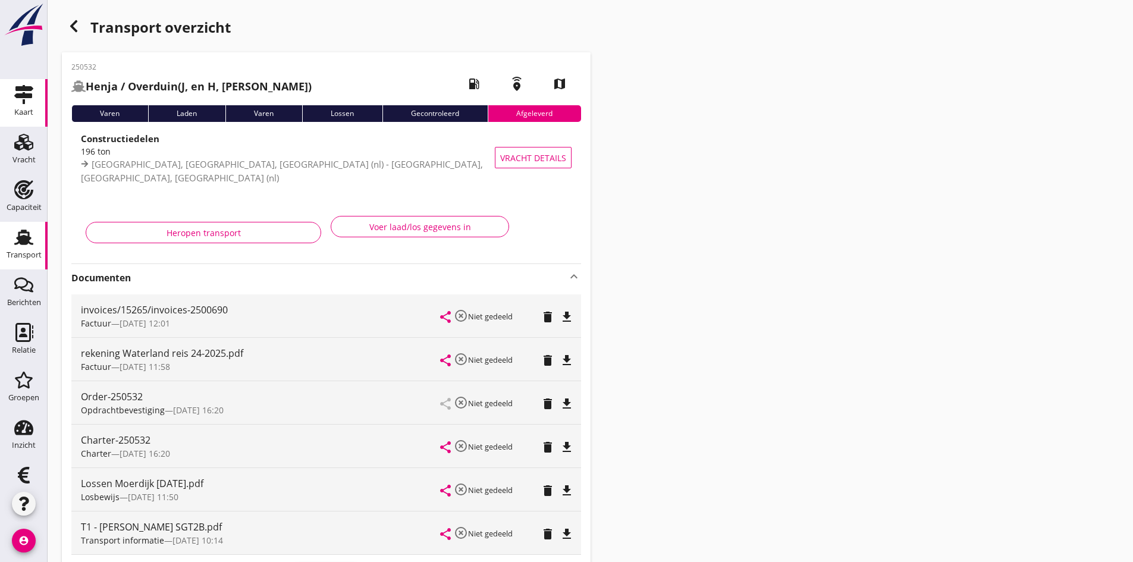
drag, startPoint x: 15, startPoint y: 244, endPoint x: 5, endPoint y: 94, distance: 150.8
click at [15, 244] on icon "Transport" at bounding box center [23, 237] width 19 height 19
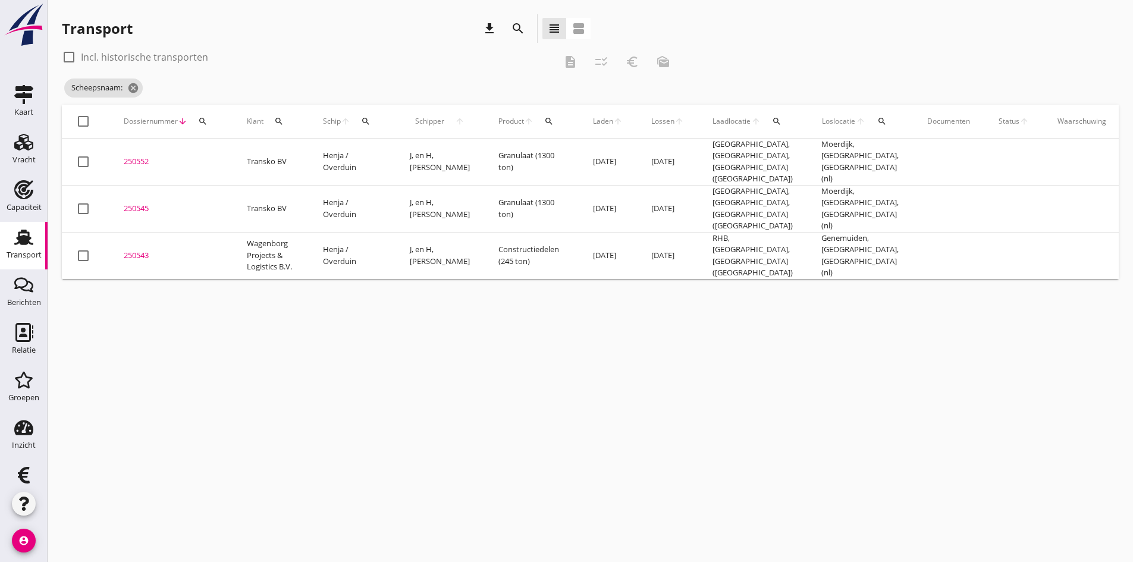
click at [363, 121] on icon "search" at bounding box center [366, 122] width 10 height 10
click at [382, 154] on input "Zoek op (scheeps)naam" at bounding box center [422, 155] width 124 height 19
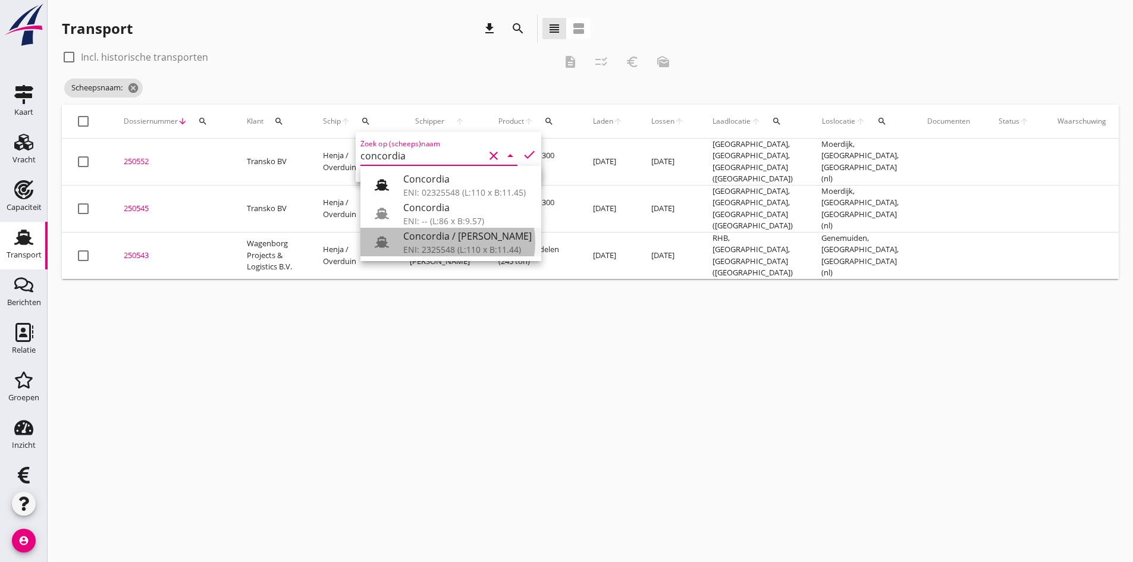
click at [446, 237] on div "Concordia / [PERSON_NAME]" at bounding box center [467, 236] width 128 height 14
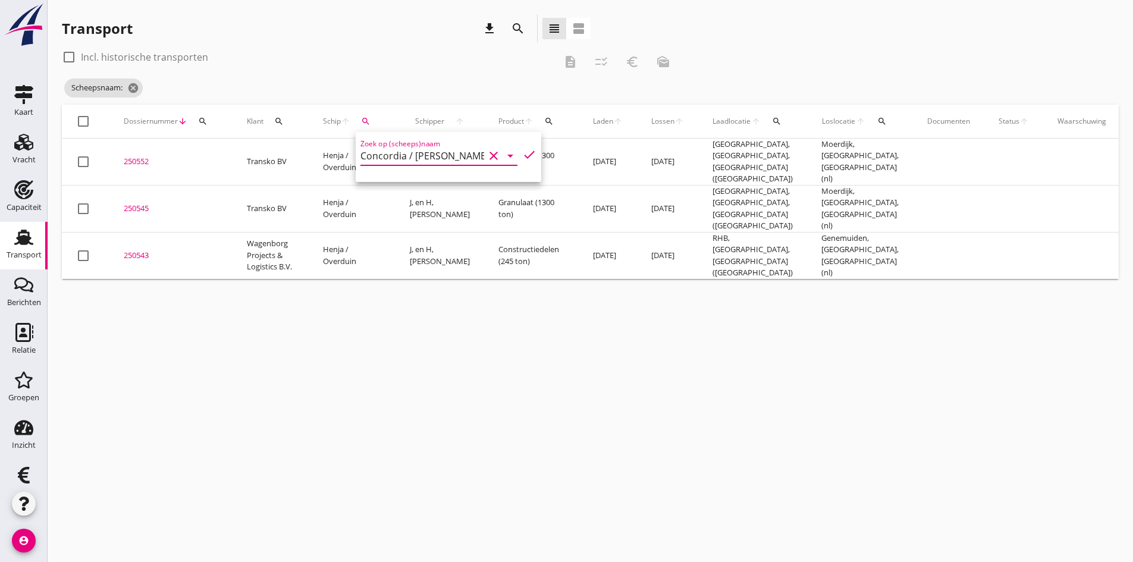
click at [522, 152] on icon "check" at bounding box center [529, 154] width 14 height 14
type input "Concordia / [PERSON_NAME]"
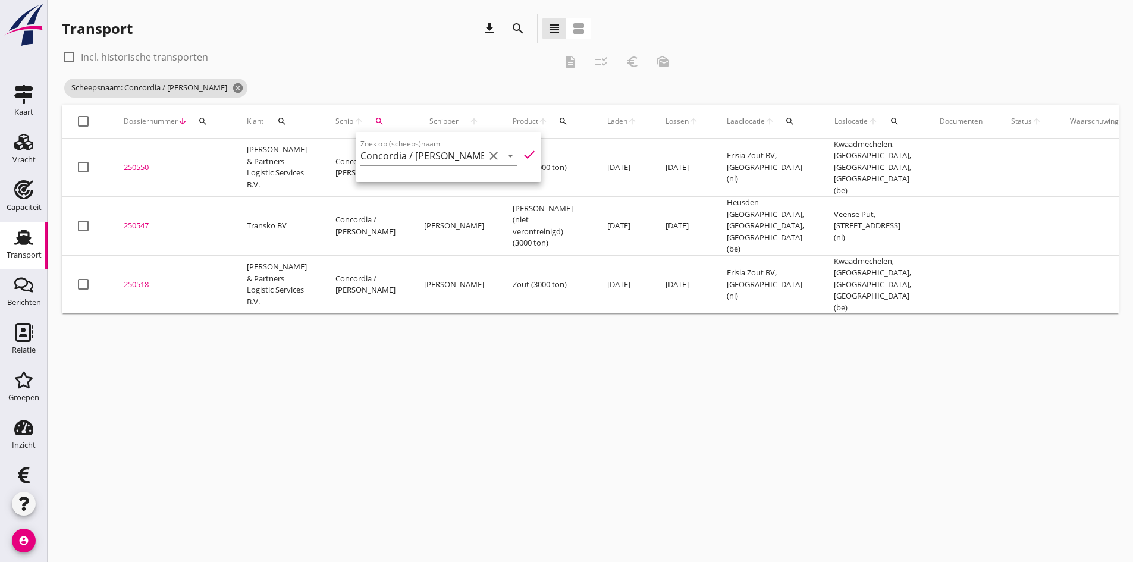
click at [249, 425] on div "cancel You are impersonating another user. Transport download search view_headl…" at bounding box center [590, 281] width 1085 height 562
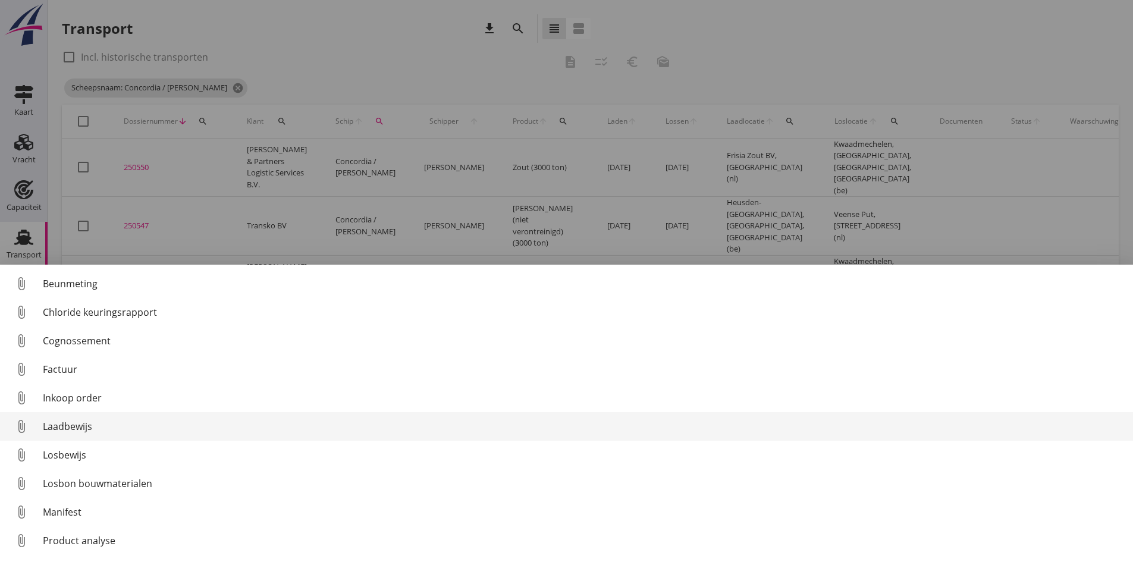
click at [69, 423] on div "Laadbewijs" at bounding box center [583, 426] width 1080 height 14
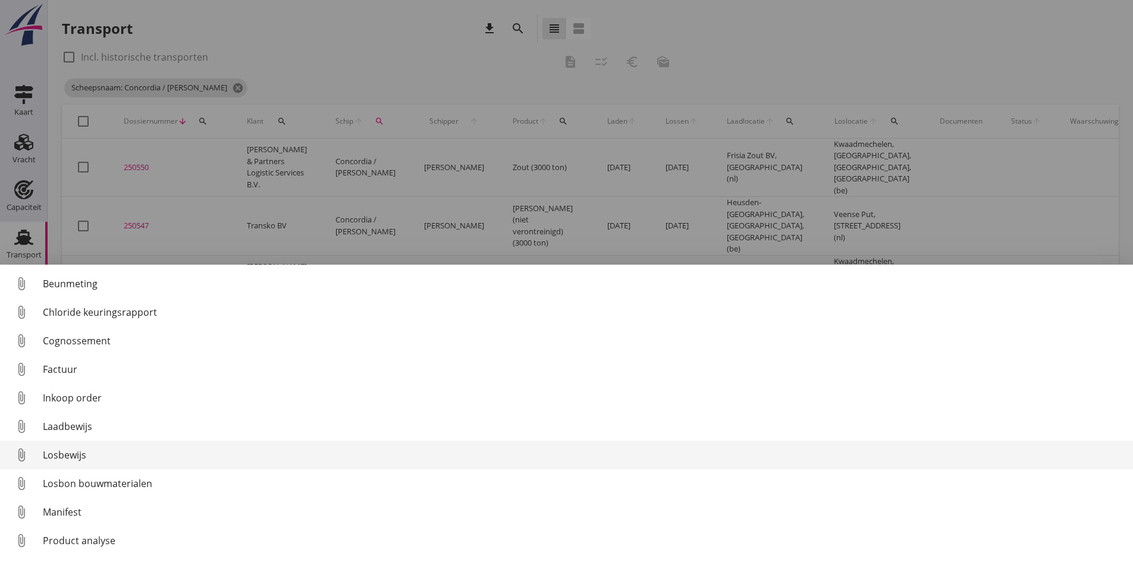
click at [65, 457] on div "Losbewijs" at bounding box center [583, 455] width 1080 height 14
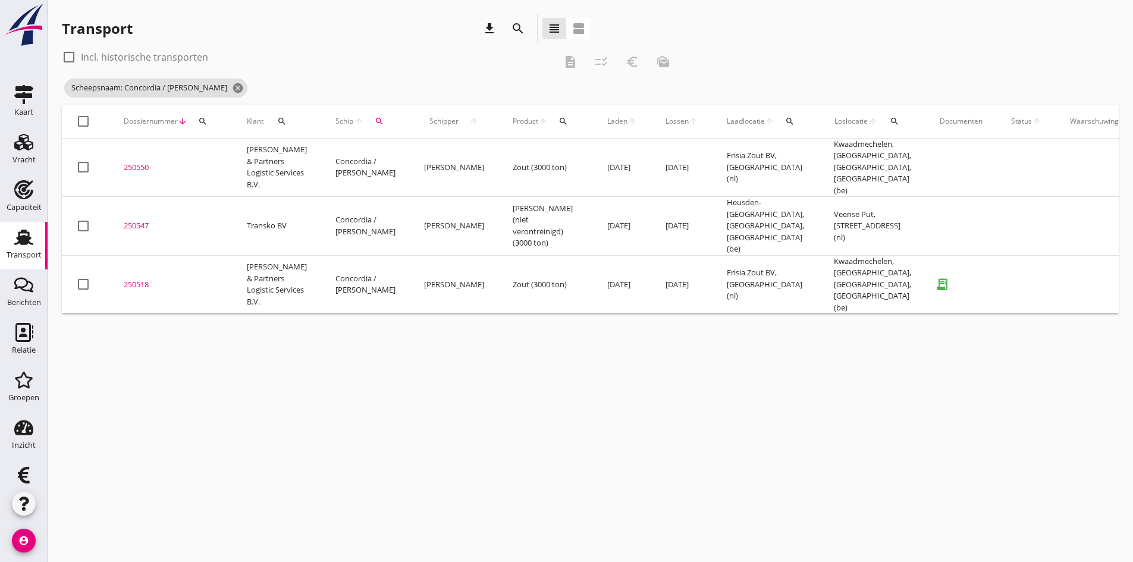
click at [133, 279] on div "250518" at bounding box center [171, 285] width 95 height 12
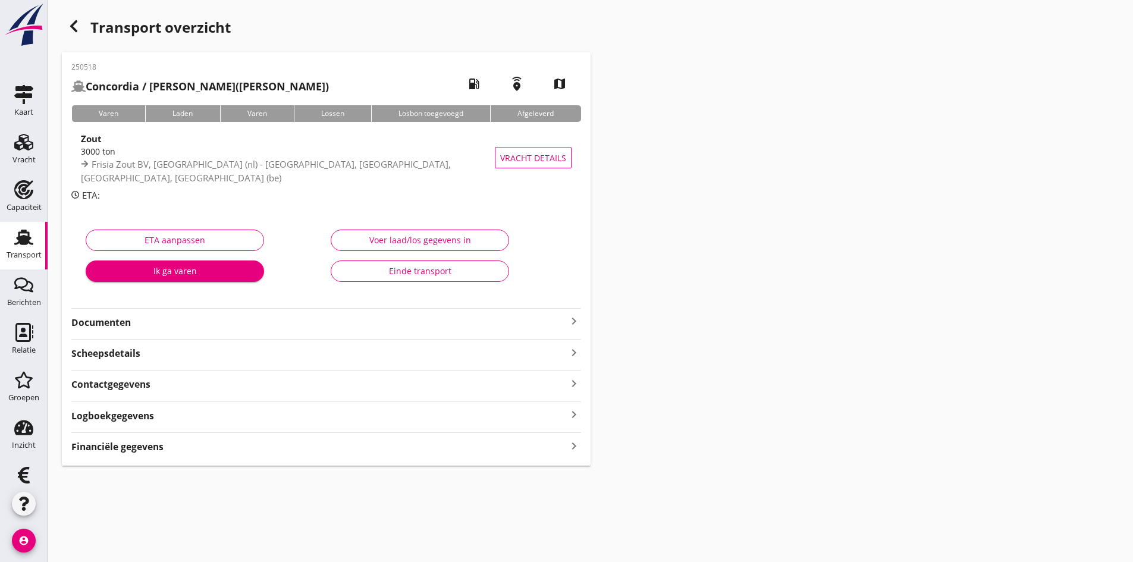
click at [378, 235] on div "Voer laad/los gegevens in" at bounding box center [420, 240] width 158 height 12
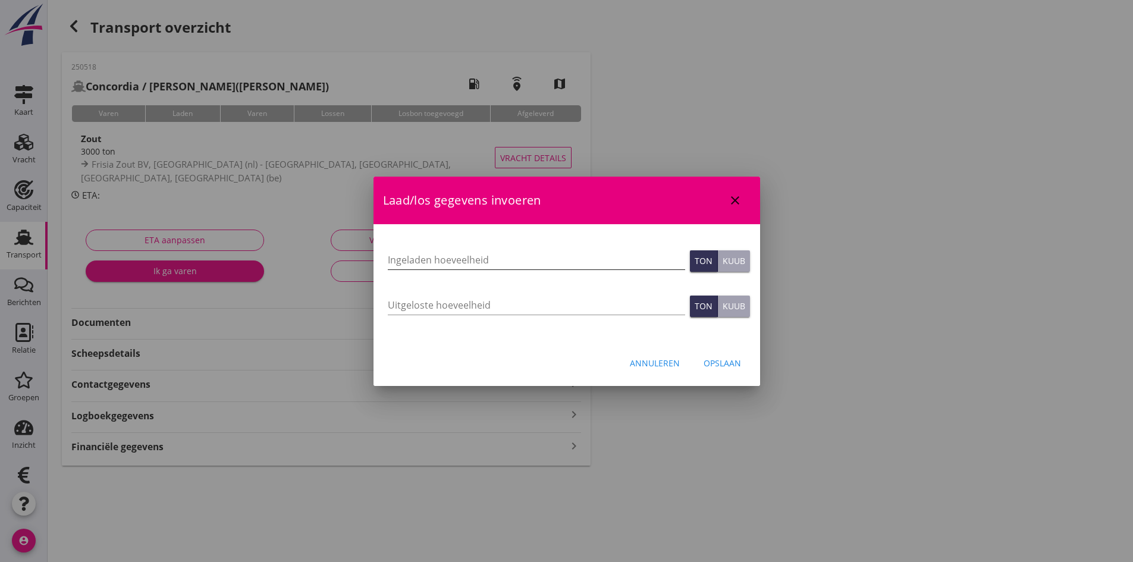
click at [441, 263] on input "Ingeladen hoeveelheid" at bounding box center [536, 259] width 297 height 19
type input "3011"
type input "3011.912"
click at [406, 306] on input "Uitgeloste hoeveelheid" at bounding box center [536, 305] width 297 height 19
type input "3011"
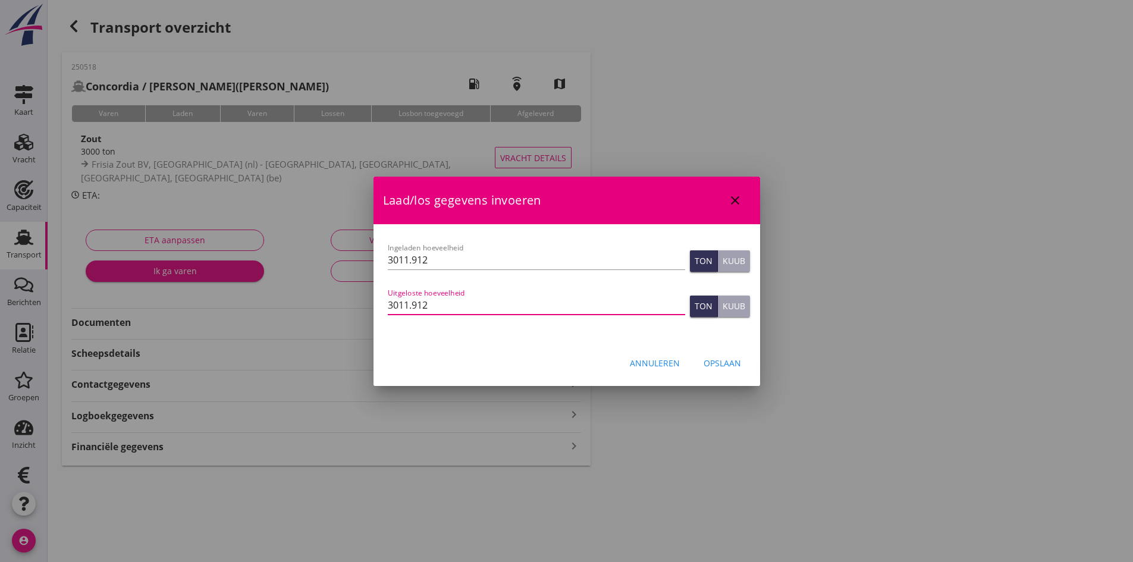
type input "3011.912"
drag, startPoint x: 737, startPoint y: 366, endPoint x: 567, endPoint y: 346, distance: 170.6
click at [736, 365] on div "Opslaan" at bounding box center [721, 363] width 37 height 12
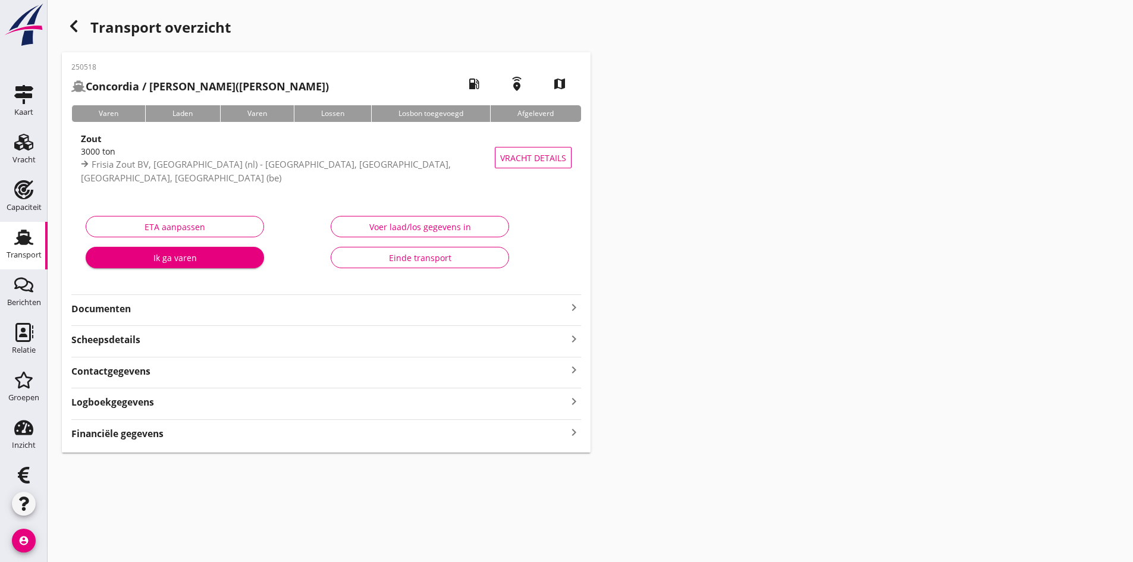
click at [391, 230] on div "Voer laad/los gegevens in" at bounding box center [420, 227] width 158 height 12
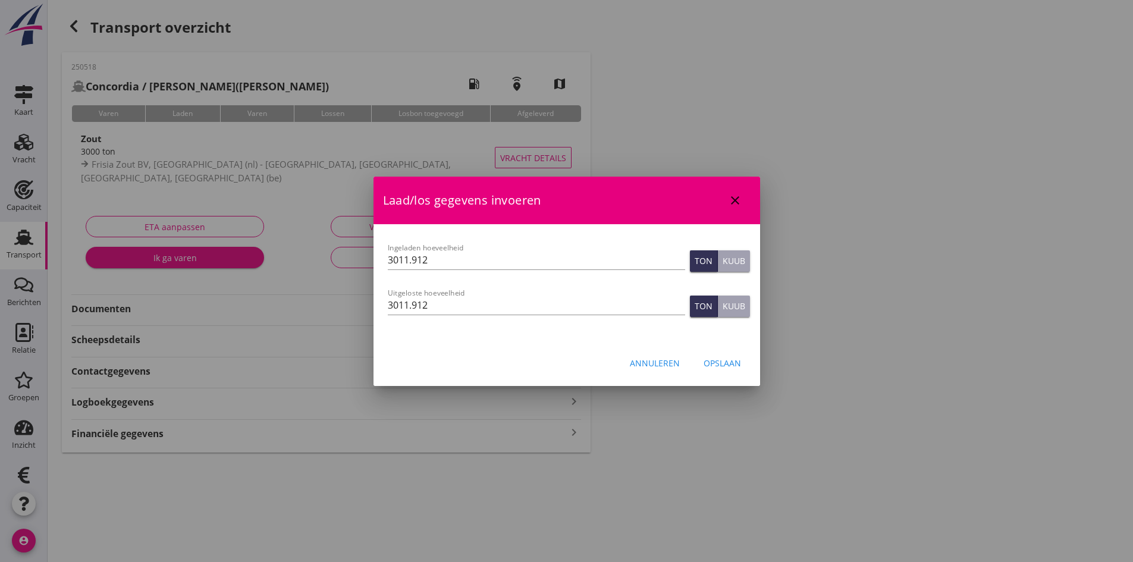
click at [735, 205] on icon "close" at bounding box center [735, 200] width 14 height 14
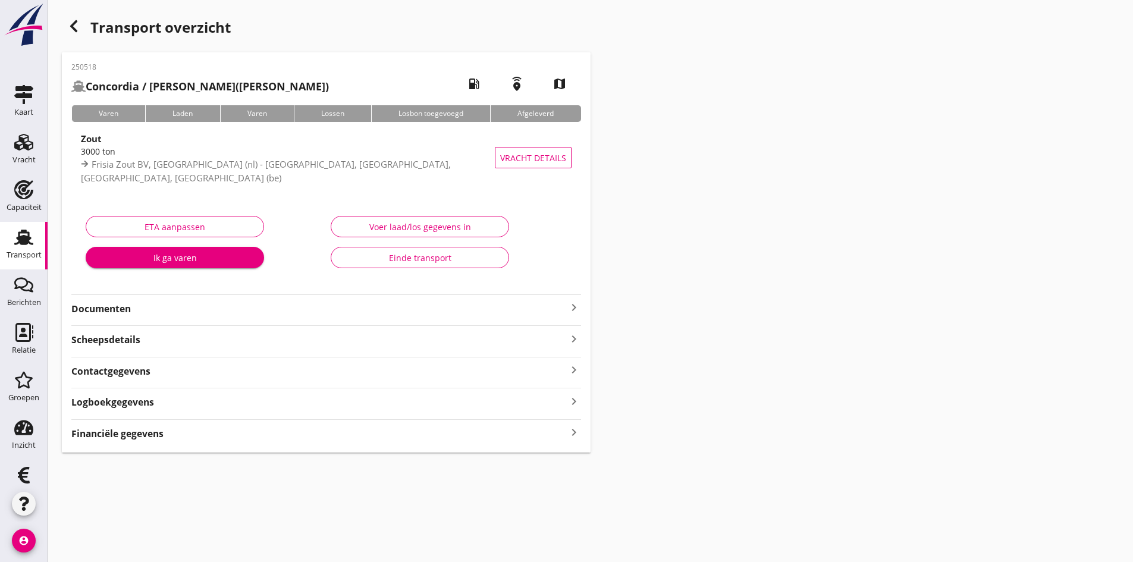
click at [573, 436] on icon "keyboard_arrow_right" at bounding box center [574, 433] width 14 height 16
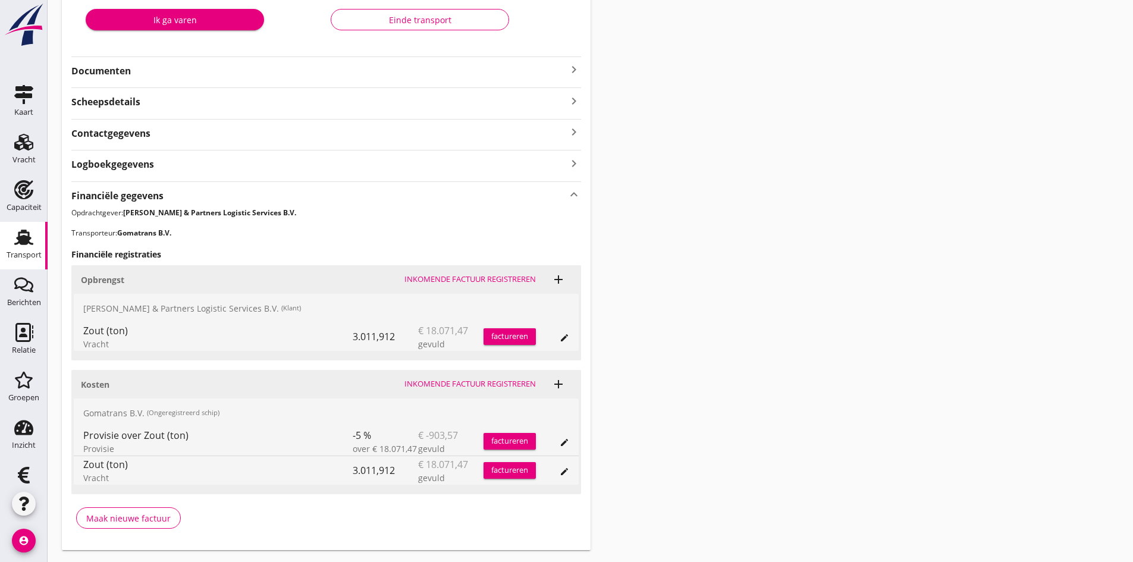
scroll to position [269, 0]
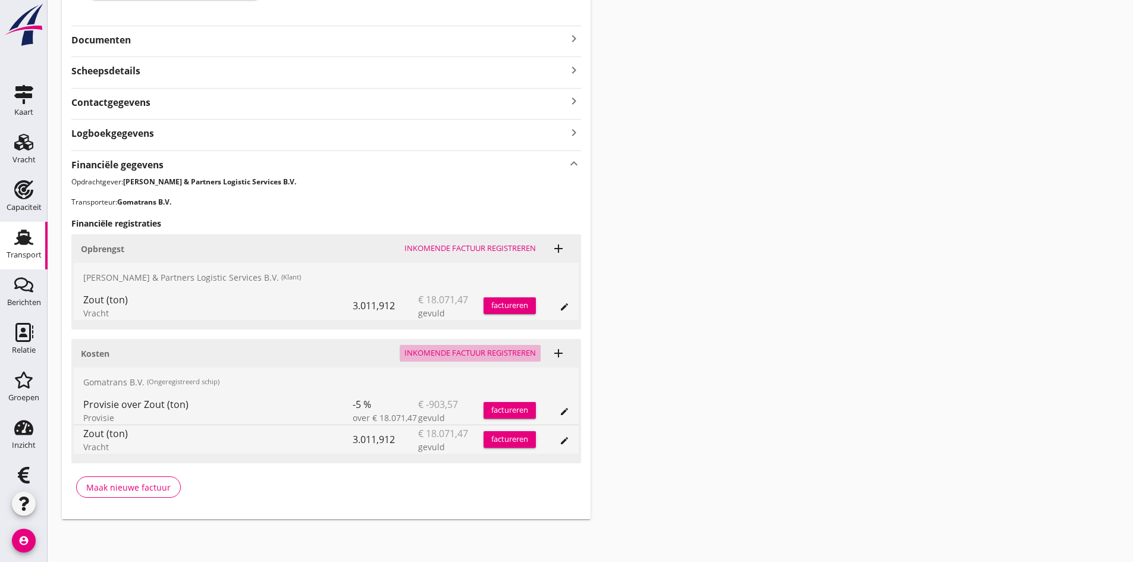
click at [431, 353] on div "Inkomende factuur registreren" at bounding box center [469, 353] width 131 height 12
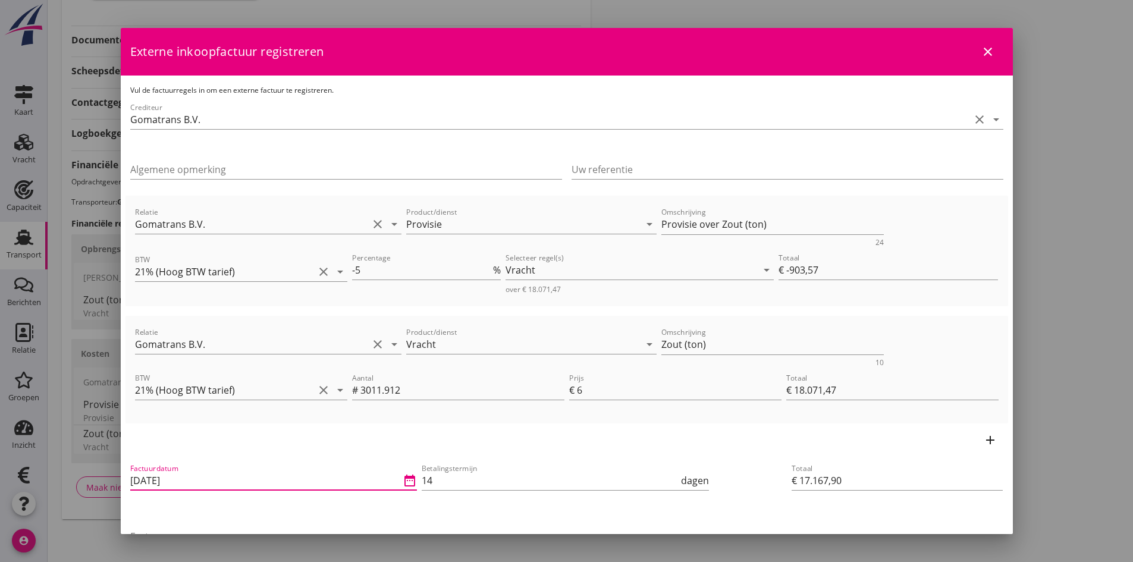
click at [253, 482] on input "[DATE]" at bounding box center [265, 480] width 271 height 19
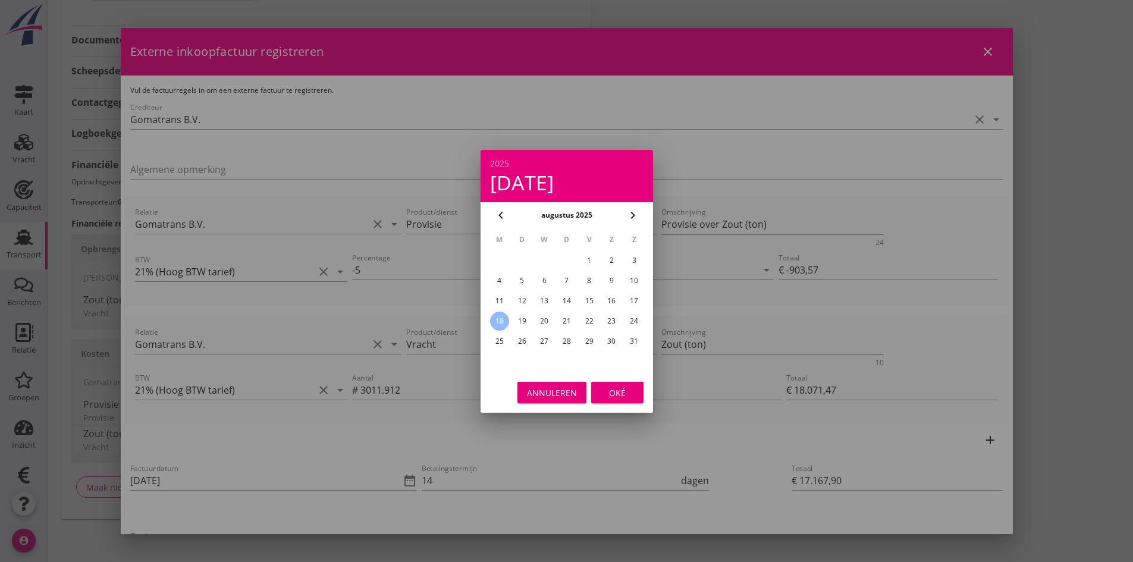
click at [592, 304] on div "15" at bounding box center [588, 300] width 19 height 19
type input "[DATE]"
click at [625, 395] on div "Oké" at bounding box center [617, 392] width 33 height 12
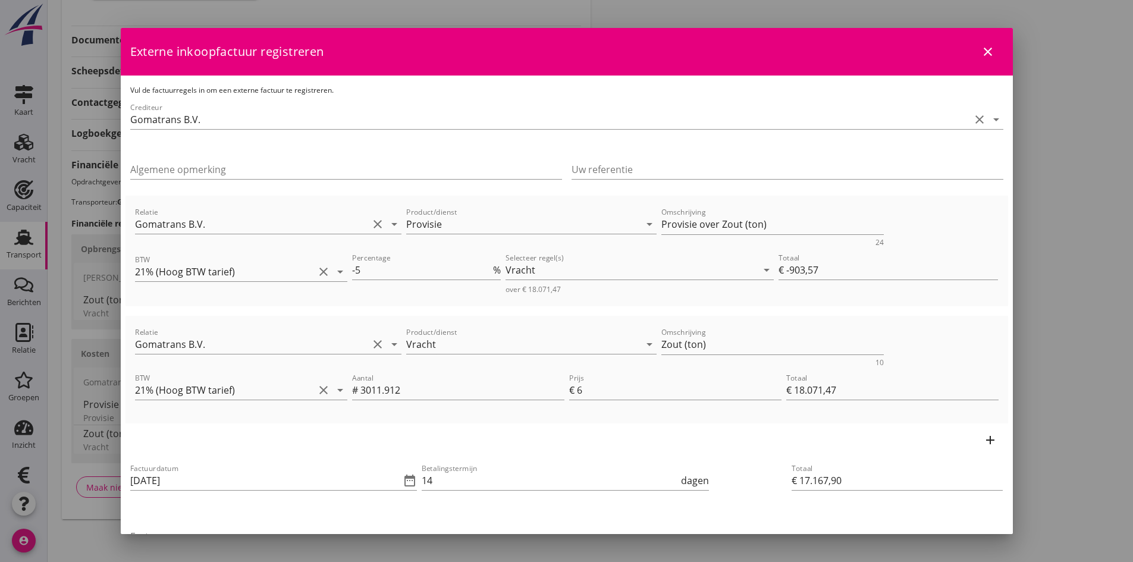
scroll to position [59, 0]
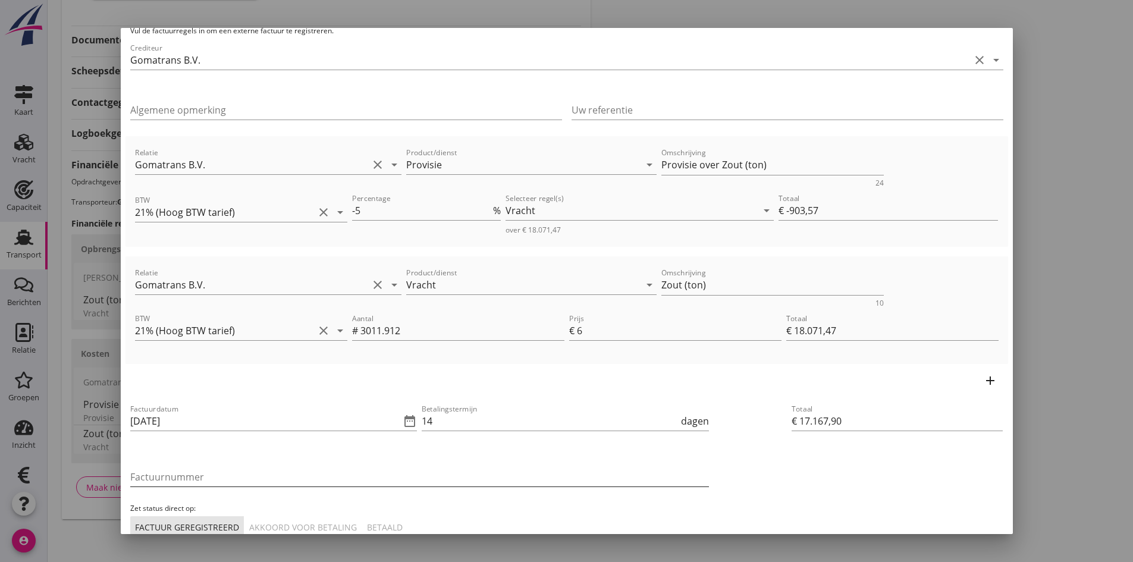
click at [208, 479] on input "Factuurnummer" at bounding box center [419, 476] width 579 height 19
type input "2025-30"
click at [329, 522] on div "Akkoord voor betaling" at bounding box center [303, 527] width 108 height 12
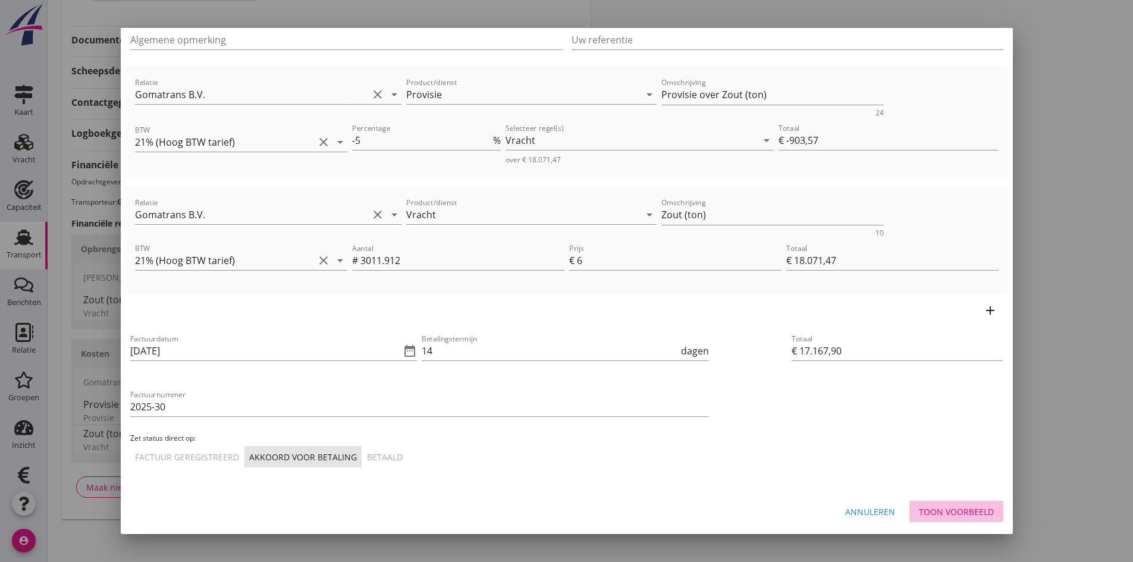
click at [919, 508] on div "Toon voorbeeld" at bounding box center [956, 511] width 75 height 12
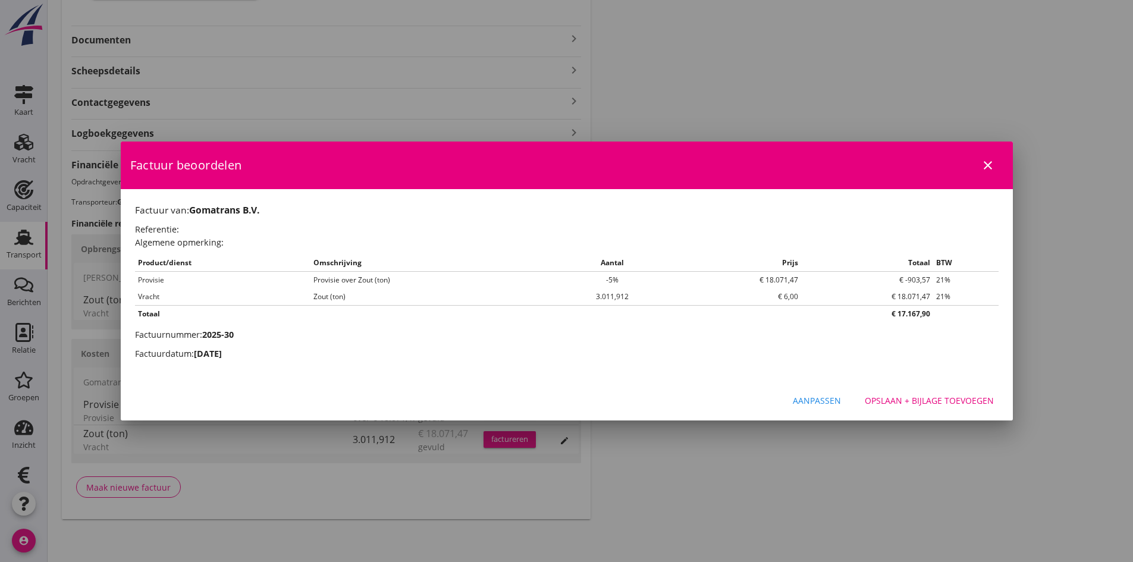
scroll to position [0, 0]
click at [885, 398] on div "Opslaan + bijlage toevoegen" at bounding box center [929, 400] width 129 height 12
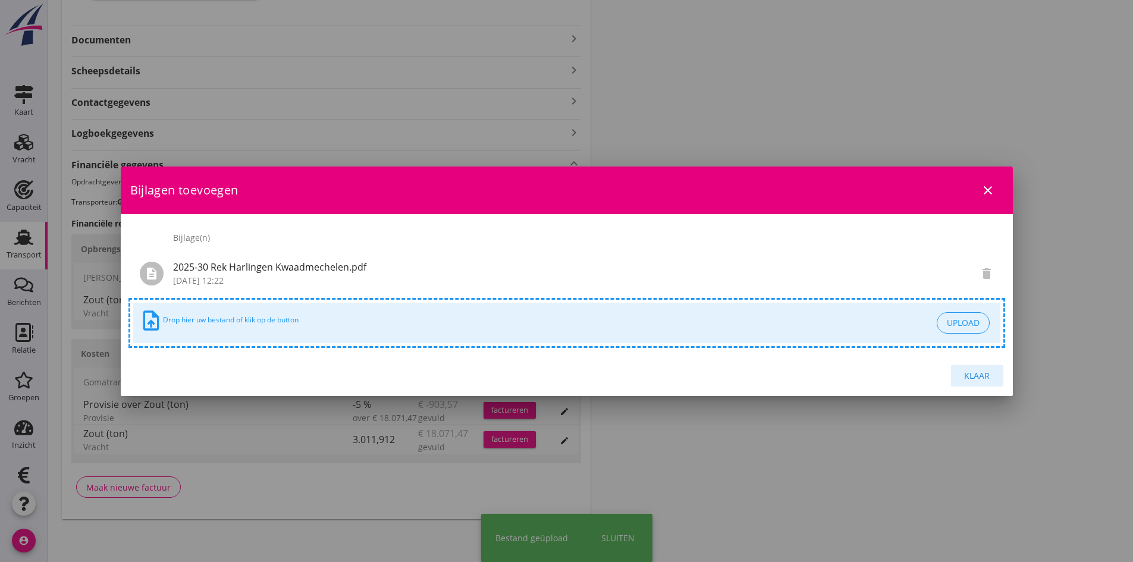
drag, startPoint x: 981, startPoint y: 374, endPoint x: 956, endPoint y: 375, distance: 24.4
click at [980, 374] on div "Klaar" at bounding box center [976, 375] width 33 height 12
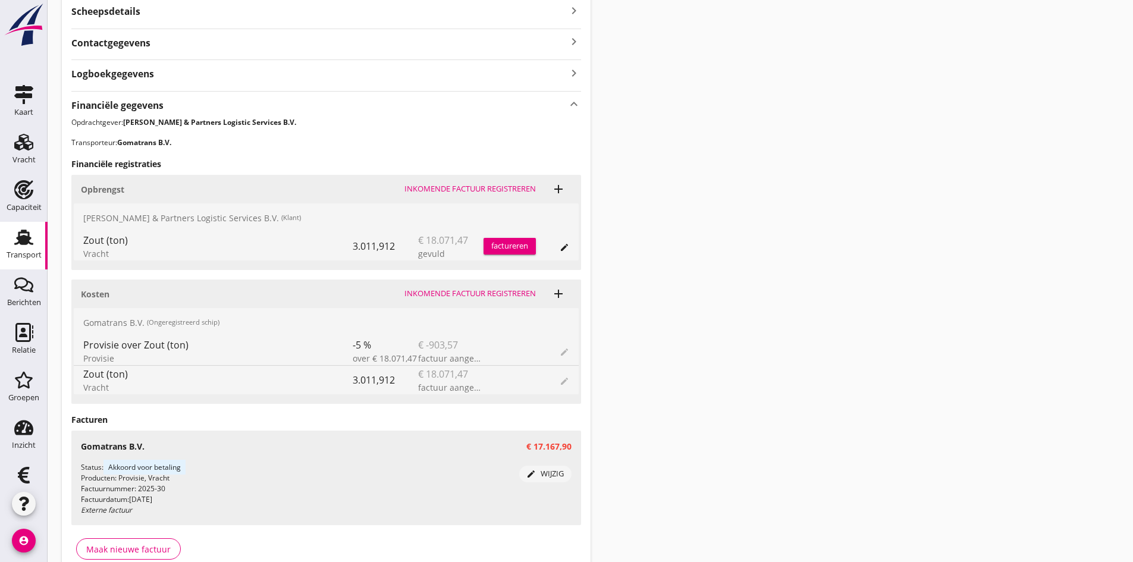
scroll to position [390, 0]
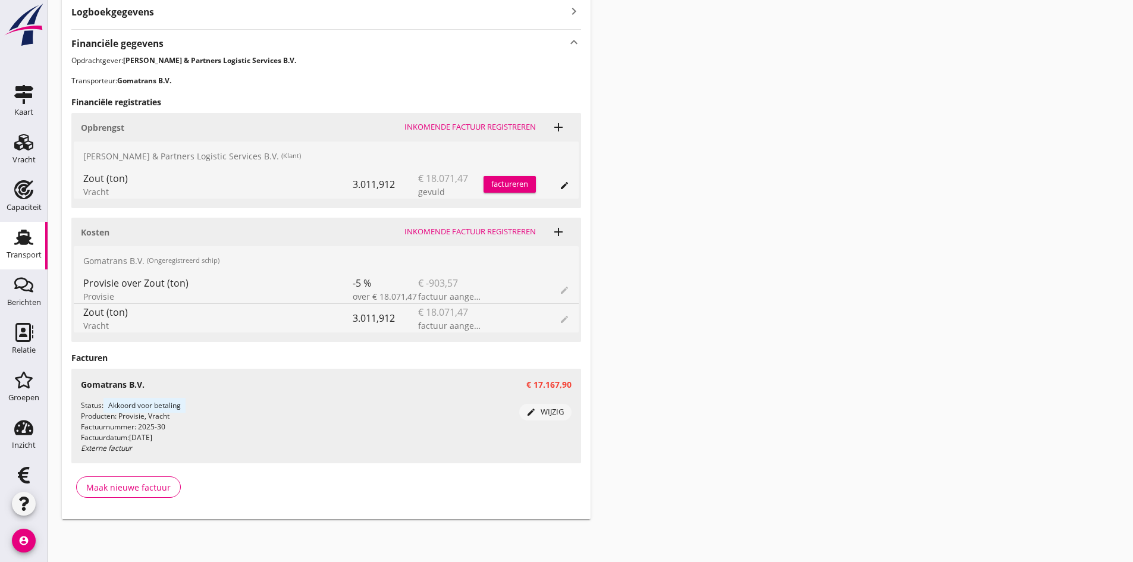
click at [493, 184] on div "factureren" at bounding box center [509, 184] width 52 height 12
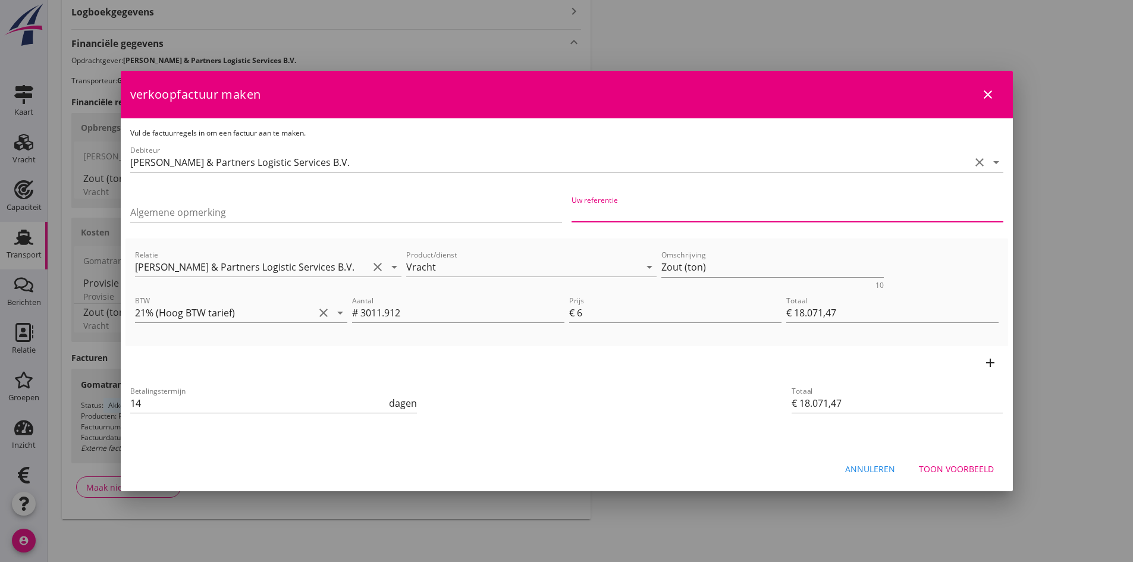
click at [629, 206] on input "Uw referentie" at bounding box center [787, 212] width 432 height 19
type input "950328"
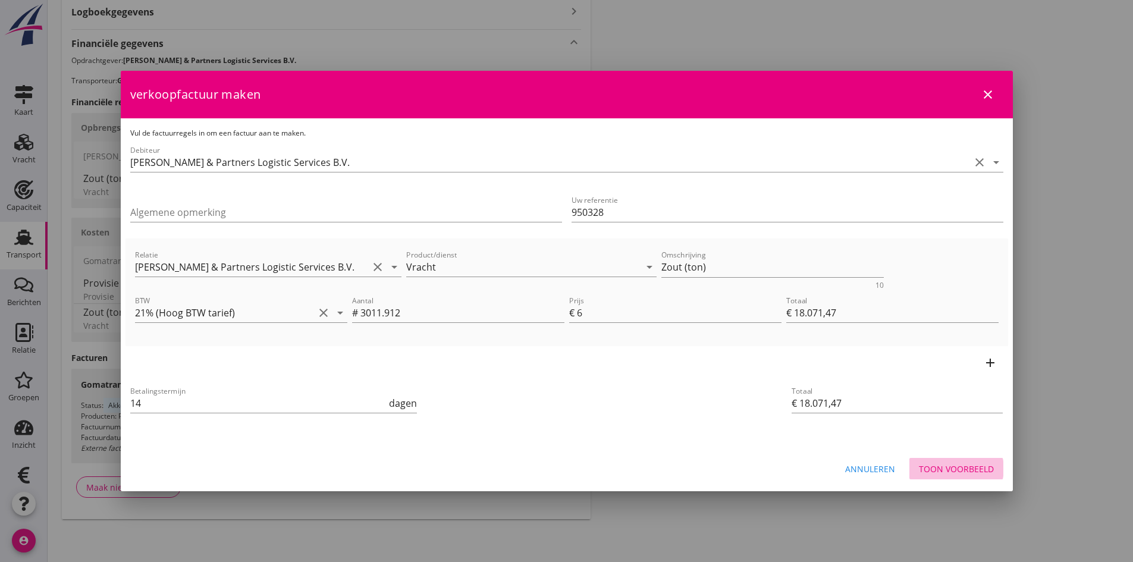
click at [949, 467] on div "Toon voorbeeld" at bounding box center [956, 469] width 75 height 12
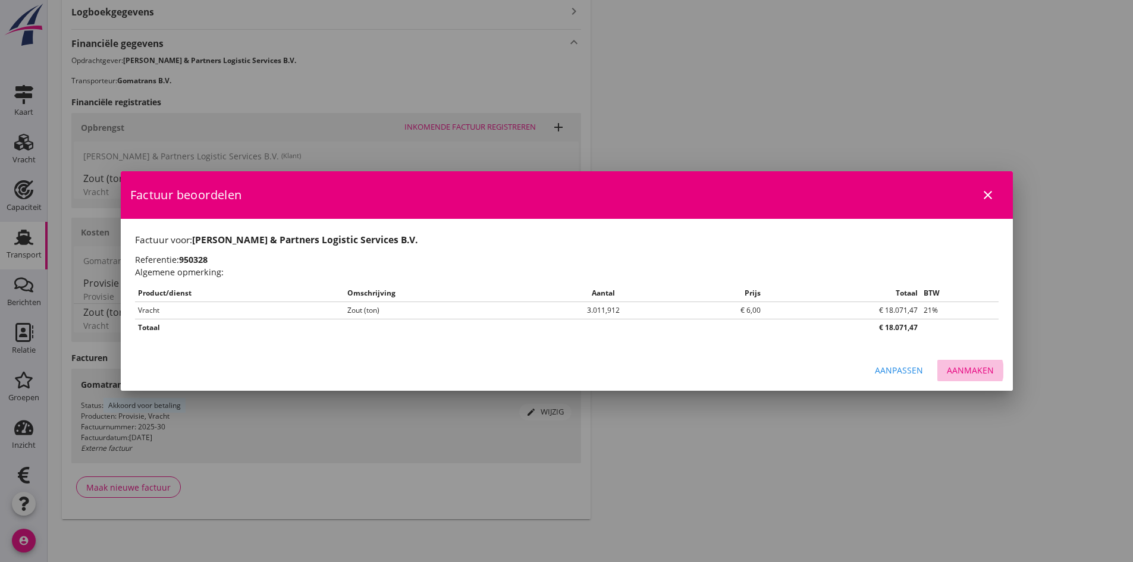
click at [963, 370] on div "Aanmaken" at bounding box center [970, 370] width 47 height 12
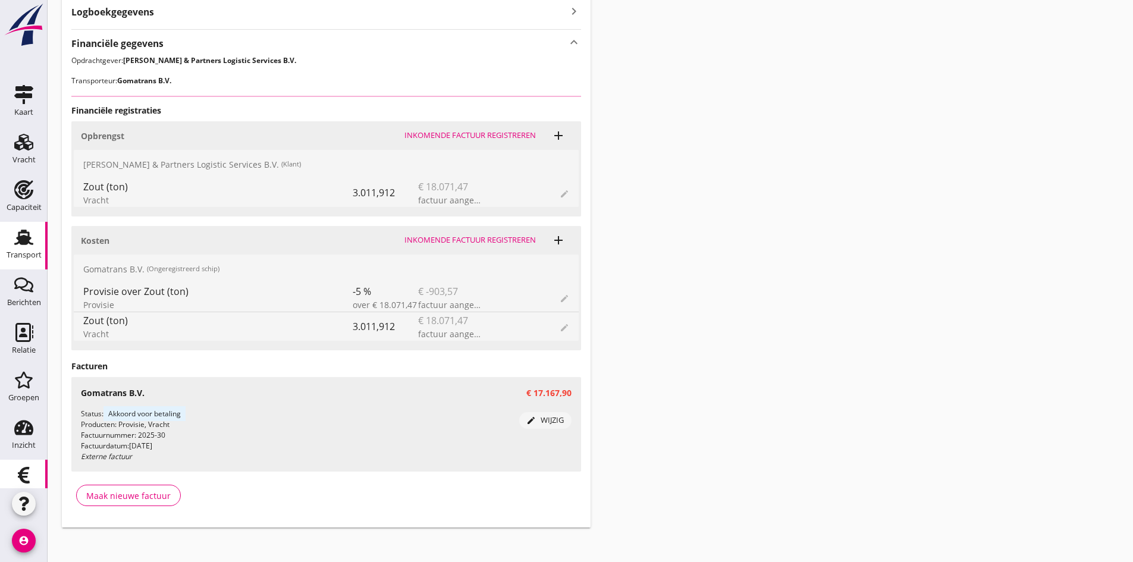
click at [21, 478] on icon "Financieel" at bounding box center [23, 475] width 19 height 19
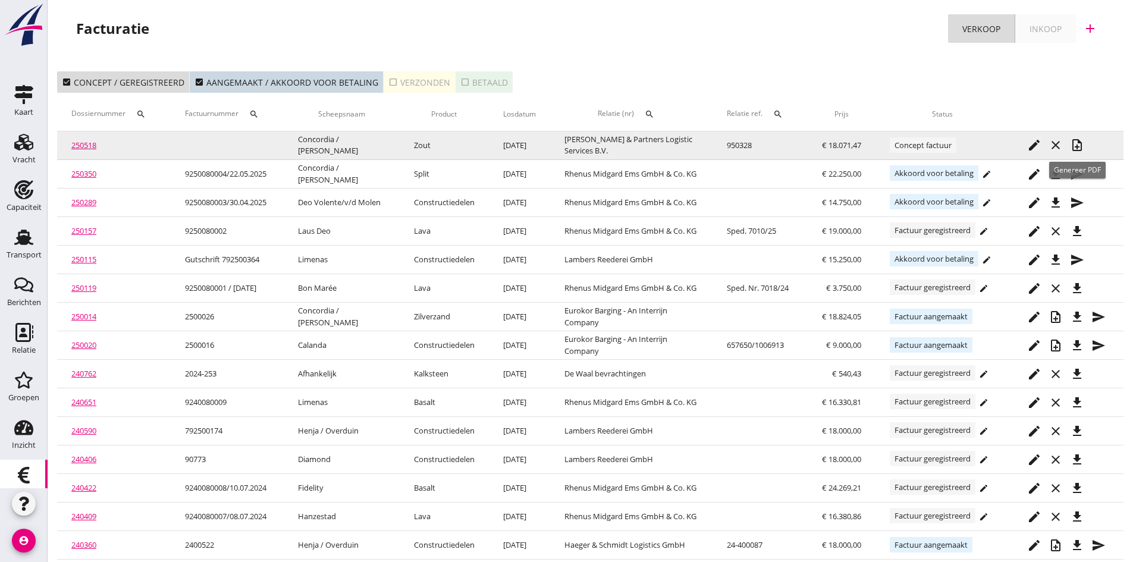
click at [1079, 142] on icon "note_add" at bounding box center [1077, 145] width 14 height 14
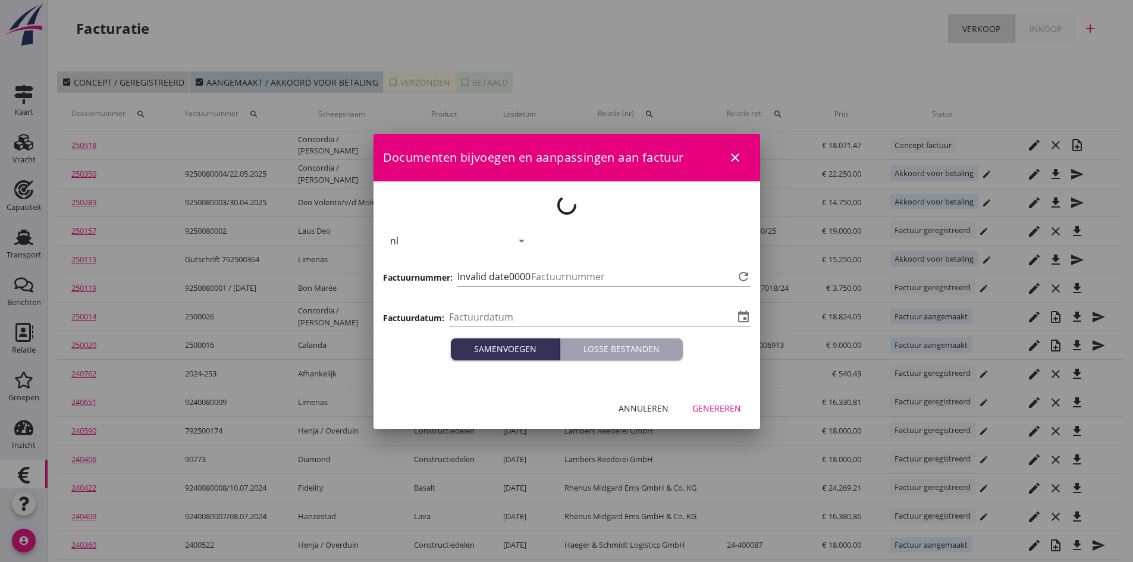
type input "[DATE]"
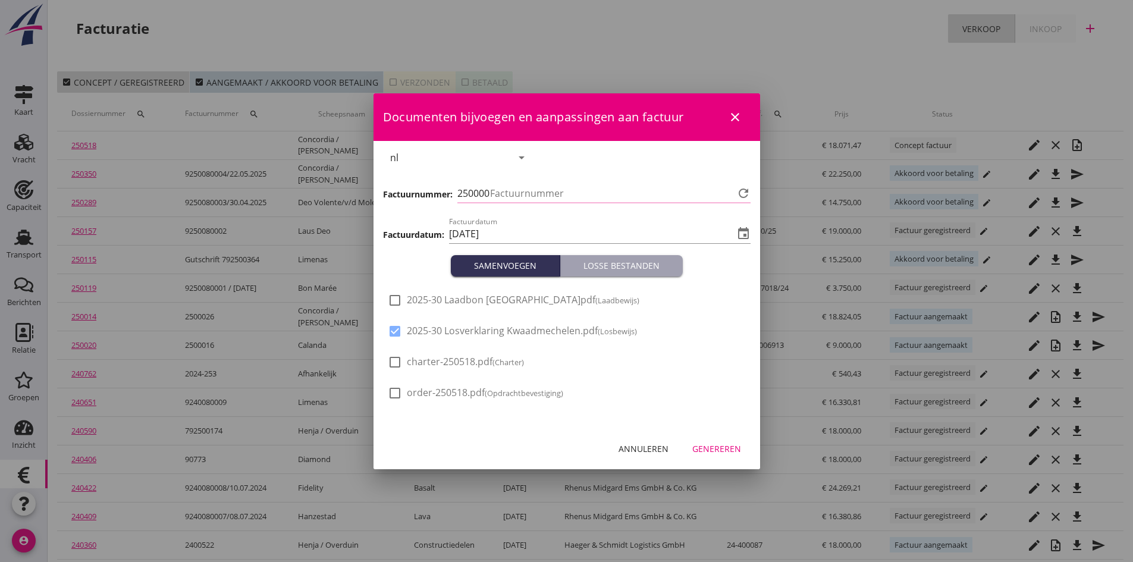
type input "691"
click at [394, 298] on div at bounding box center [395, 300] width 20 height 20
checkbox input "true"
click at [702, 448] on div "Genereren" at bounding box center [716, 448] width 49 height 12
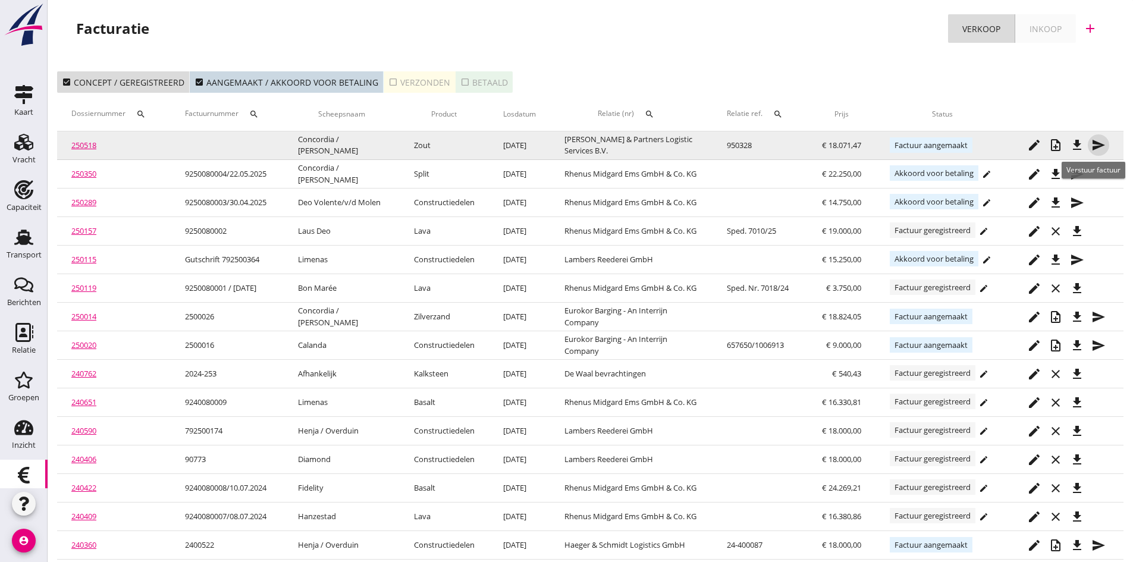
click at [1095, 142] on icon "send" at bounding box center [1098, 145] width 14 height 14
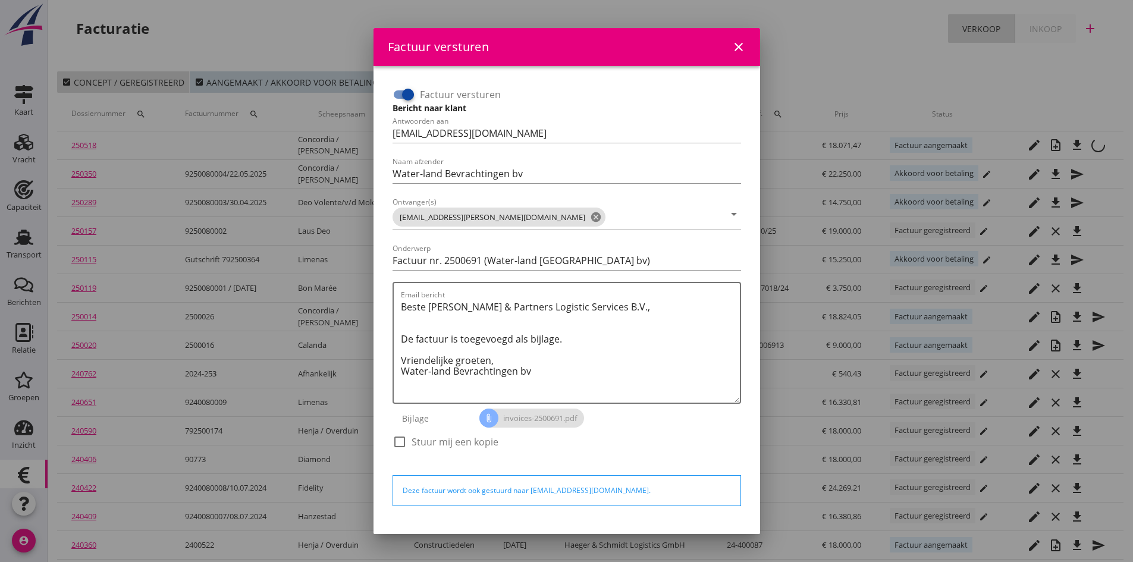
scroll to position [34, 0]
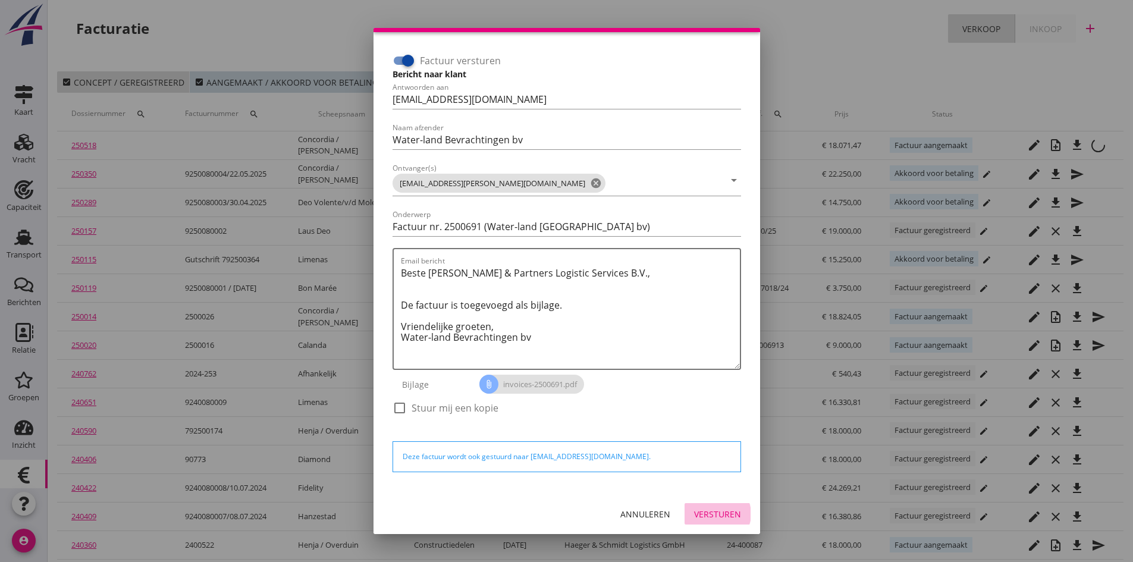
click at [700, 516] on div "Versturen" at bounding box center [717, 514] width 47 height 12
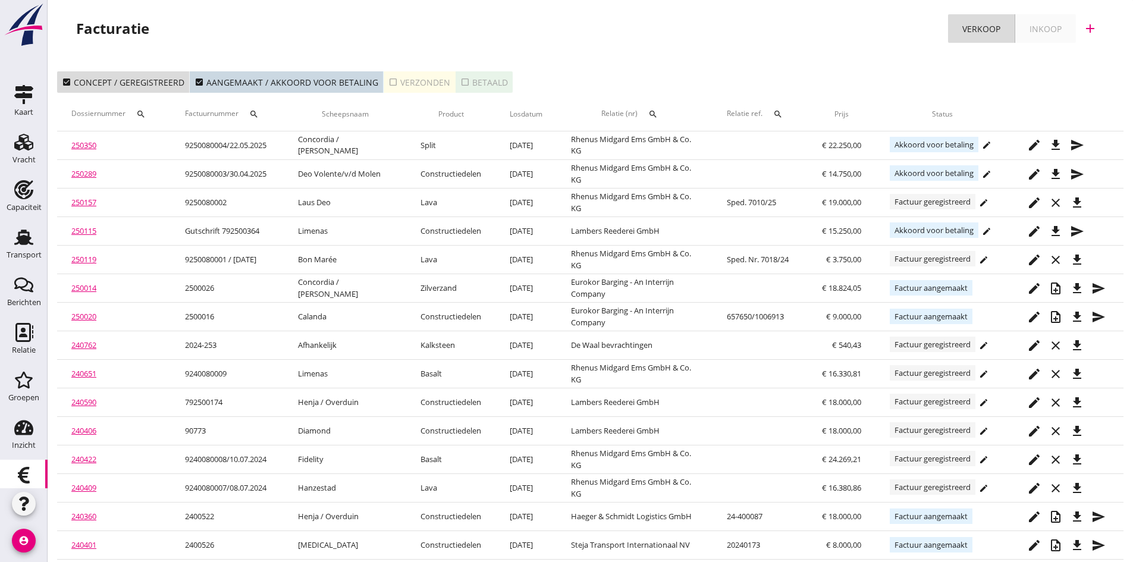
click at [416, 74] on button "check_box_outline_blank Verzonden" at bounding box center [420, 81] width 72 height 21
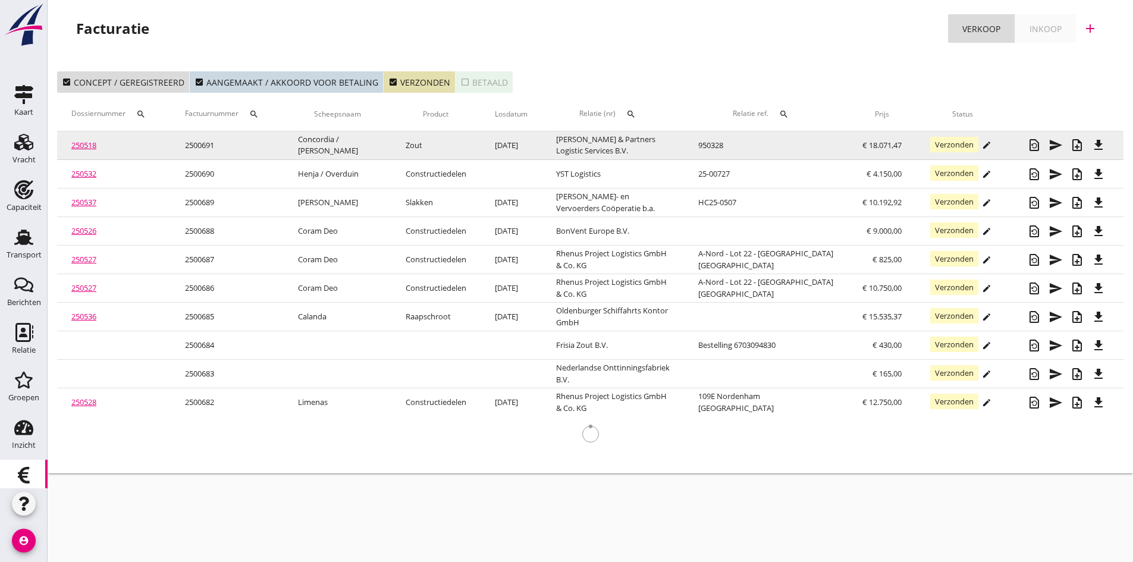
click at [80, 143] on link "250518" at bounding box center [83, 145] width 25 height 11
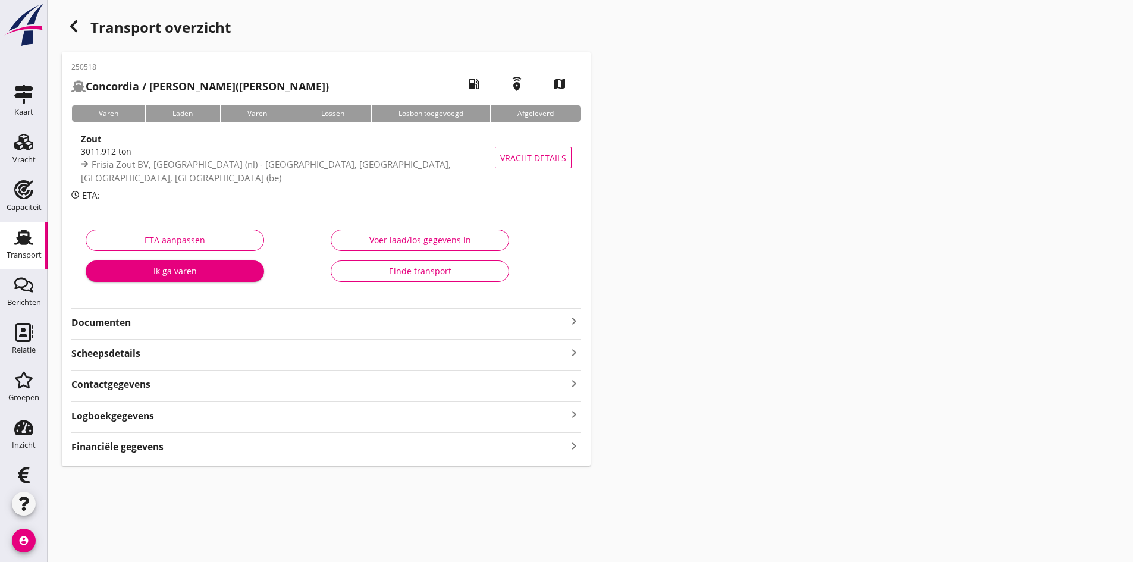
drag, startPoint x: 211, startPoint y: 329, endPoint x: 244, endPoint y: 326, distance: 33.4
click at [212, 329] on strong "Documenten" at bounding box center [318, 323] width 495 height 14
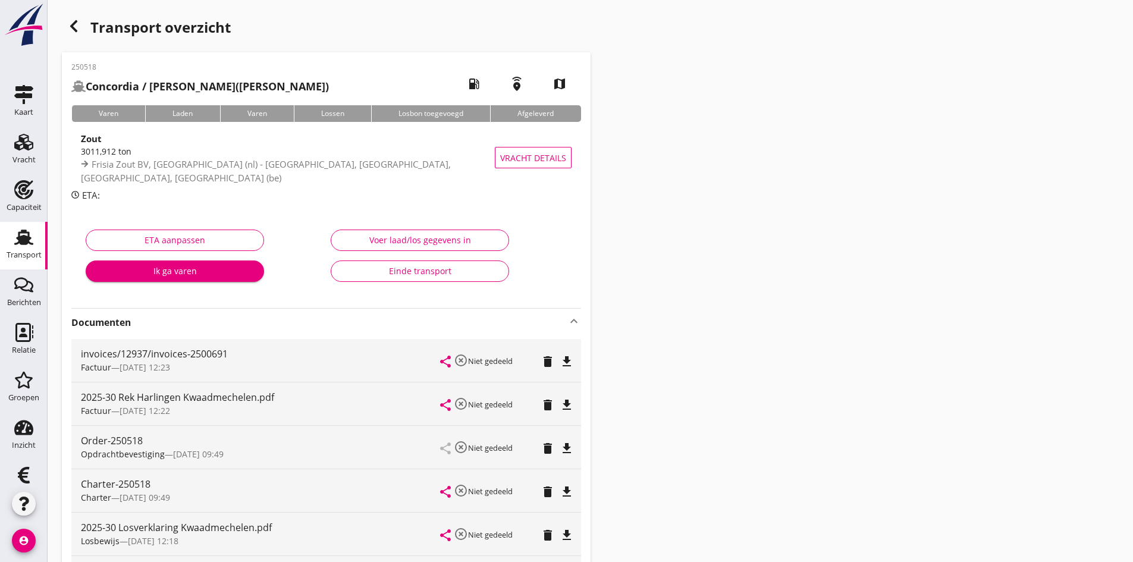
scroll to position [59, 0]
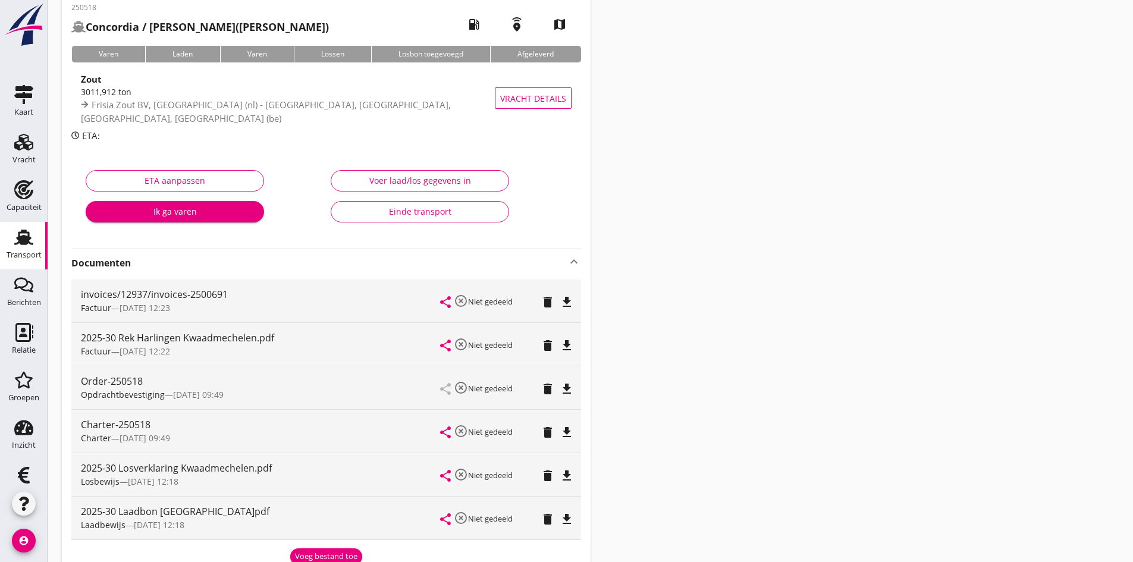
click at [422, 209] on div "Einde transport" at bounding box center [420, 211] width 158 height 12
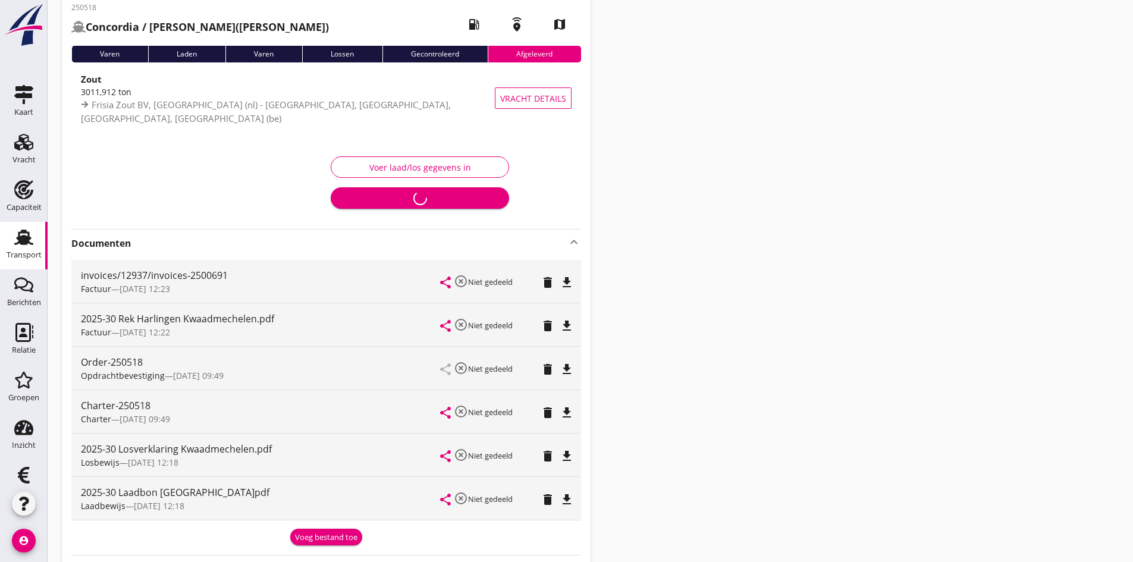
click at [17, 240] on use at bounding box center [23, 237] width 19 height 15
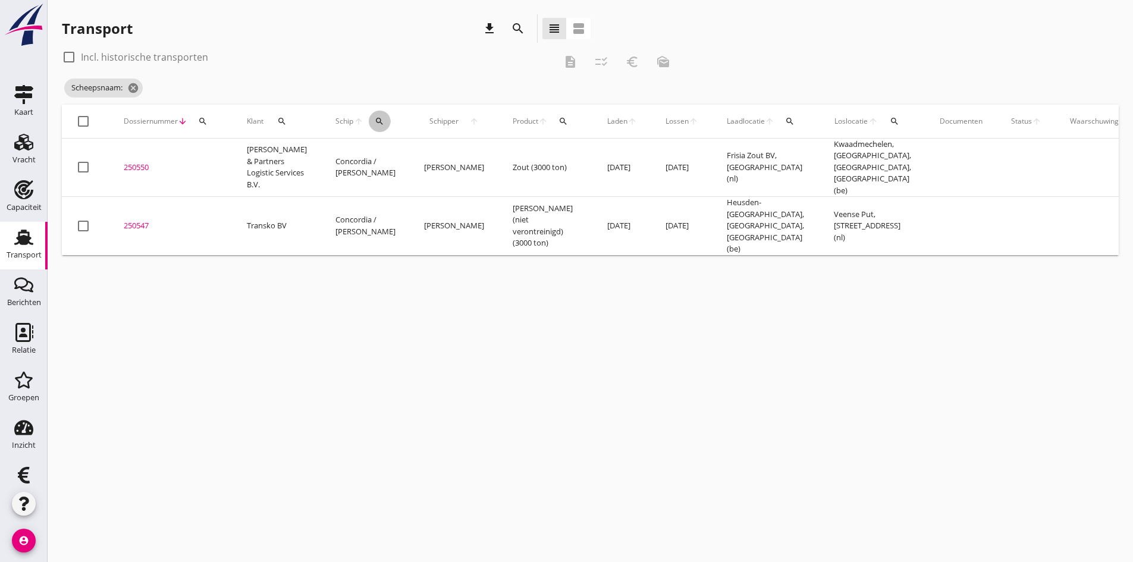
click at [375, 120] on icon "search" at bounding box center [380, 122] width 10 height 10
click at [379, 153] on input "Zoek op (scheeps)naam" at bounding box center [422, 155] width 124 height 19
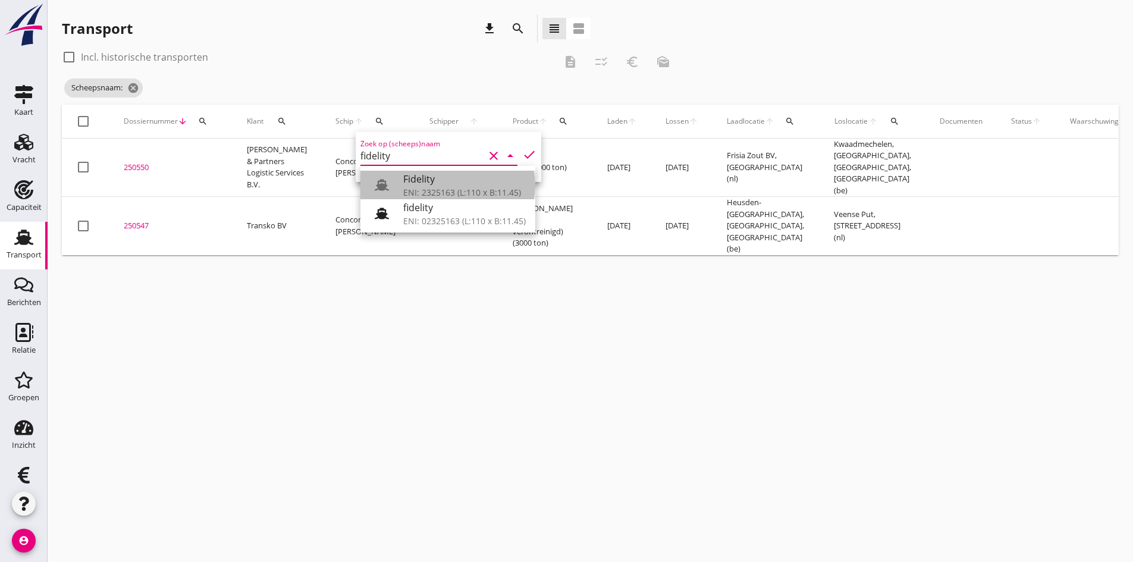
click at [419, 187] on div "ENI: 2325163 (L:110 x B:11.45)" at bounding box center [464, 192] width 122 height 12
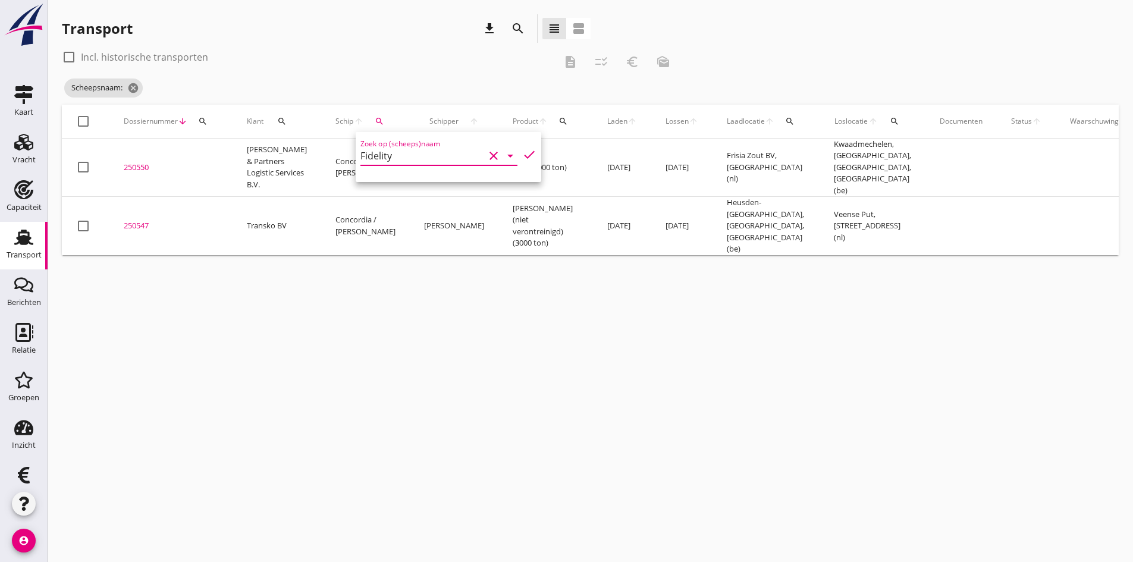
click at [522, 152] on icon "check" at bounding box center [529, 154] width 14 height 14
type input "Fidelity"
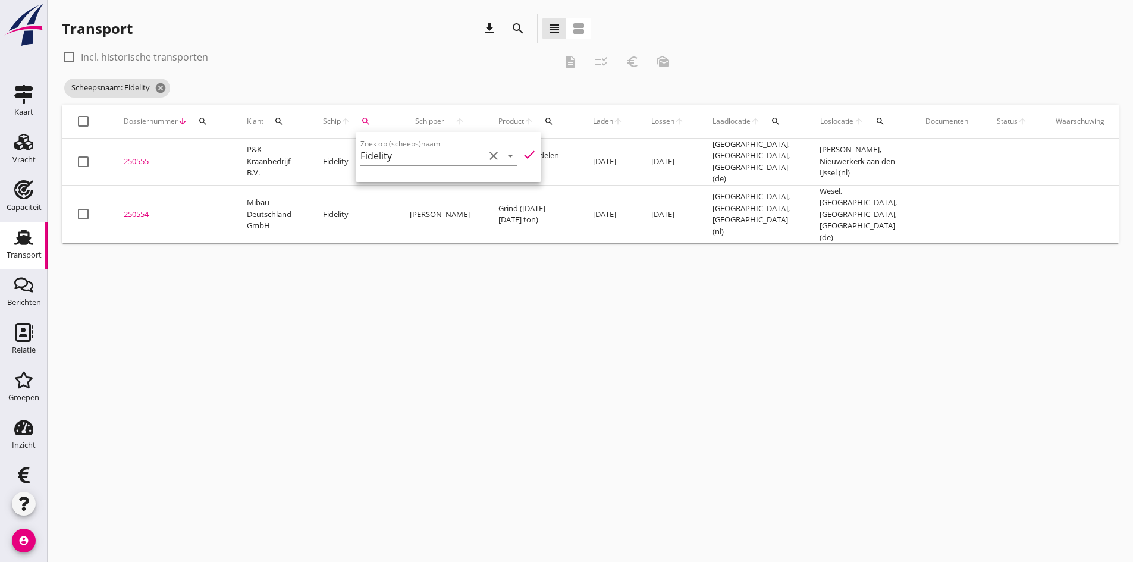
click at [288, 409] on div "cancel You are impersonating another user. Transport download search view_headl…" at bounding box center [590, 281] width 1085 height 562
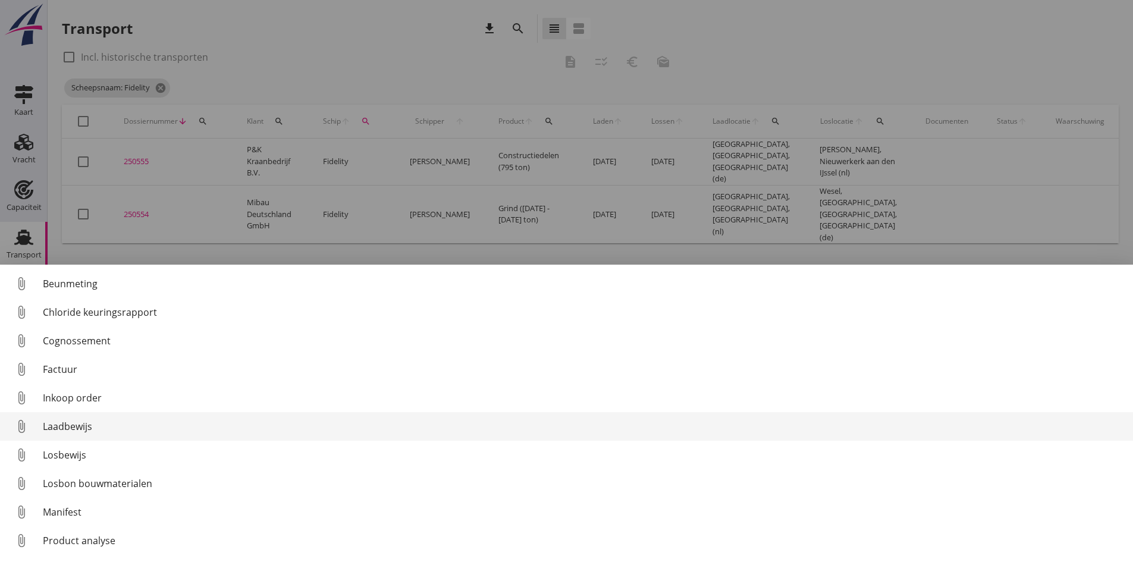
click at [67, 423] on div "Laadbewijs" at bounding box center [583, 426] width 1080 height 14
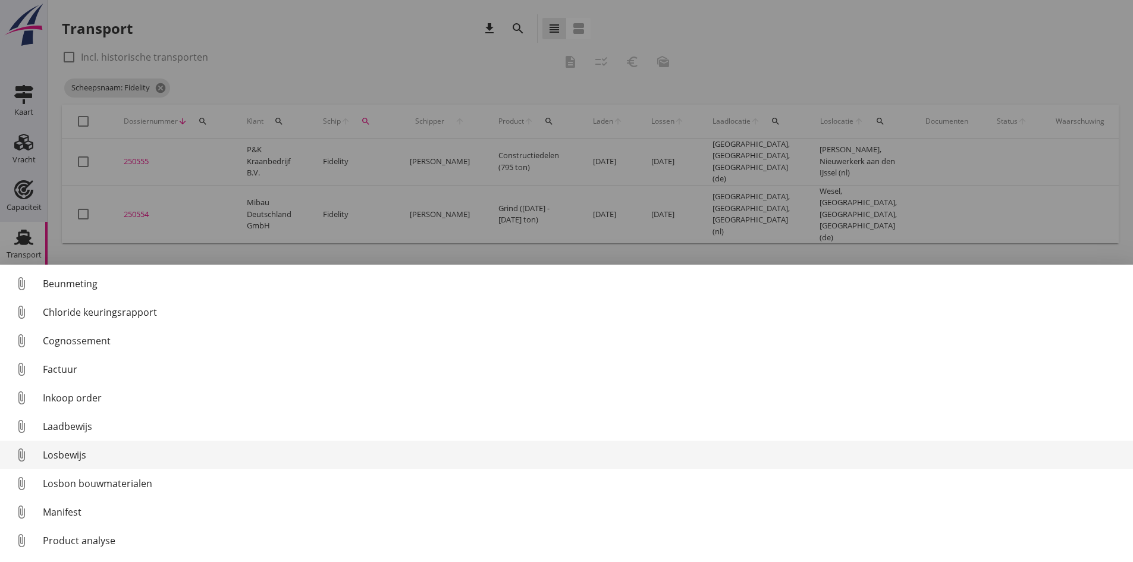
click at [59, 455] on div "Losbewijs" at bounding box center [583, 455] width 1080 height 14
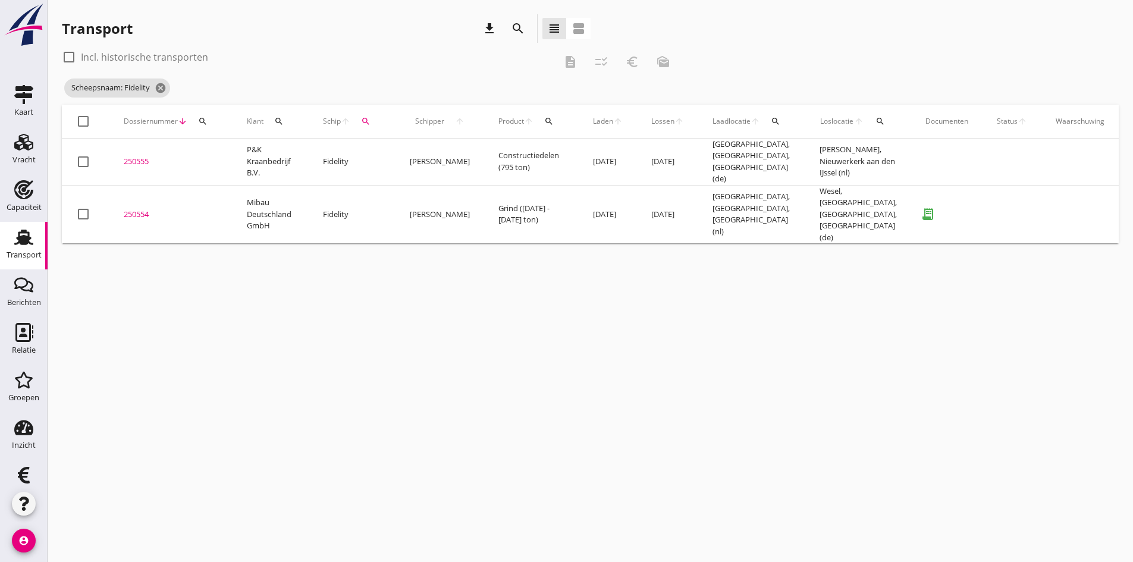
click at [143, 209] on div "250554" at bounding box center [171, 215] width 95 height 12
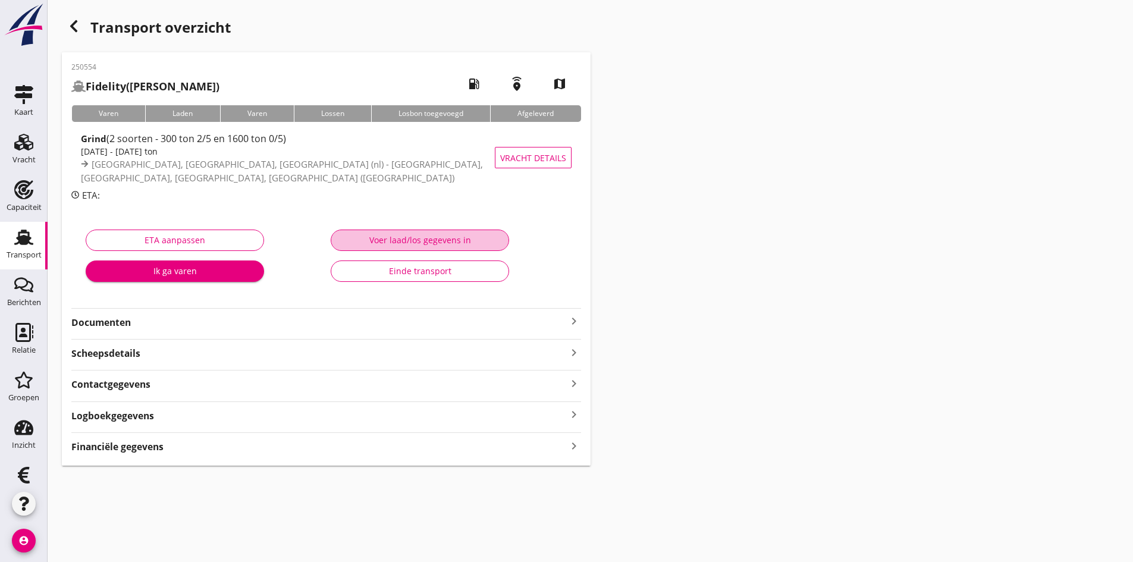
click at [391, 241] on div "Voer laad/los gegevens in" at bounding box center [420, 240] width 158 height 12
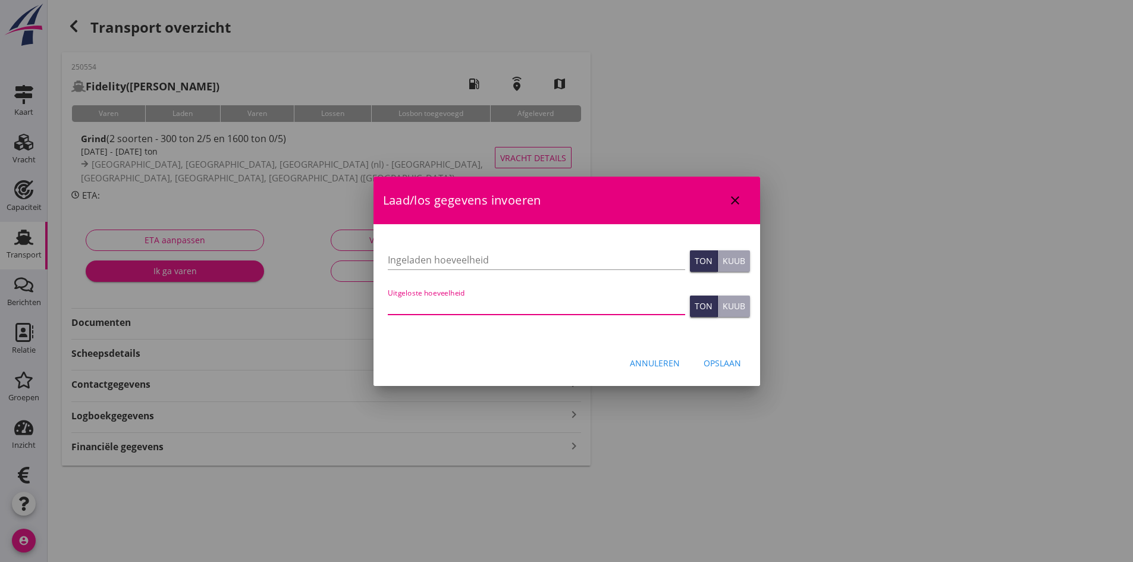
click at [455, 308] on input "Uitgeloste hoeveelheid" at bounding box center [536, 305] width 297 height 19
type input "1901"
type input "1901.280"
click at [404, 259] on input "Ingeladen hoeveelheid" at bounding box center [536, 259] width 297 height 19
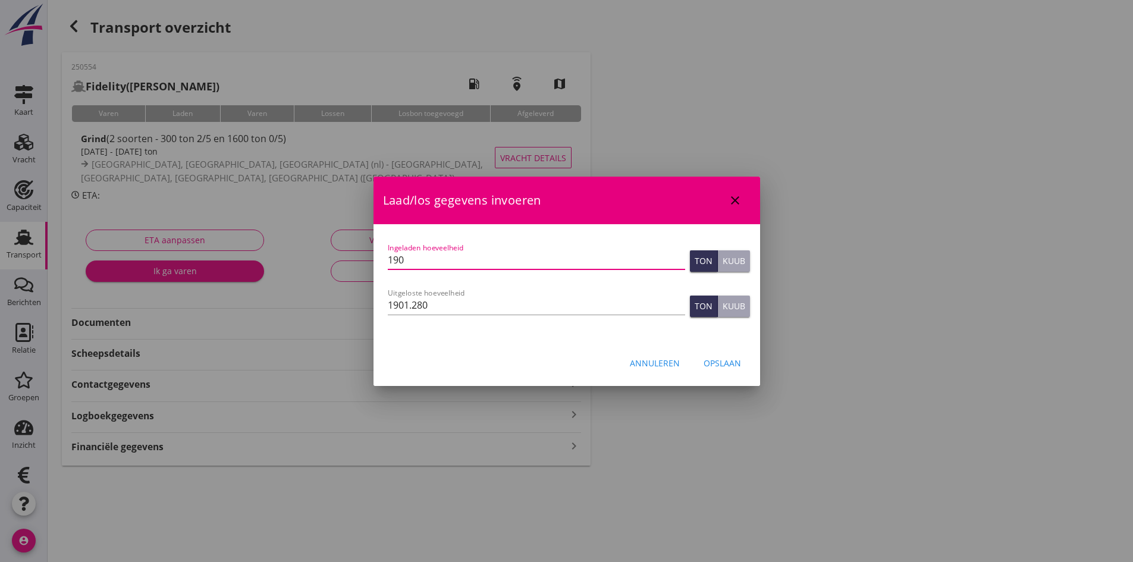
type input "1901"
type input "1901.28"
click at [432, 263] on input "1901.28" at bounding box center [536, 259] width 297 height 19
click at [732, 362] on div "Opslaan" at bounding box center [721, 363] width 37 height 12
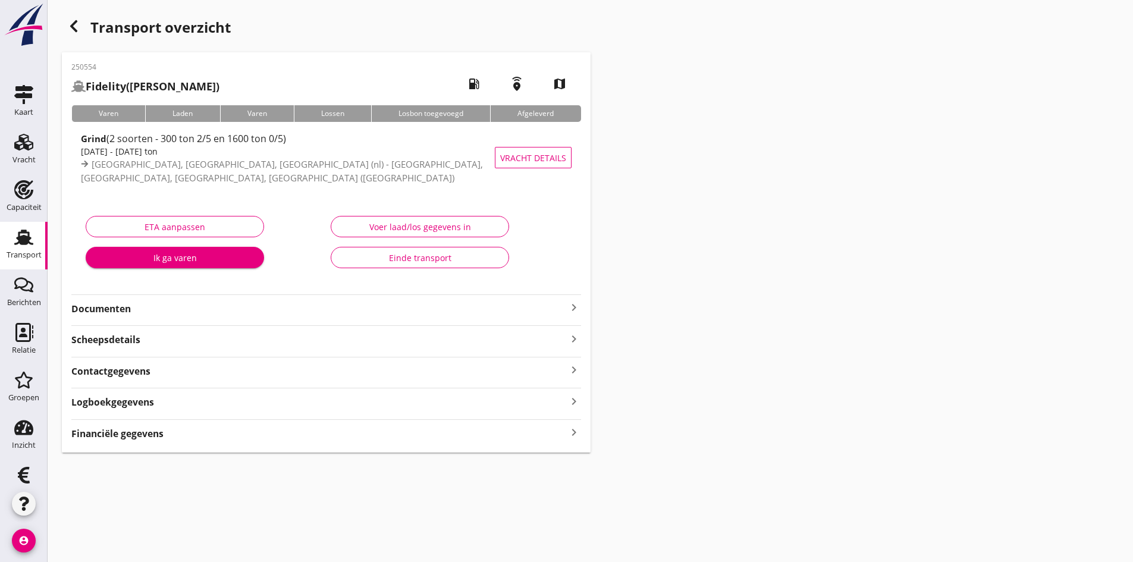
click at [567, 433] on icon "keyboard_arrow_right" at bounding box center [574, 433] width 14 height 16
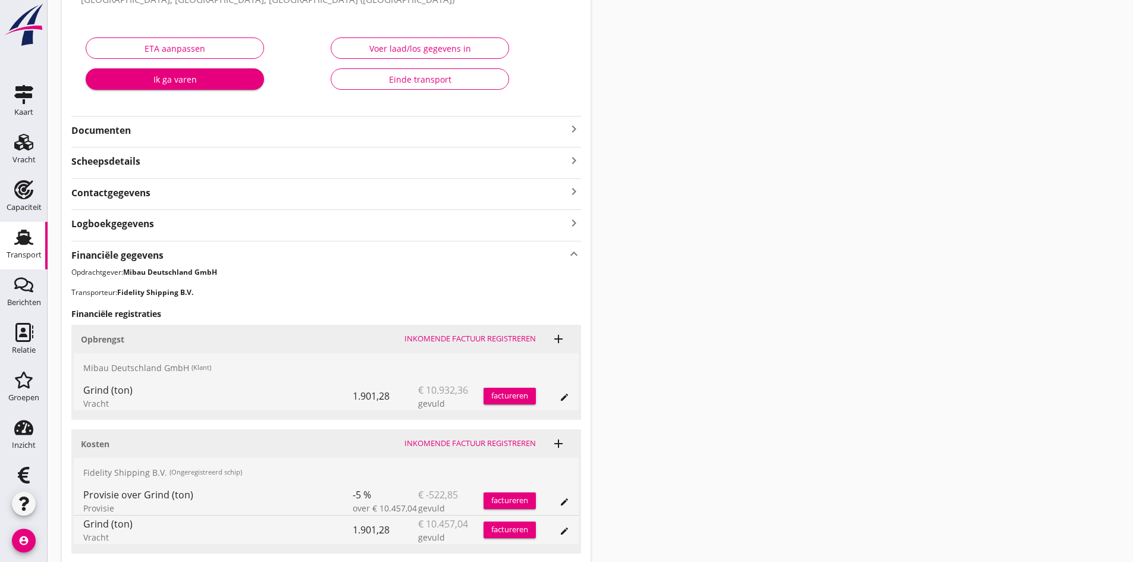
scroll to position [238, 0]
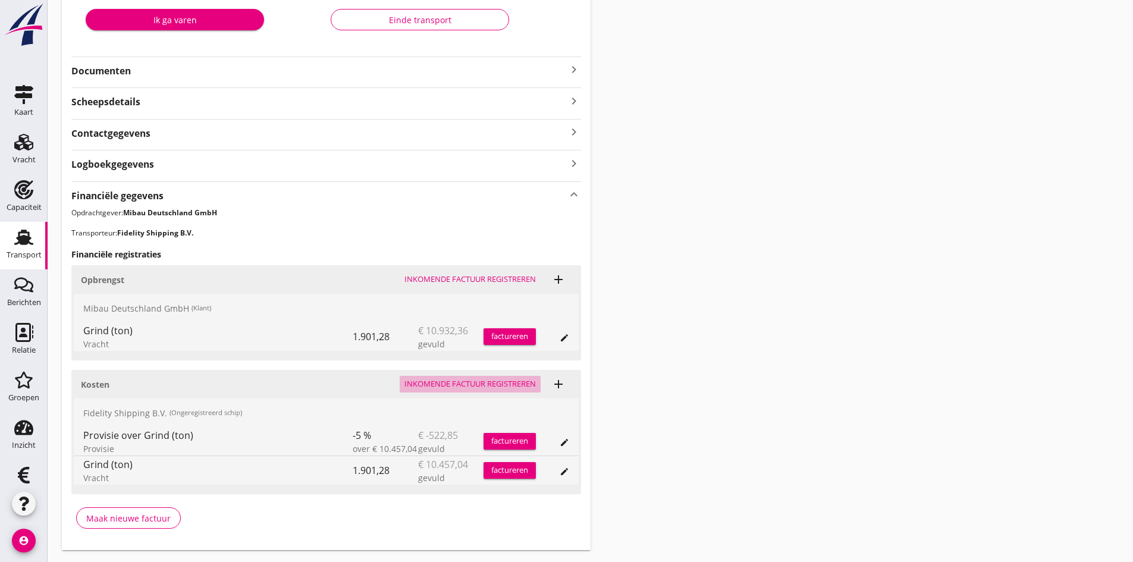
click at [463, 381] on div "Inkomende factuur registreren" at bounding box center [469, 384] width 131 height 12
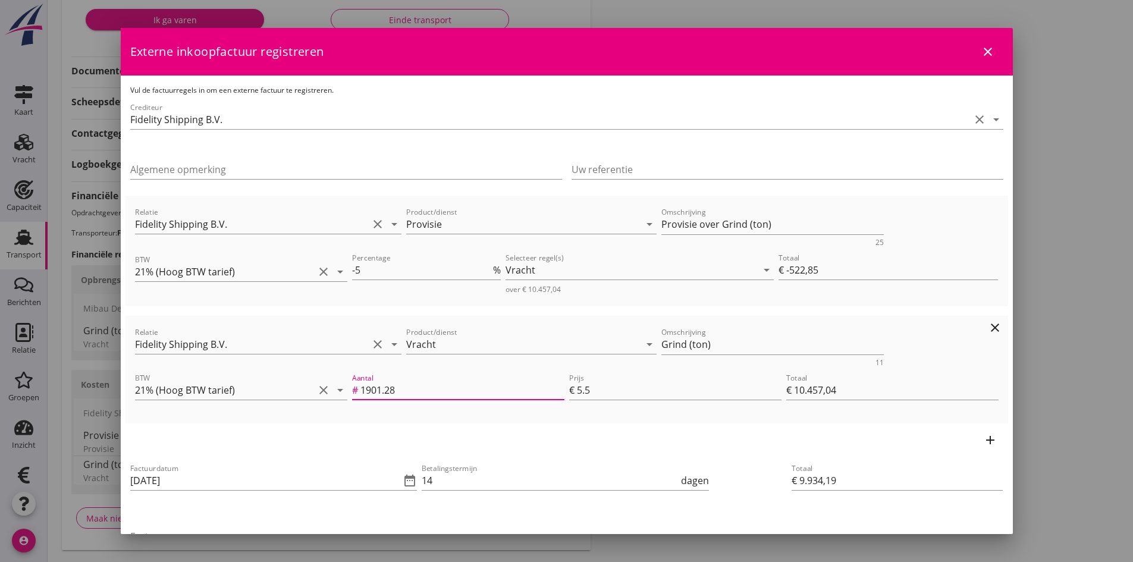
click at [403, 391] on input "1901.28" at bounding box center [462, 390] width 204 height 19
type input "1901.281"
type input "€ 10.457,05"
type input "€ 9.934,20"
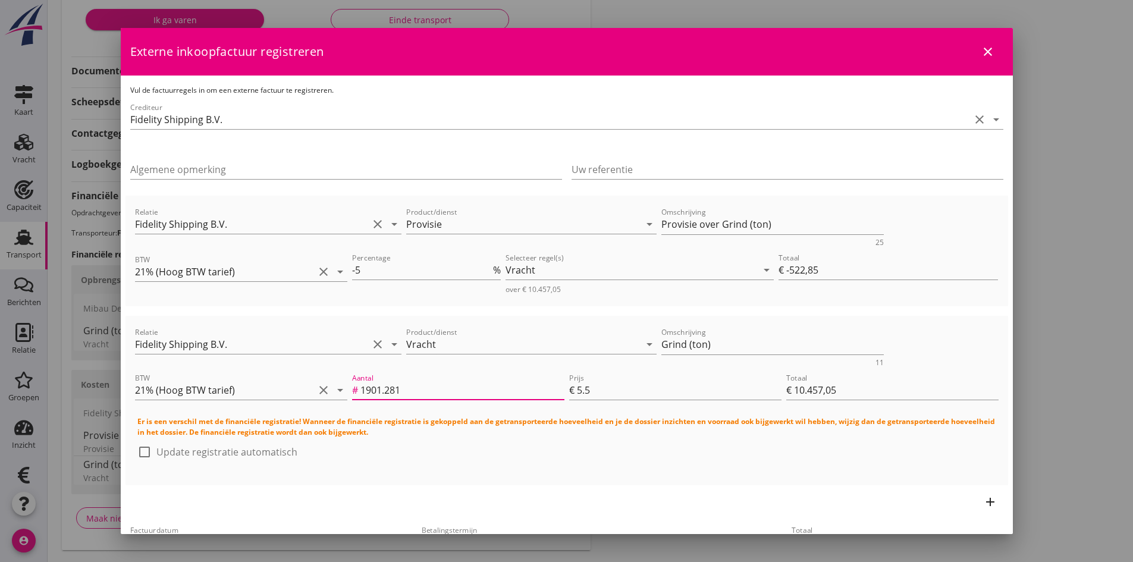
type input "1901.281"
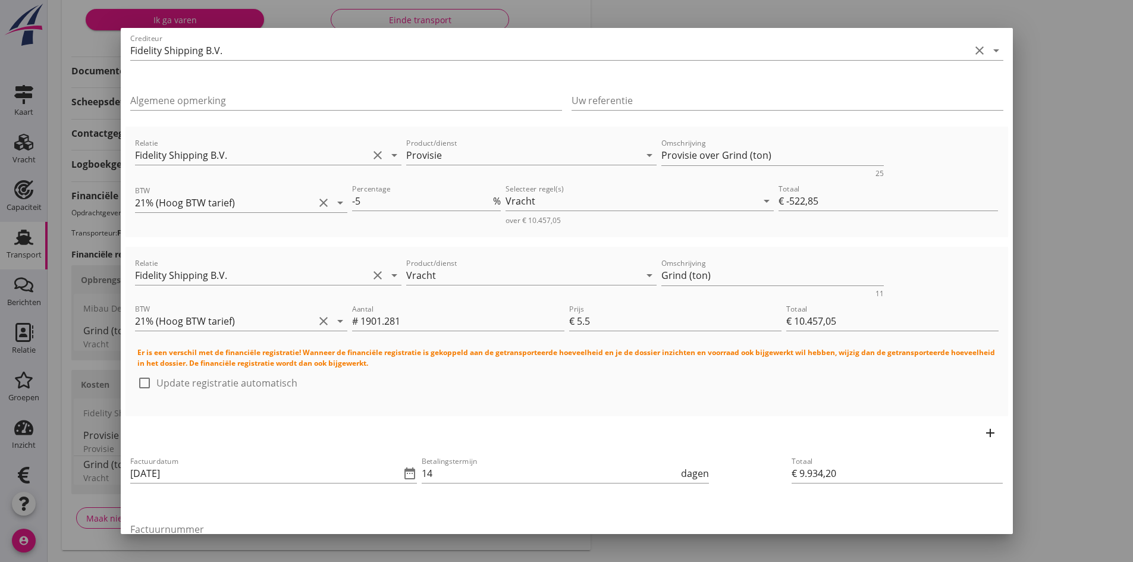
scroll to position [74, 0]
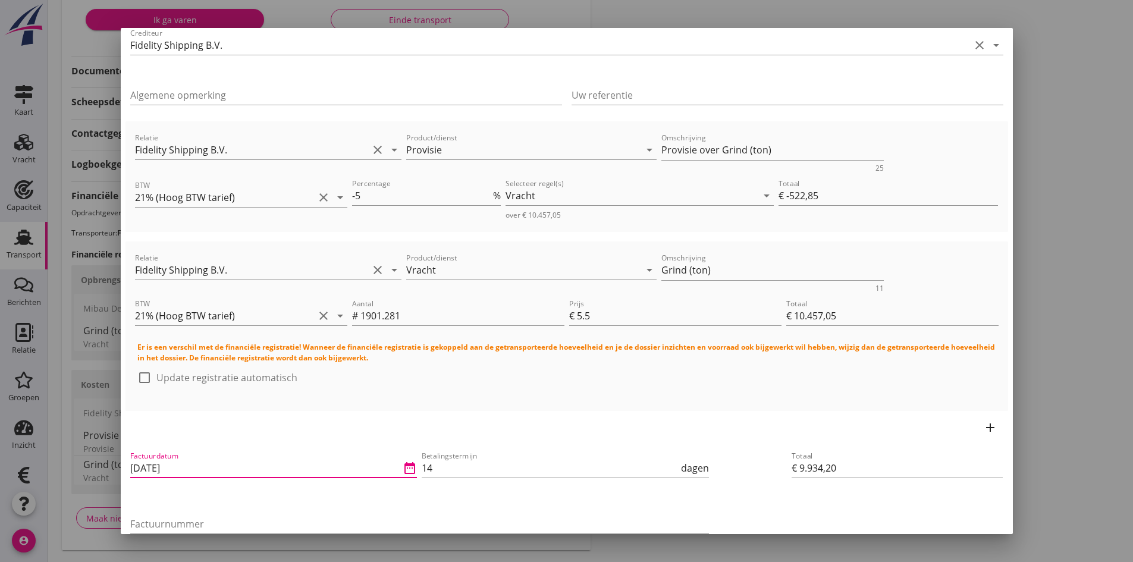
click at [197, 466] on input "[DATE]" at bounding box center [265, 467] width 271 height 19
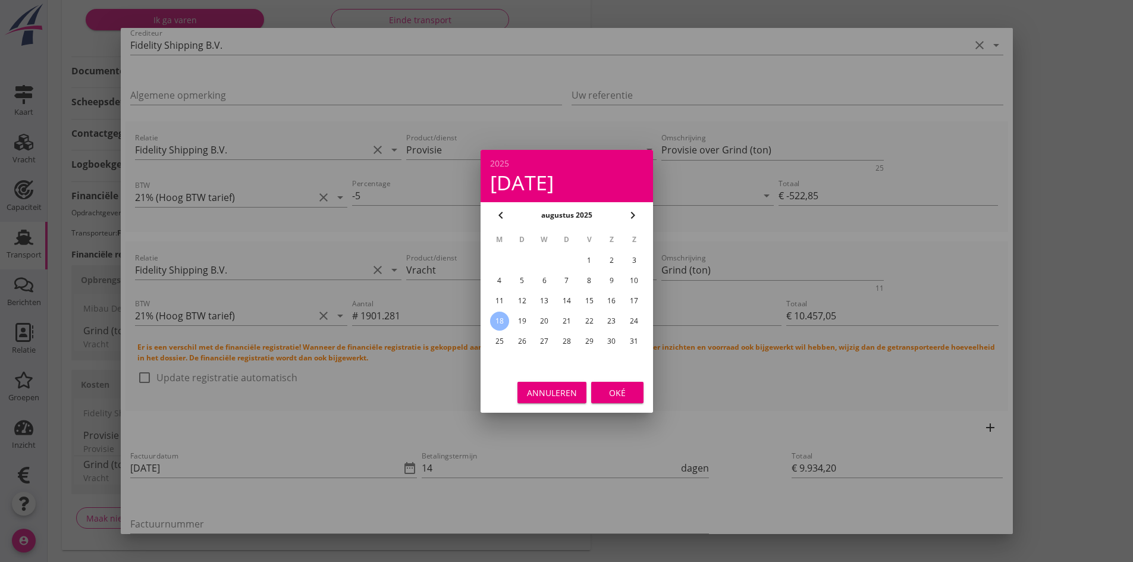
click at [615, 300] on div "16" at bounding box center [611, 300] width 19 height 19
type input "[DATE]"
click at [614, 391] on div "Oké" at bounding box center [617, 392] width 33 height 12
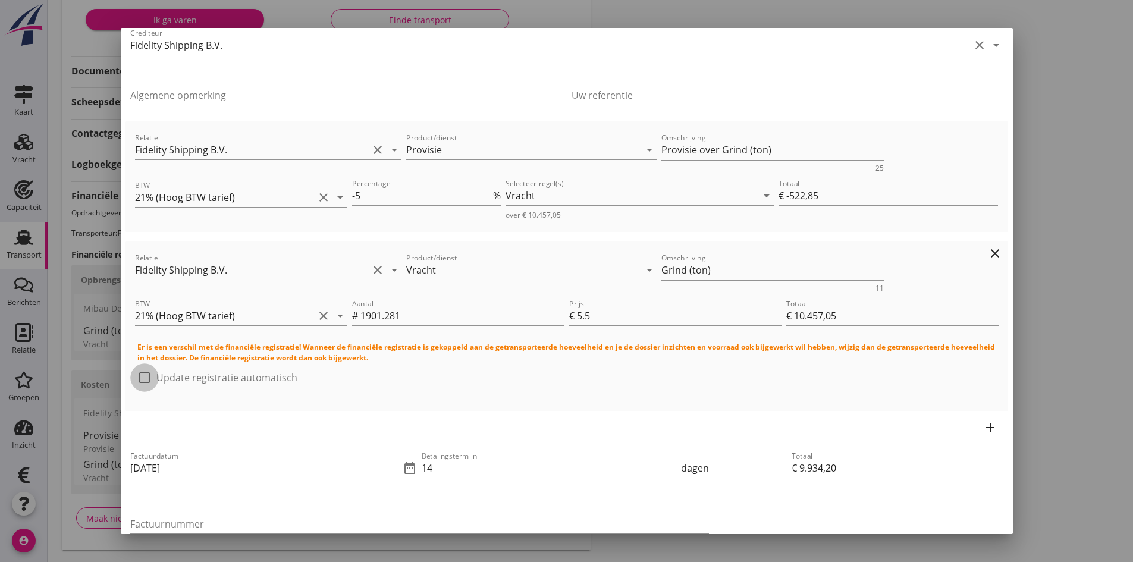
drag, startPoint x: 143, startPoint y: 379, endPoint x: 168, endPoint y: 387, distance: 25.4
click at [144, 379] on div at bounding box center [144, 377] width 20 height 20
checkbox input "true"
click at [217, 523] on input "Factuurnummer" at bounding box center [419, 523] width 579 height 19
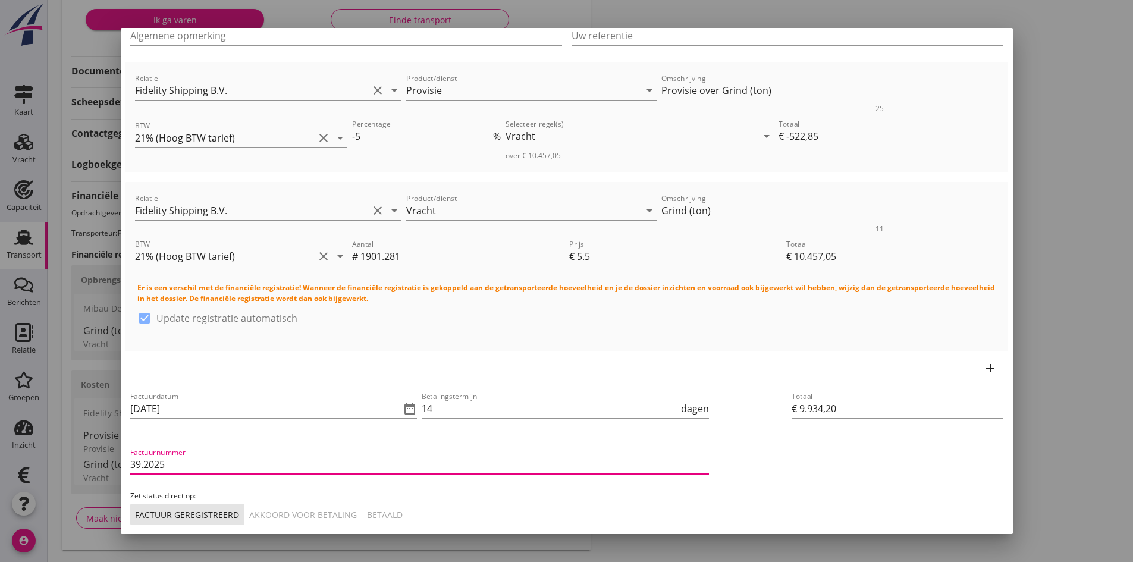
type input "39.2025"
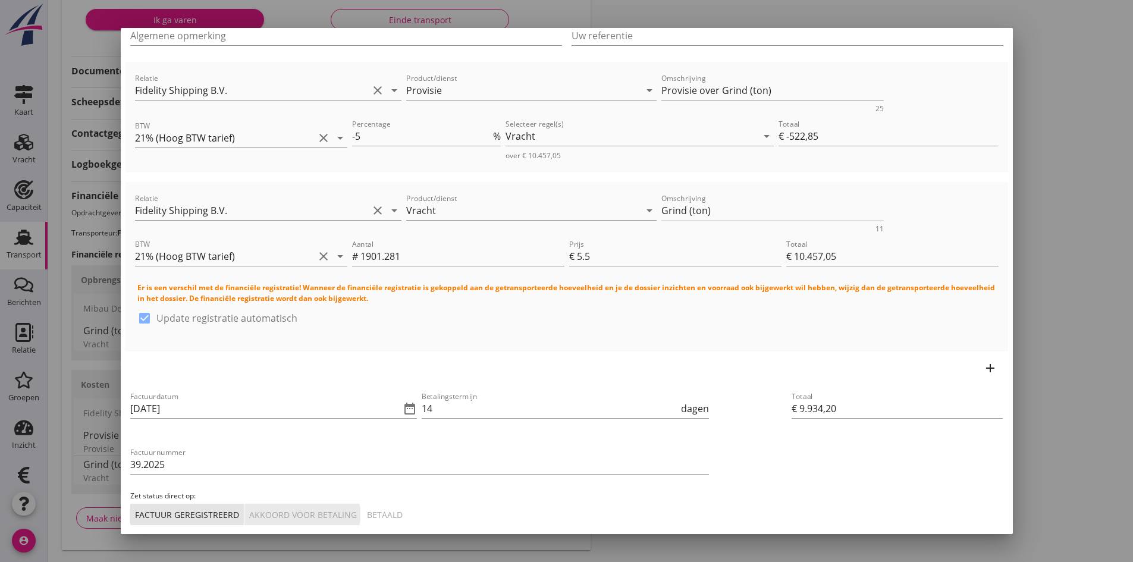
click at [326, 510] on div "Akkoord voor betaling" at bounding box center [303, 514] width 108 height 12
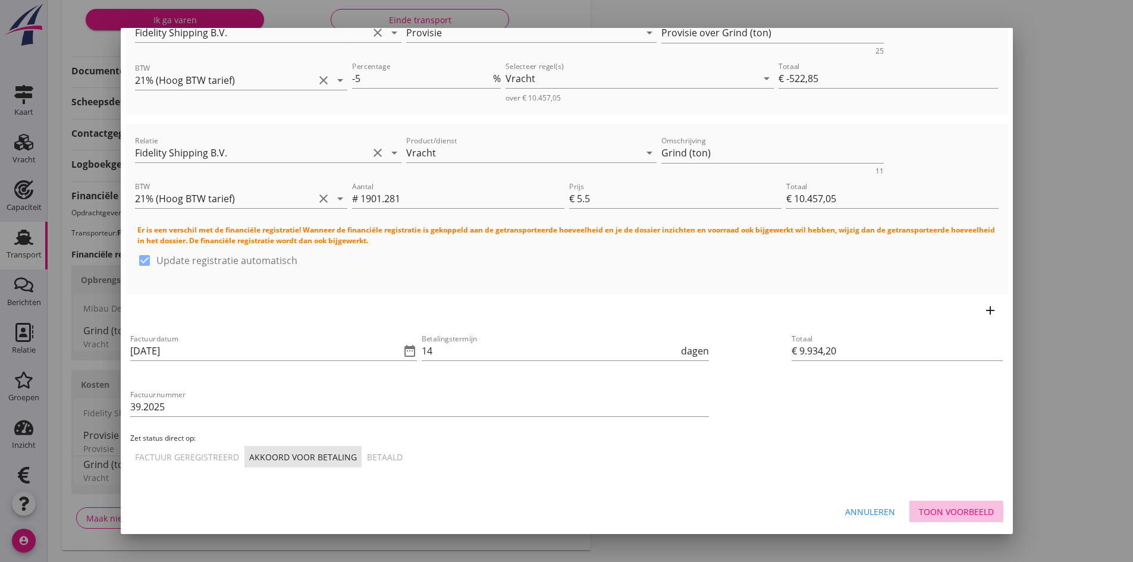
click at [938, 509] on div "Toon voorbeeld" at bounding box center [956, 511] width 75 height 12
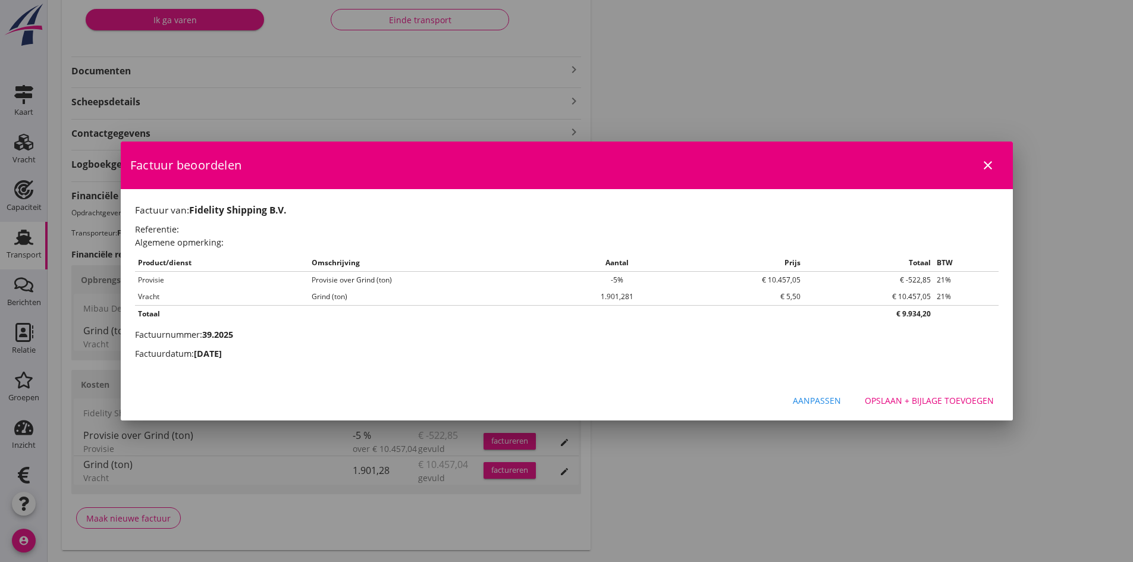
scroll to position [0, 0]
click at [886, 400] on div "Opslaan + bijlage toevoegen" at bounding box center [929, 400] width 129 height 12
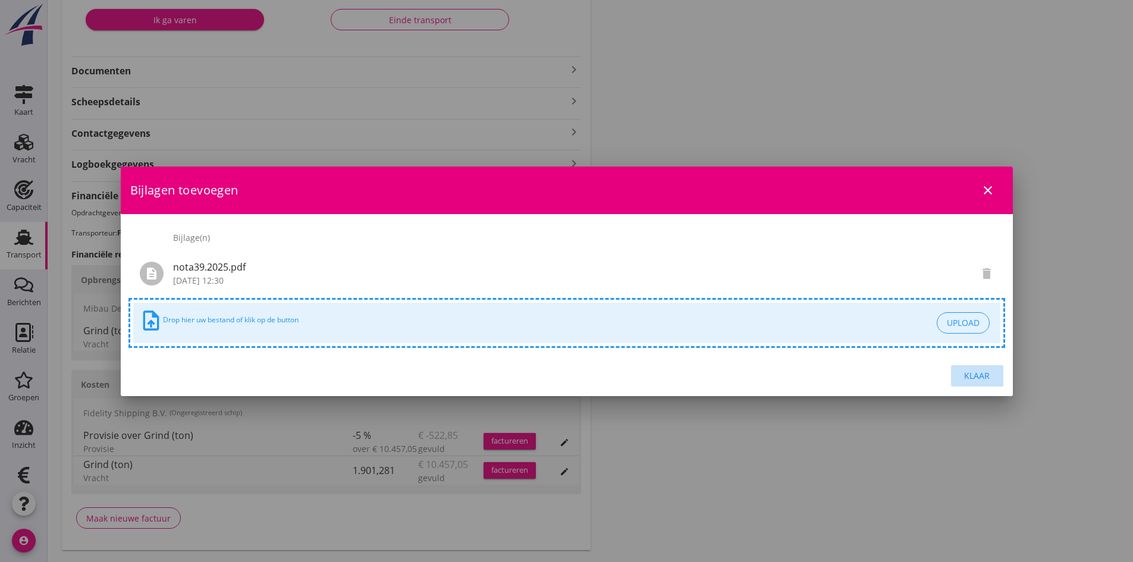
click at [970, 371] on div "Klaar" at bounding box center [976, 375] width 33 height 12
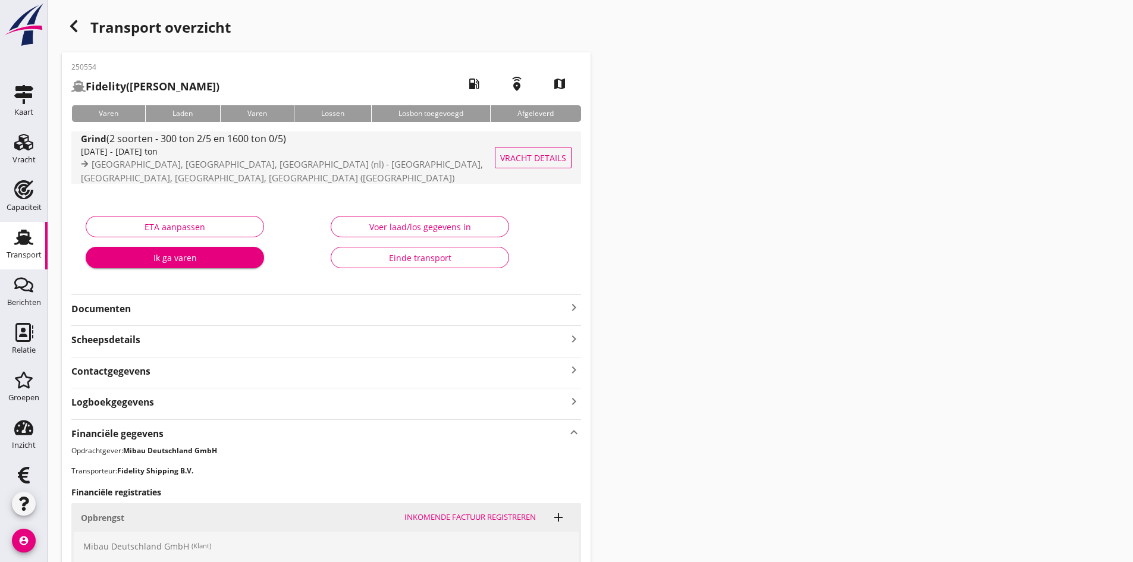
click at [122, 155] on div "[DATE] - [DATE] ton" at bounding box center [304, 151] width 446 height 12
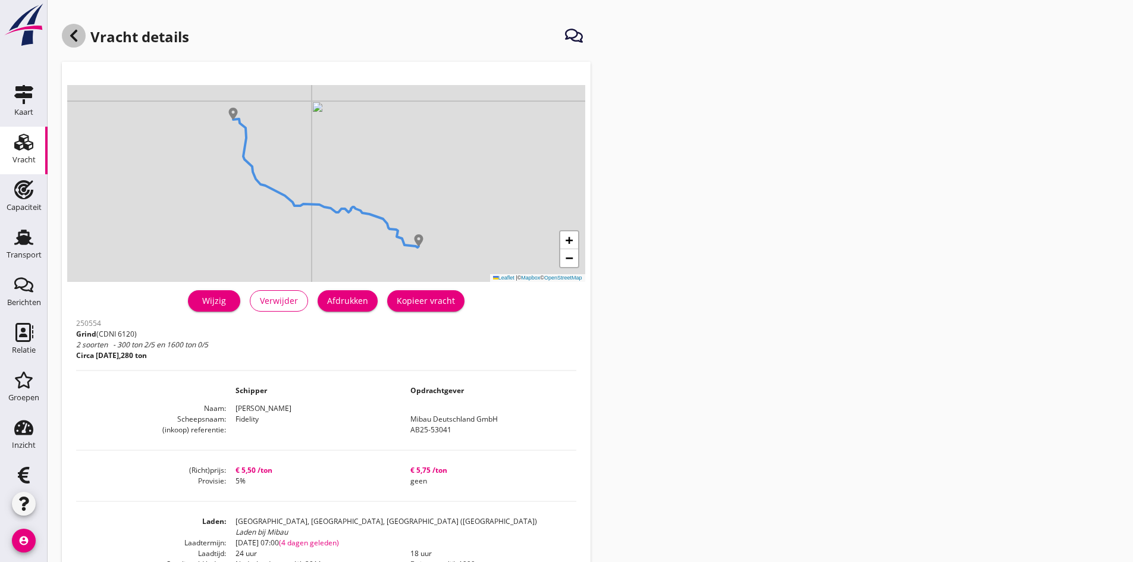
click at [70, 32] on icon at bounding box center [74, 36] width 14 height 14
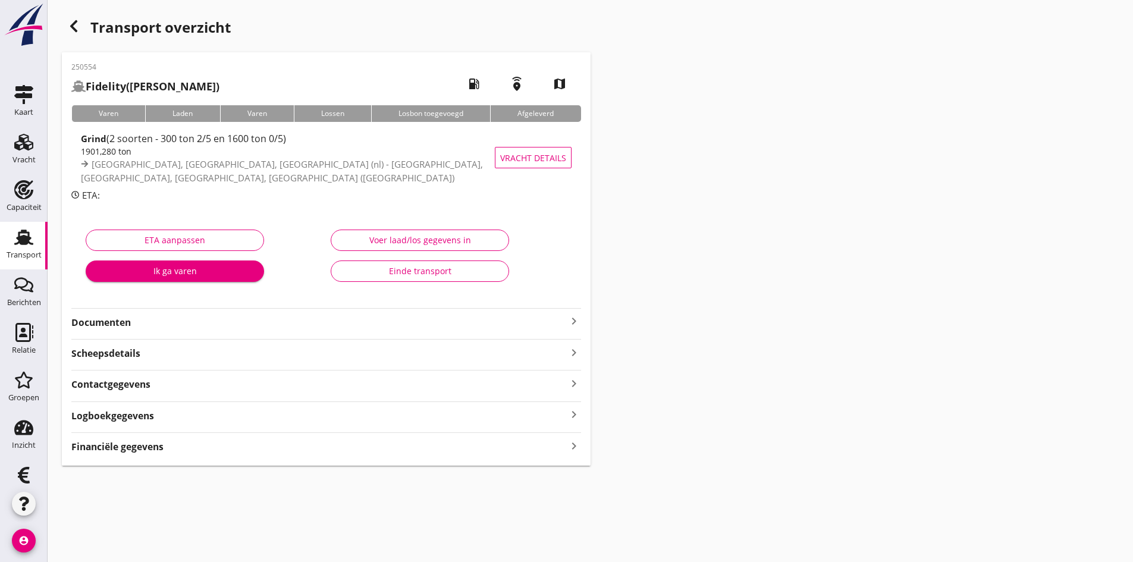
click at [567, 322] on icon "keyboard_arrow_right" at bounding box center [574, 321] width 14 height 14
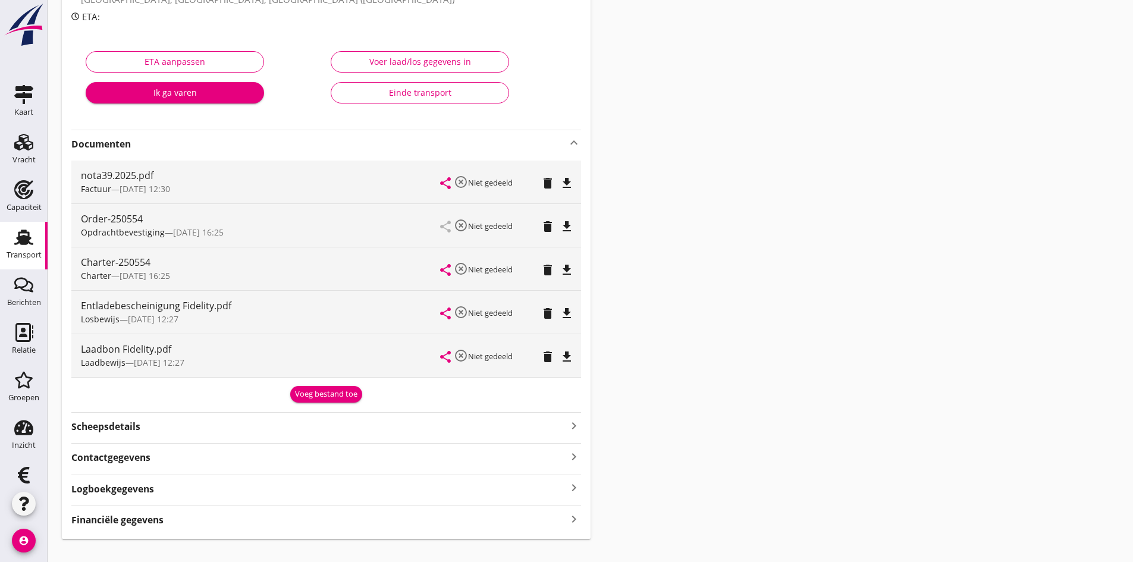
scroll to position [198, 0]
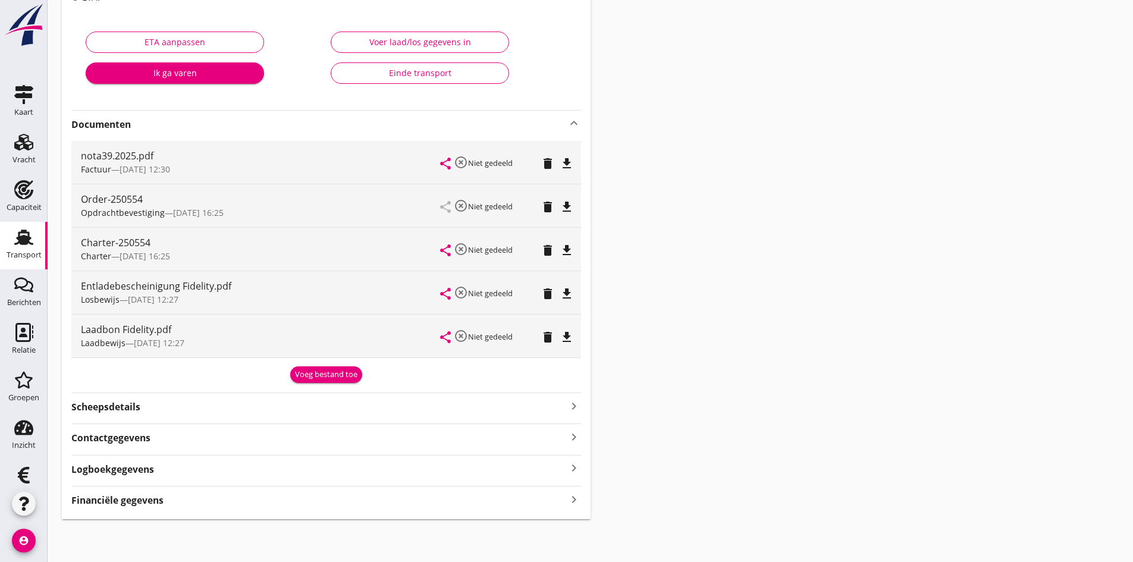
click at [568, 501] on icon "keyboard_arrow_right" at bounding box center [574, 499] width 14 height 16
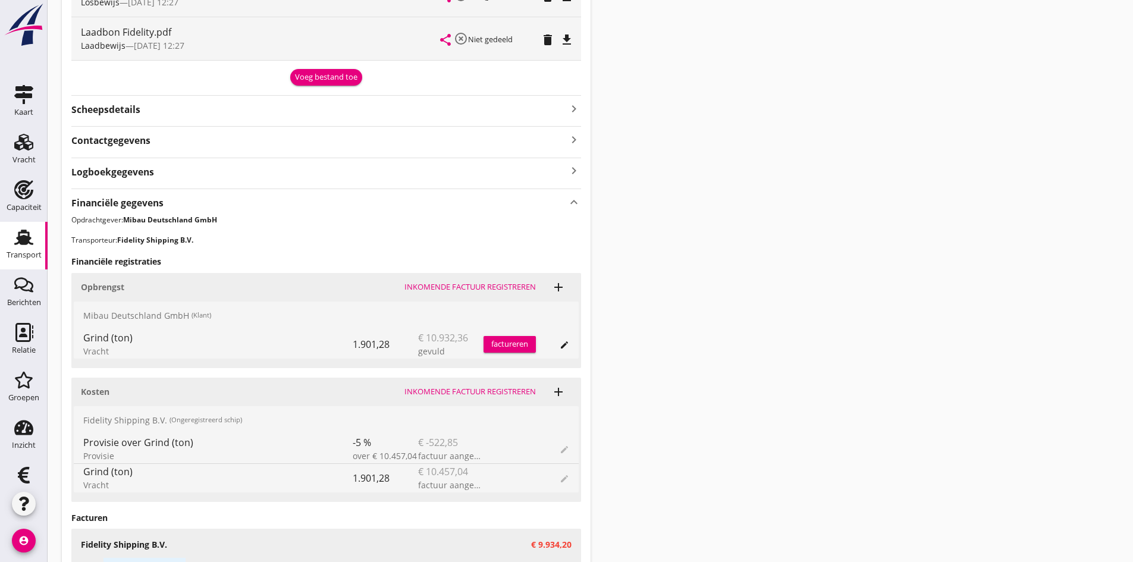
scroll to position [614, 0]
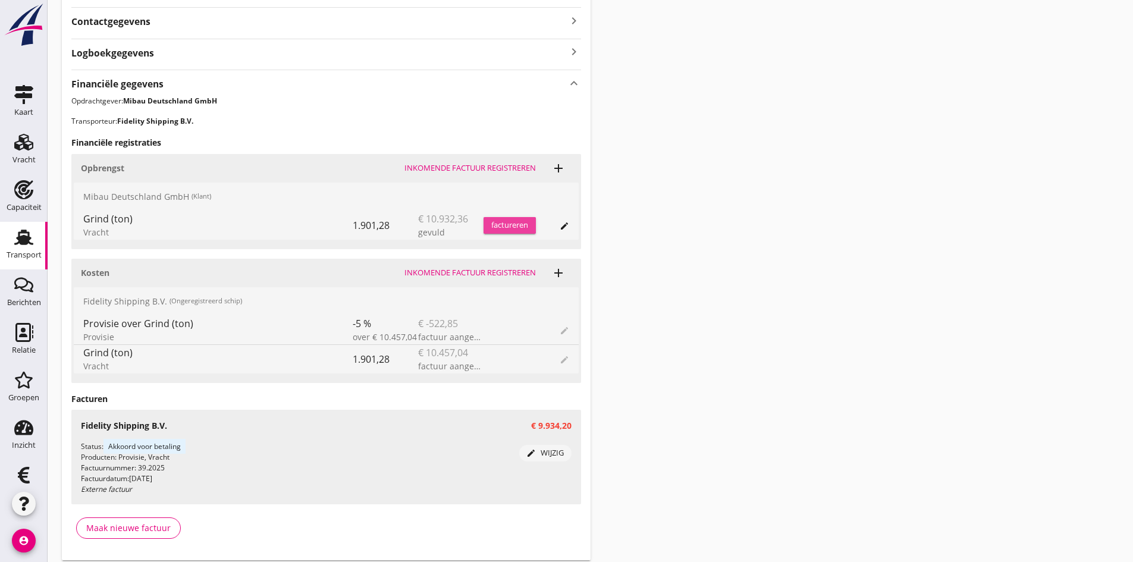
click at [510, 225] on div "factureren" at bounding box center [509, 225] width 52 height 12
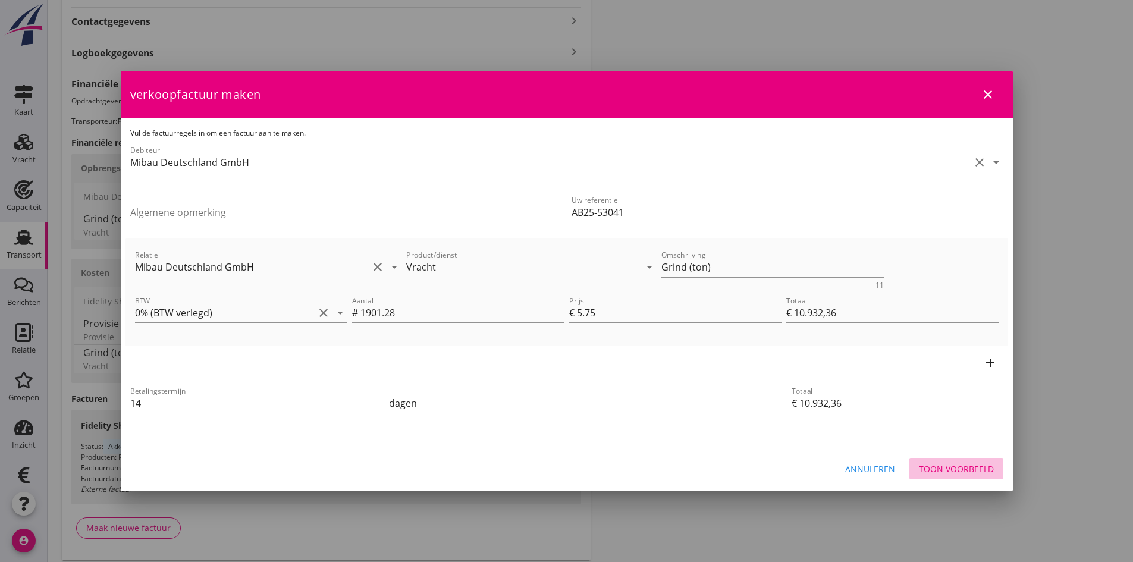
click at [938, 467] on div "Toon voorbeeld" at bounding box center [956, 469] width 75 height 12
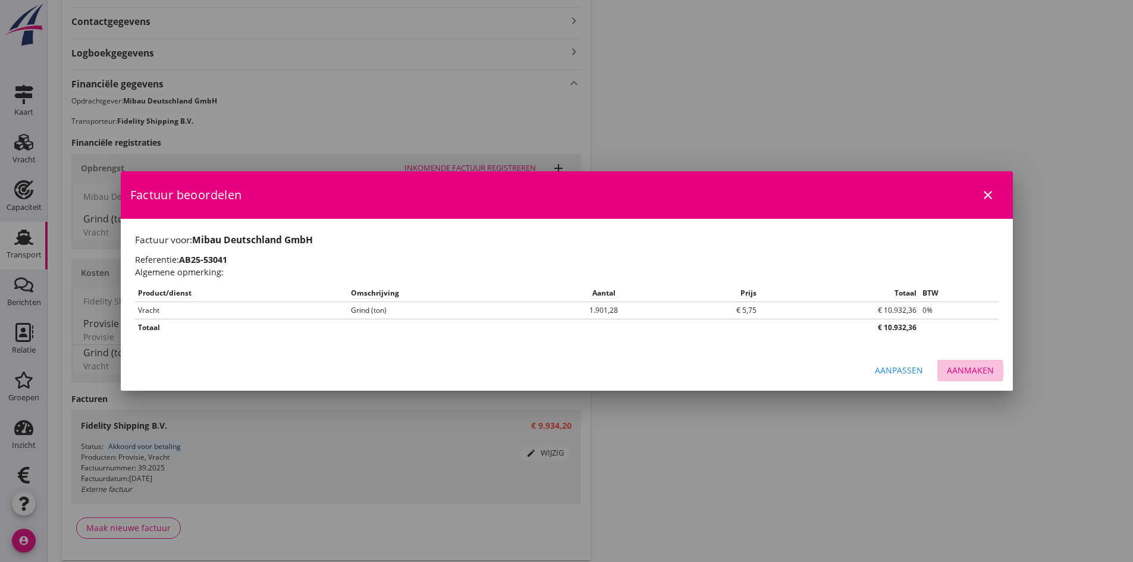
click at [965, 373] on div "Aanmaken" at bounding box center [970, 370] width 47 height 12
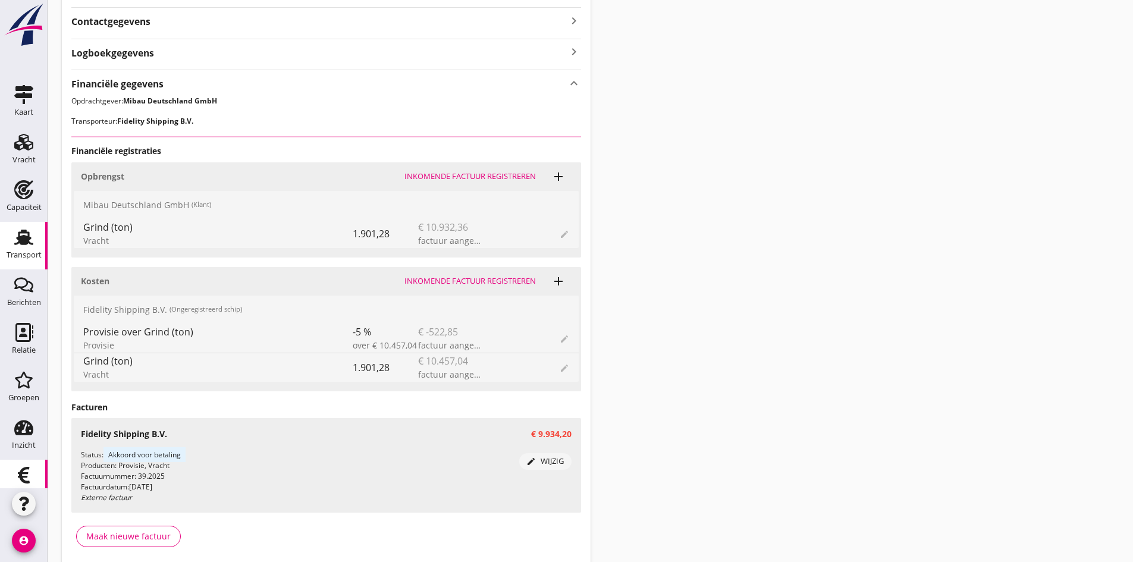
click at [18, 474] on use at bounding box center [24, 475] width 12 height 17
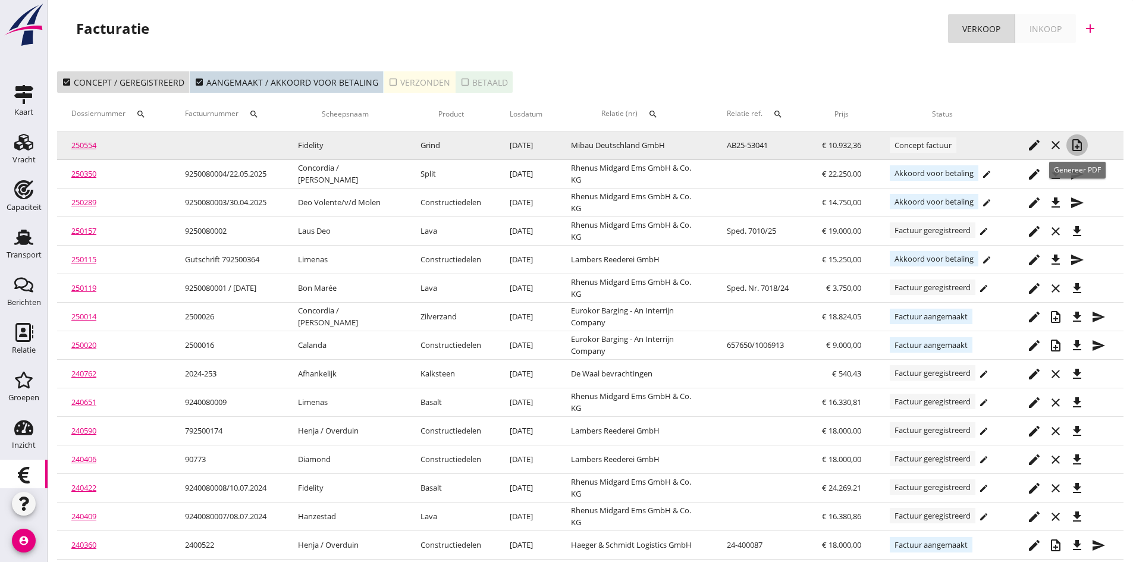
click at [1076, 143] on icon "note_add" at bounding box center [1077, 145] width 14 height 14
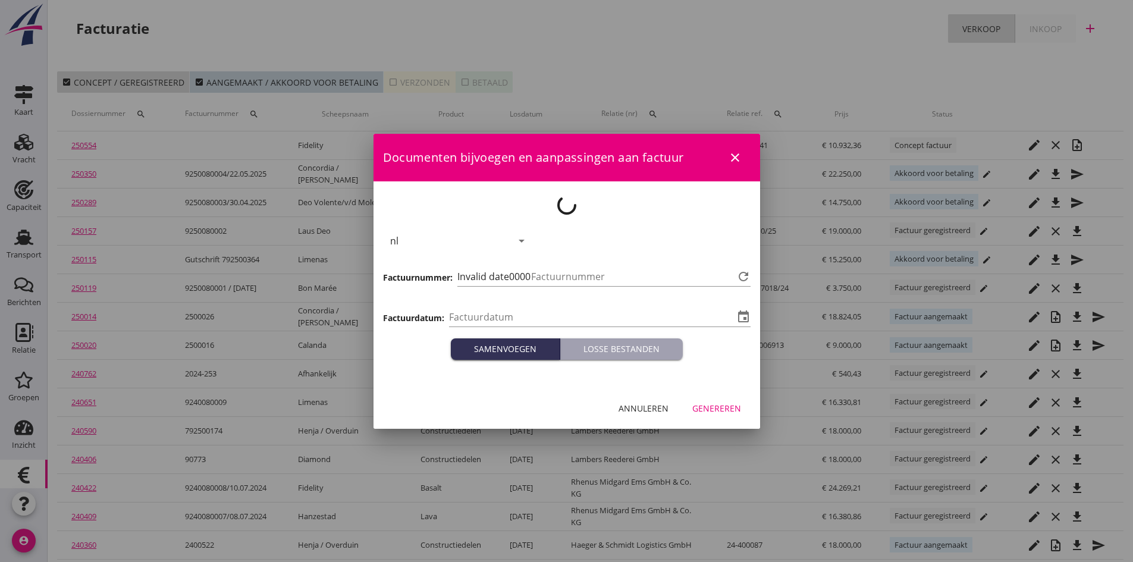
type input "[DATE]"
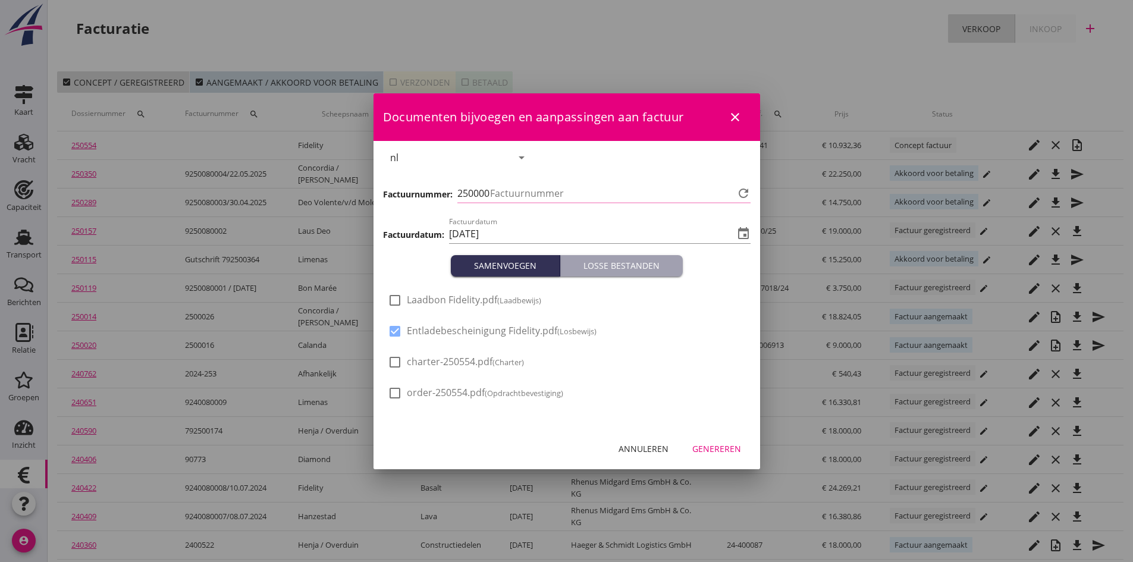
type input "692"
click at [391, 299] on div at bounding box center [395, 300] width 20 height 20
checkbox input "true"
click at [719, 445] on div "Genereren" at bounding box center [716, 448] width 49 height 12
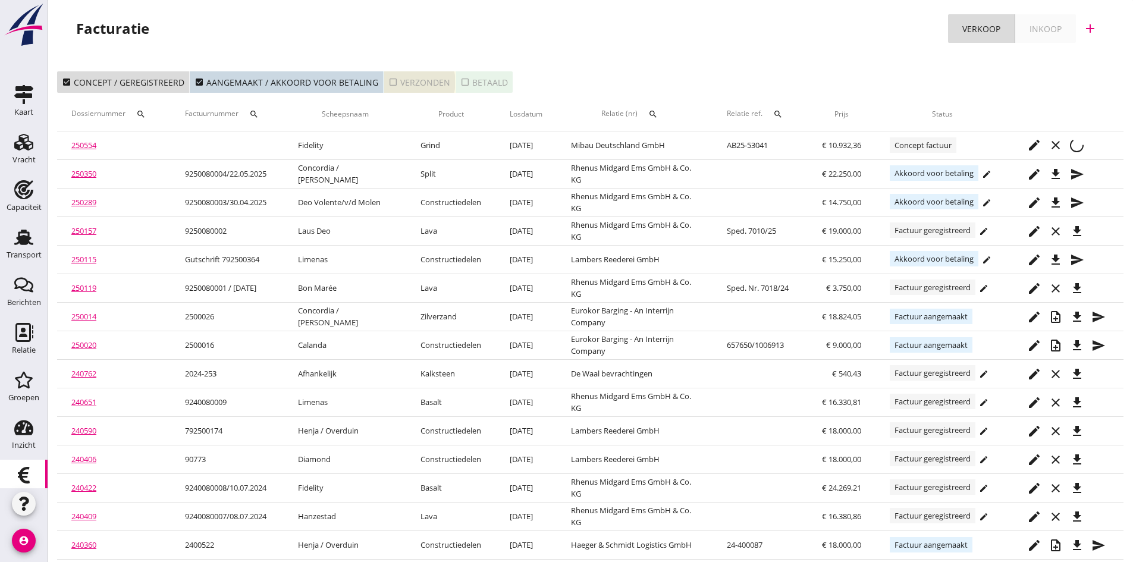
click at [403, 79] on div "check_box_outline_blank Verzonden" at bounding box center [419, 82] width 62 height 12
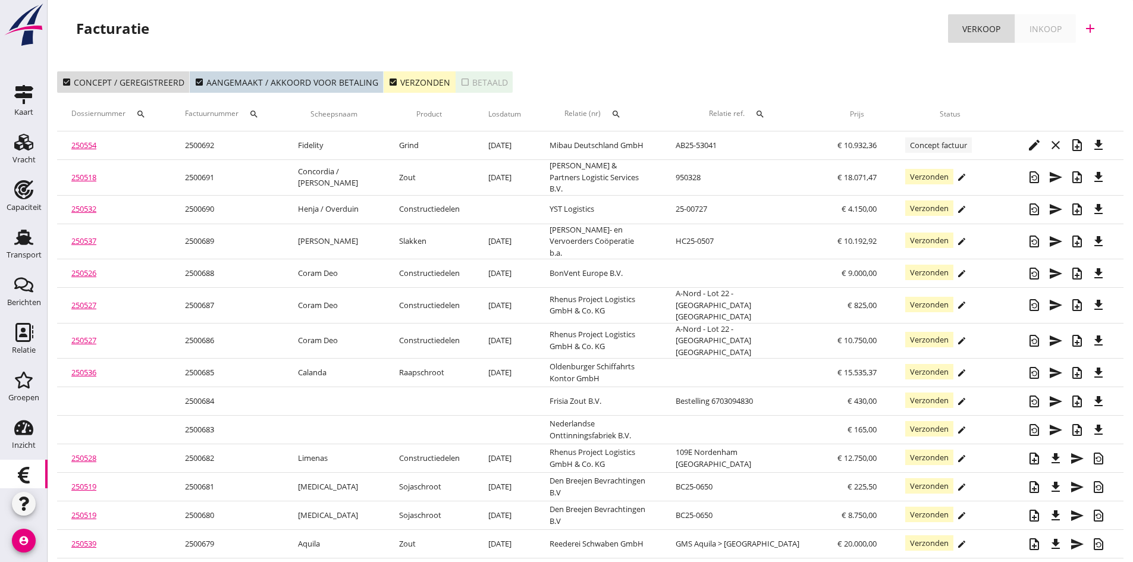
click at [411, 83] on div "check_box Verzonden" at bounding box center [419, 82] width 62 height 12
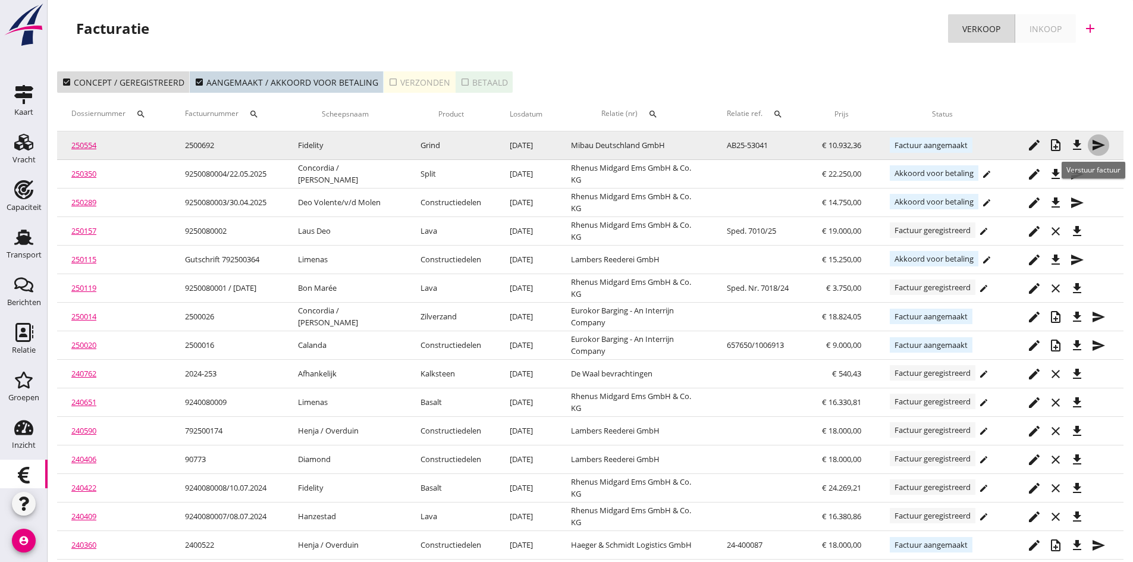
click at [1095, 142] on icon "send" at bounding box center [1098, 145] width 14 height 14
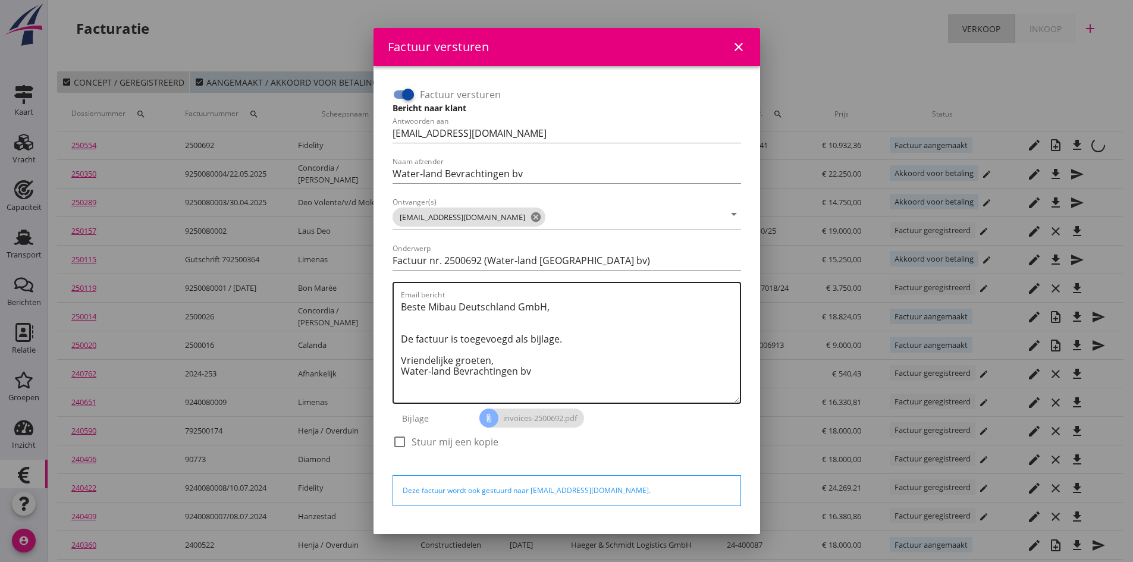
scroll to position [34, 0]
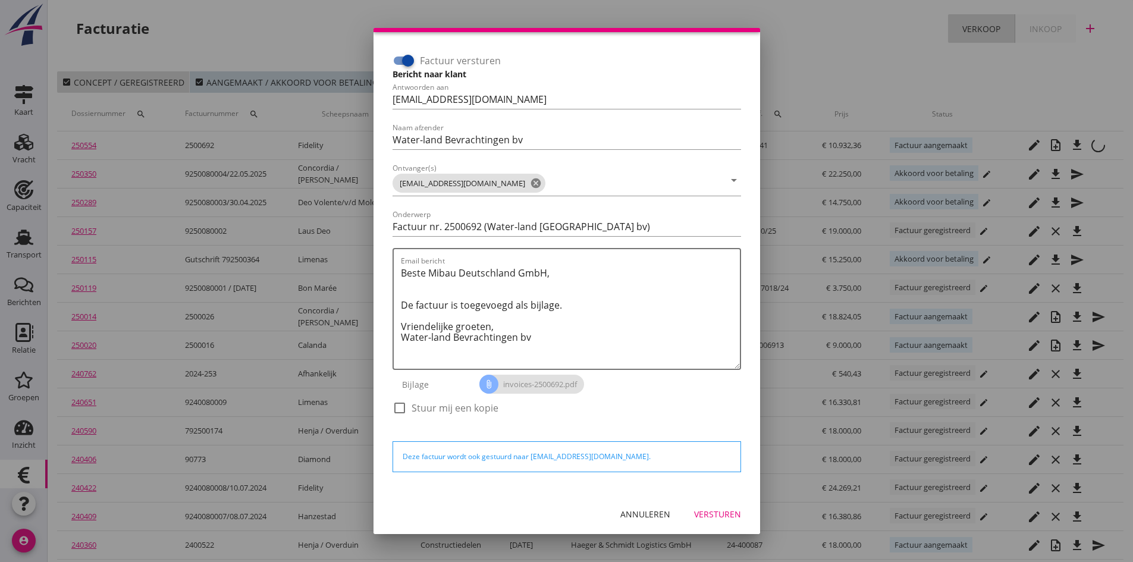
click at [694, 511] on div "Versturen" at bounding box center [717, 514] width 47 height 12
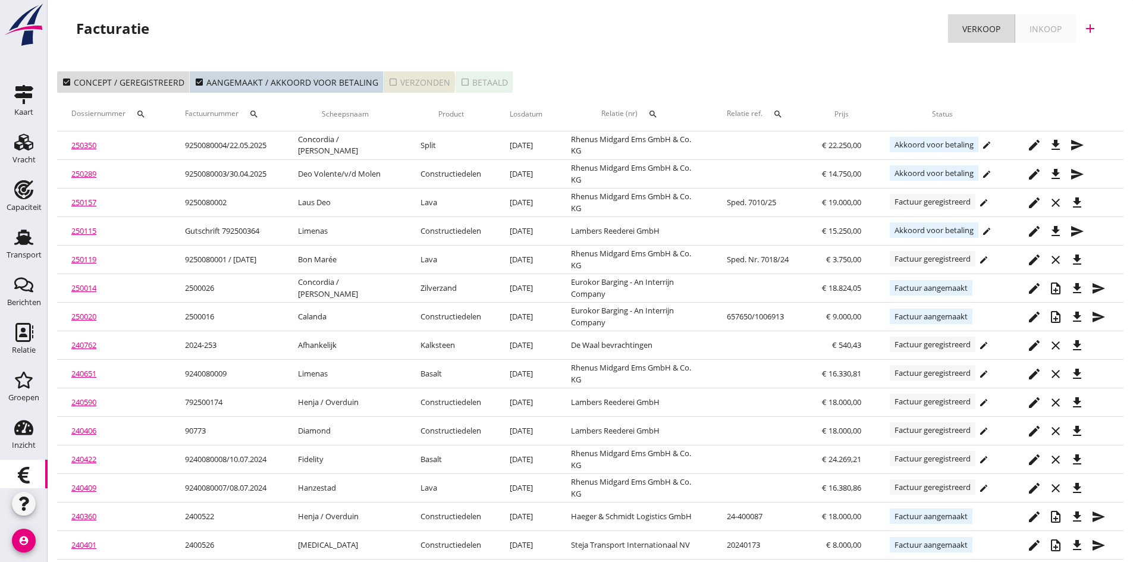
click at [413, 83] on div "check_box_outline_blank Verzonden" at bounding box center [419, 82] width 62 height 12
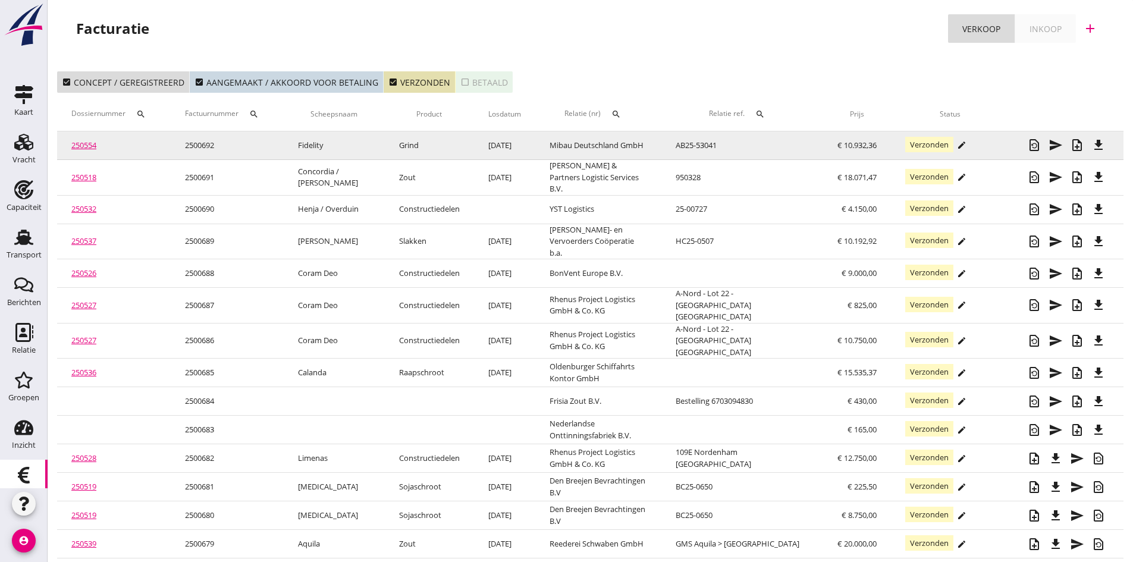
click at [80, 145] on link "250554" at bounding box center [83, 145] width 25 height 11
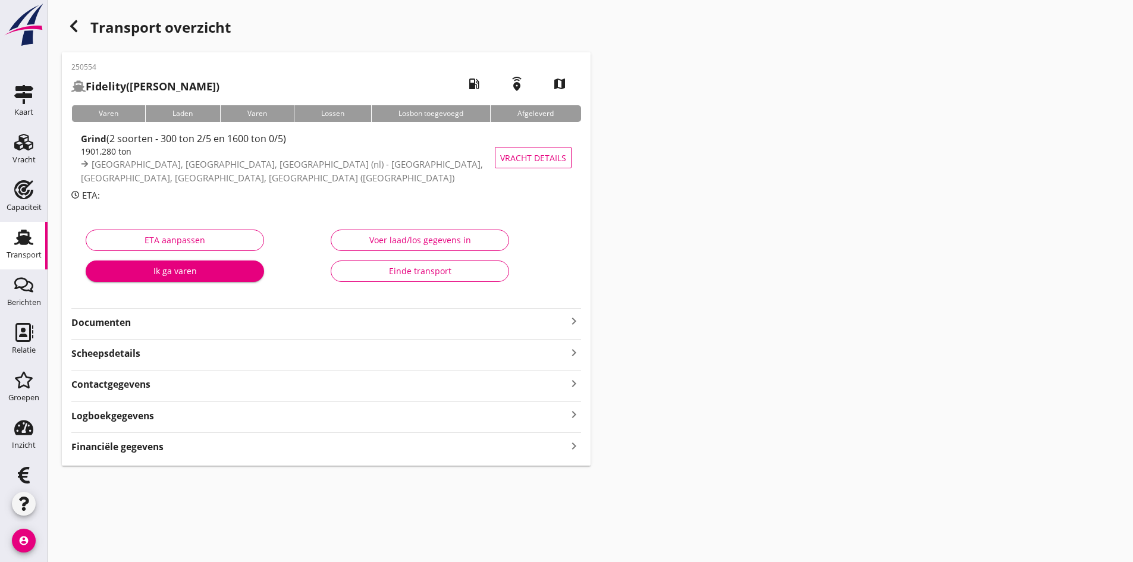
click at [569, 321] on icon "keyboard_arrow_right" at bounding box center [574, 321] width 14 height 14
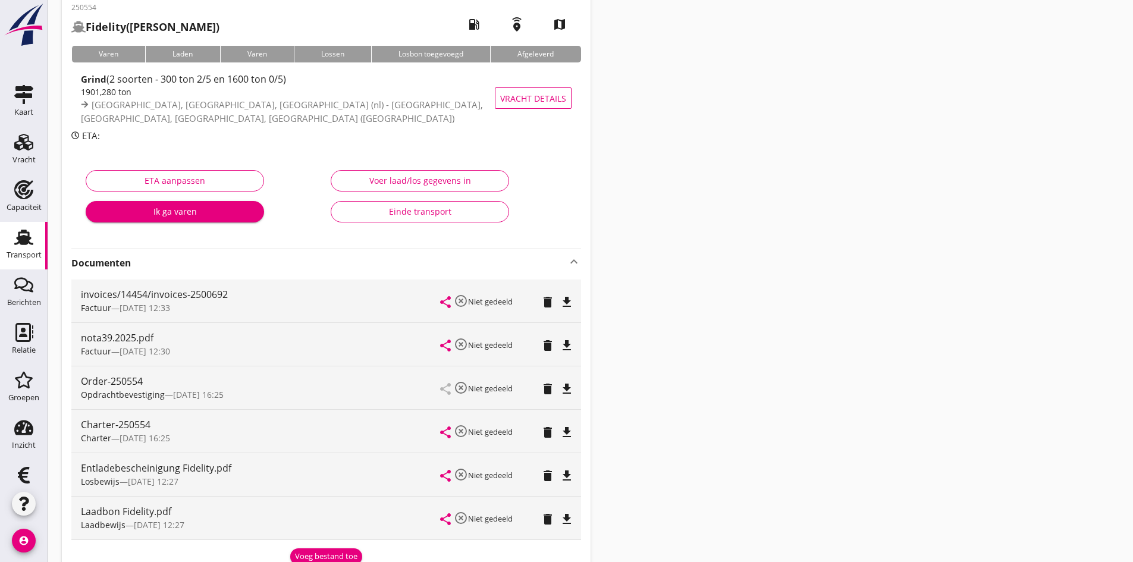
scroll to position [119, 0]
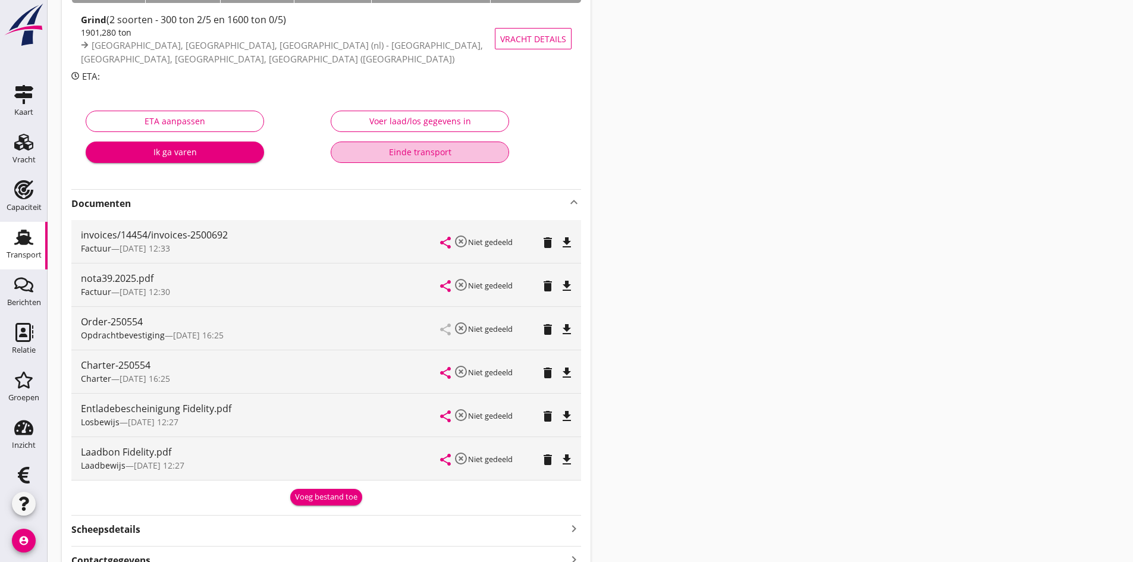
click at [401, 152] on div "Einde transport" at bounding box center [420, 152] width 158 height 12
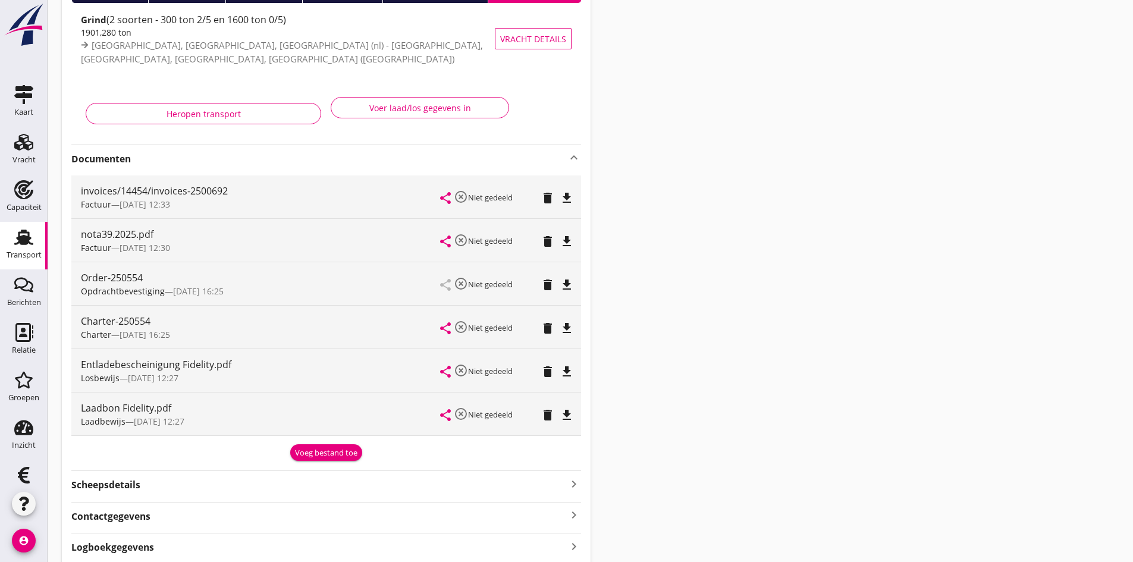
click at [21, 235] on icon "Transport" at bounding box center [23, 237] width 19 height 19
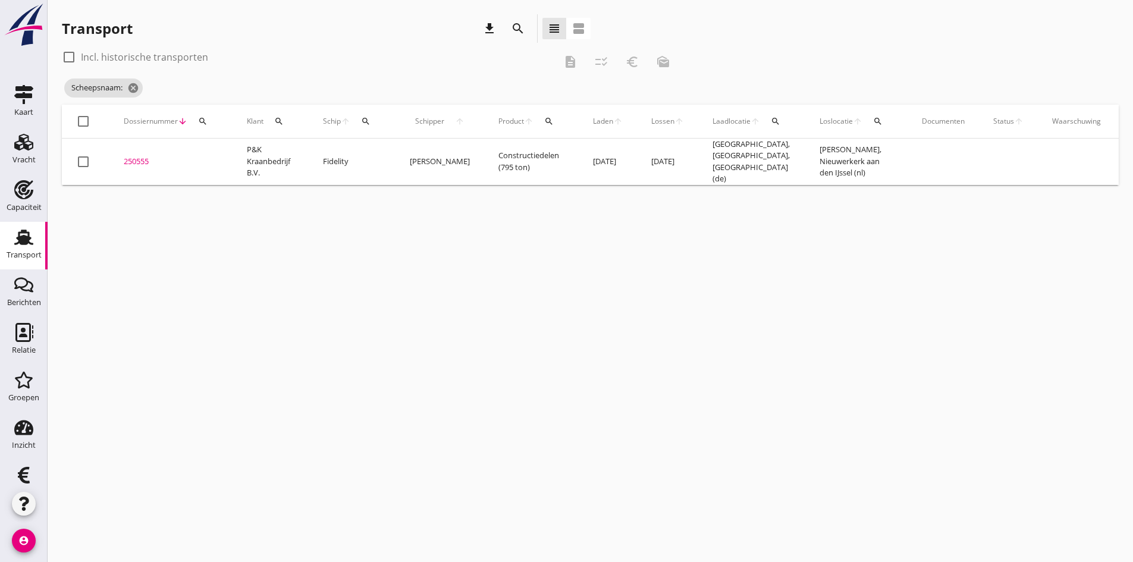
click at [365, 120] on icon "search" at bounding box center [366, 122] width 10 height 10
click at [131, 87] on icon "cancel" at bounding box center [133, 88] width 12 height 12
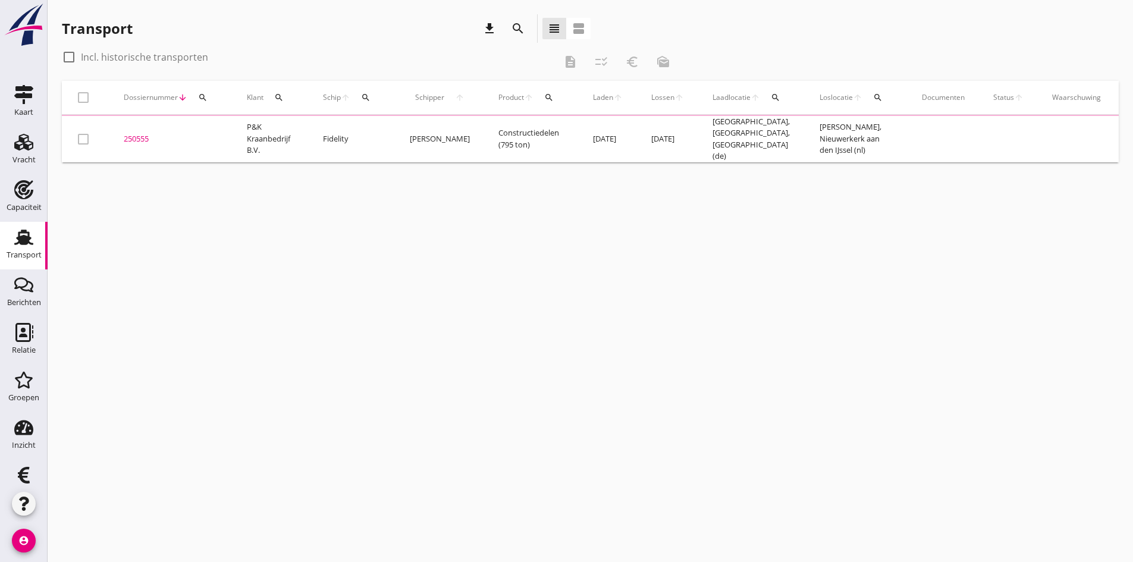
click at [363, 99] on icon "search" at bounding box center [366, 98] width 10 height 10
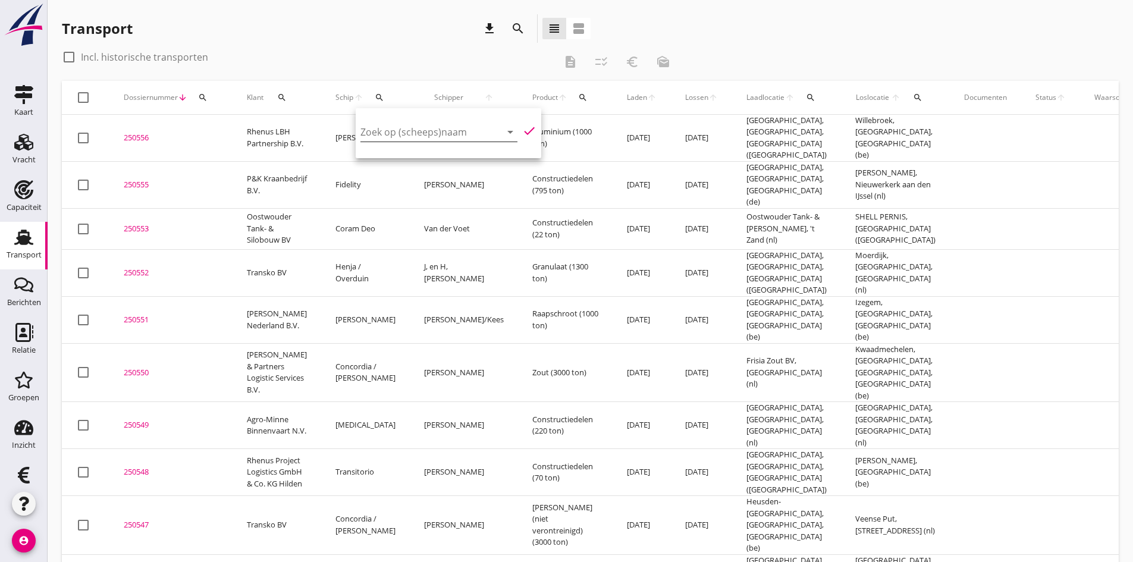
click at [382, 129] on input "Zoek op (scheeps)naam" at bounding box center [422, 131] width 124 height 19
click at [416, 161] on div "Henja / Overduin" at bounding box center [457, 155] width 108 height 14
type input "Henja / Overduin"
click at [67, 57] on div at bounding box center [69, 57] width 20 height 20
checkbox input "true"
